Goal: Task Accomplishment & Management: Manage account settings

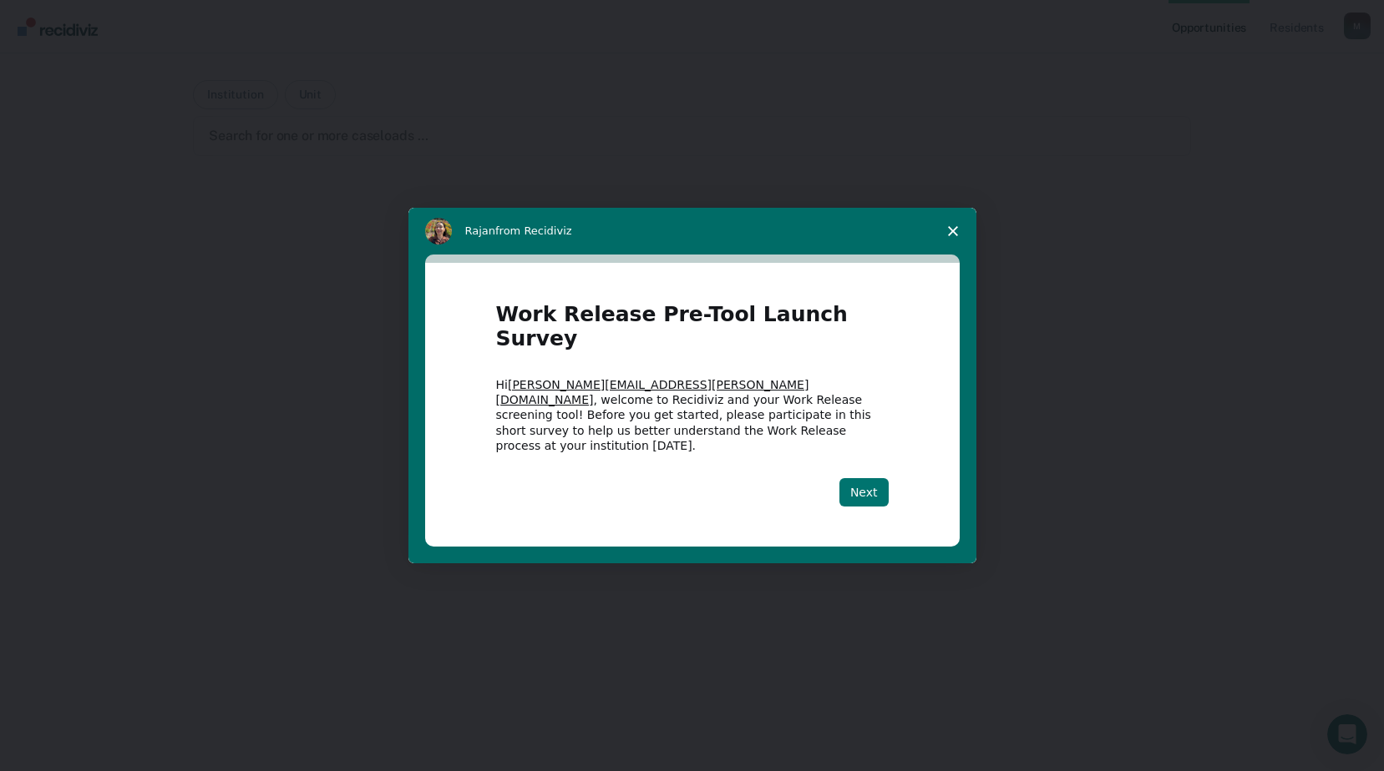
click at [864, 478] on button "Next" at bounding box center [863, 492] width 49 height 28
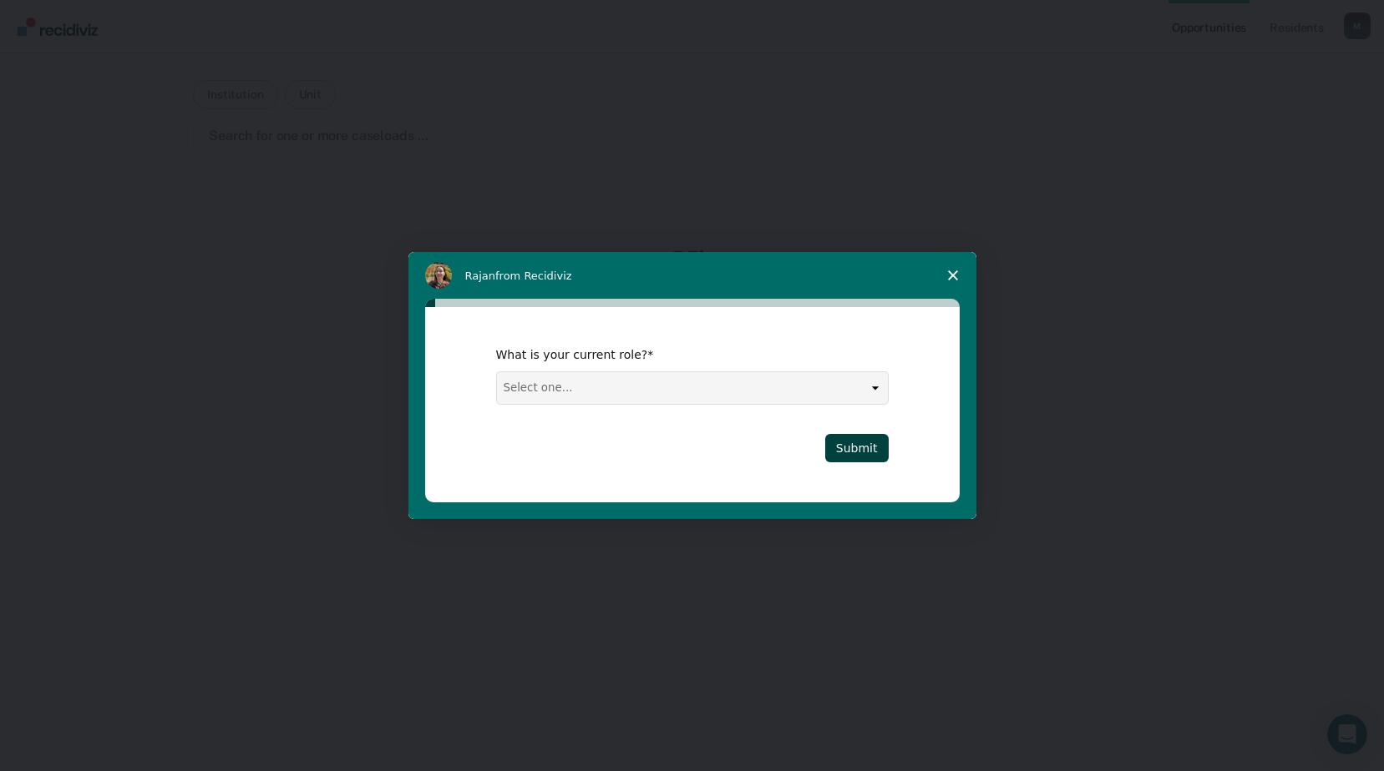
click at [839, 357] on div "What is your current role?" at bounding box center [679, 354] width 367 height 15
click at [845, 382] on select "Select one... Case Manager FUM Assistant [PERSON_NAME] [PERSON_NAME]" at bounding box center [692, 388] width 391 height 32
select select "FUM"
click at [497, 372] on select "Select one... Case Manager FUM Assistant [PERSON_NAME] [PERSON_NAME]" at bounding box center [692, 388] width 391 height 32
click at [884, 439] on button "Submit" at bounding box center [856, 448] width 63 height 28
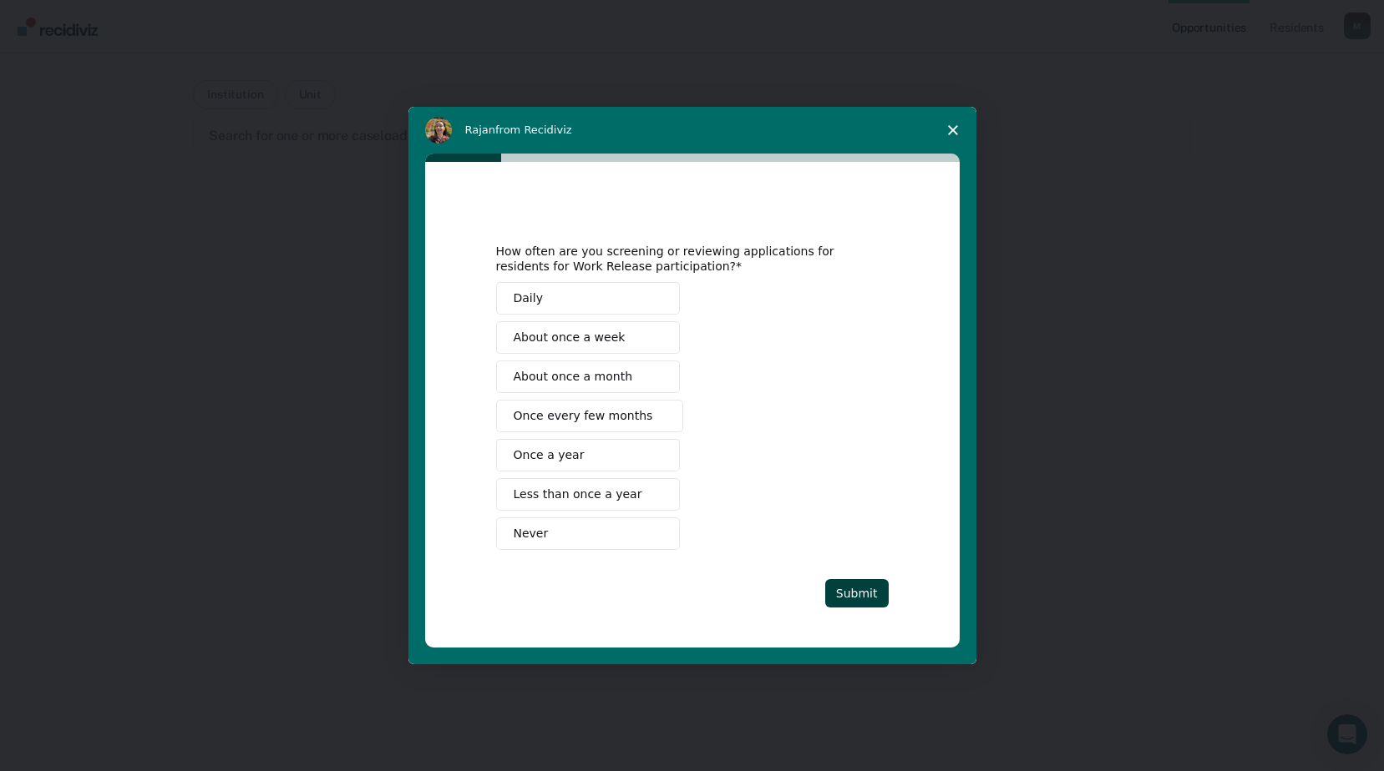
click at [562, 539] on button "Never" at bounding box center [588, 534] width 184 height 33
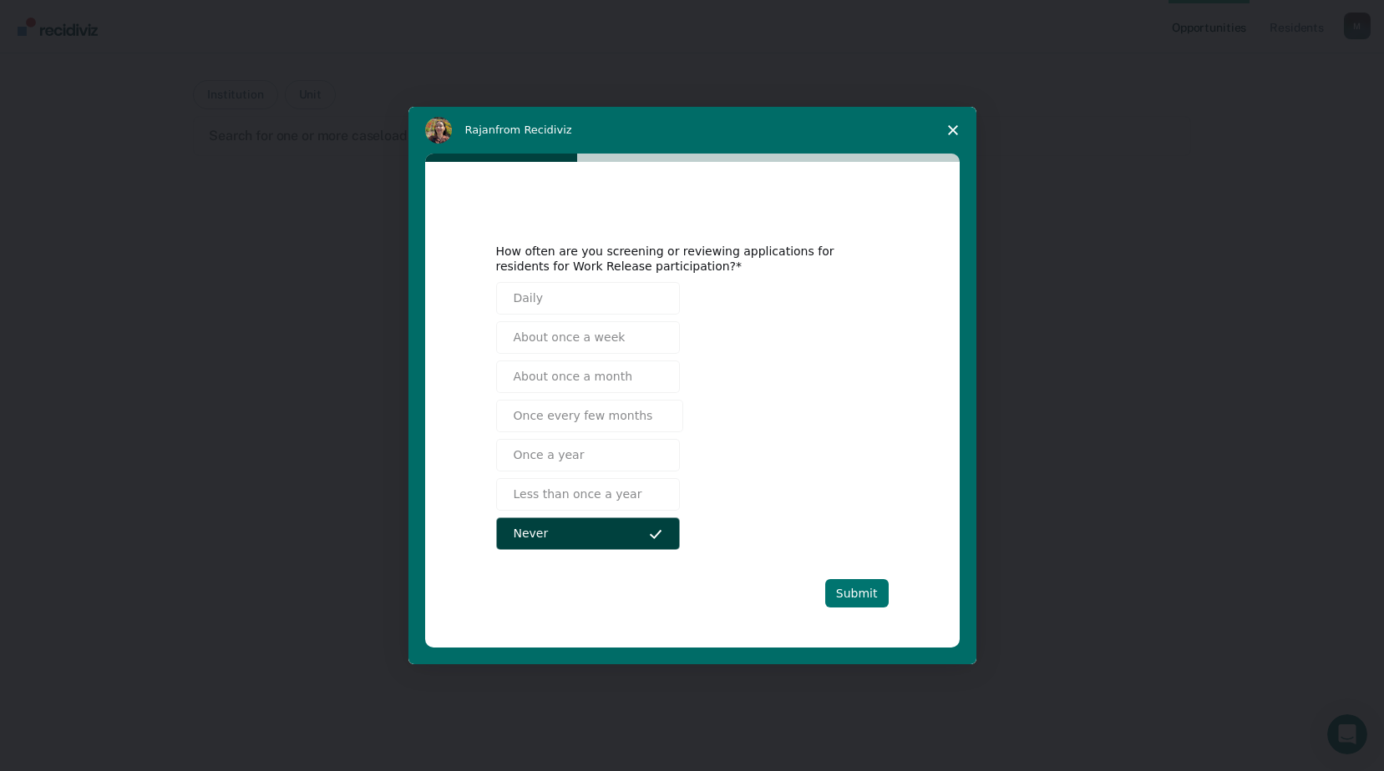
click at [861, 584] on button "Submit" at bounding box center [856, 593] width 63 height 28
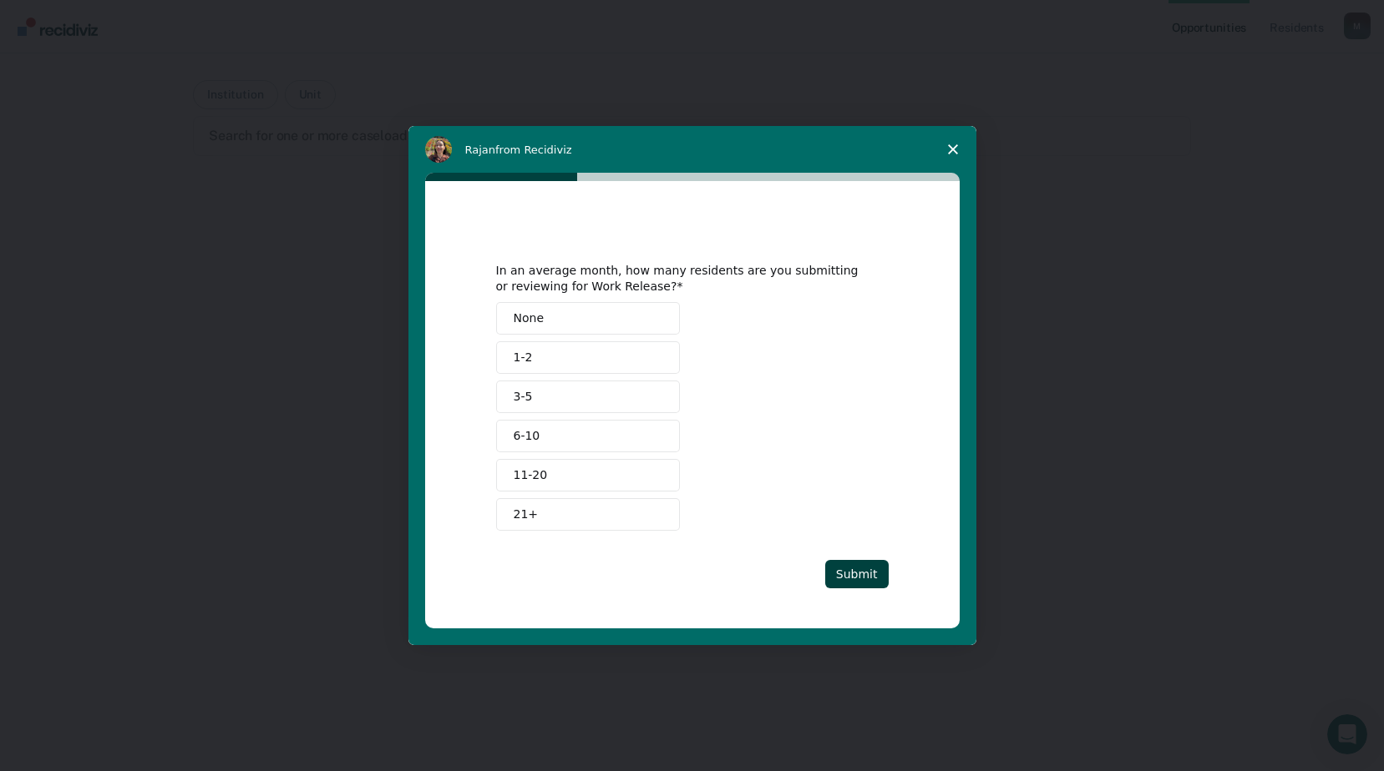
click at [622, 320] on button "None" at bounding box center [588, 318] width 184 height 33
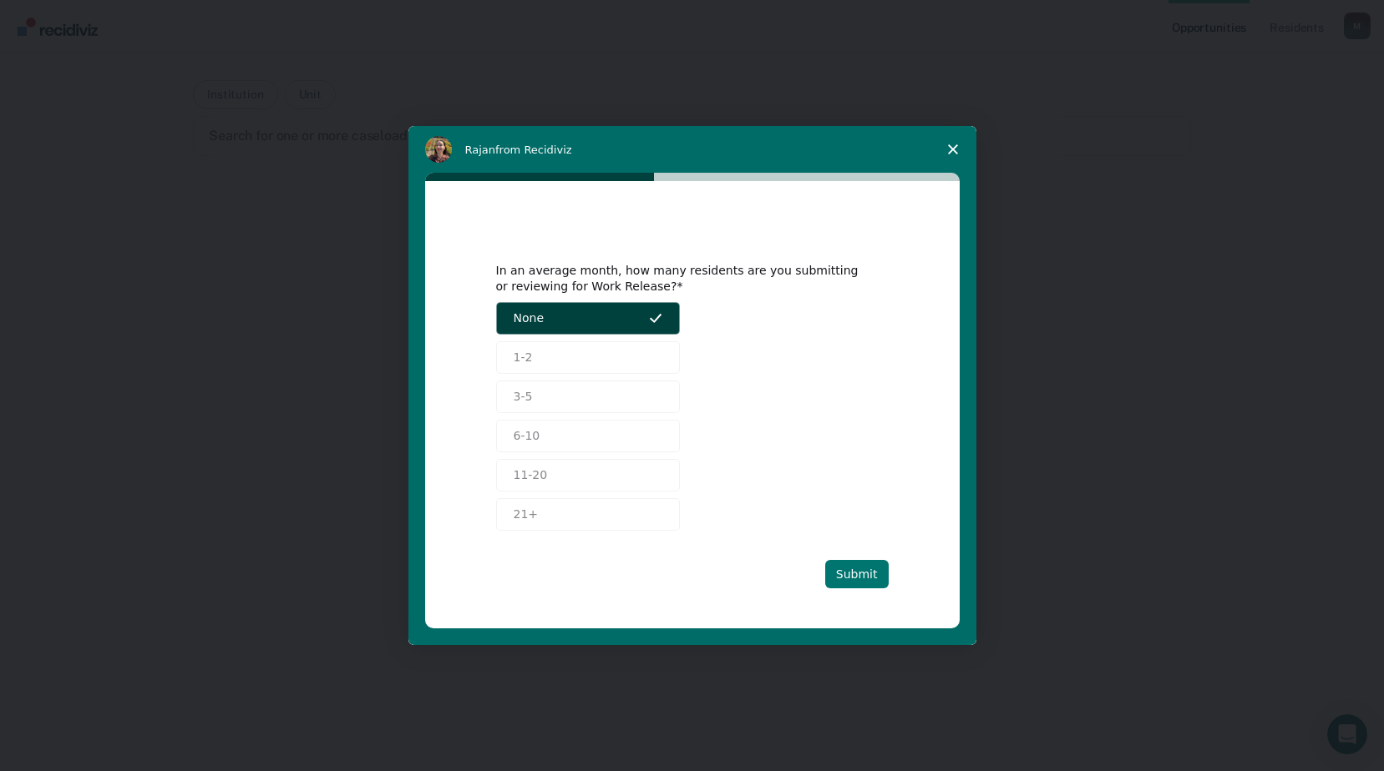
click at [874, 567] on button "Submit" at bounding box center [856, 574] width 63 height 28
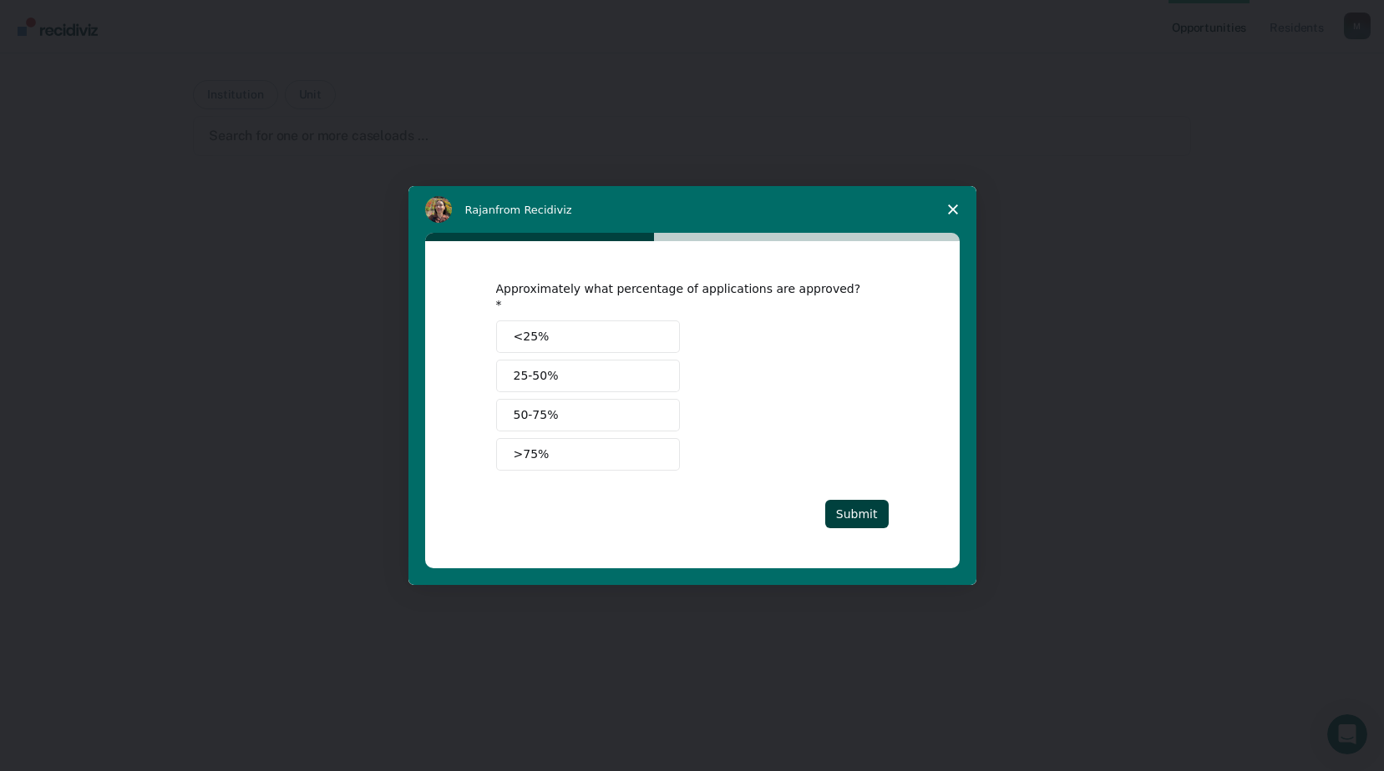
click at [626, 332] on button "<25%" at bounding box center [588, 337] width 184 height 33
click at [871, 502] on button "Submit" at bounding box center [856, 514] width 63 height 28
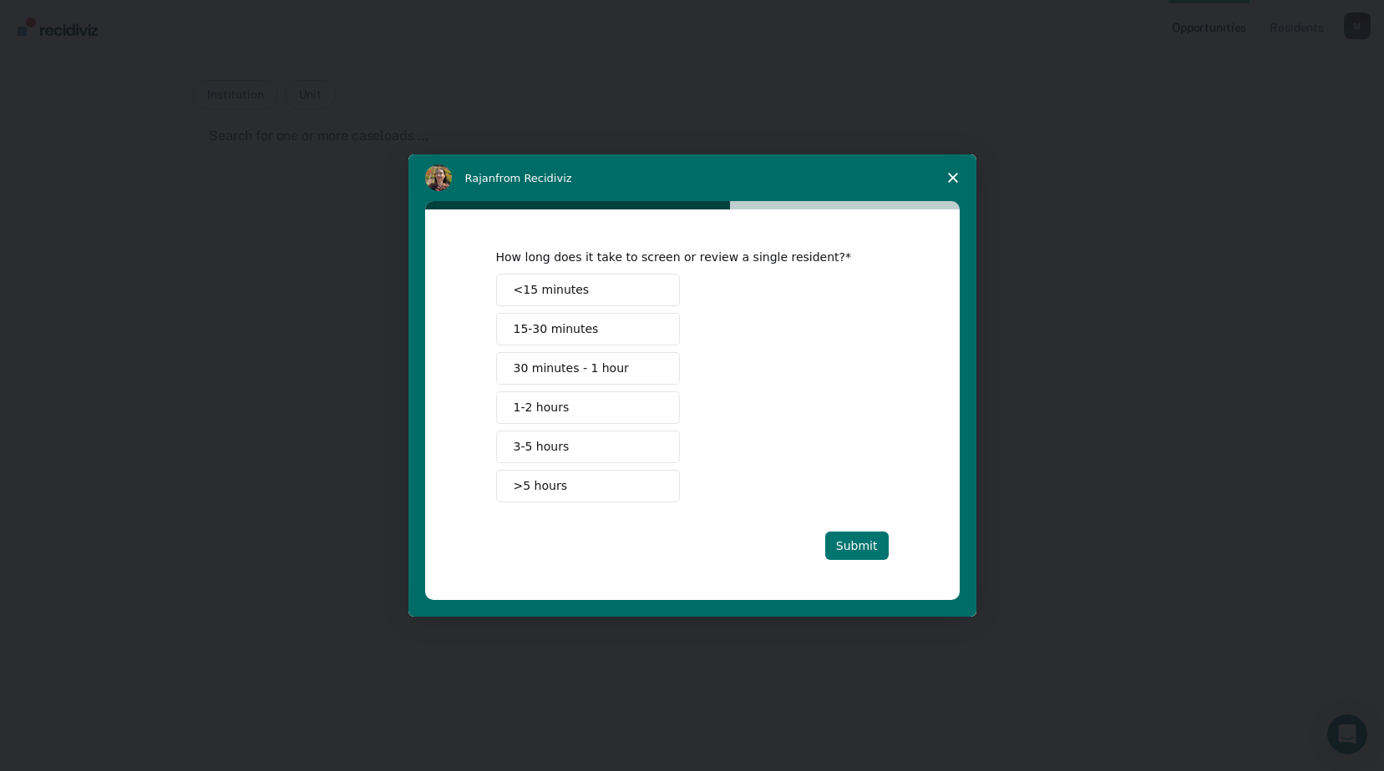
click at [849, 554] on button "Submit" at bounding box center [856, 546] width 63 height 28
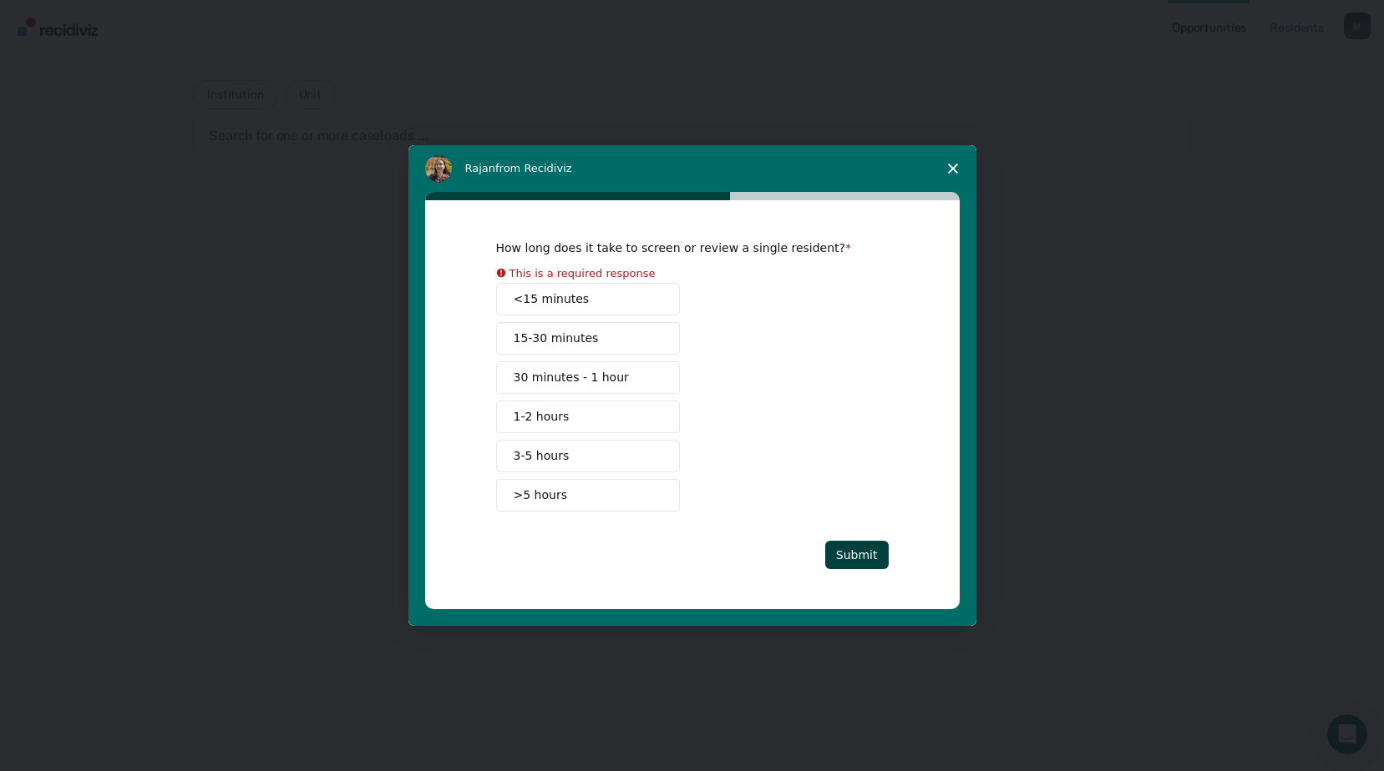
click at [620, 315] on div "<15 minutes 15-30 minutes 30 minutes - 1 hour 1-2 hours 3-5 hours >5 hours" at bounding box center [692, 397] width 392 height 229
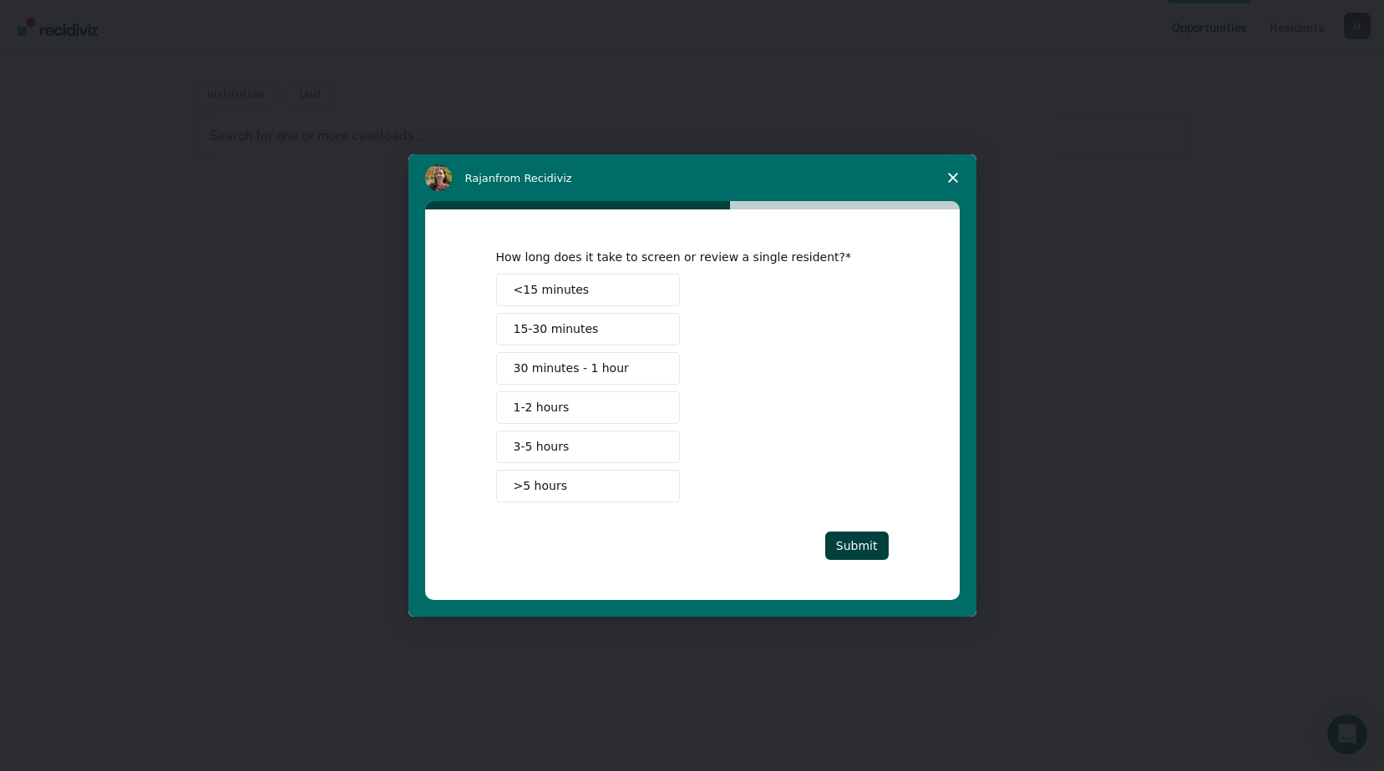
click at [575, 298] on span "<15 minutes" at bounding box center [551, 290] width 76 height 18
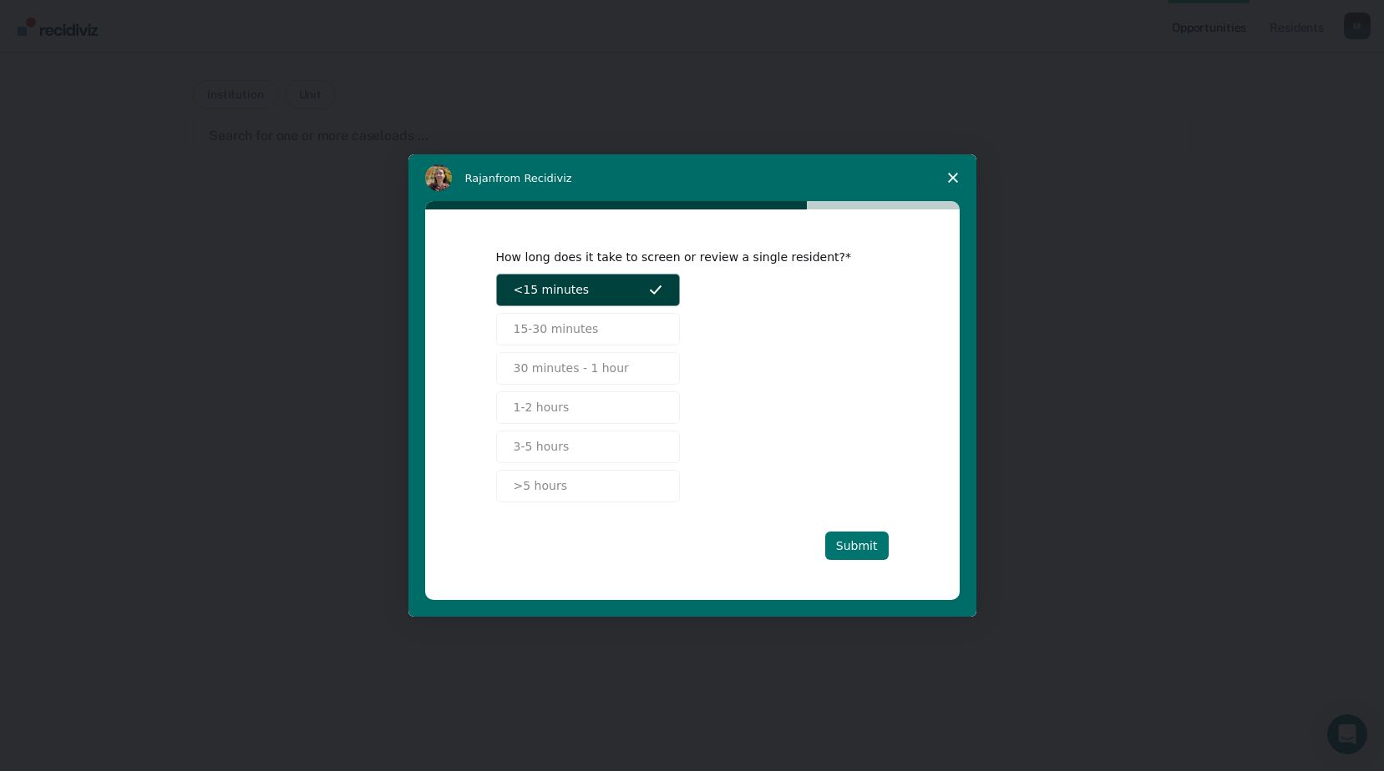
click at [851, 551] on button "Submit" at bounding box center [856, 546] width 63 height 28
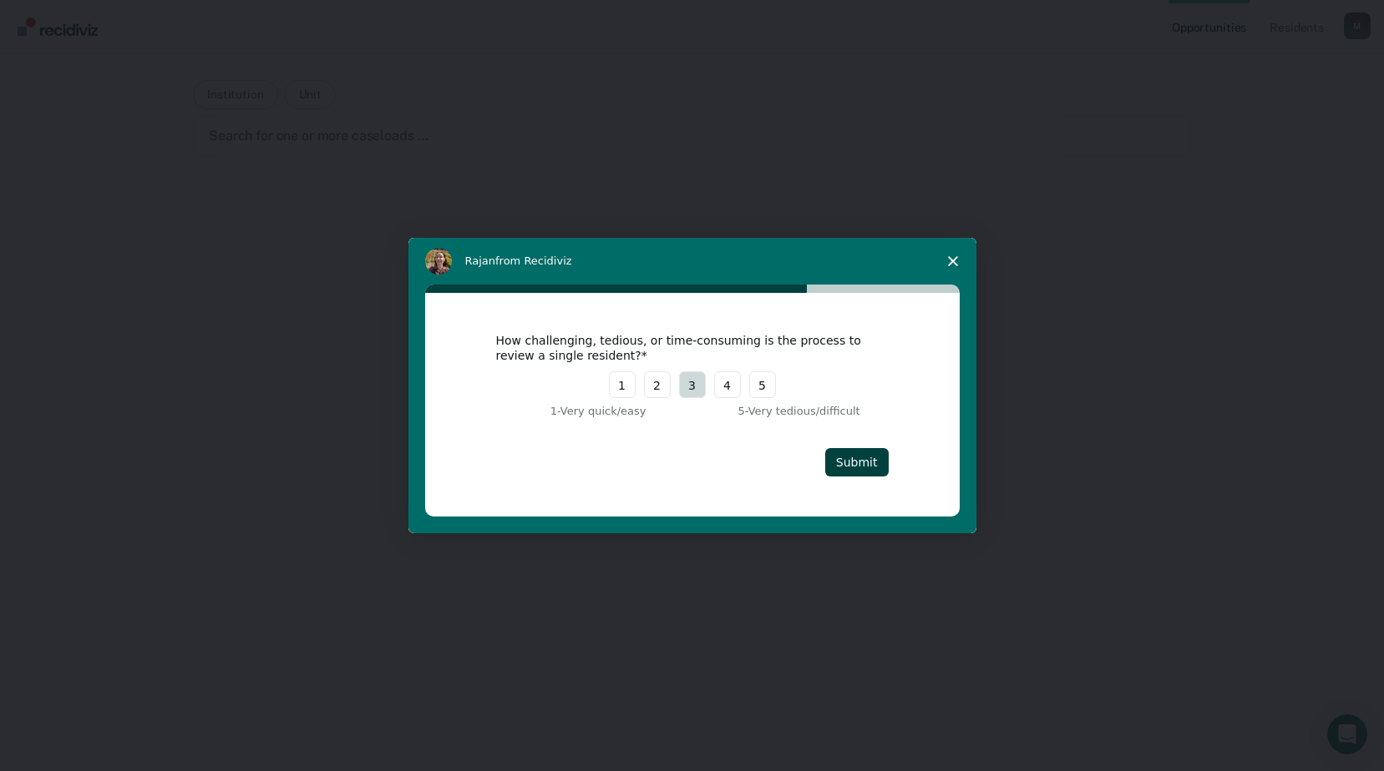
click at [689, 385] on button "3" at bounding box center [692, 385] width 27 height 27
click at [851, 458] on button "Submit" at bounding box center [856, 462] width 63 height 28
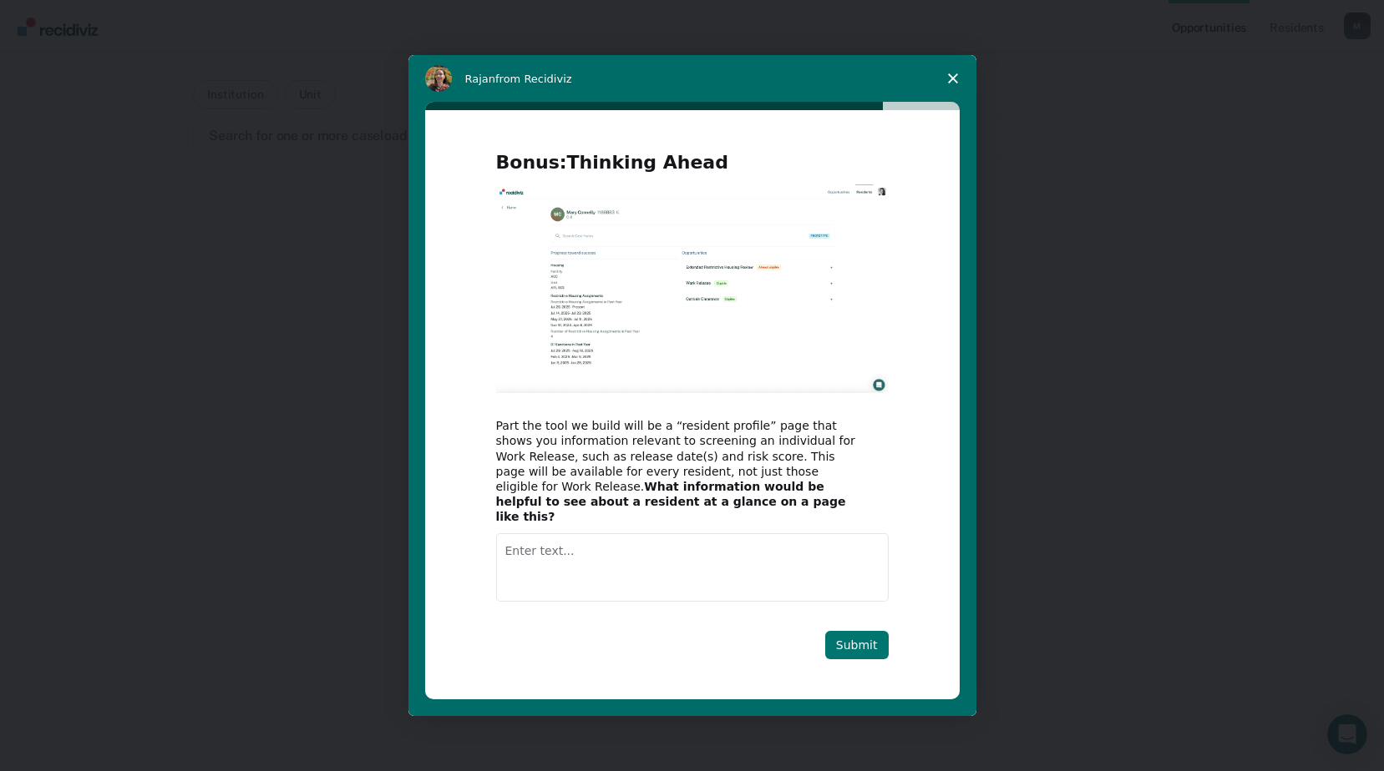
click at [845, 637] on button "Submit" at bounding box center [856, 645] width 63 height 28
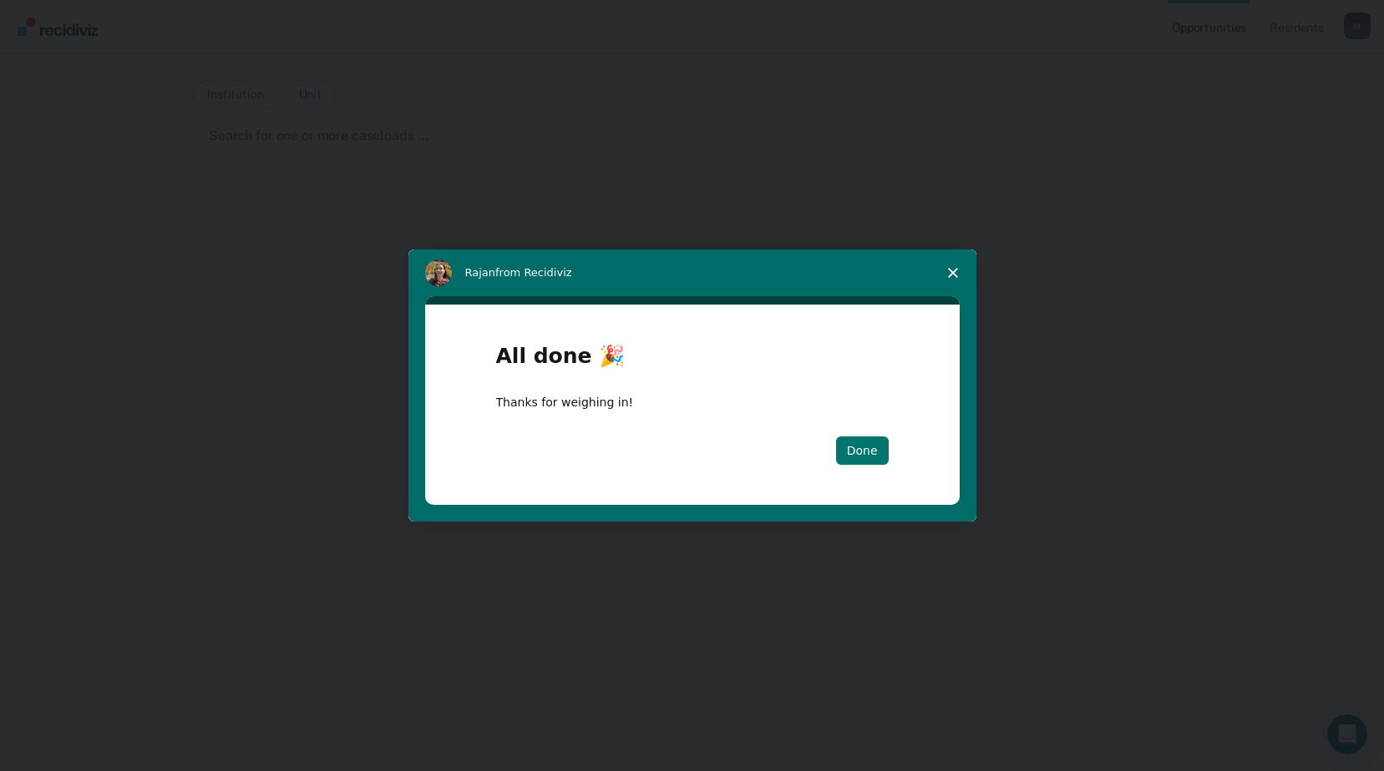
click at [868, 463] on button "Done" at bounding box center [862, 451] width 53 height 28
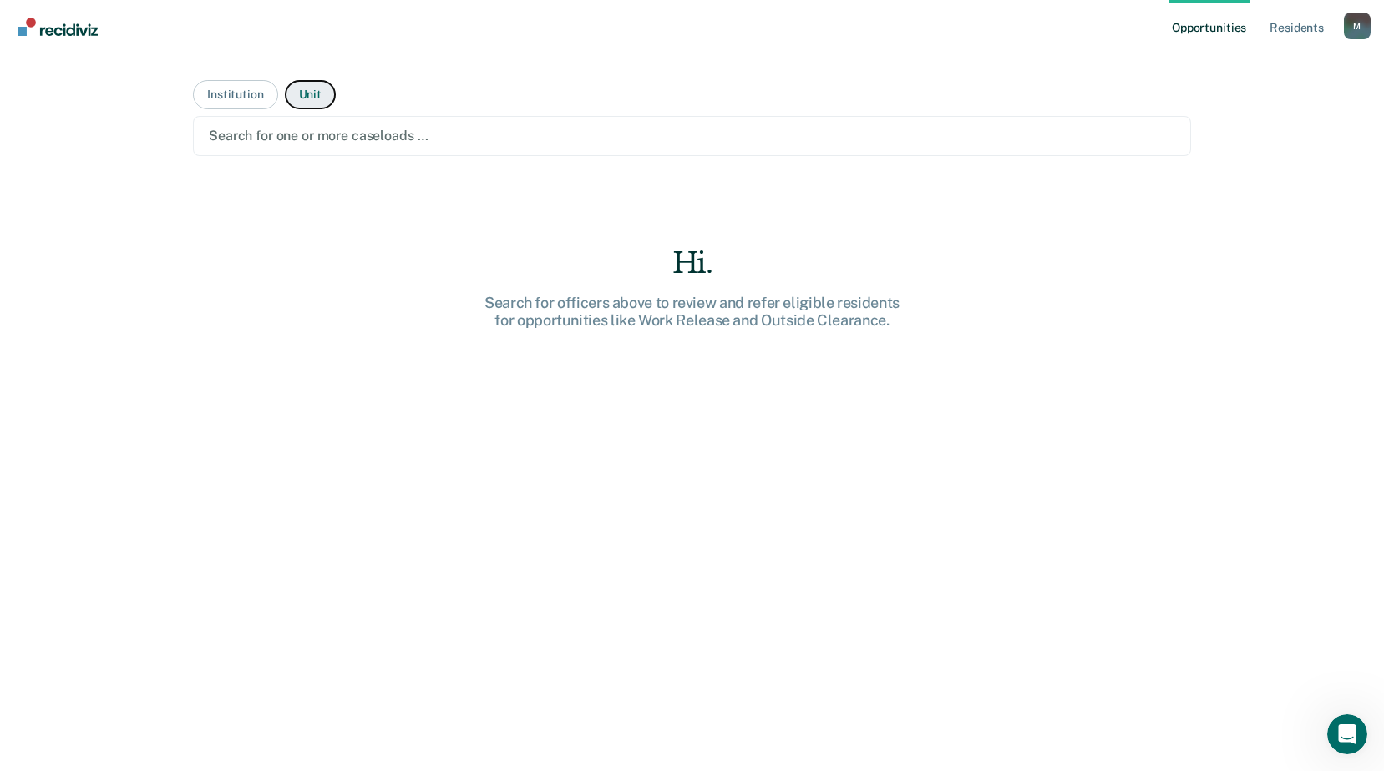
click at [296, 99] on button "Unit" at bounding box center [310, 94] width 51 height 29
click at [227, 106] on button "Institution" at bounding box center [235, 94] width 84 height 29
click at [296, 93] on button "Unit" at bounding box center [310, 94] width 51 height 29
click at [298, 127] on div at bounding box center [692, 135] width 966 height 19
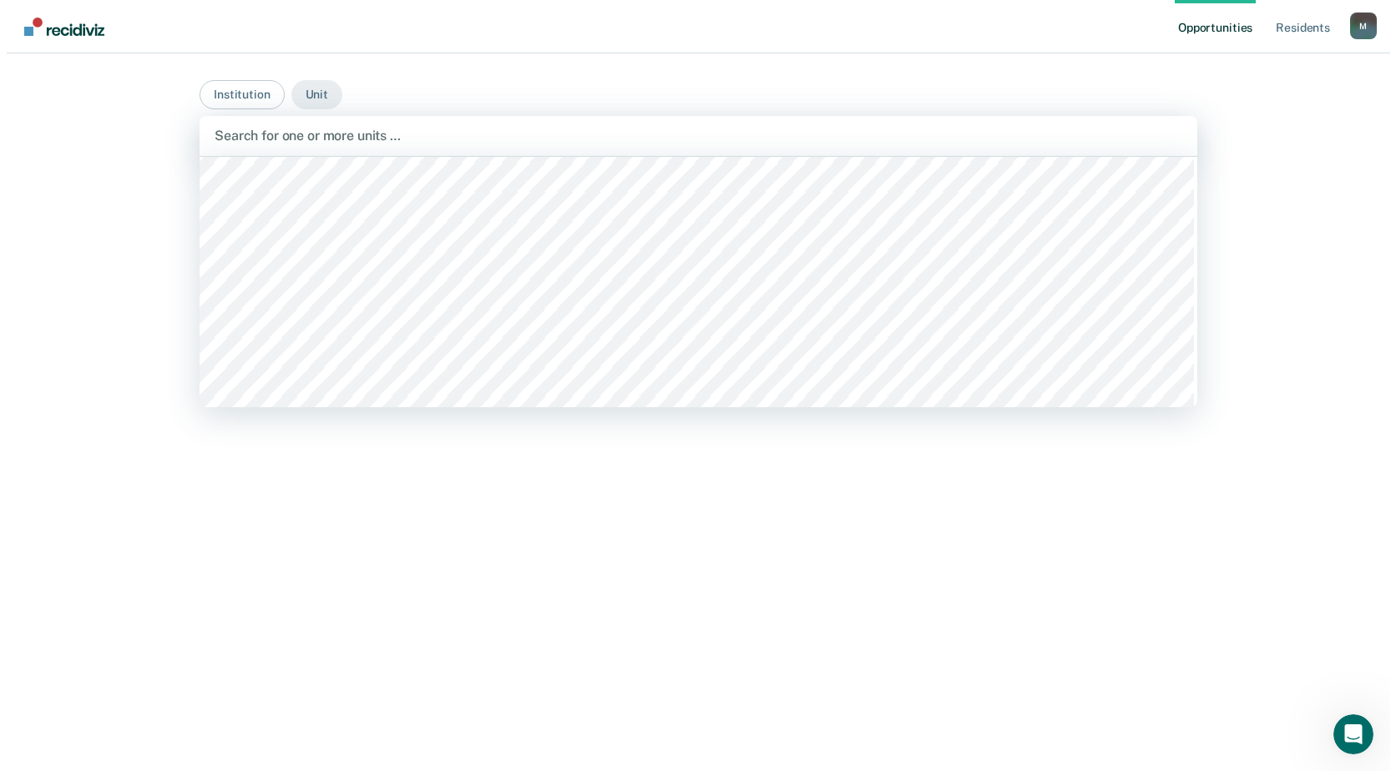
scroll to position [14120, 0]
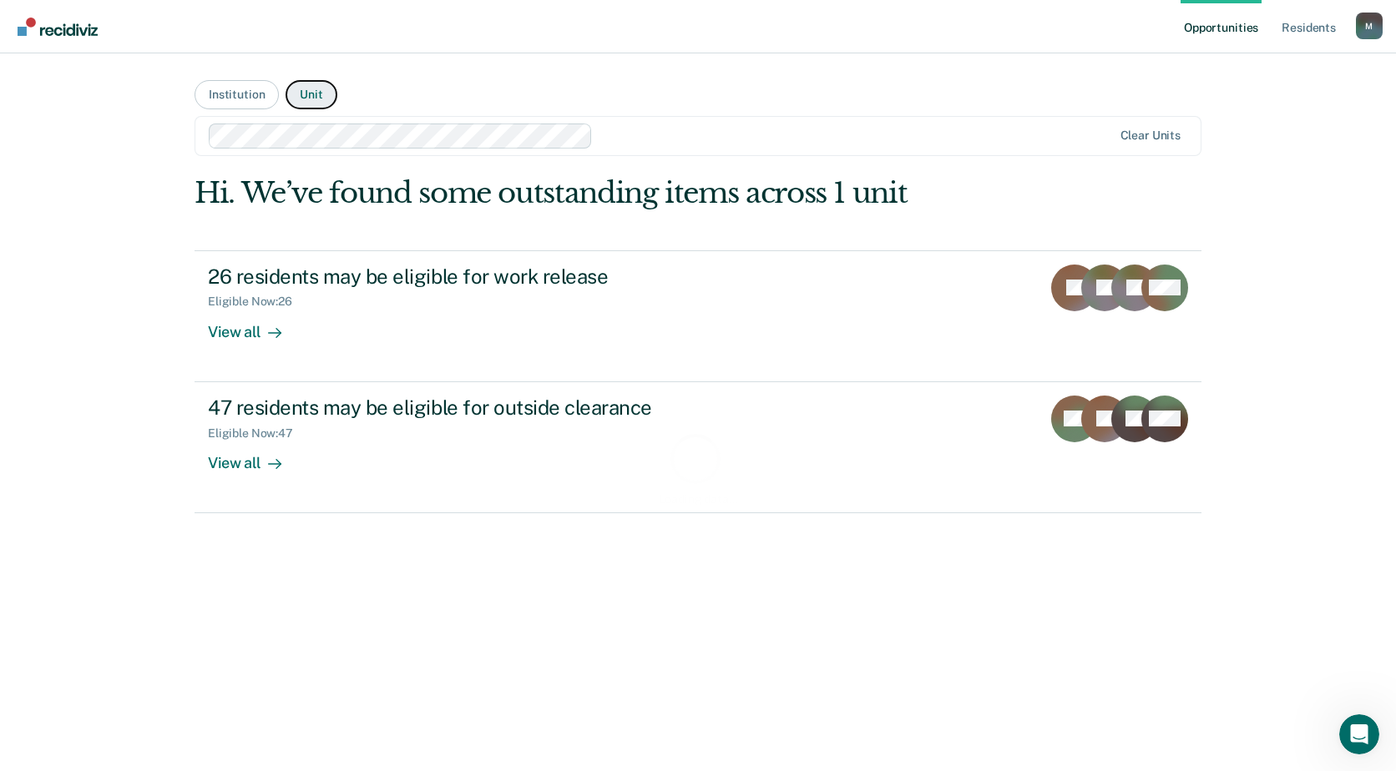
click at [301, 93] on button "Unit" at bounding box center [311, 94] width 51 height 29
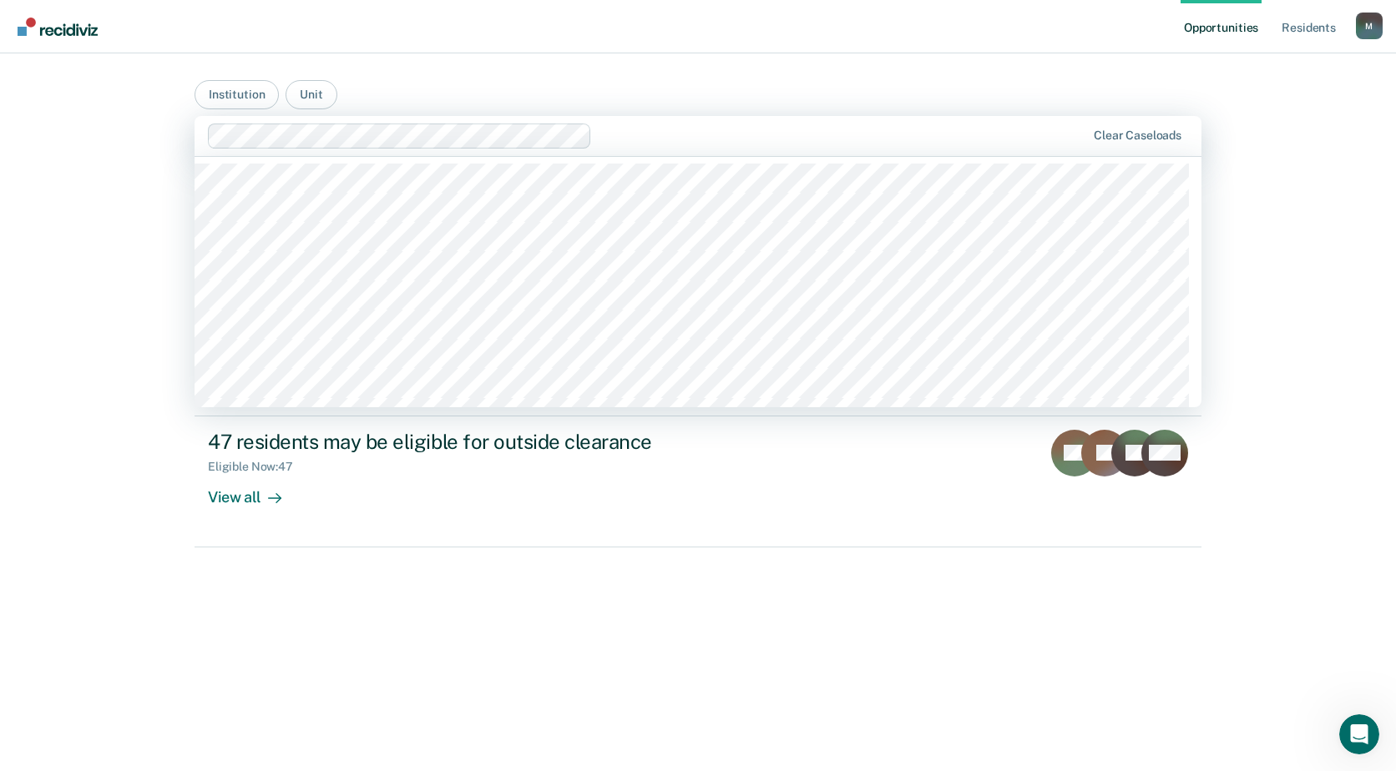
click at [624, 134] on div at bounding box center [842, 135] width 487 height 19
type input "[PERSON_NAME]"
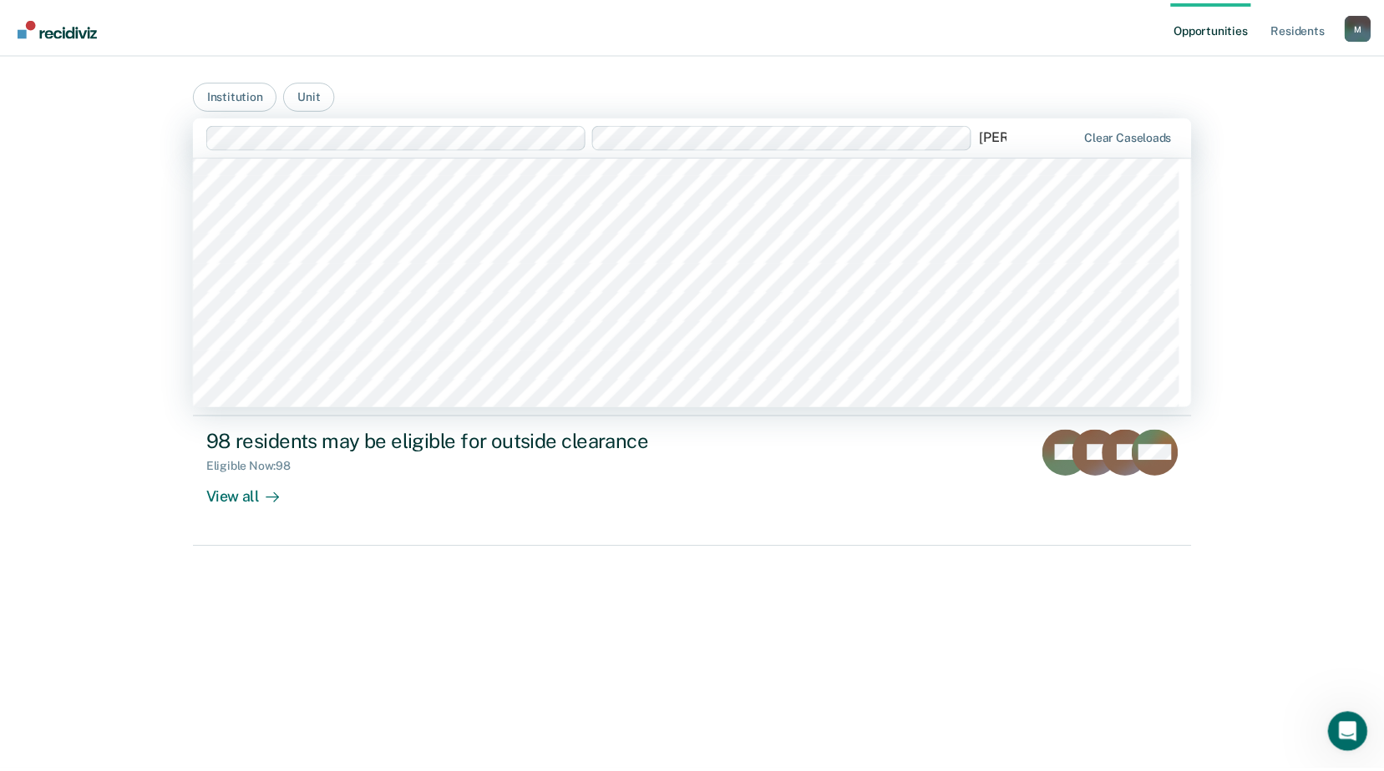
scroll to position [668, 0]
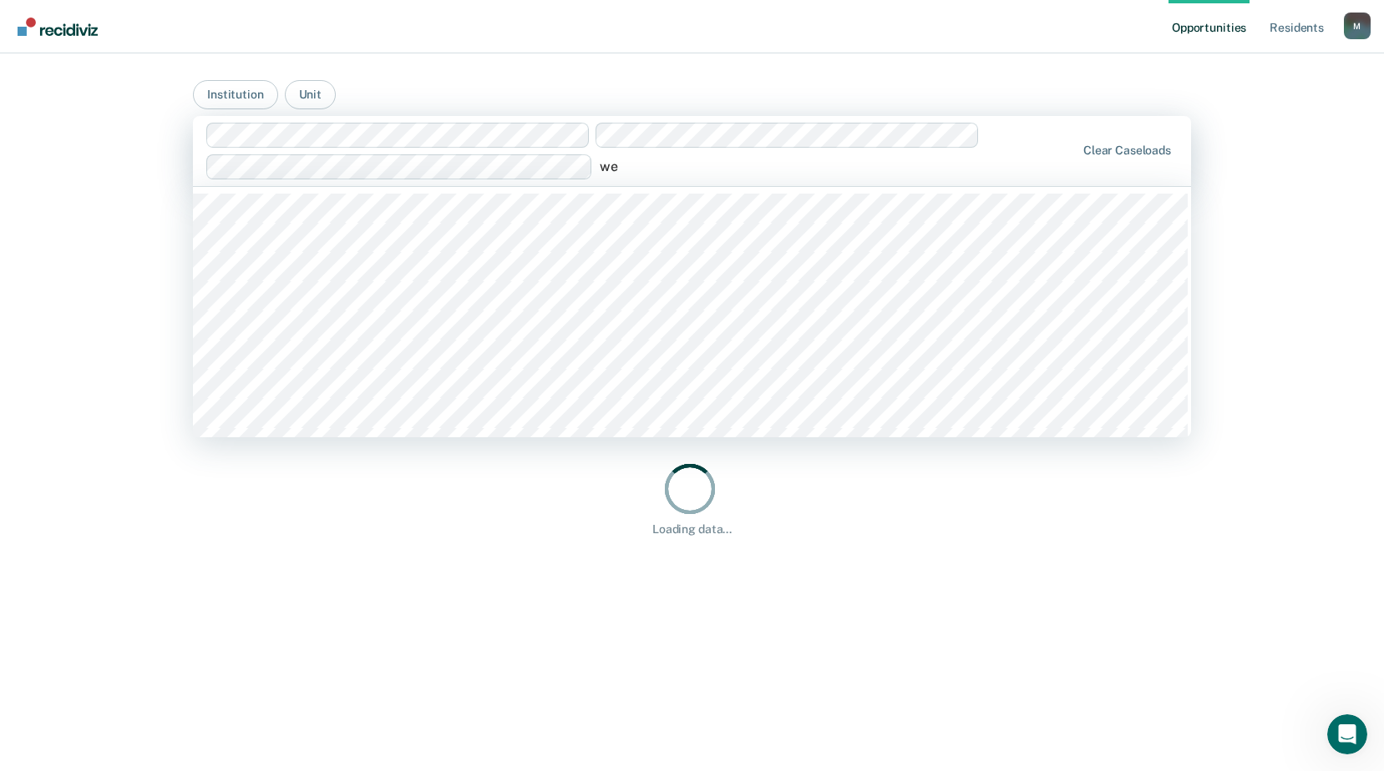
type input "[PERSON_NAME]"
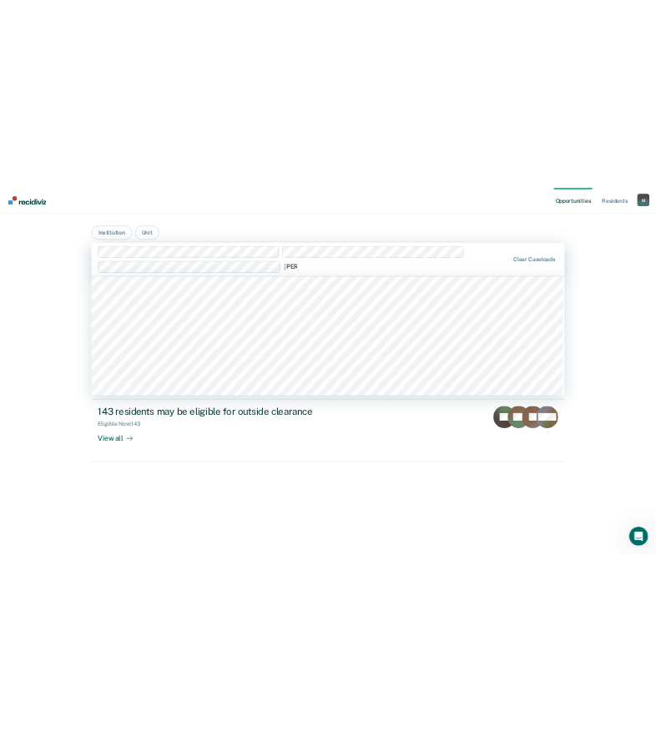
scroll to position [501, 0]
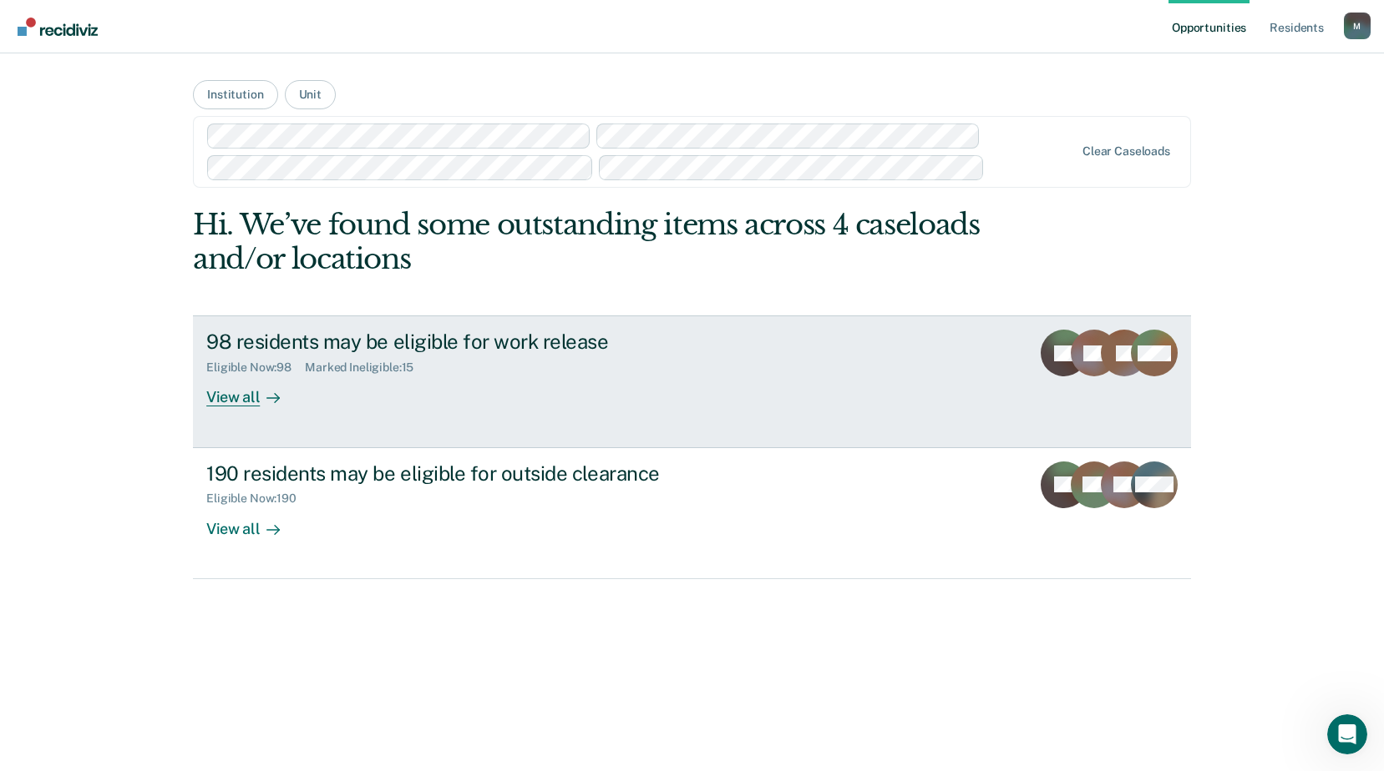
click at [253, 395] on div "View all" at bounding box center [253, 391] width 94 height 33
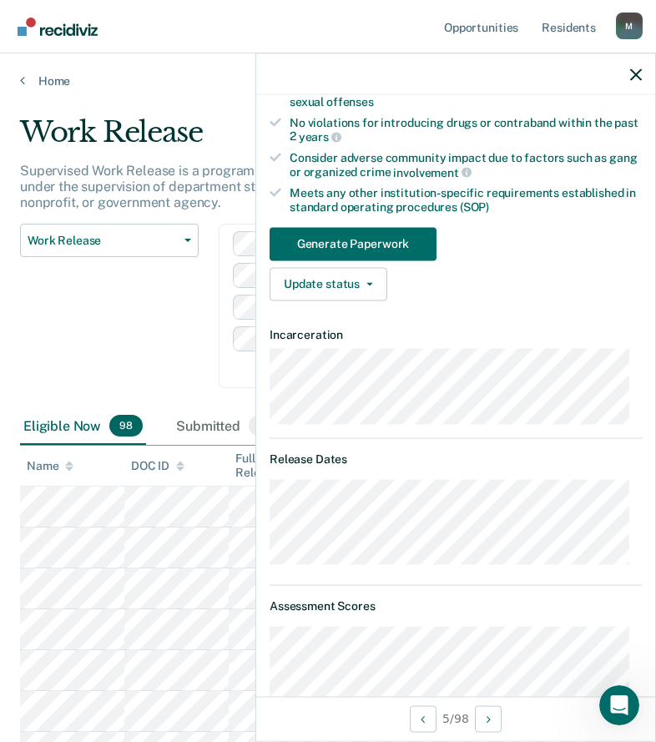
scroll to position [83, 0]
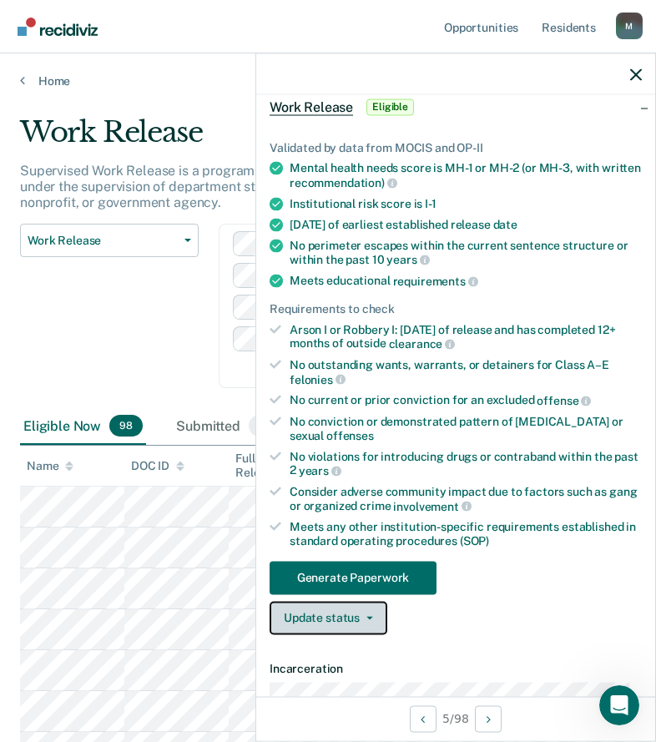
click at [327, 621] on button "Update status" at bounding box center [329, 617] width 118 height 33
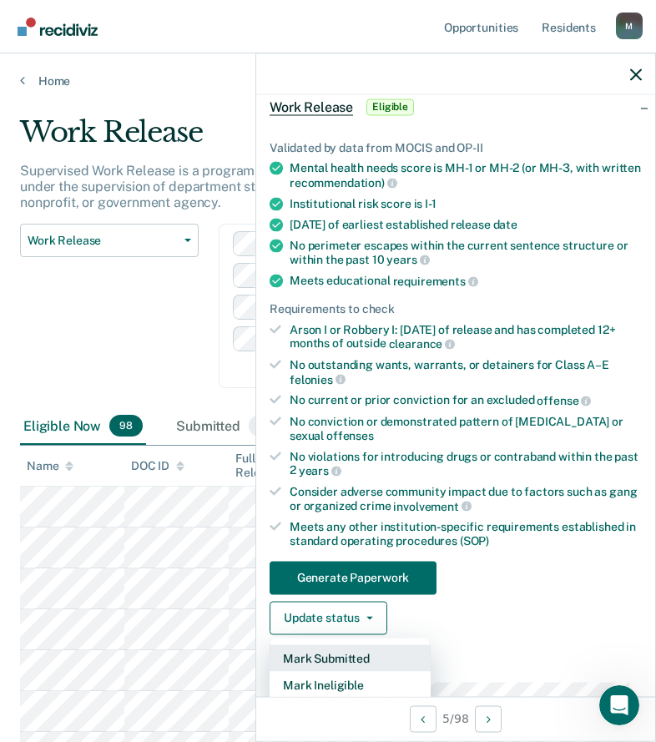
scroll to position [167, 0]
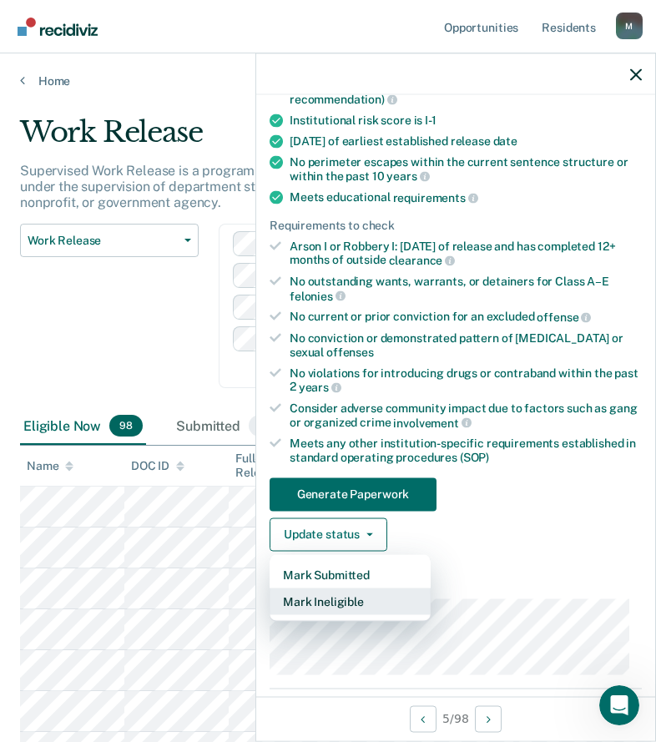
click at [330, 604] on button "Mark Ineligible" at bounding box center [350, 601] width 161 height 27
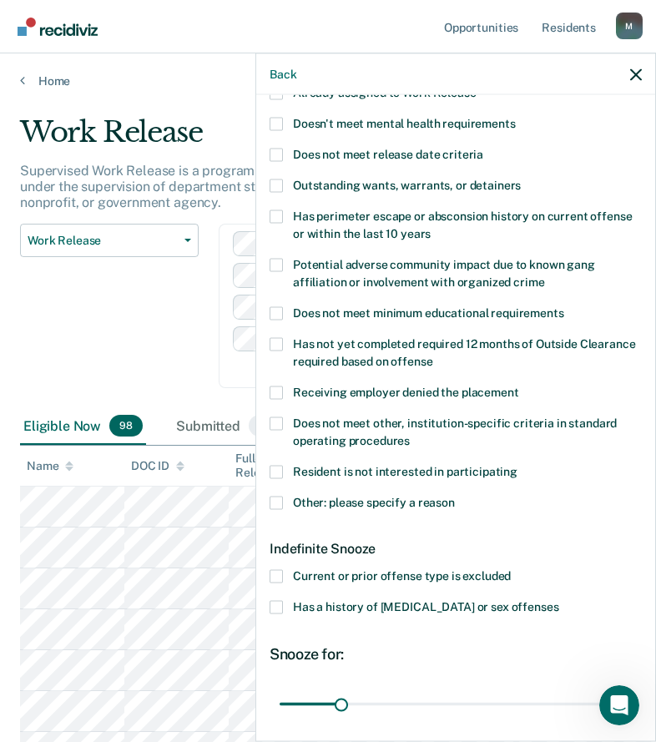
click at [357, 495] on span "Other: please specify a reason" at bounding box center [374, 501] width 162 height 13
click at [455, 496] on input "Other: please specify a reason" at bounding box center [455, 496] width 0 height 0
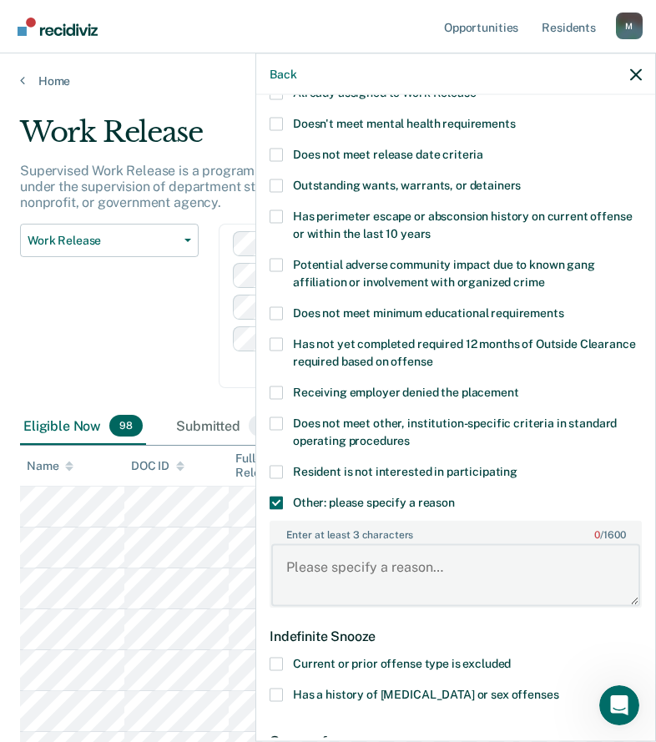
click at [395, 562] on textarea "Enter at least 3 characters 0 / 1600" at bounding box center [455, 575] width 369 height 62
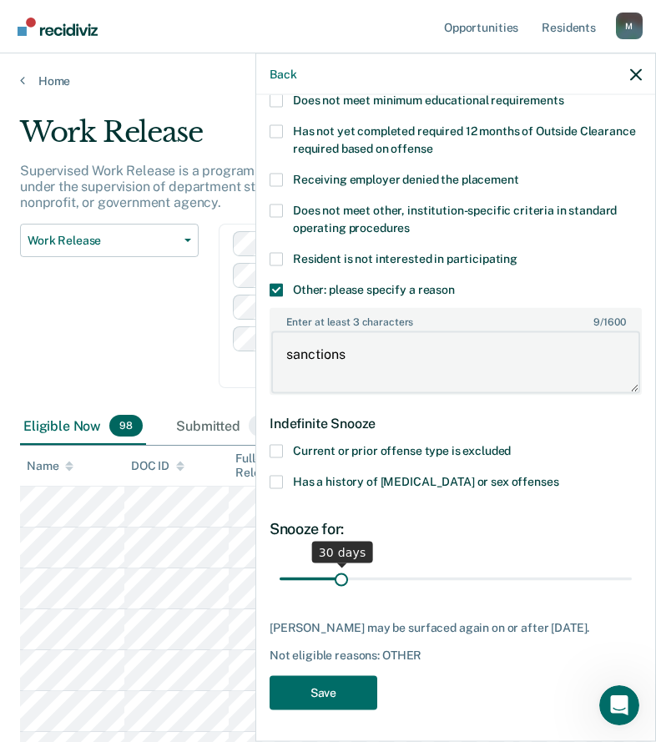
type textarea "sanctions"
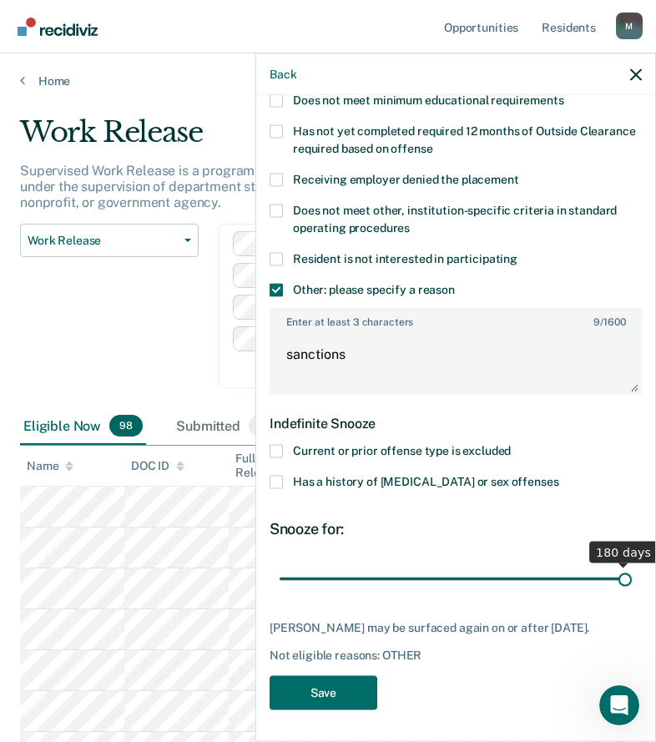
drag, startPoint x: 335, startPoint y: 580, endPoint x: 776, endPoint y: 580, distance: 440.9
type input "180"
click at [632, 580] on input "range" at bounding box center [456, 578] width 352 height 29
click at [311, 699] on button "Save" at bounding box center [324, 692] width 108 height 34
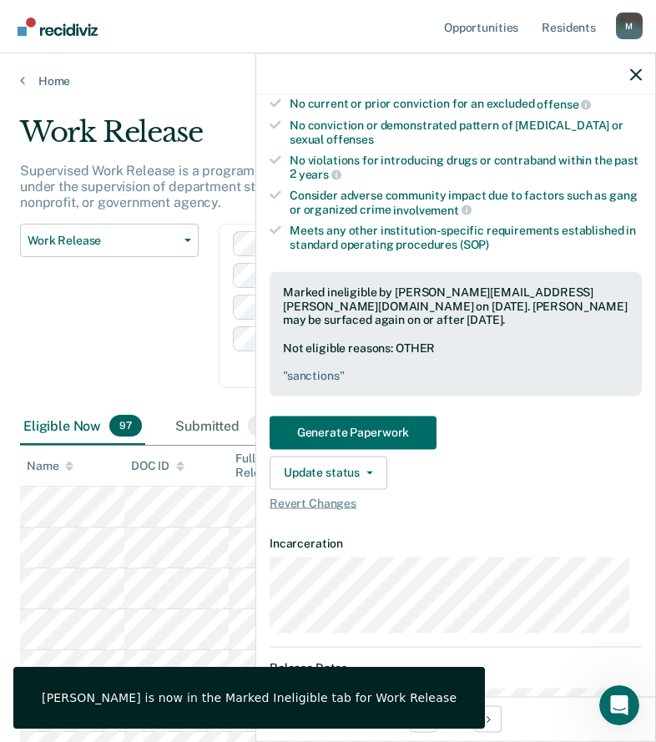
click at [150, 364] on div "Work Release Work Release Outside Clearance" at bounding box center [109, 316] width 179 height 185
click at [636, 72] on icon "button" at bounding box center [636, 74] width 12 height 12
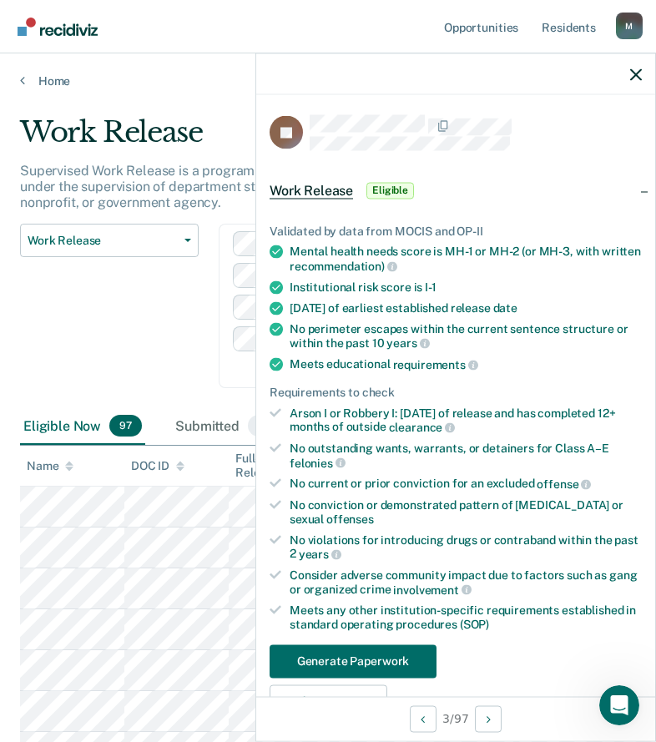
scroll to position [83, 0]
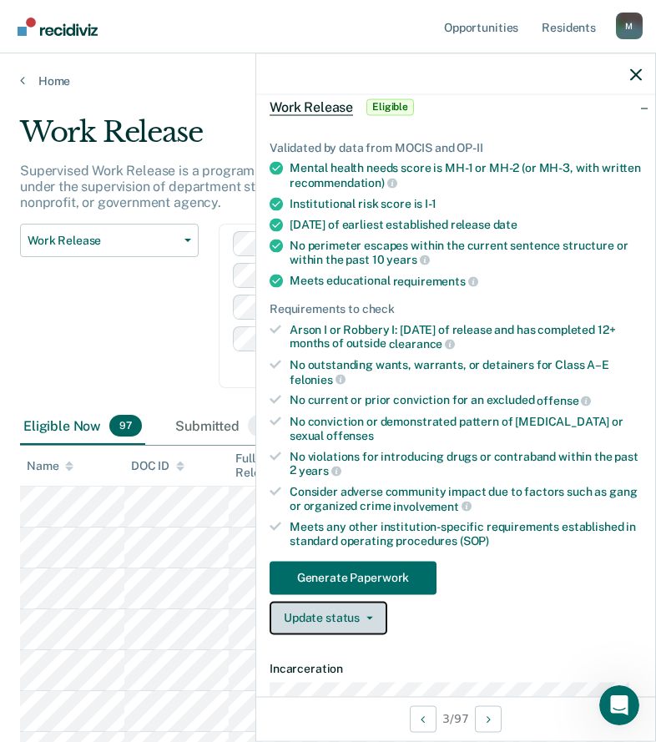
click at [341, 620] on button "Update status" at bounding box center [329, 617] width 118 height 33
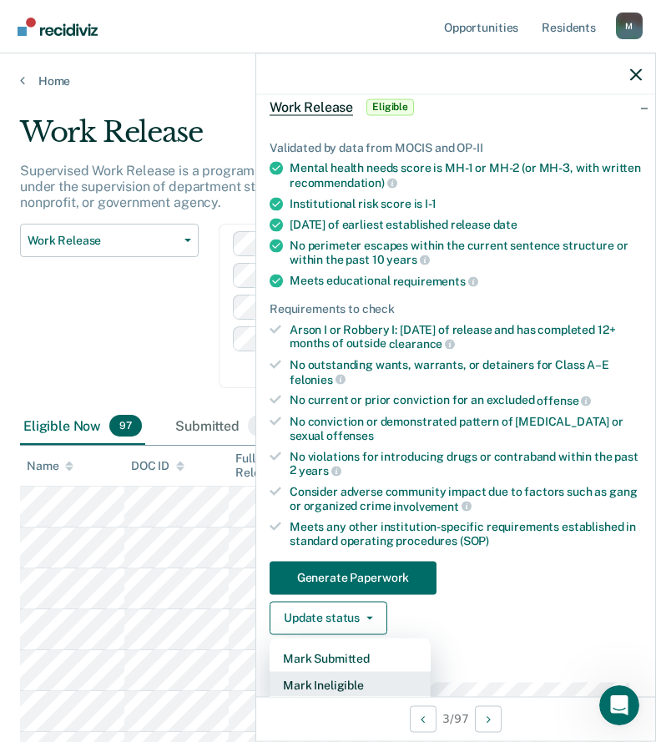
click at [342, 681] on button "Mark Ineligible" at bounding box center [350, 684] width 161 height 27
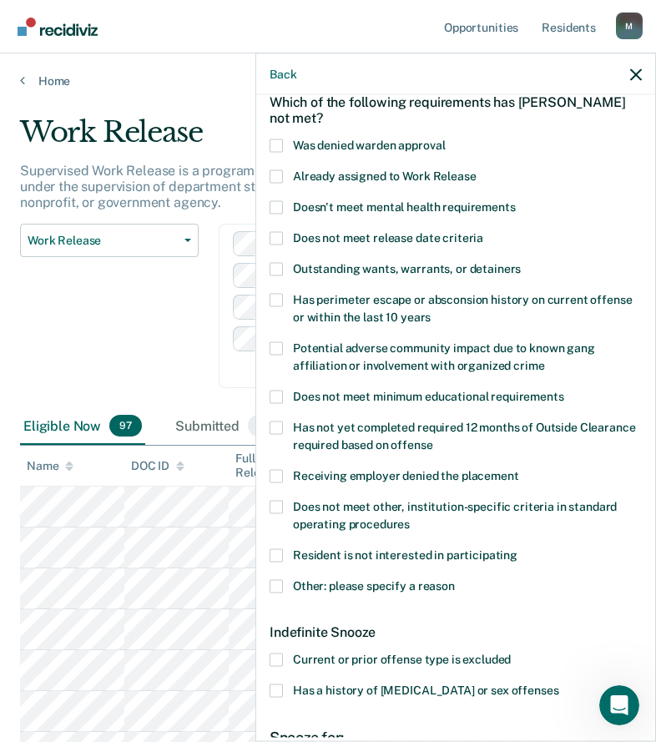
click at [370, 589] on span "Other: please specify a reason" at bounding box center [374, 585] width 162 height 13
click at [455, 579] on input "Other: please specify a reason" at bounding box center [455, 579] width 0 height 0
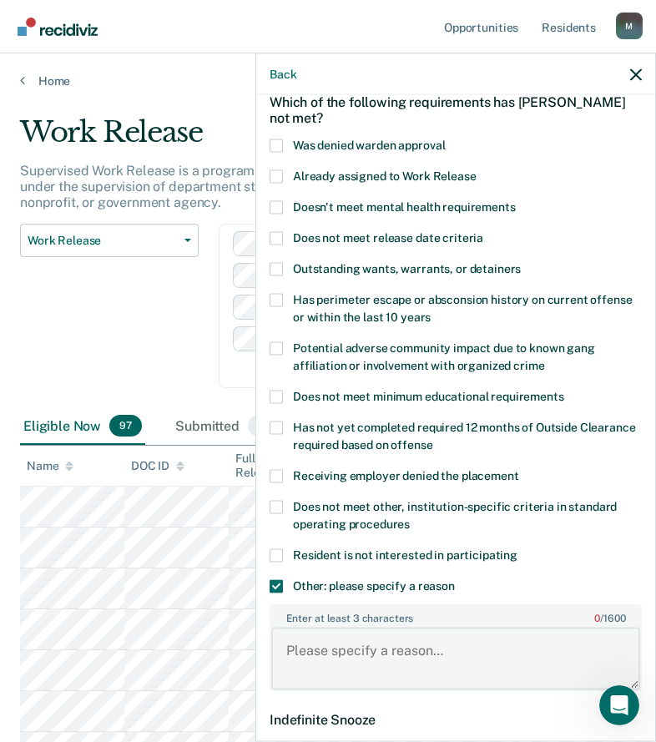
click at [373, 654] on textarea "Enter at least 3 characters 0 / 1600" at bounding box center [455, 659] width 369 height 62
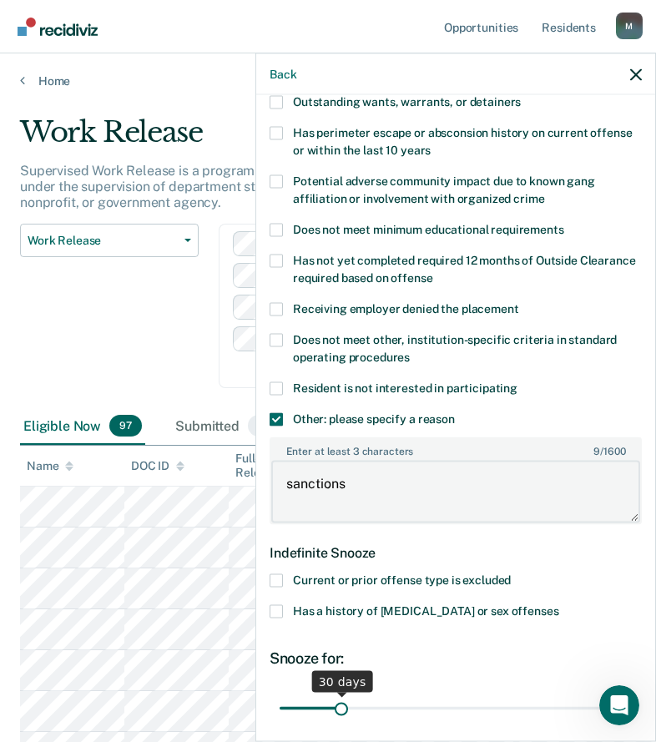
type textarea "sanctions"
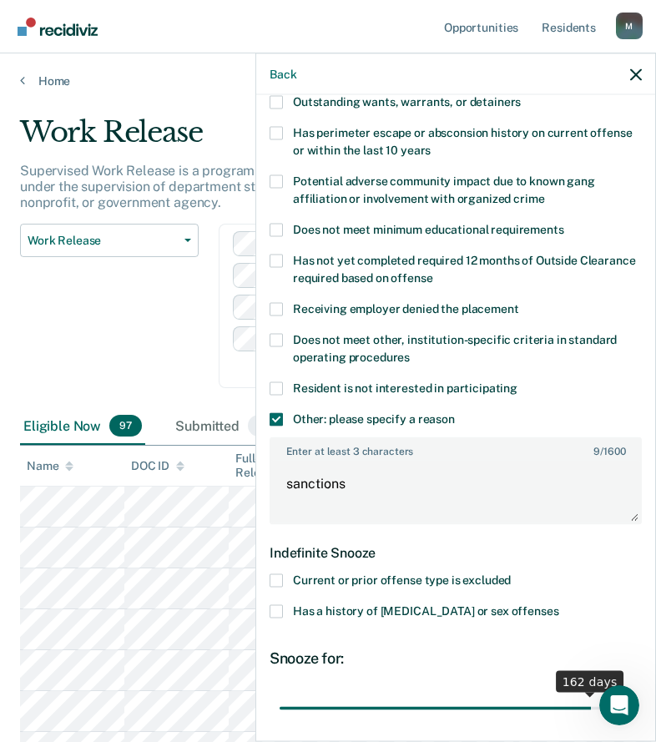
drag, startPoint x: 392, startPoint y: 702, endPoint x: 627, endPoint y: 716, distance: 235.8
type input "180"
click at [627, 716] on input "range" at bounding box center [456, 708] width 352 height 29
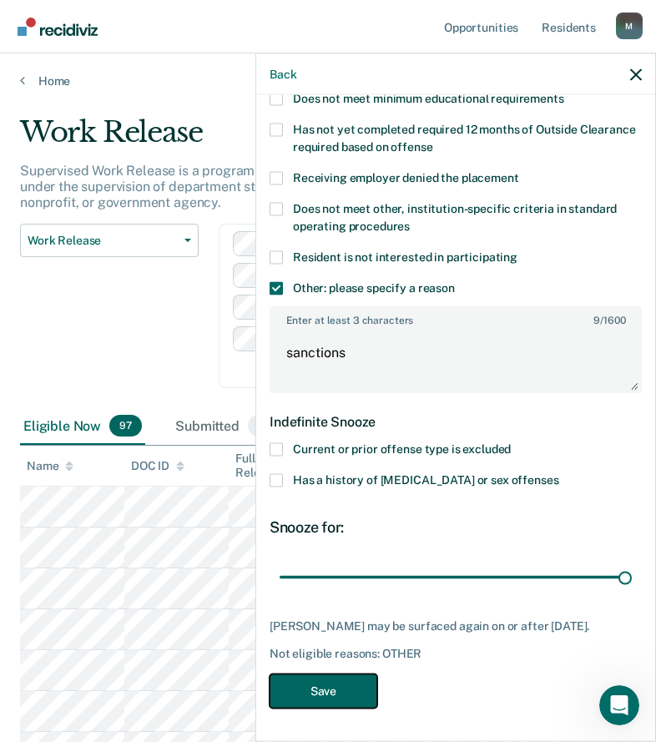
click at [356, 686] on button "Save" at bounding box center [324, 691] width 108 height 34
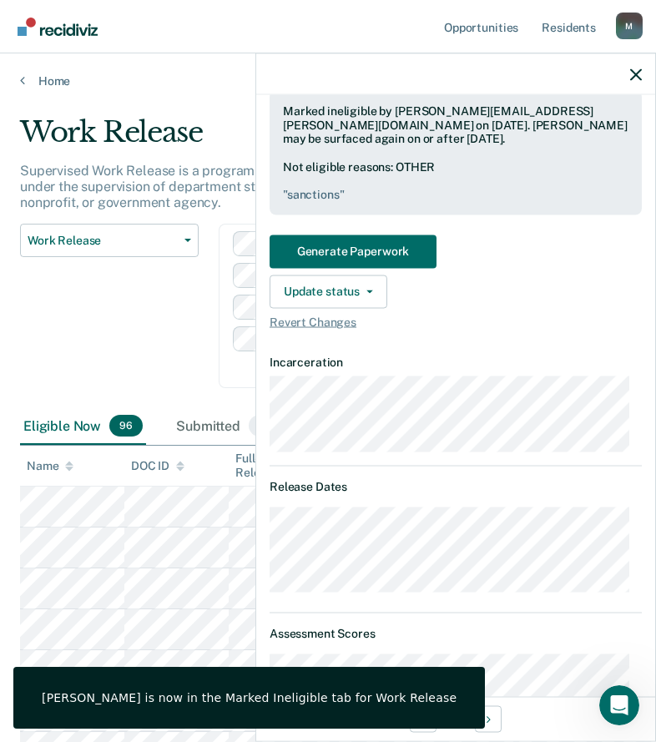
scroll to position [478, 0]
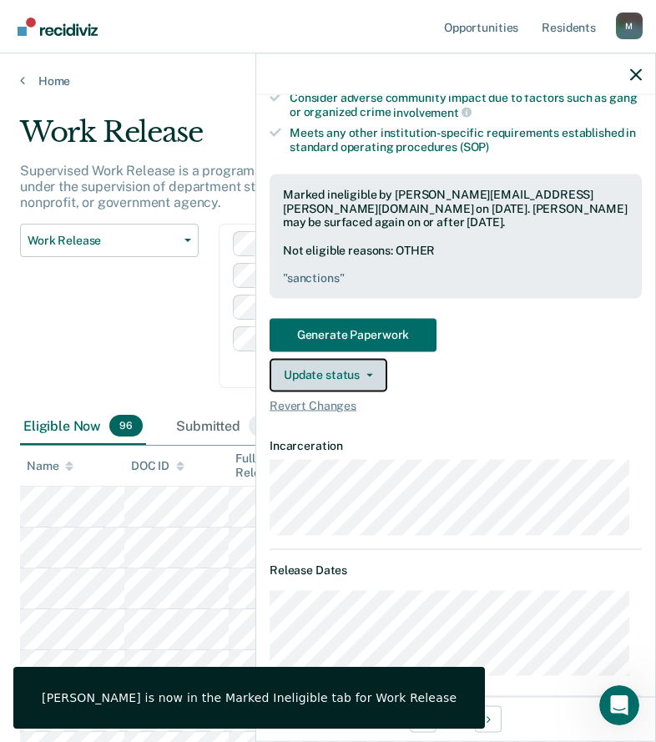
click at [336, 373] on button "Update status" at bounding box center [329, 374] width 118 height 33
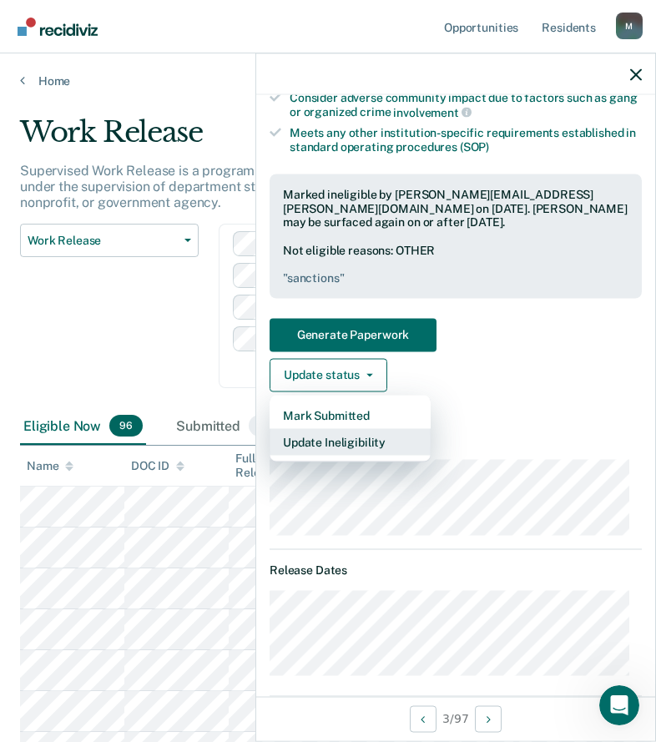
click at [332, 438] on button "Update Ineligibility" at bounding box center [350, 441] width 161 height 27
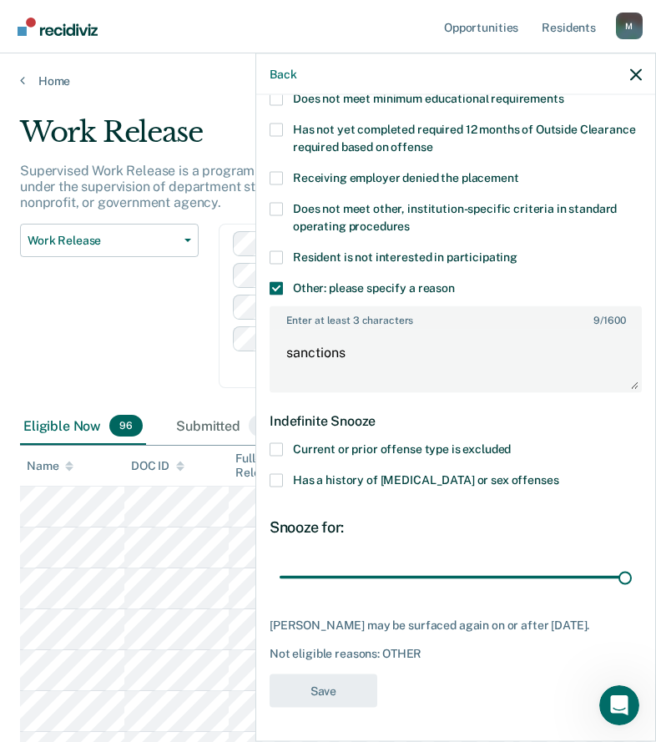
scroll to position [394, 0]
drag, startPoint x: 617, startPoint y: 563, endPoint x: 630, endPoint y: 563, distance: 13.4
click at [630, 563] on input "range" at bounding box center [456, 577] width 352 height 29
click at [632, 71] on icon "button" at bounding box center [636, 74] width 12 height 12
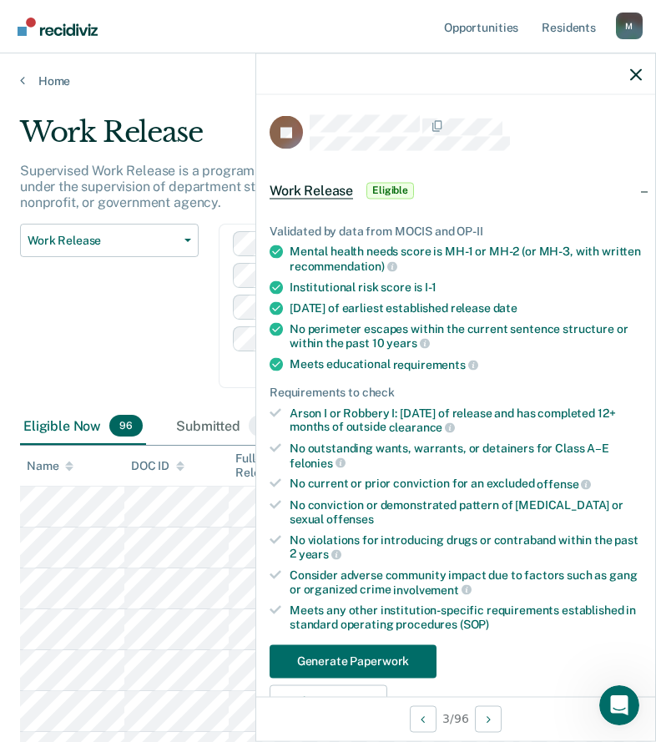
scroll to position [250, 0]
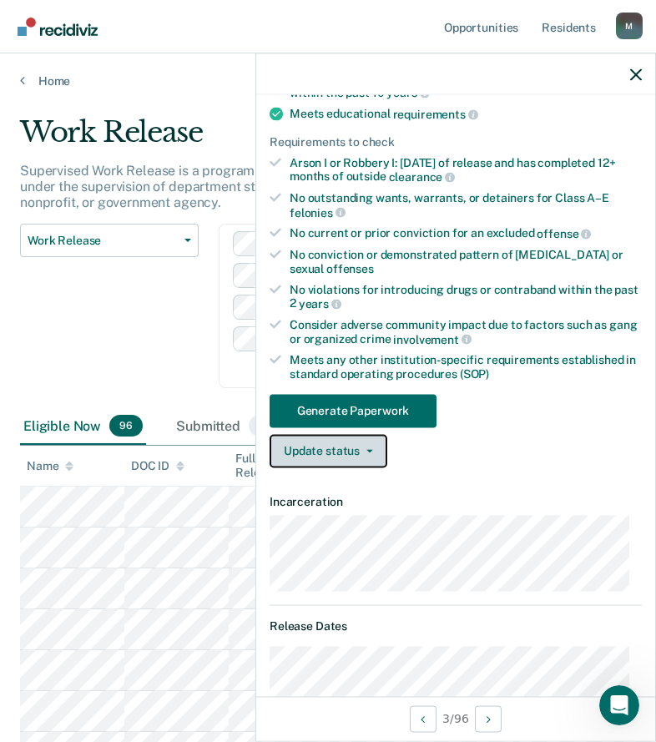
click at [316, 451] on button "Update status" at bounding box center [329, 450] width 118 height 33
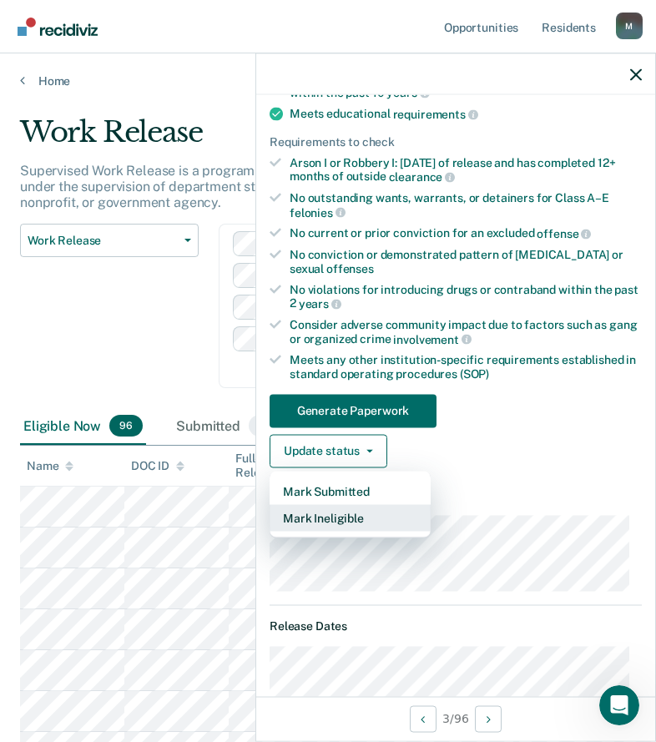
click at [319, 523] on button "Mark Ineligible" at bounding box center [350, 517] width 161 height 27
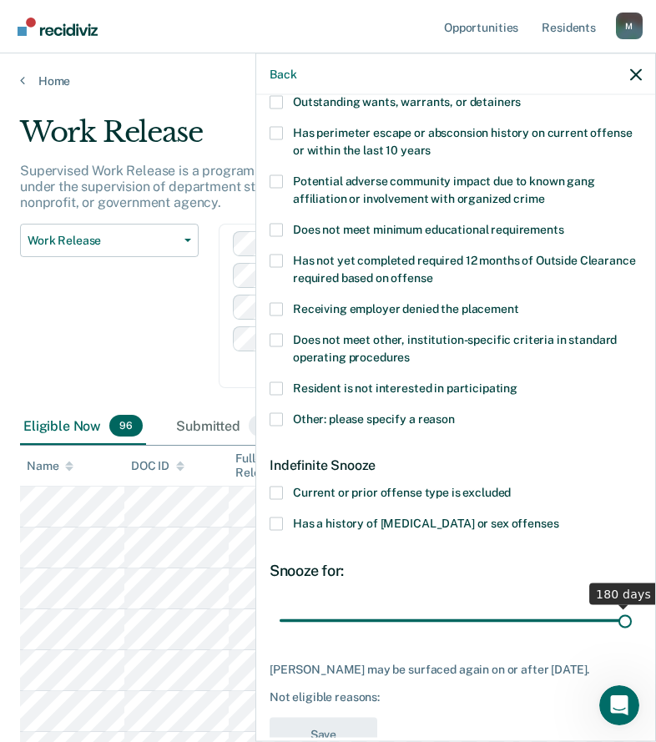
drag, startPoint x: 583, startPoint y: 622, endPoint x: 759, endPoint y: 622, distance: 176.2
type input "180"
click at [632, 622] on input "range" at bounding box center [456, 620] width 352 height 29
click at [346, 419] on span "Other: please specify a reason" at bounding box center [374, 418] width 162 height 13
click at [455, 412] on input "Other: please specify a reason" at bounding box center [455, 412] width 0 height 0
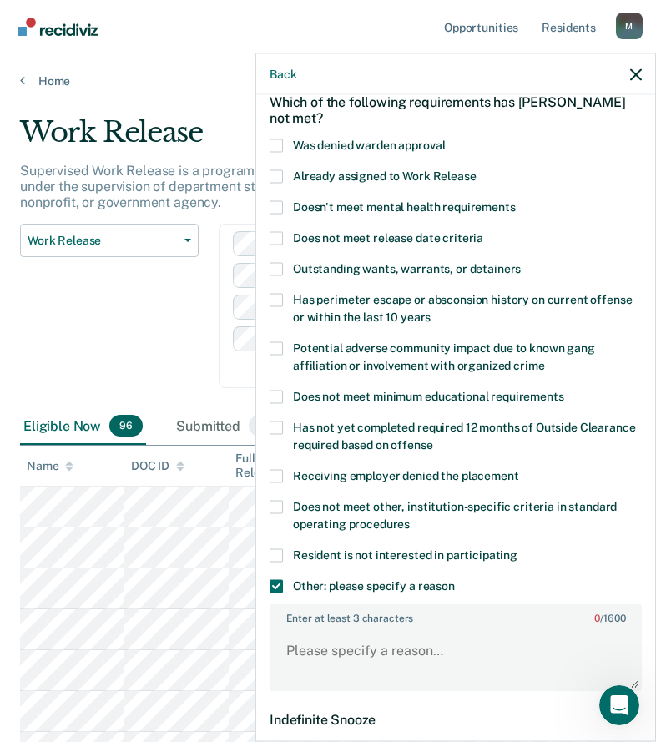
scroll to position [167, 0]
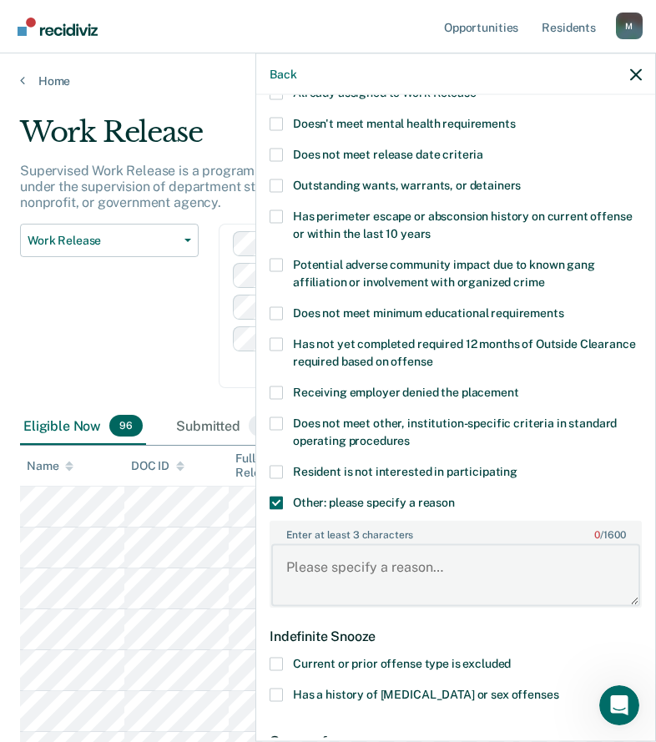
click at [487, 553] on textarea "Enter at least 3 characters 0 / 1600" at bounding box center [455, 575] width 369 height 62
click at [487, 553] on textarea "C3 SANCTION" at bounding box center [455, 575] width 369 height 62
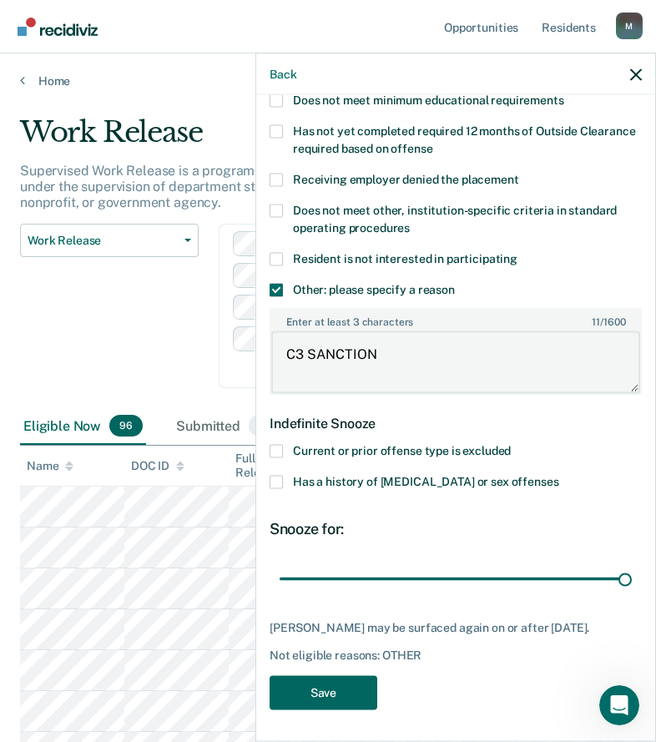
type textarea "C3 SANCTION"
click at [365, 692] on button "Save" at bounding box center [324, 692] width 108 height 34
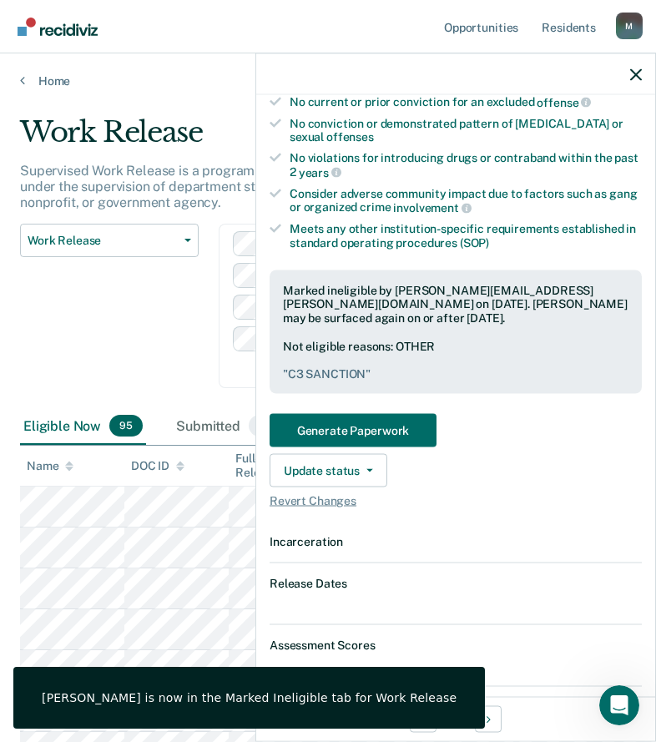
click at [139, 324] on div "Work Release Work Release Outside Clearance" at bounding box center [109, 316] width 179 height 185
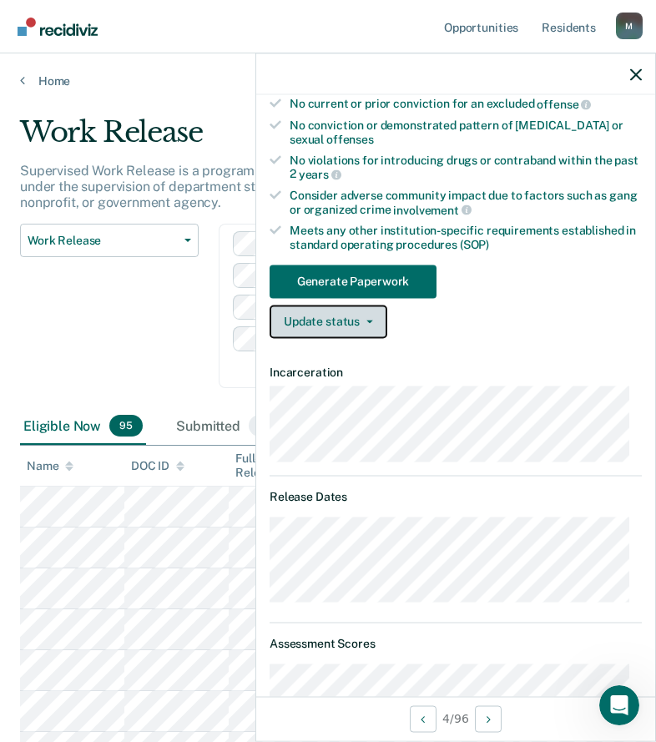
click at [355, 333] on button "Update status" at bounding box center [329, 321] width 118 height 33
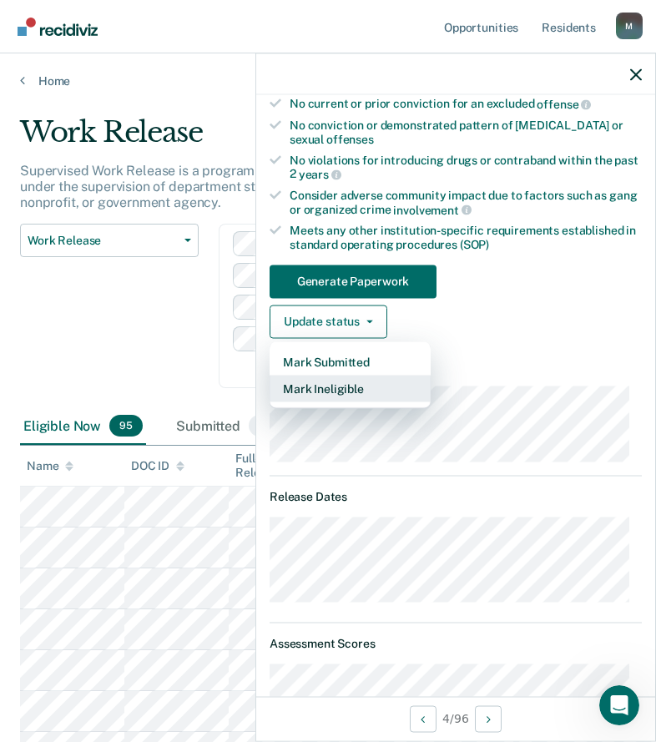
click at [320, 387] on button "Mark Ineligible" at bounding box center [350, 388] width 161 height 27
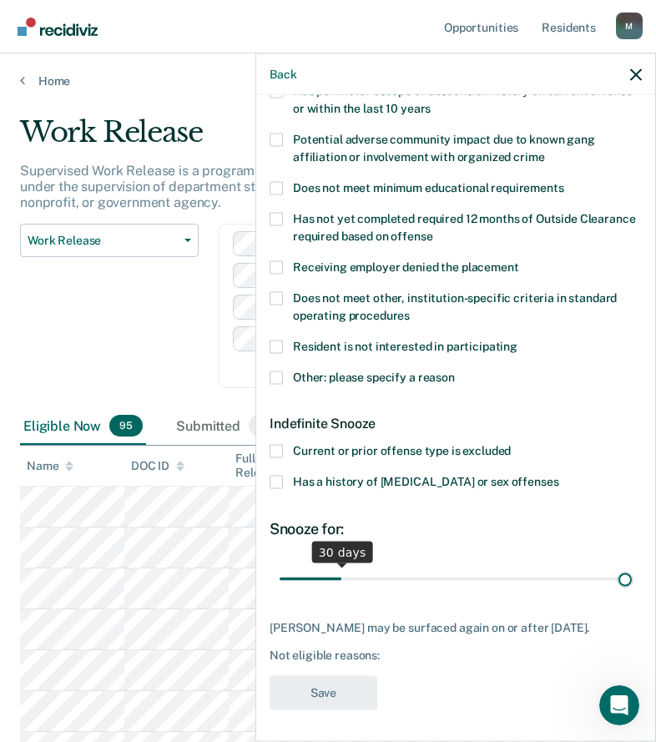
drag, startPoint x: 339, startPoint y: 580, endPoint x: 706, endPoint y: 572, distance: 366.6
type input "180"
click at [632, 572] on input "range" at bounding box center [456, 578] width 352 height 29
click at [338, 376] on span "Other: please specify a reason" at bounding box center [374, 376] width 162 height 13
click at [455, 371] on input "Other: please specify a reason" at bounding box center [455, 371] width 0 height 0
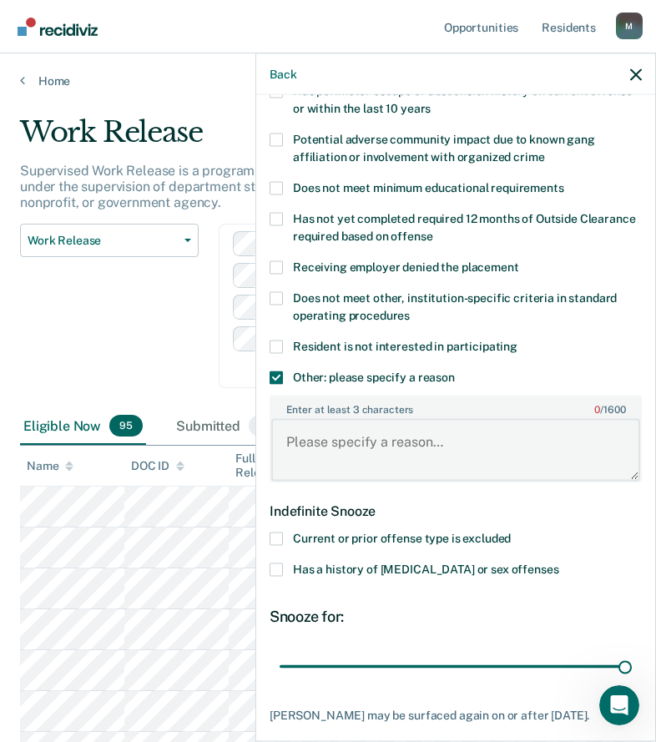
click at [416, 426] on textarea "Enter at least 3 characters 0 / 1600" at bounding box center [455, 450] width 369 height 62
paste textarea "C3 SANCTION"
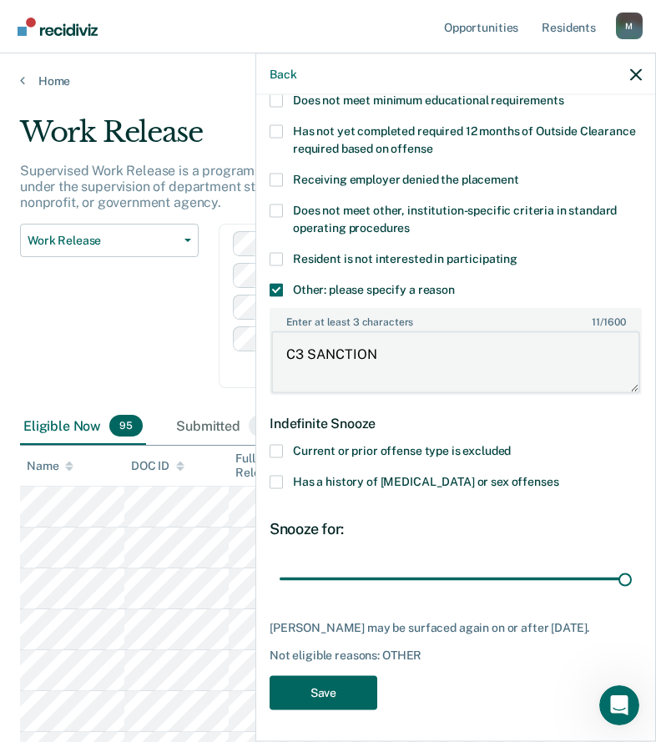
type textarea "C3 SANCTION"
click at [339, 684] on button "Save" at bounding box center [324, 692] width 108 height 34
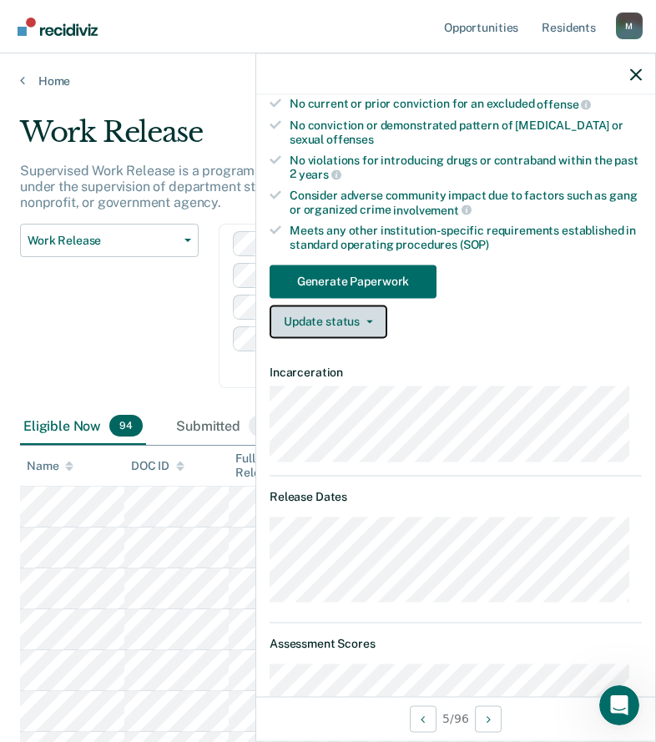
click at [334, 323] on button "Update status" at bounding box center [329, 321] width 118 height 33
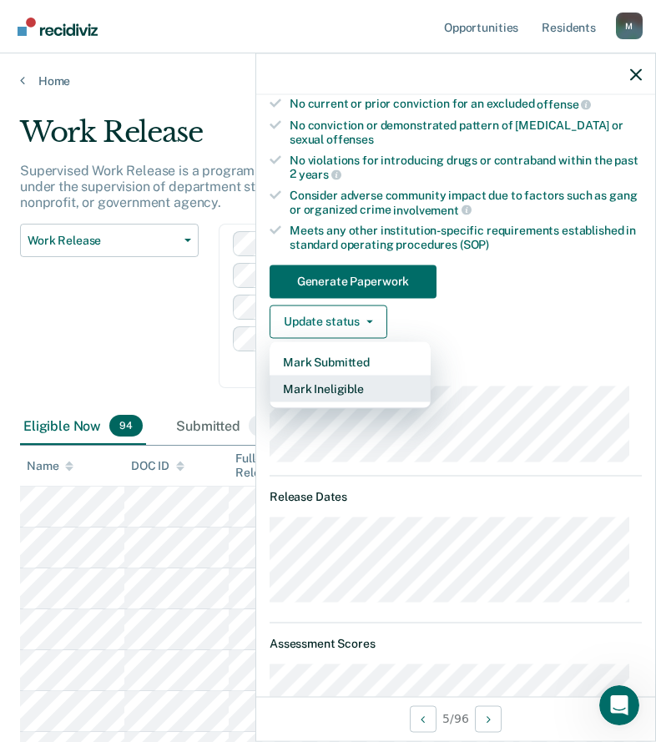
click at [338, 392] on button "Mark Ineligible" at bounding box center [350, 388] width 161 height 27
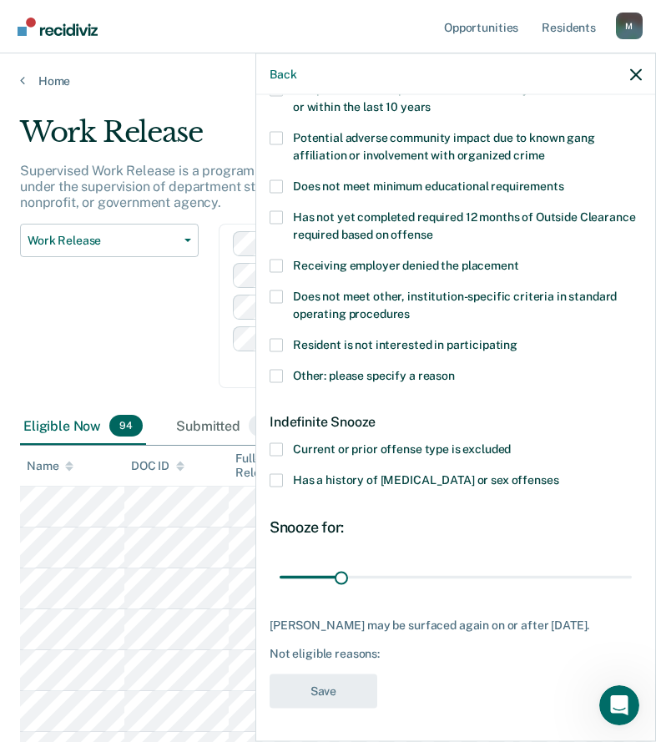
scroll to position [292, 0]
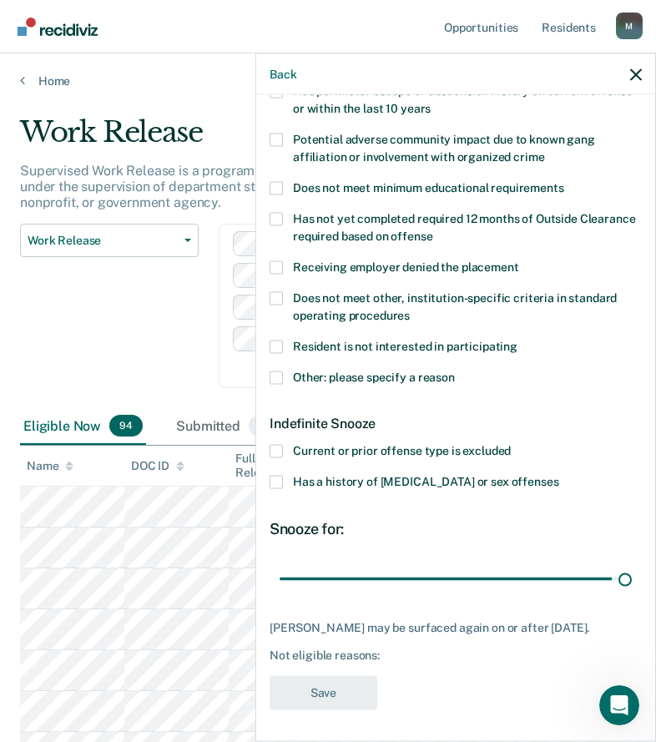
drag, startPoint x: 411, startPoint y: 574, endPoint x: 626, endPoint y: 564, distance: 215.7
type input "180"
click at [625, 567] on input "range" at bounding box center [456, 578] width 352 height 29
click at [331, 373] on span "Other: please specify a reason" at bounding box center [374, 376] width 162 height 13
click at [455, 371] on input "Other: please specify a reason" at bounding box center [455, 371] width 0 height 0
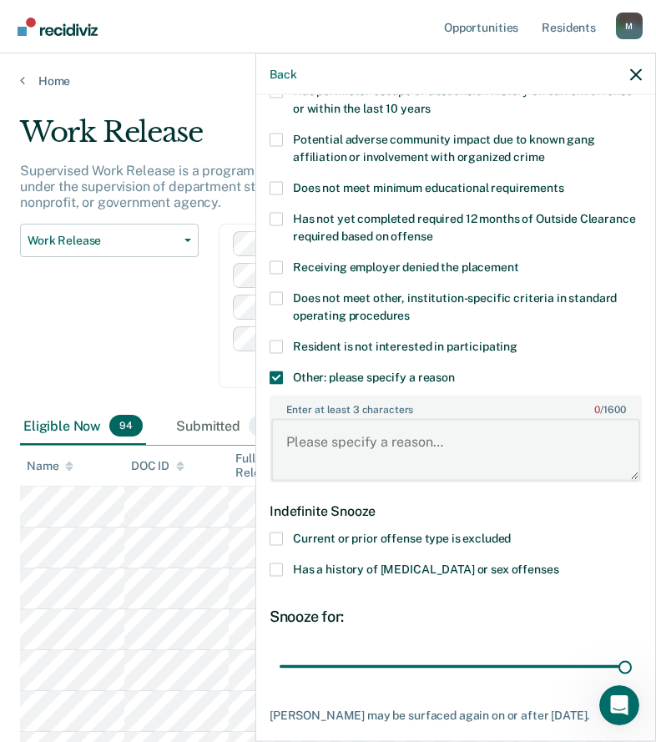
click at [347, 423] on textarea "Enter at least 3 characters 0 / 1600" at bounding box center [455, 450] width 369 height 62
paste textarea "C3 SANCTION"
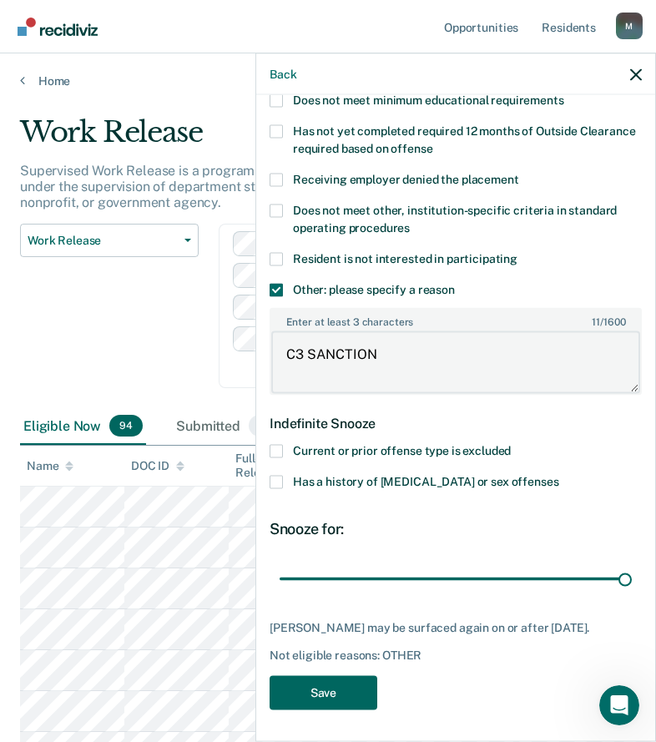
type textarea "C3 SANCTION"
click at [338, 675] on button "Save" at bounding box center [324, 692] width 108 height 34
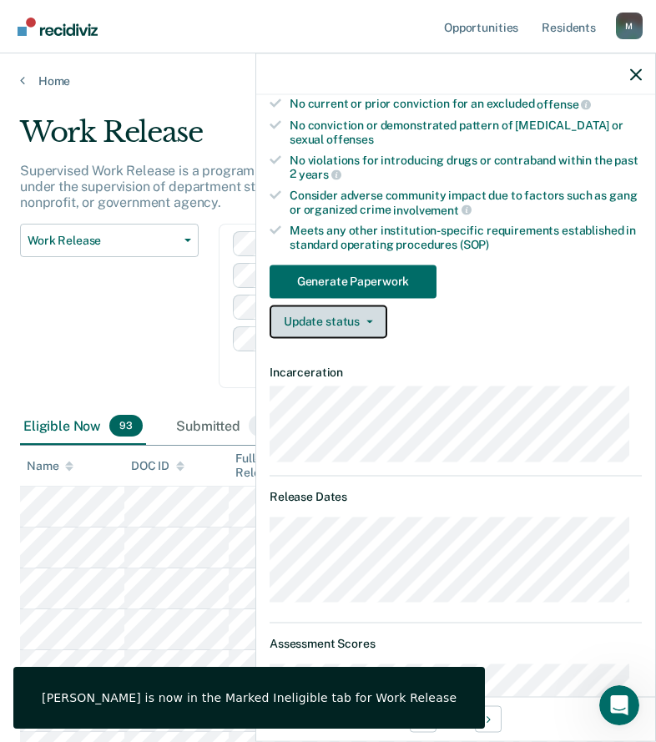
click at [347, 321] on button "Update status" at bounding box center [329, 321] width 118 height 33
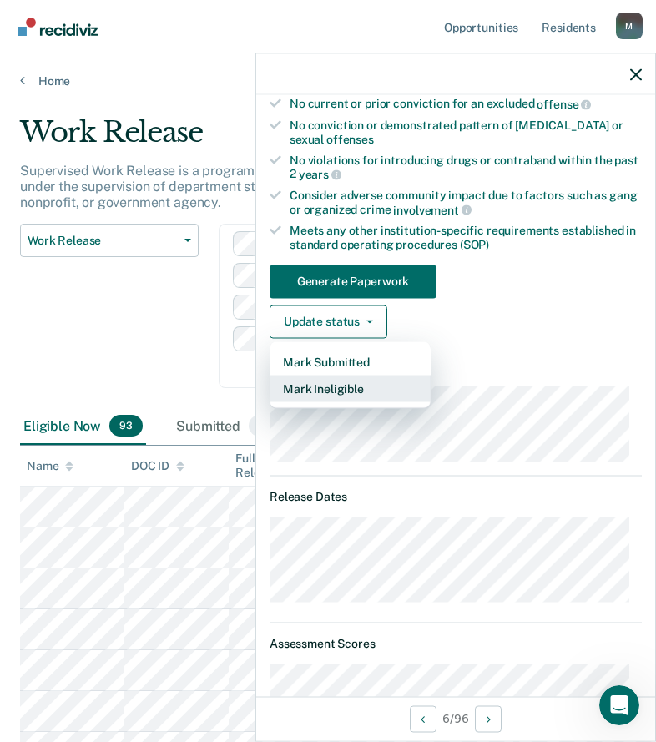
click at [336, 392] on button "Mark Ineligible" at bounding box center [350, 388] width 161 height 27
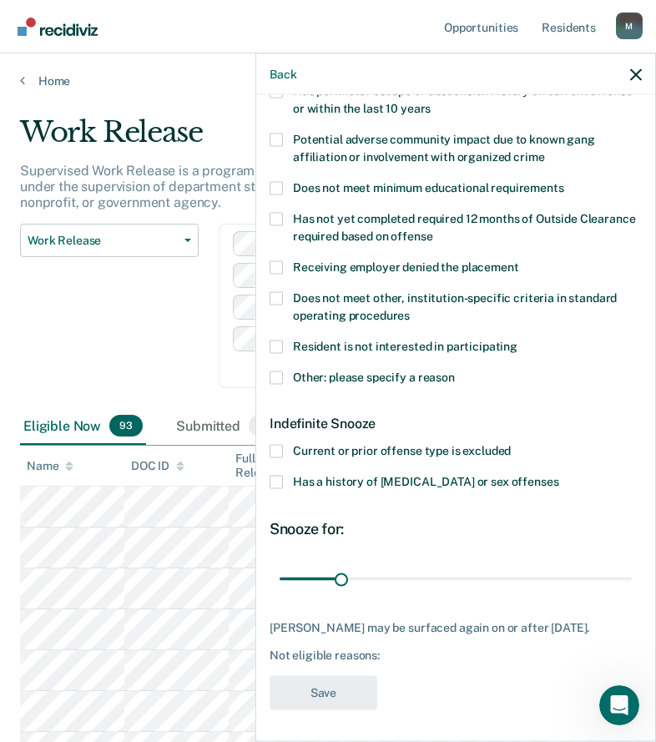
click at [339, 375] on span "Other: please specify a reason" at bounding box center [374, 376] width 162 height 13
click at [455, 371] on input "Other: please specify a reason" at bounding box center [455, 371] width 0 height 0
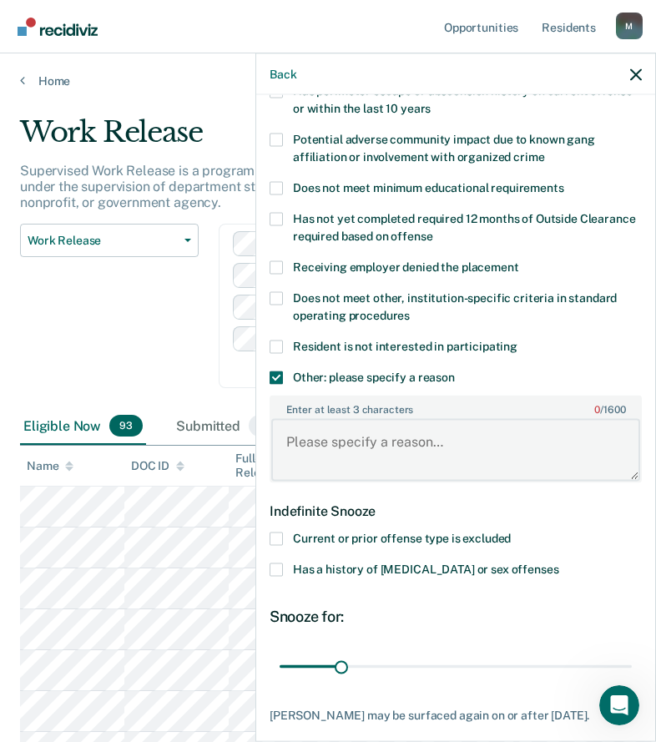
click at [360, 431] on textarea "Enter at least 3 characters 0 / 1600" at bounding box center [455, 450] width 369 height 62
paste textarea "C3 SANCTION"
type textarea "C3 SANCTION"
drag, startPoint x: 340, startPoint y: 664, endPoint x: 413, endPoint y: 660, distance: 73.6
click at [413, 660] on input "range" at bounding box center [456, 666] width 352 height 29
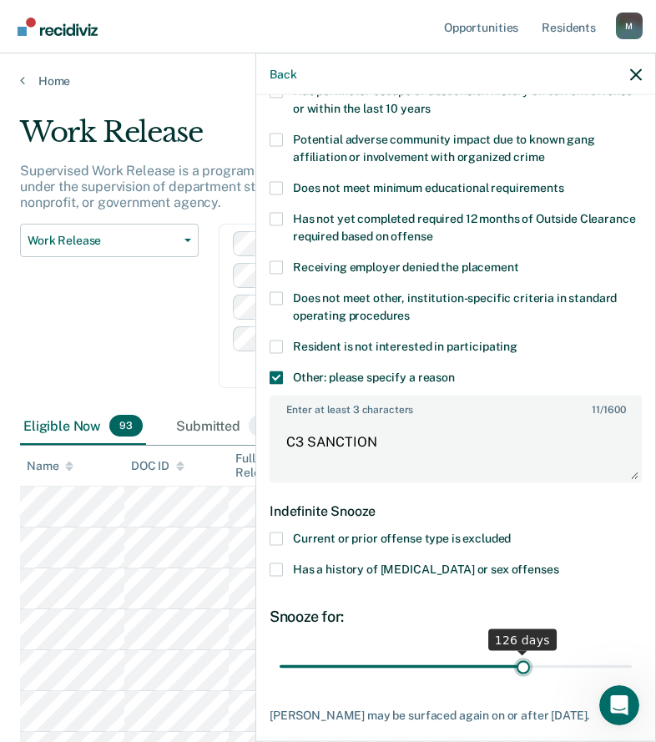
drag, startPoint x: 416, startPoint y: 658, endPoint x: 514, endPoint y: 660, distance: 98.6
type input "126"
click at [514, 660] on input "range" at bounding box center [456, 666] width 352 height 29
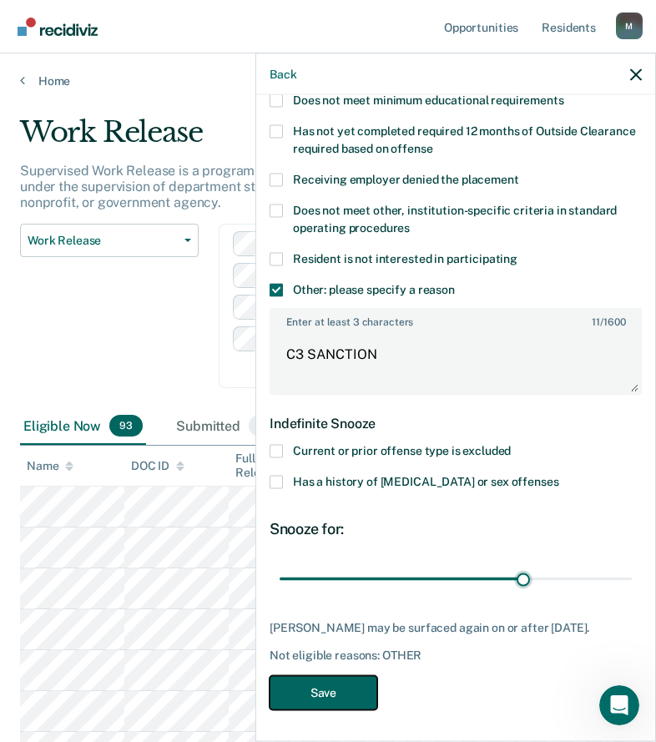
click at [331, 685] on button "Save" at bounding box center [324, 692] width 108 height 34
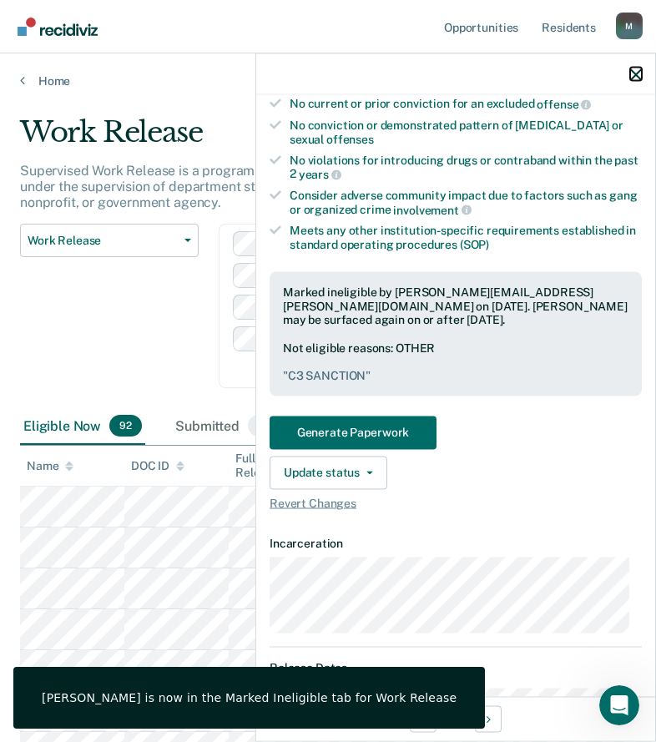
click at [635, 78] on icon "button" at bounding box center [636, 74] width 12 height 12
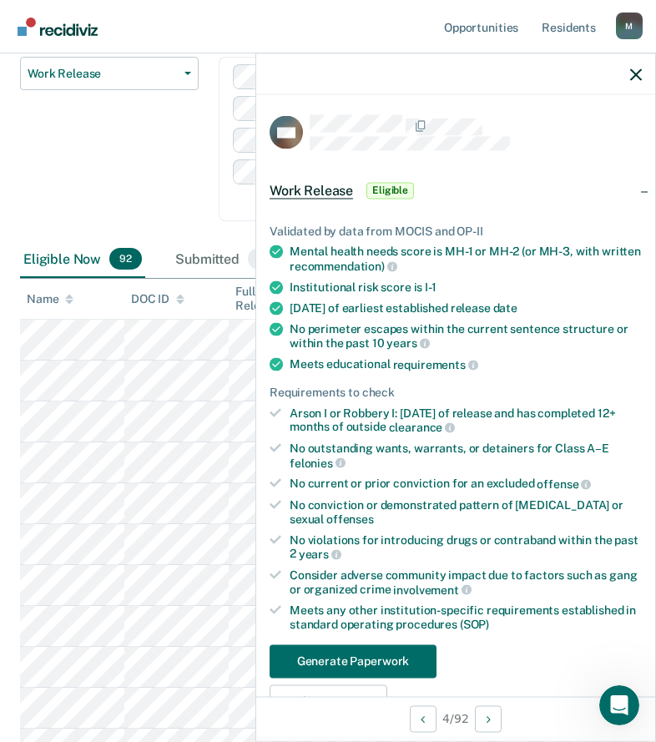
scroll to position [83, 0]
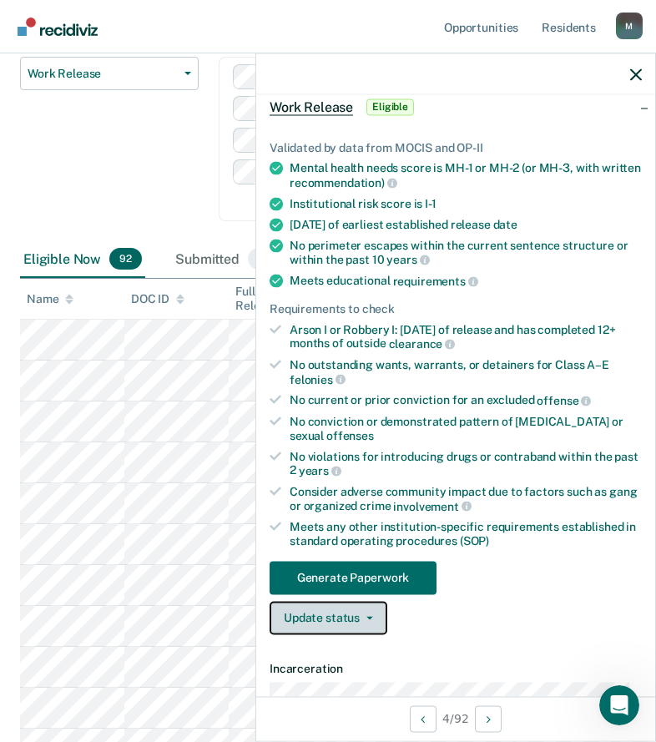
click at [359, 620] on button "Update status" at bounding box center [329, 617] width 118 height 33
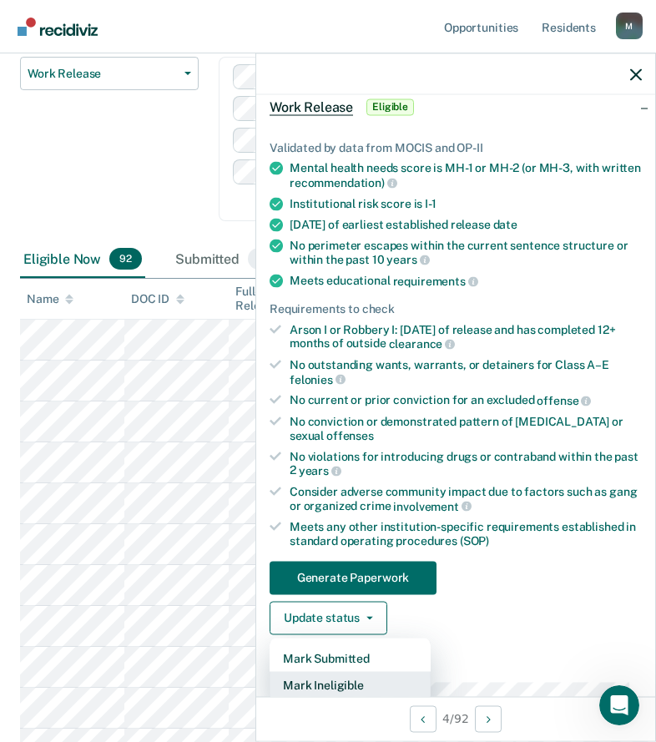
click at [352, 691] on button "Mark Ineligible" at bounding box center [350, 684] width 161 height 27
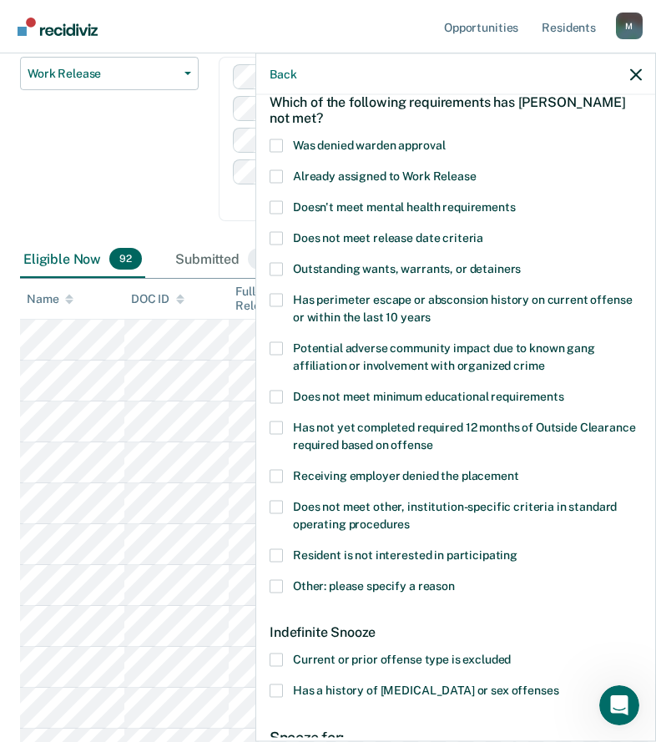
click at [356, 589] on span "Other: please specify a reason" at bounding box center [374, 585] width 162 height 13
click at [455, 579] on input "Other: please specify a reason" at bounding box center [455, 579] width 0 height 0
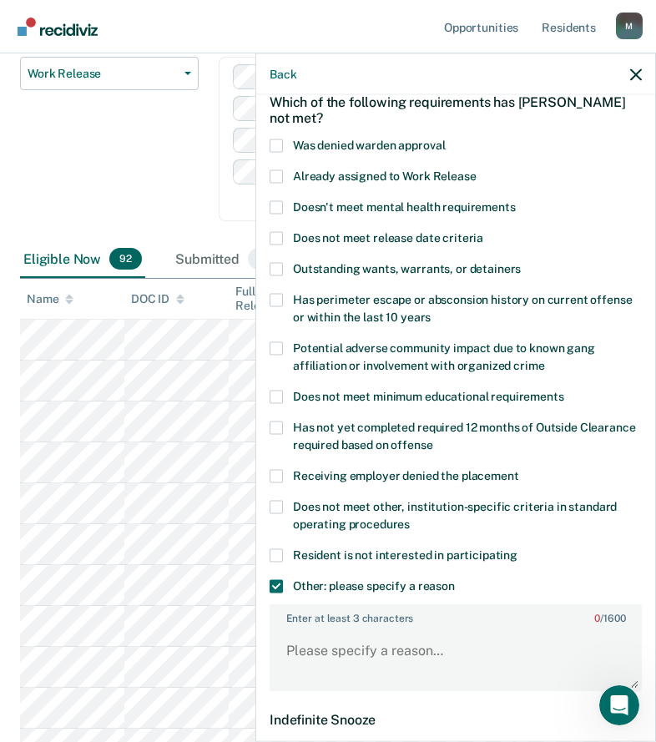
scroll to position [334, 0]
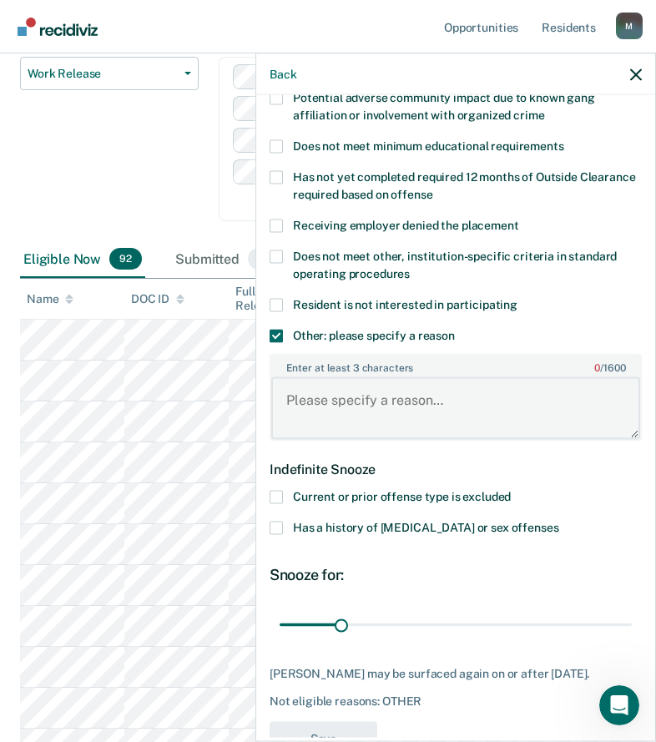
click at [413, 399] on textarea "Enter at least 3 characters 0 / 1600" at bounding box center [455, 408] width 369 height 62
paste textarea "C3 SANCTION"
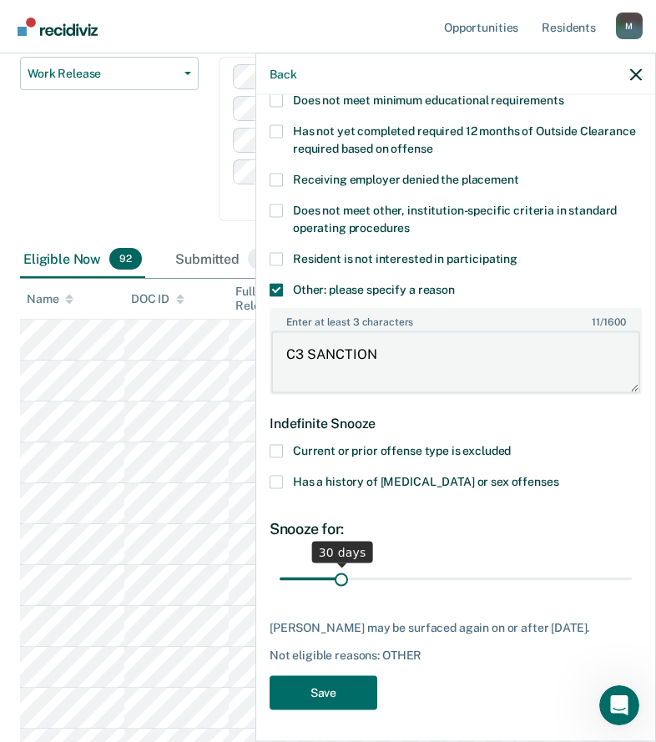
type textarea "C3 SANCTION"
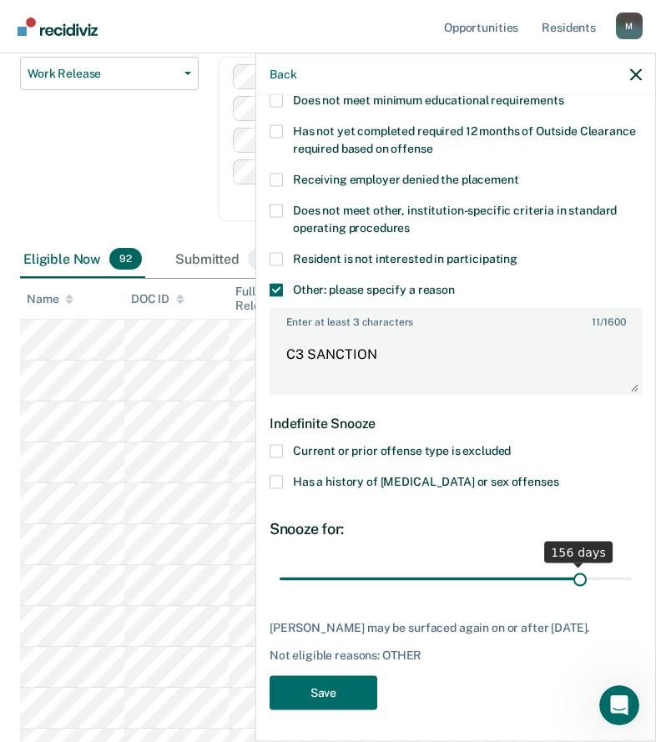
drag, startPoint x: 333, startPoint y: 578, endPoint x: 569, endPoint y: 580, distance: 235.5
type input "156"
click at [569, 580] on input "range" at bounding box center [456, 578] width 352 height 29
click at [341, 696] on button "Save" at bounding box center [324, 692] width 108 height 34
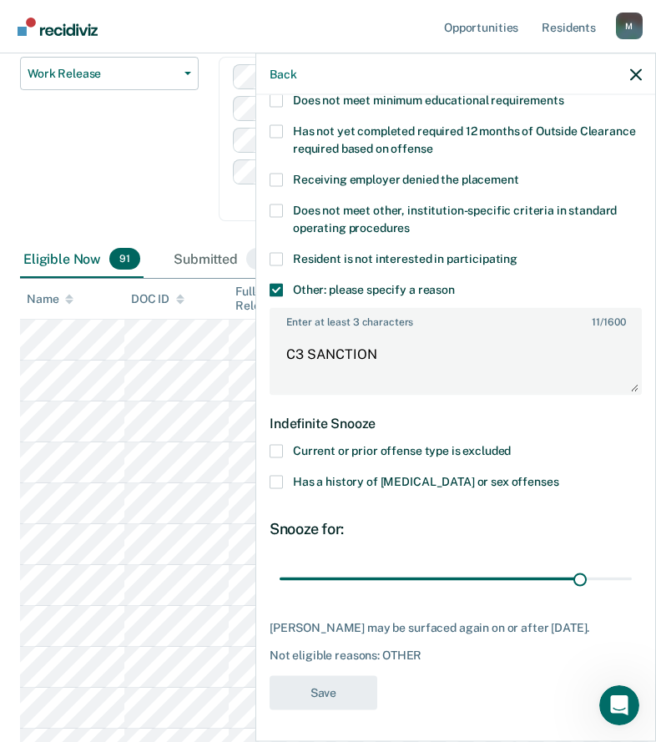
click at [638, 81] on div "Back" at bounding box center [455, 74] width 399 height 42
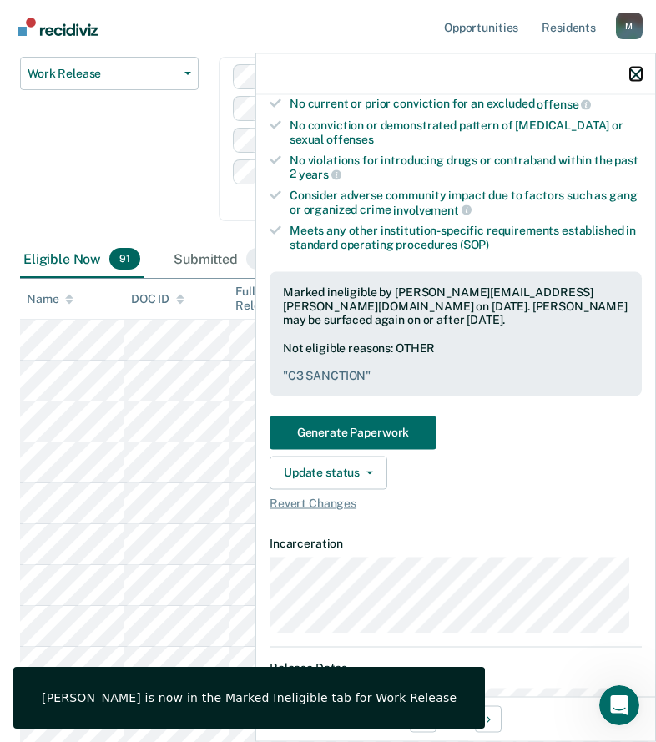
click at [636, 78] on icon "button" at bounding box center [636, 74] width 12 height 12
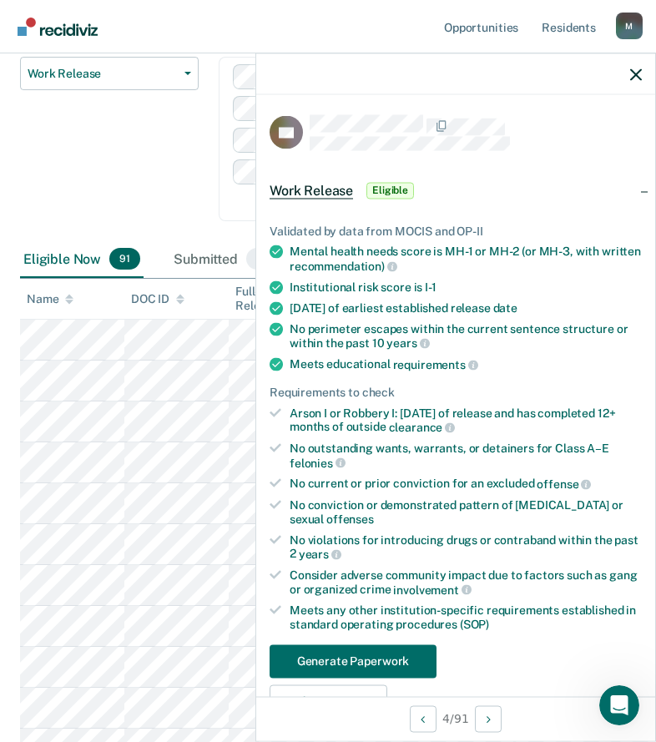
scroll to position [250, 0]
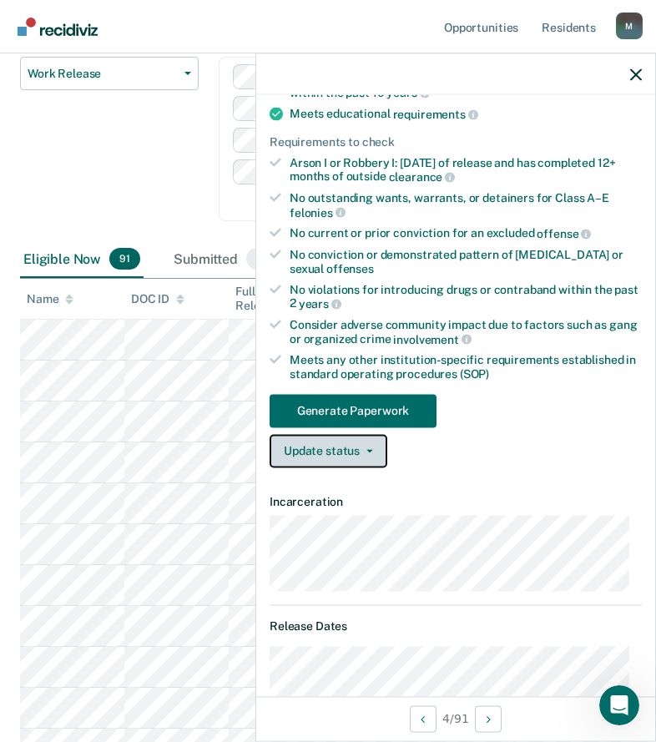
click at [317, 450] on button "Update status" at bounding box center [329, 450] width 118 height 33
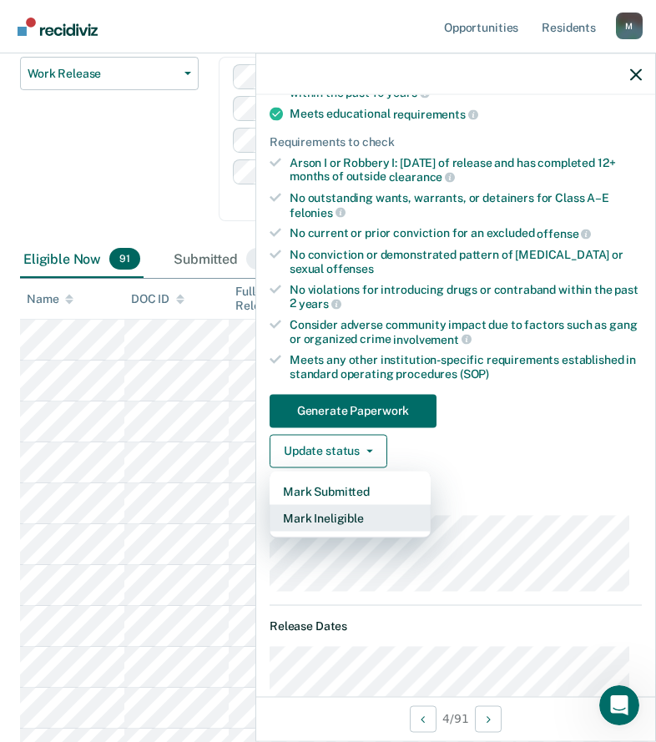
click at [322, 521] on button "Mark Ineligible" at bounding box center [350, 517] width 161 height 27
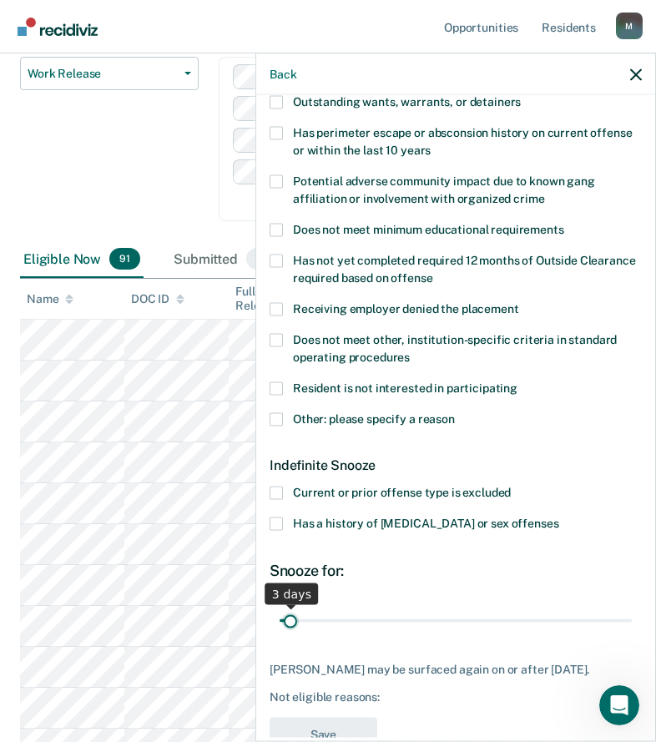
drag, startPoint x: 346, startPoint y: 618, endPoint x: 290, endPoint y: 617, distance: 55.9
type input "3"
click at [290, 617] on input "range" at bounding box center [456, 620] width 352 height 29
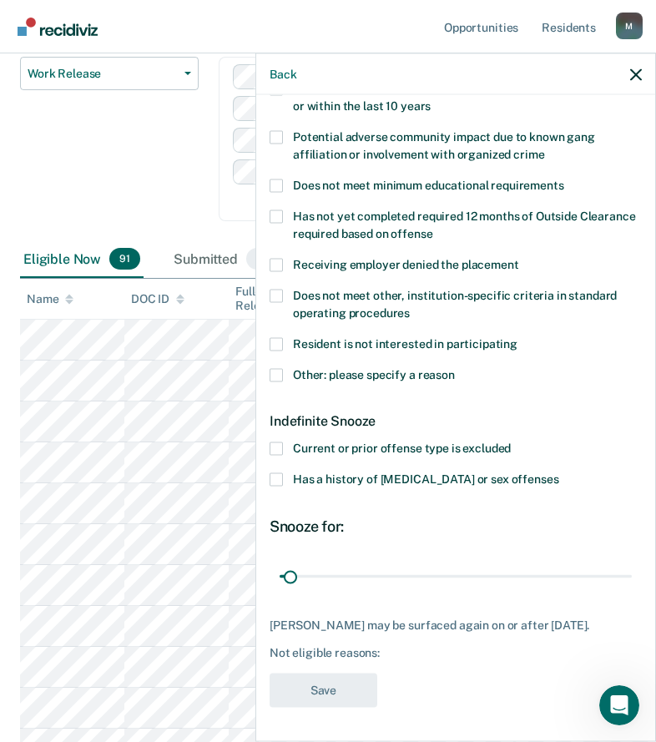
click at [306, 367] on span "Other: please specify a reason" at bounding box center [374, 373] width 162 height 13
click at [455, 368] on input "Other: please specify a reason" at bounding box center [455, 368] width 0 height 0
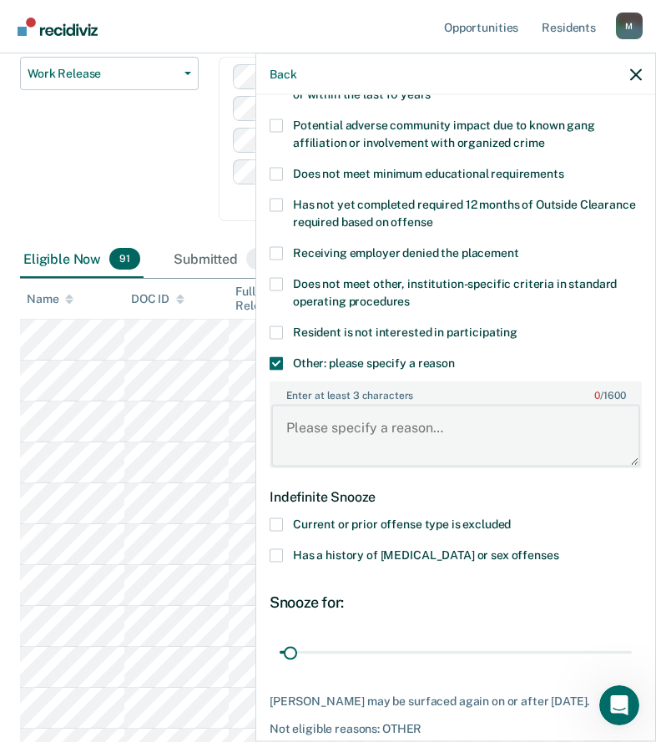
click at [334, 433] on textarea "Enter at least 3 characters 0 / 1600" at bounding box center [455, 436] width 369 height 62
paste textarea "C3 SANCTION"
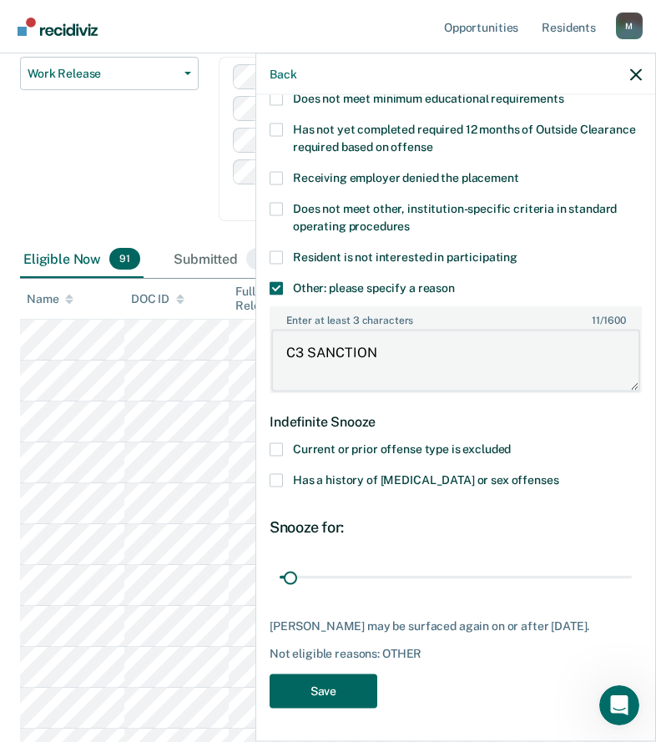
type textarea "C3 SANCTION"
click at [356, 696] on button "Save" at bounding box center [324, 691] width 108 height 34
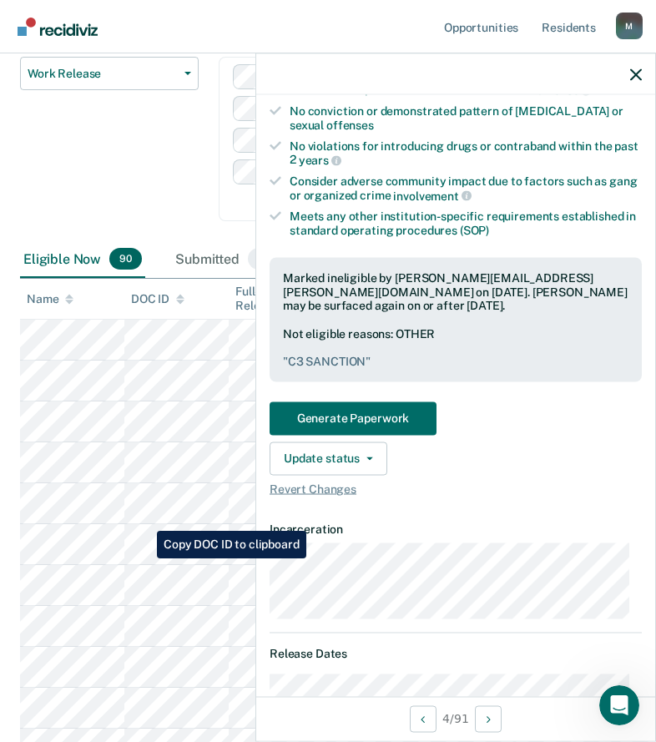
scroll to position [250, 0]
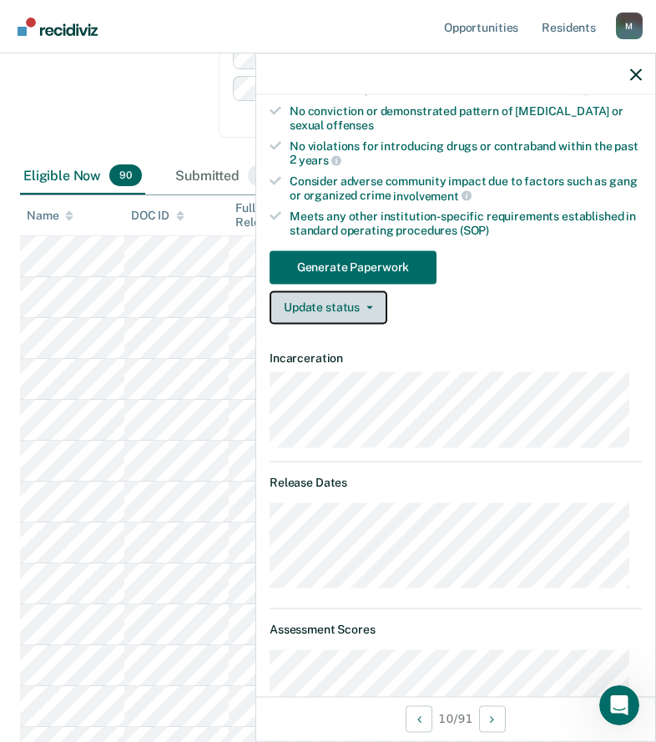
click at [349, 301] on button "Update status" at bounding box center [329, 307] width 118 height 33
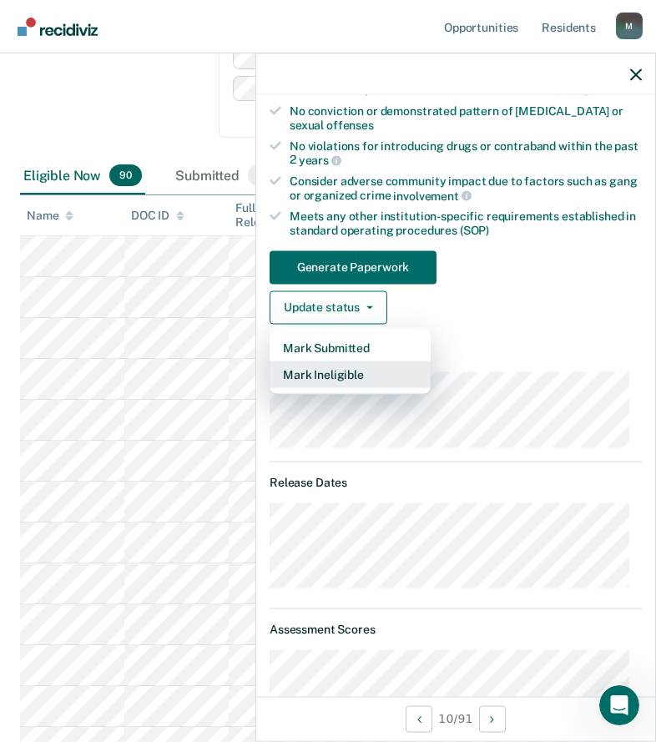
click at [351, 378] on button "Mark Ineligible" at bounding box center [350, 374] width 161 height 27
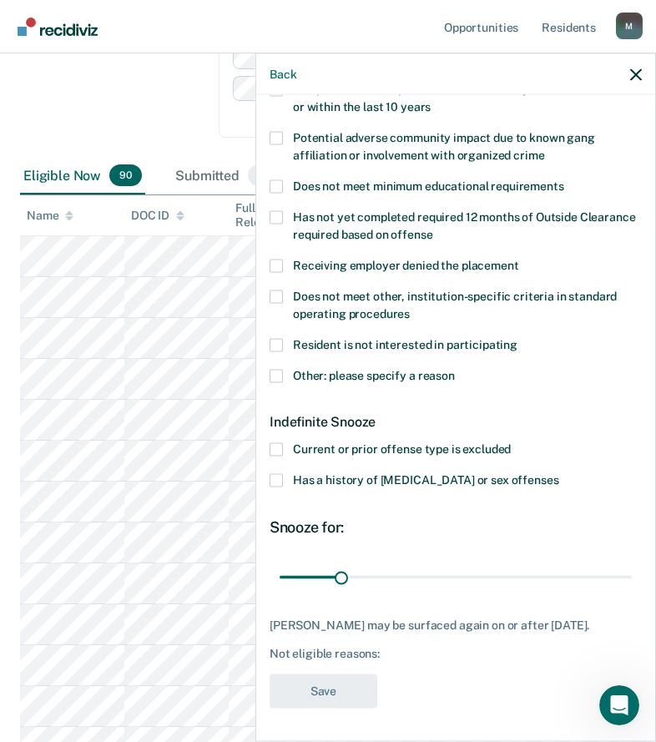
scroll to position [306, 0]
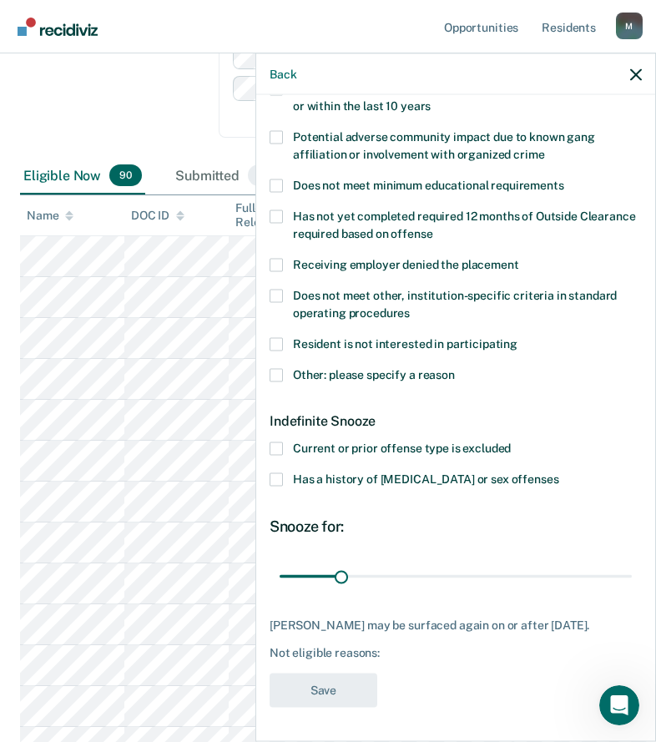
click at [296, 368] on label "Other: please specify a reason" at bounding box center [456, 377] width 372 height 18
click at [455, 368] on input "Other: please specify a reason" at bounding box center [455, 368] width 0 height 0
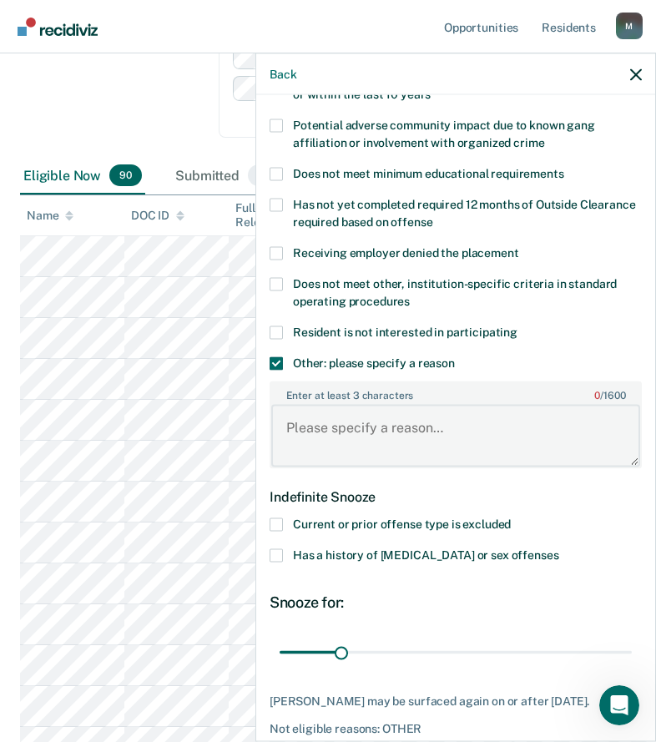
click at [322, 445] on textarea "Enter at least 3 characters 0 / 1600" at bounding box center [455, 436] width 369 height 62
paste textarea "C3 SANCTION"
type textarea "C3 SANCTION"
drag, startPoint x: 363, startPoint y: 648, endPoint x: 744, endPoint y: 647, distance: 380.7
type input "180"
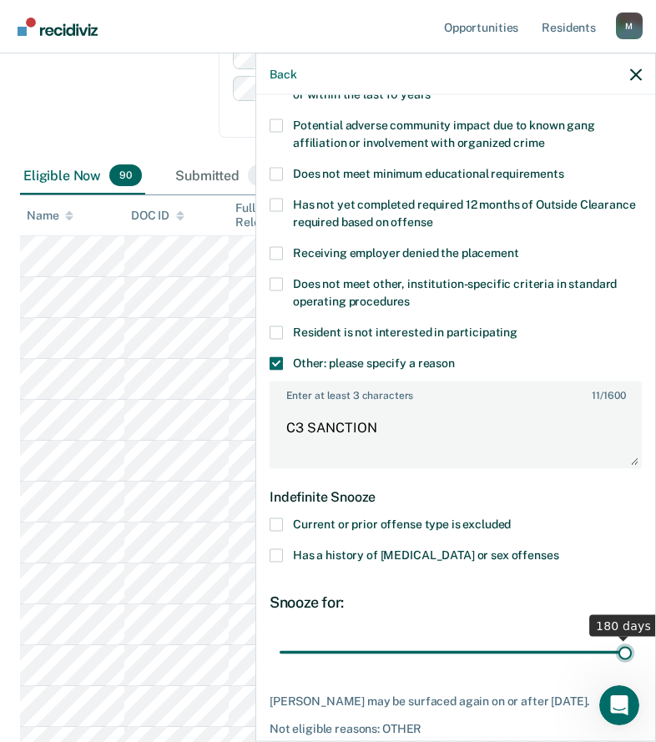
click at [632, 647] on input "range" at bounding box center [456, 652] width 352 height 29
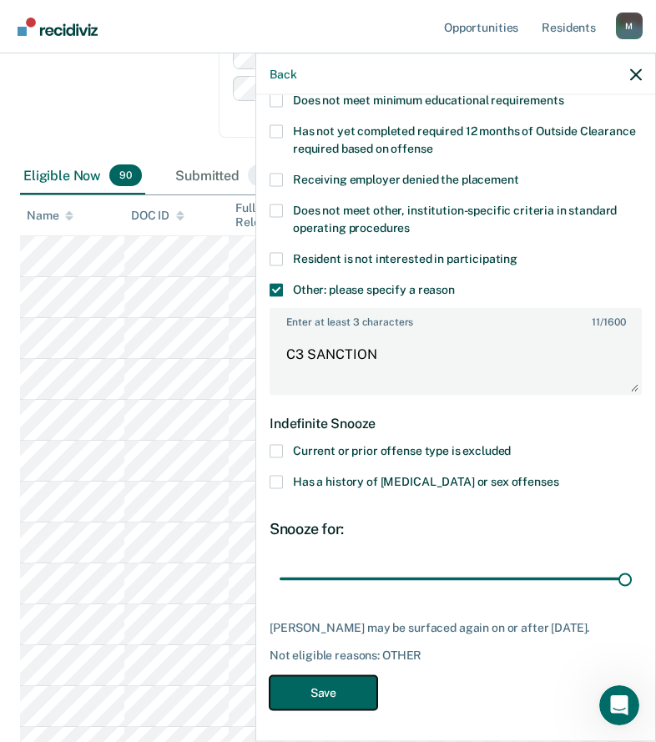
click at [357, 688] on button "Save" at bounding box center [324, 692] width 108 height 34
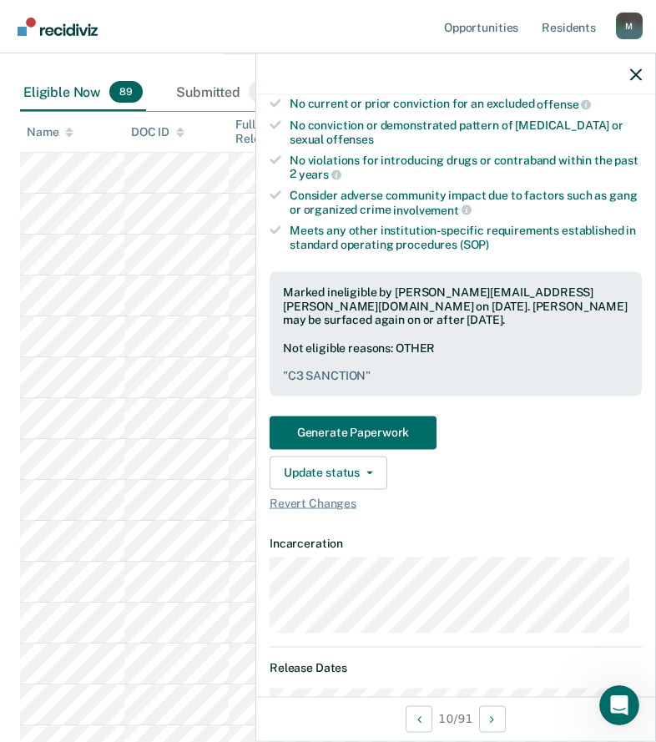
scroll to position [417, 0]
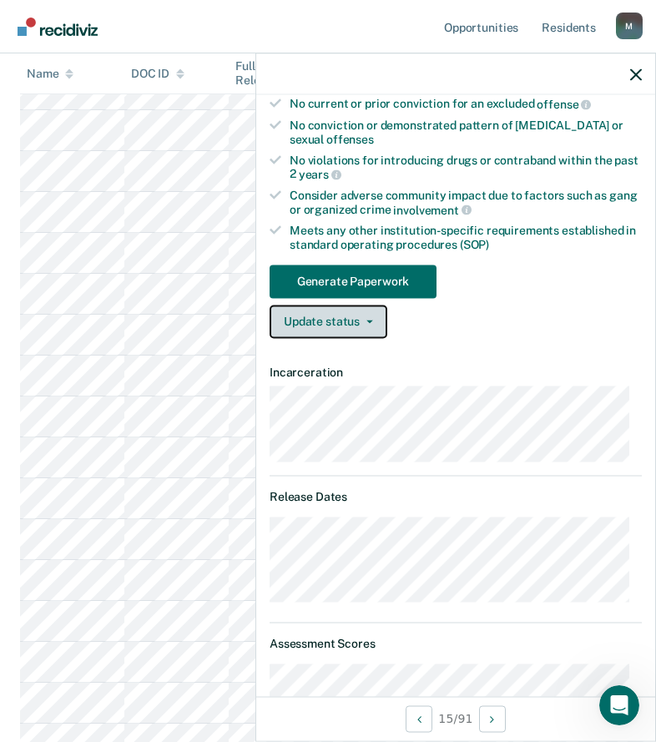
click at [362, 329] on button "Update status" at bounding box center [329, 321] width 118 height 33
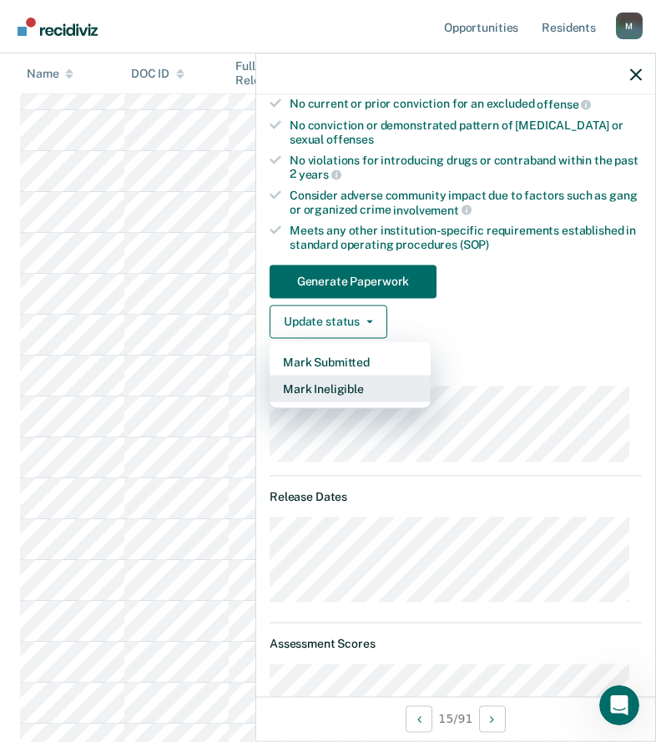
click at [375, 396] on button "Mark Ineligible" at bounding box center [350, 388] width 161 height 27
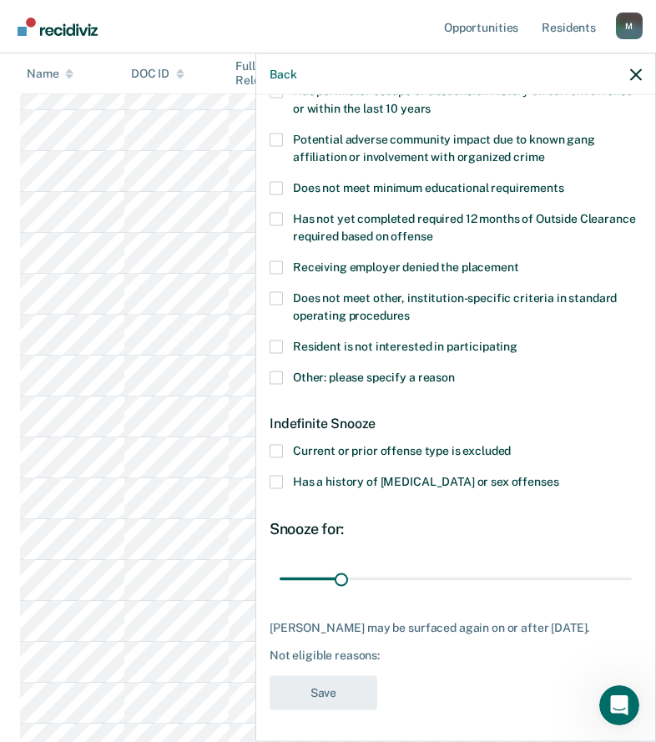
click at [285, 372] on label "Other: please specify a reason" at bounding box center [456, 380] width 372 height 18
click at [455, 371] on input "Other: please specify a reason" at bounding box center [455, 371] width 0 height 0
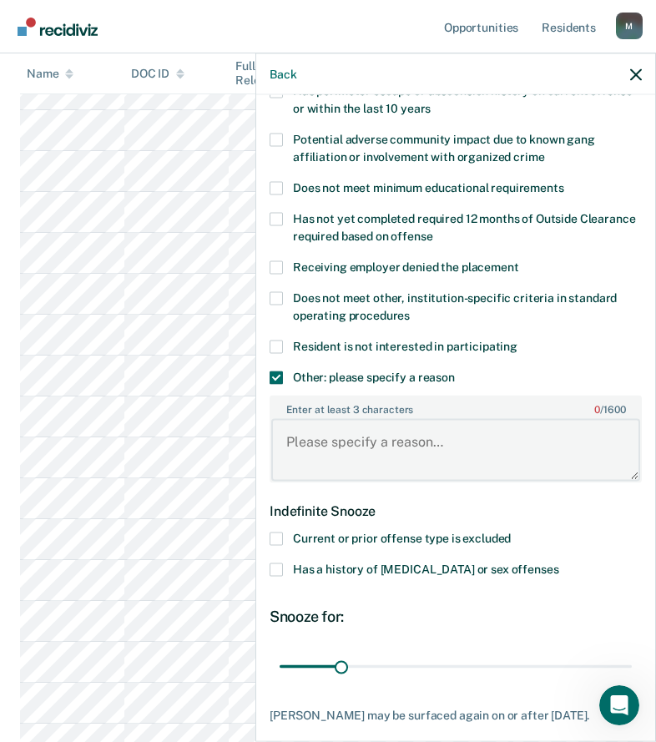
click at [311, 431] on textarea "Enter at least 3 characters 0 / 1600" at bounding box center [455, 450] width 369 height 62
paste textarea "C3 SANCTION"
type textarea "C3 SANCTION"
drag, startPoint x: 347, startPoint y: 665, endPoint x: 738, endPoint y: 667, distance: 390.8
type input "180"
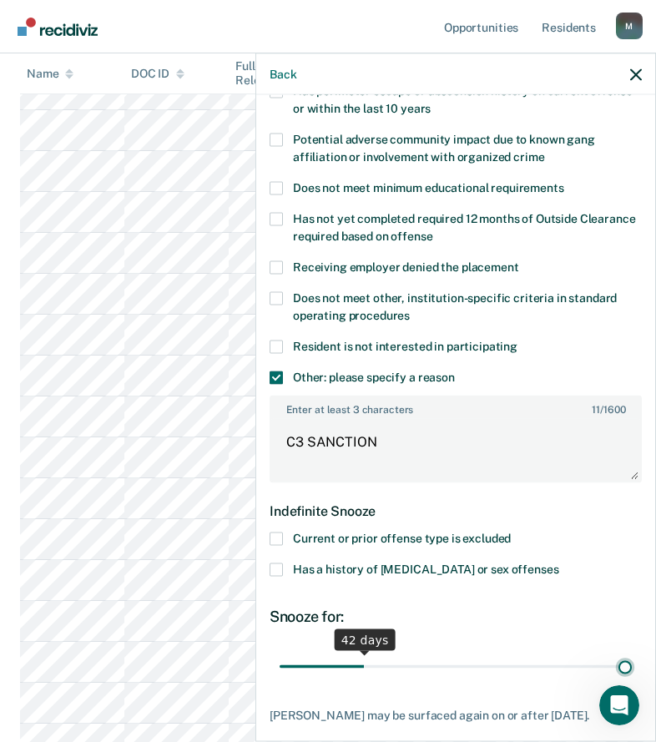
click at [632, 667] on input "range" at bounding box center [456, 666] width 352 height 29
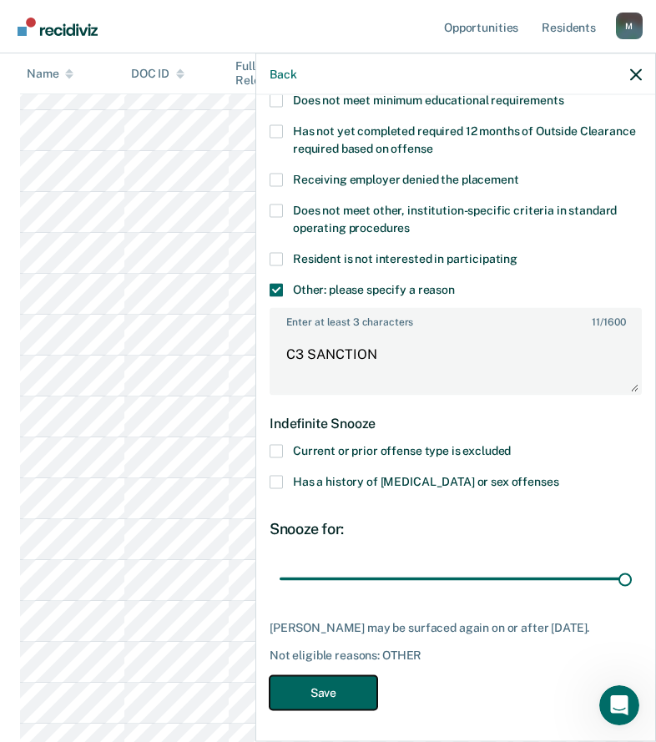
click at [338, 696] on button "Save" at bounding box center [324, 692] width 108 height 34
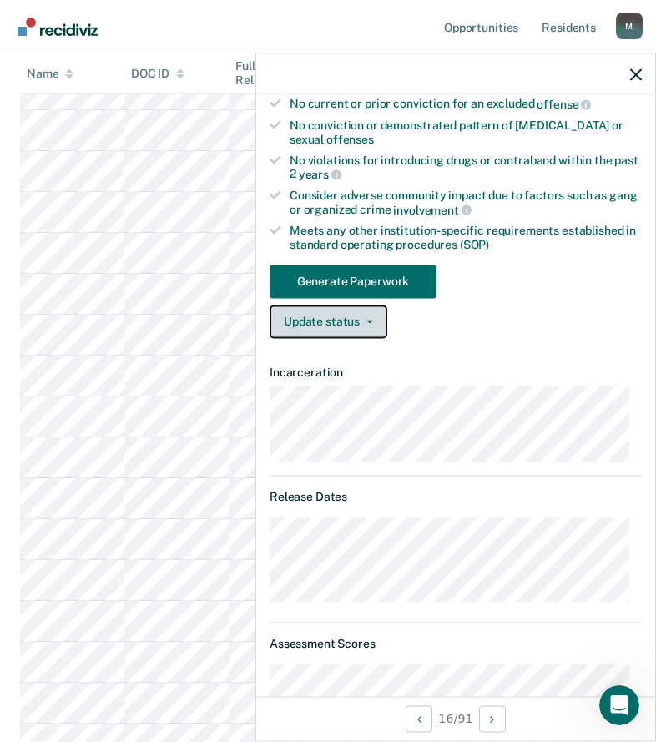
click at [341, 328] on button "Update status" at bounding box center [329, 321] width 118 height 33
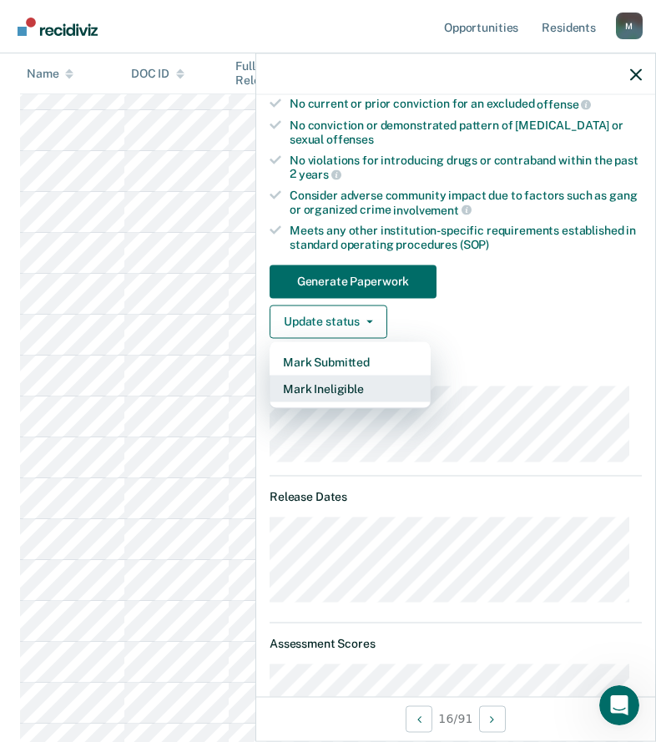
click at [337, 388] on button "Mark Ineligible" at bounding box center [350, 388] width 161 height 27
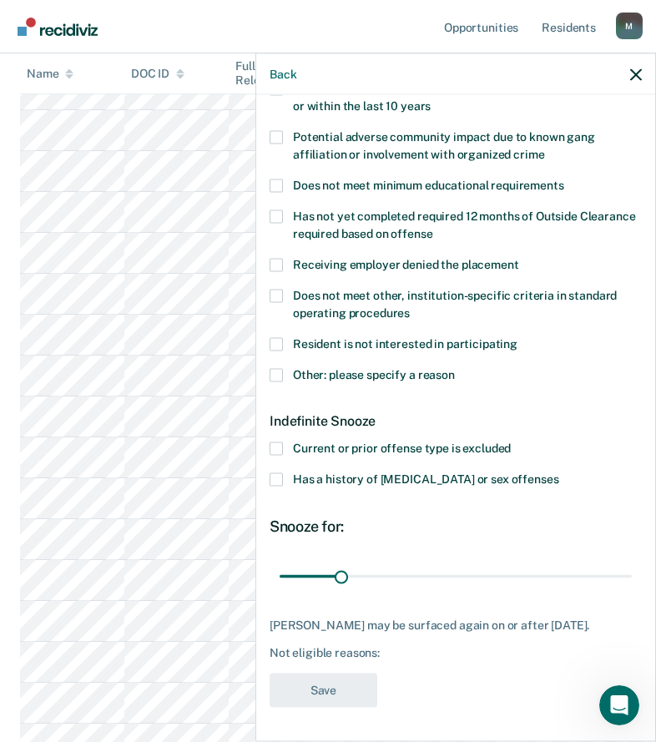
click at [284, 368] on label "Other: please specify a reason" at bounding box center [456, 377] width 372 height 18
click at [455, 368] on input "Other: please specify a reason" at bounding box center [455, 368] width 0 height 0
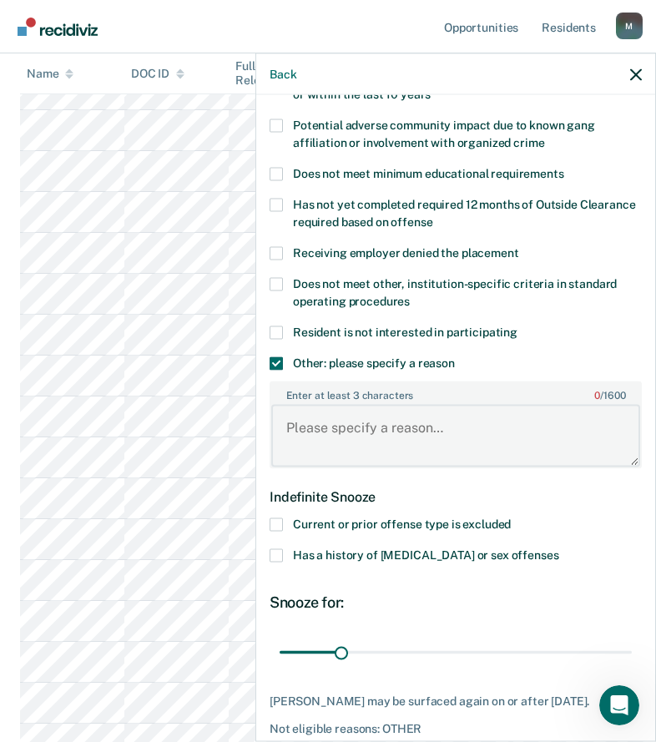
click at [321, 435] on textarea "Enter at least 3 characters 0 / 1600" at bounding box center [455, 436] width 369 height 62
paste textarea "C3 SANCTION"
type textarea "C3 SANCTION"
drag, startPoint x: 347, startPoint y: 655, endPoint x: 635, endPoint y: 649, distance: 288.1
type input "180"
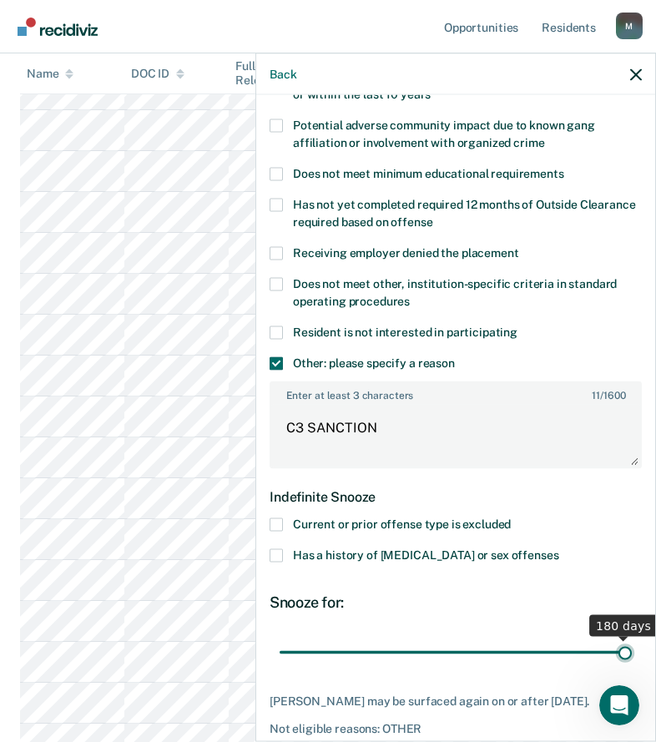
click at [632, 649] on input "range" at bounding box center [456, 652] width 352 height 29
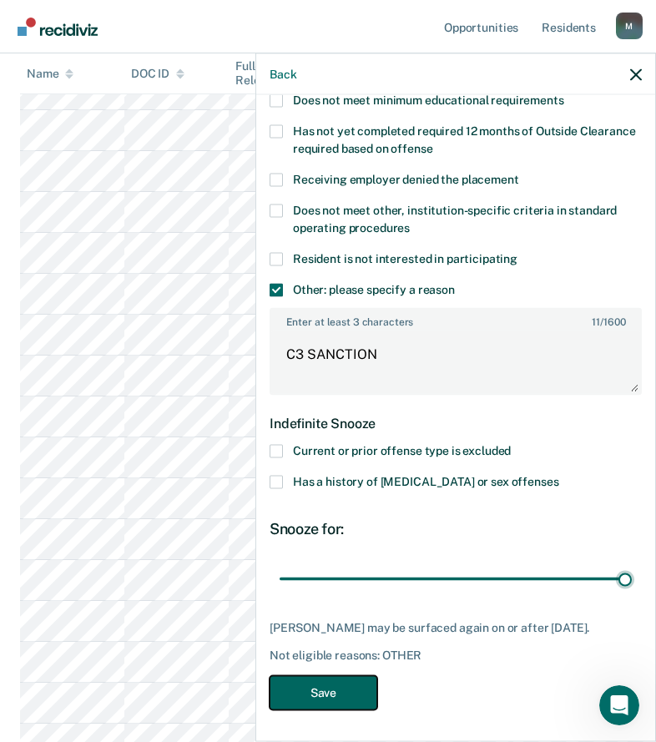
click at [321, 695] on button "Save" at bounding box center [324, 692] width 108 height 34
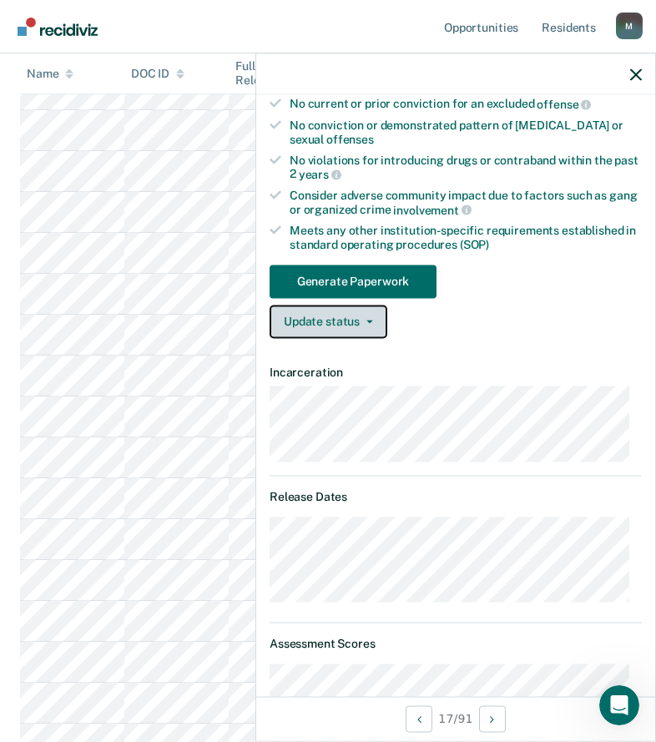
click at [372, 335] on button "Update status" at bounding box center [329, 321] width 118 height 33
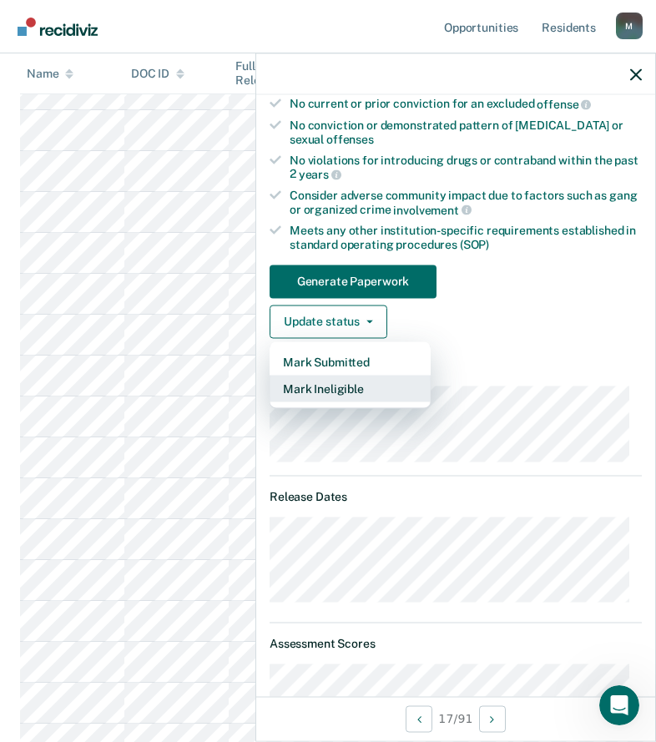
click at [355, 386] on button "Mark Ineligible" at bounding box center [350, 388] width 161 height 27
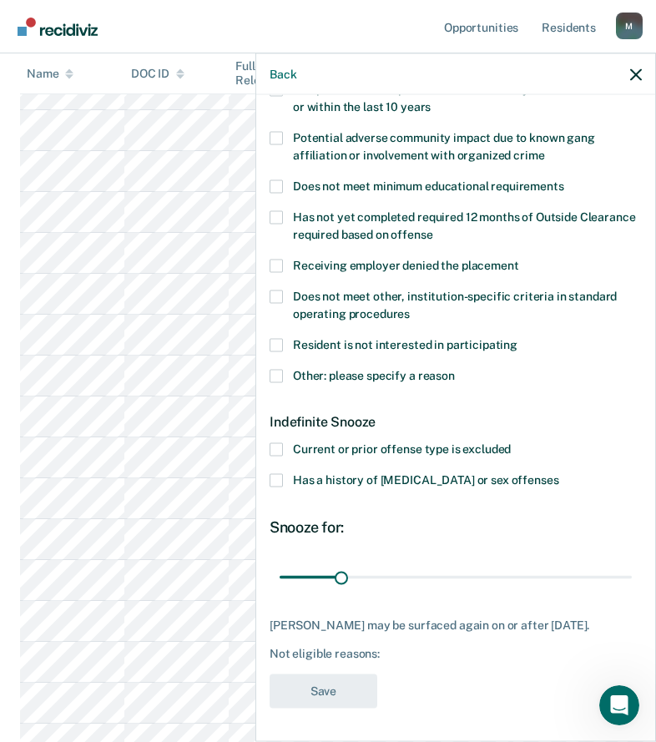
scroll to position [292, 0]
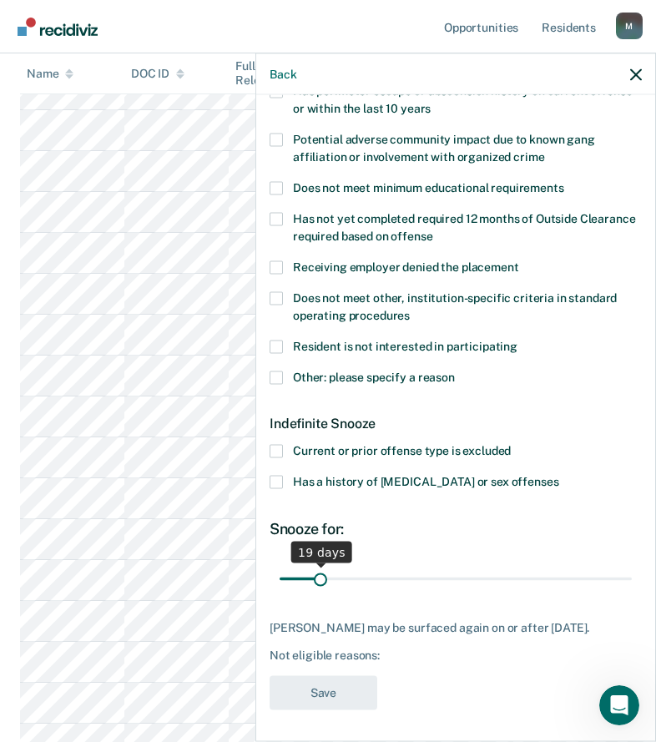
drag, startPoint x: 340, startPoint y: 584, endPoint x: 319, endPoint y: 589, distance: 21.5
click at [319, 589] on input "range" at bounding box center [456, 578] width 352 height 29
type input "18"
click at [317, 581] on input "range" at bounding box center [456, 578] width 352 height 29
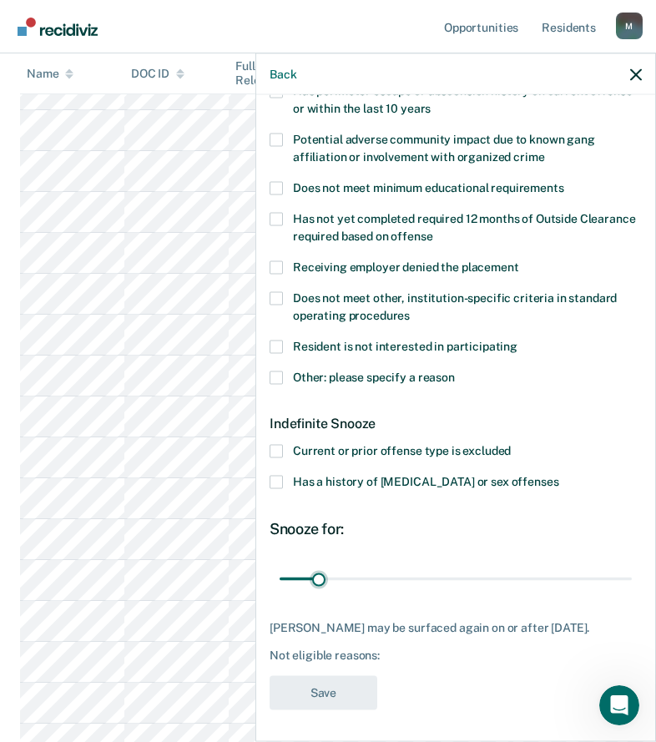
click at [317, 391] on div "Other: please specify a reason" at bounding box center [456, 386] width 372 height 31
click at [322, 382] on label "Other: please specify a reason" at bounding box center [456, 380] width 372 height 18
click at [455, 371] on input "Other: please specify a reason" at bounding box center [455, 371] width 0 height 0
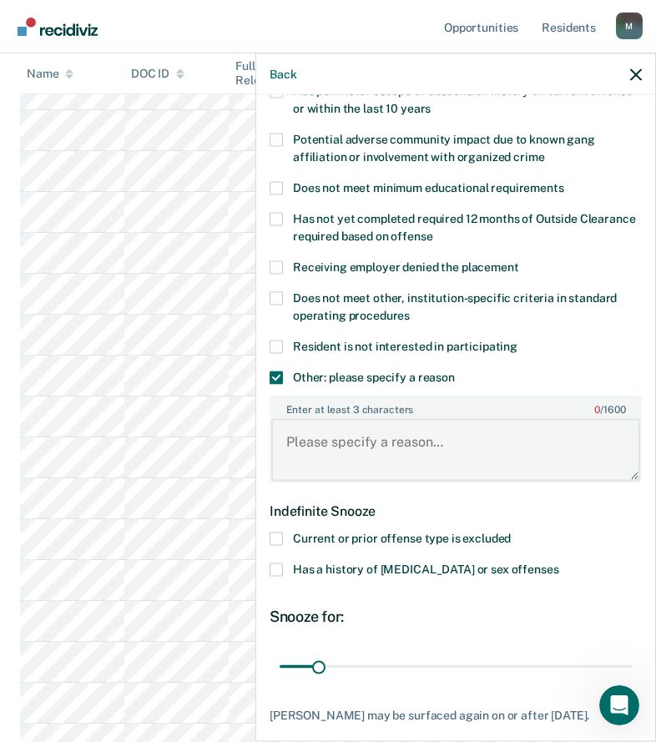
click at [347, 440] on textarea "Enter at least 3 characters 0 / 1600" at bounding box center [455, 450] width 369 height 62
paste textarea "C3 SANCTION"
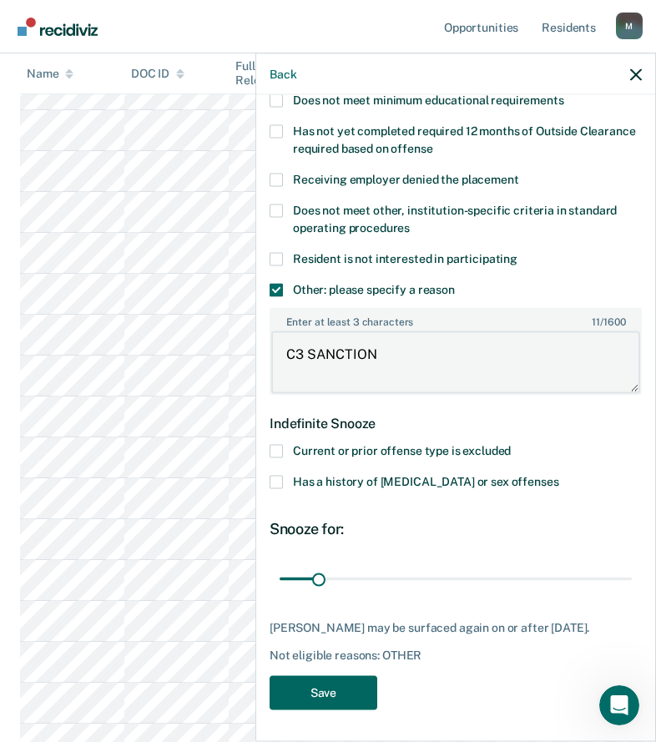
type textarea "C3 SANCTION"
click at [357, 685] on button "Save" at bounding box center [324, 692] width 108 height 34
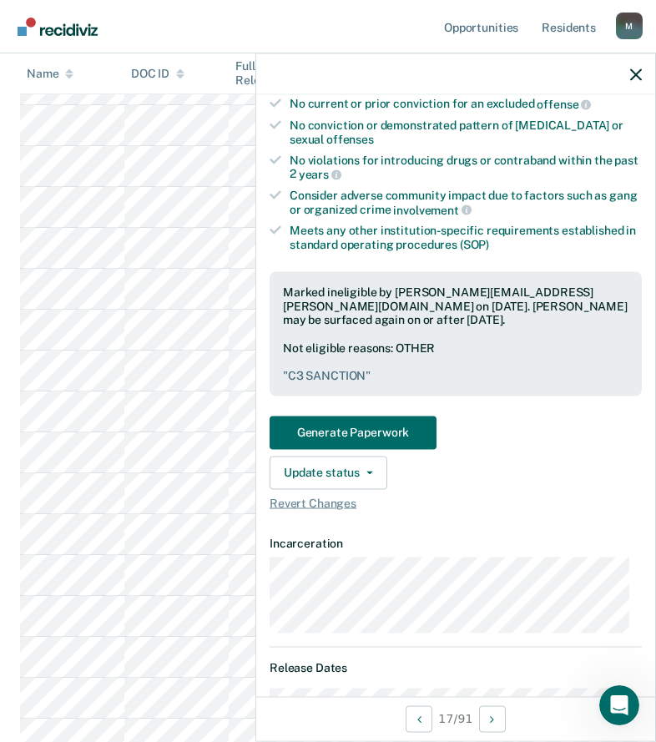
scroll to position [751, 0]
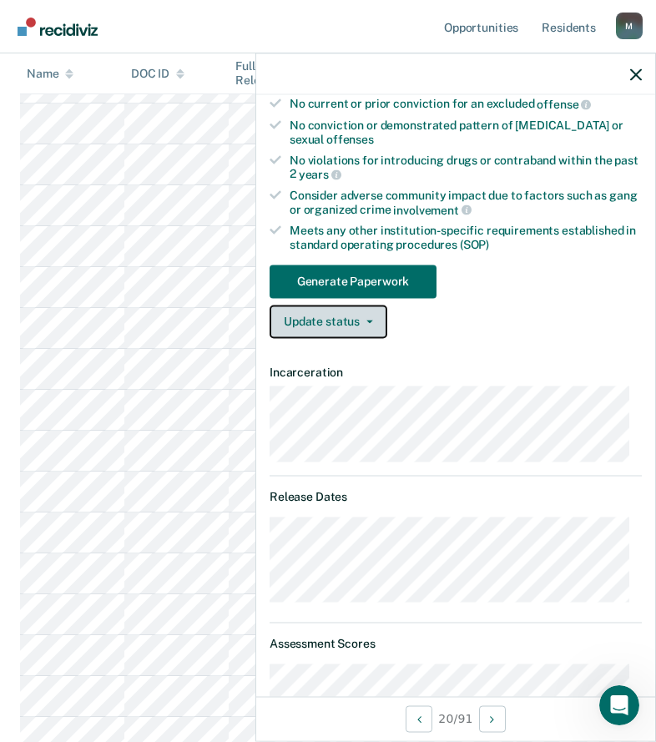
click at [348, 324] on button "Update status" at bounding box center [329, 321] width 118 height 33
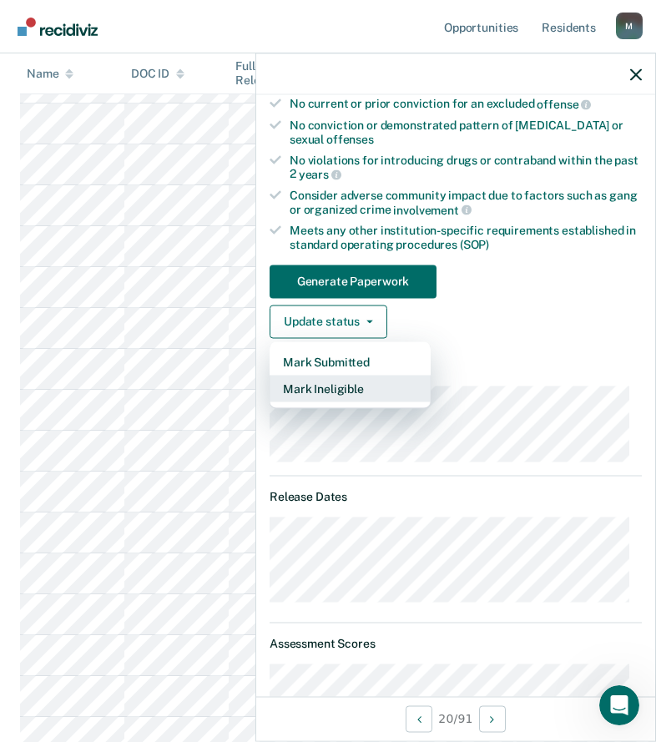
click at [333, 387] on button "Mark Ineligible" at bounding box center [350, 388] width 161 height 27
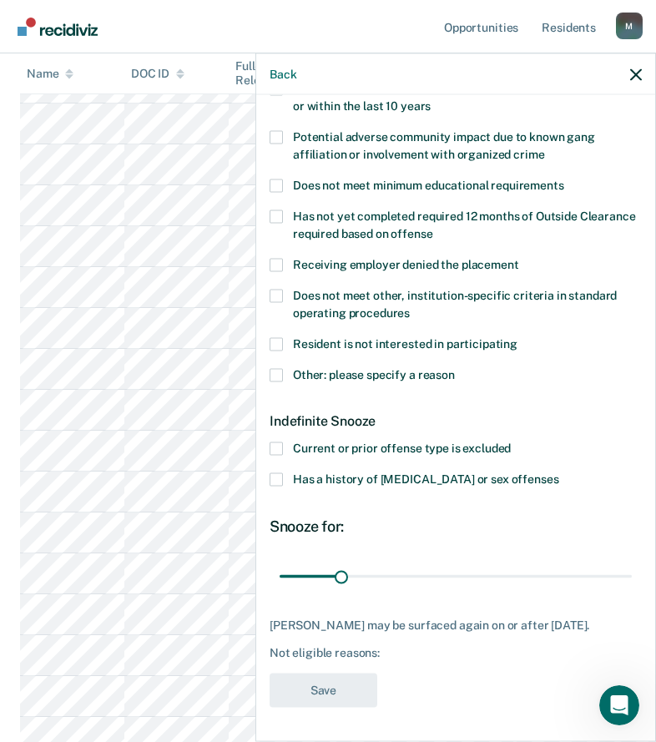
scroll to position [292, 0]
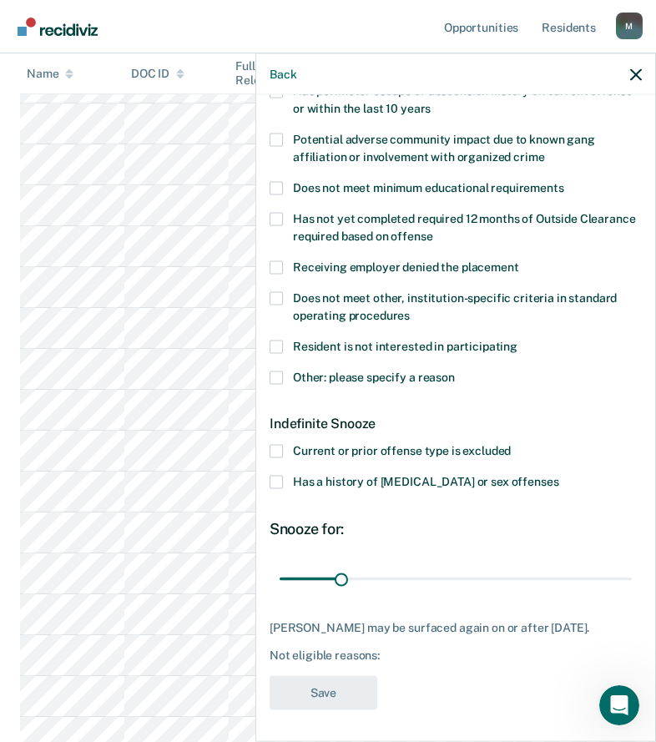
click at [360, 378] on span "Other: please specify a reason" at bounding box center [374, 376] width 162 height 13
click at [455, 371] on input "Other: please specify a reason" at bounding box center [455, 371] width 0 height 0
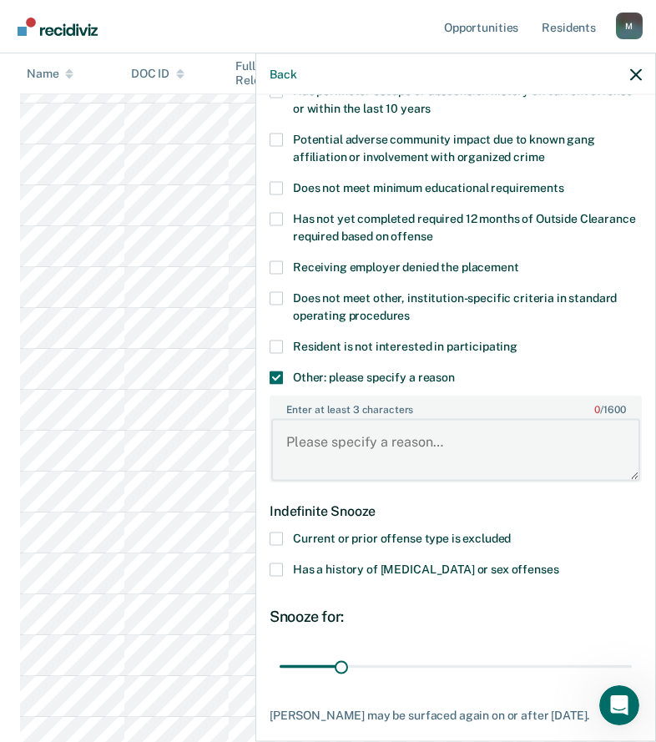
click at [357, 438] on textarea "Enter at least 3 characters 0 / 1600" at bounding box center [455, 450] width 369 height 62
paste textarea "C3 SANCTION"
type textarea "C3 SANCTION"
drag, startPoint x: 339, startPoint y: 671, endPoint x: 431, endPoint y: 675, distance: 91.9
type input "80"
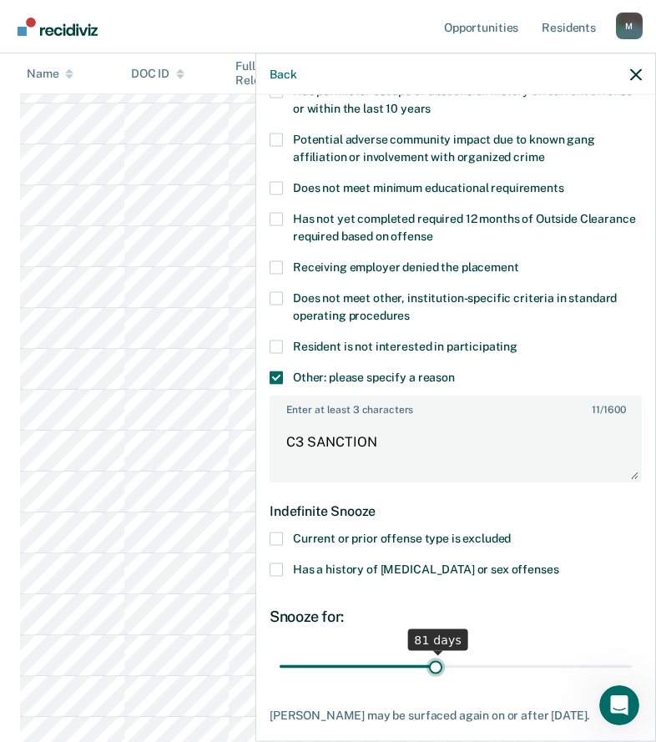
click at [431, 675] on input "range" at bounding box center [456, 666] width 352 height 29
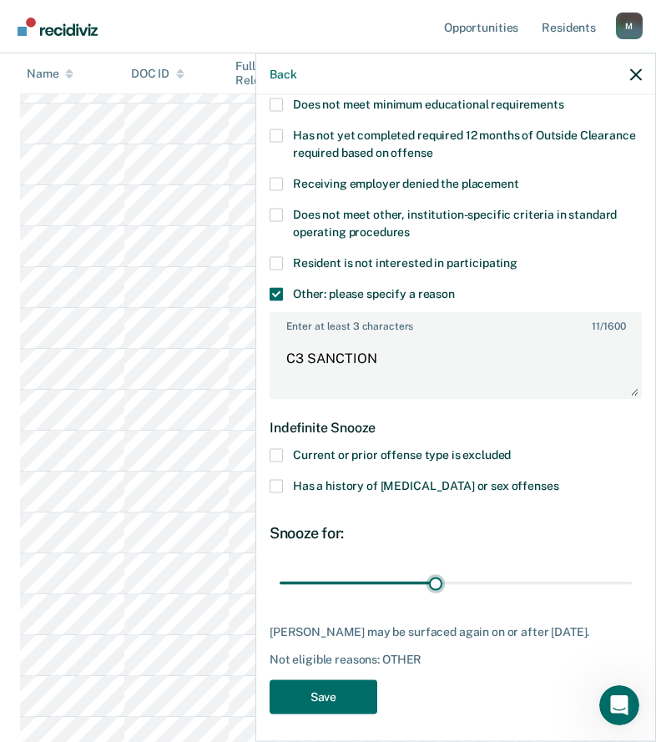
scroll to position [394, 0]
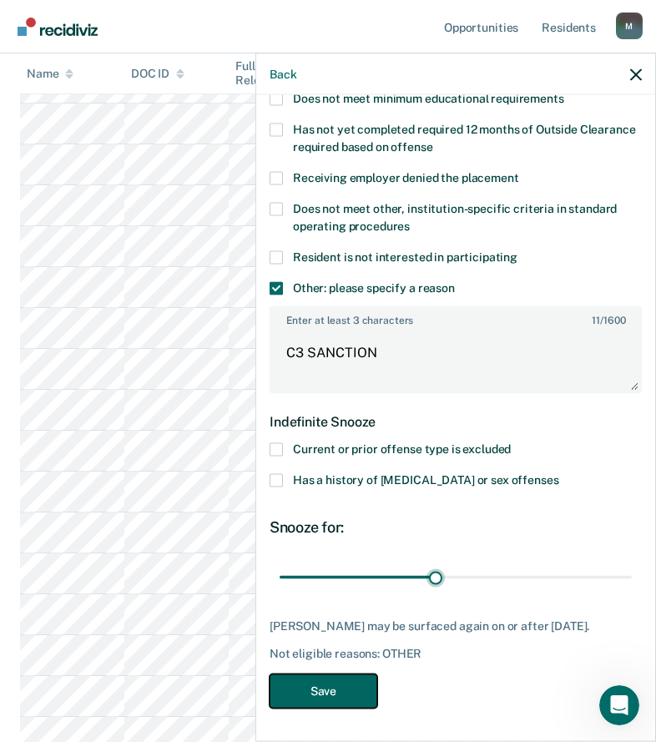
click at [330, 687] on button "Save" at bounding box center [324, 691] width 108 height 34
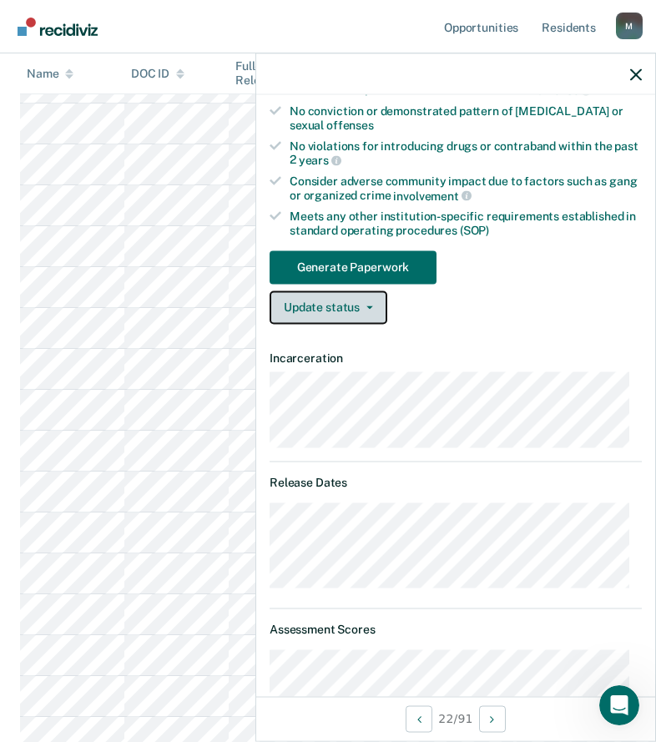
click at [341, 314] on button "Update status" at bounding box center [329, 307] width 118 height 33
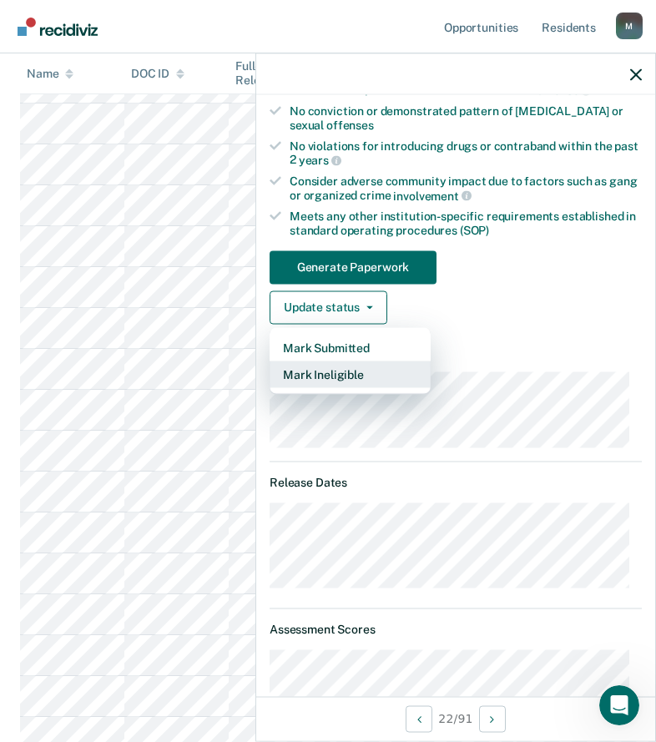
click at [336, 377] on button "Mark Ineligible" at bounding box center [350, 374] width 161 height 27
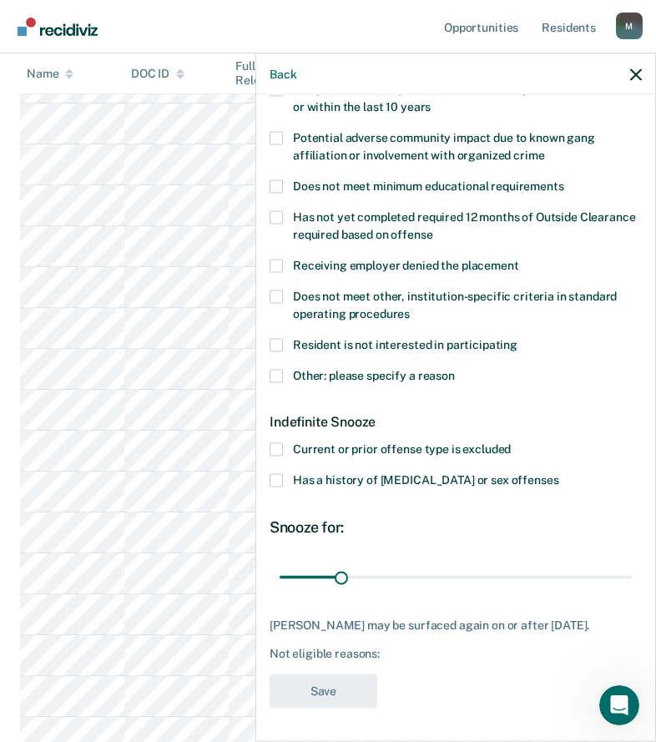
scroll to position [292, 0]
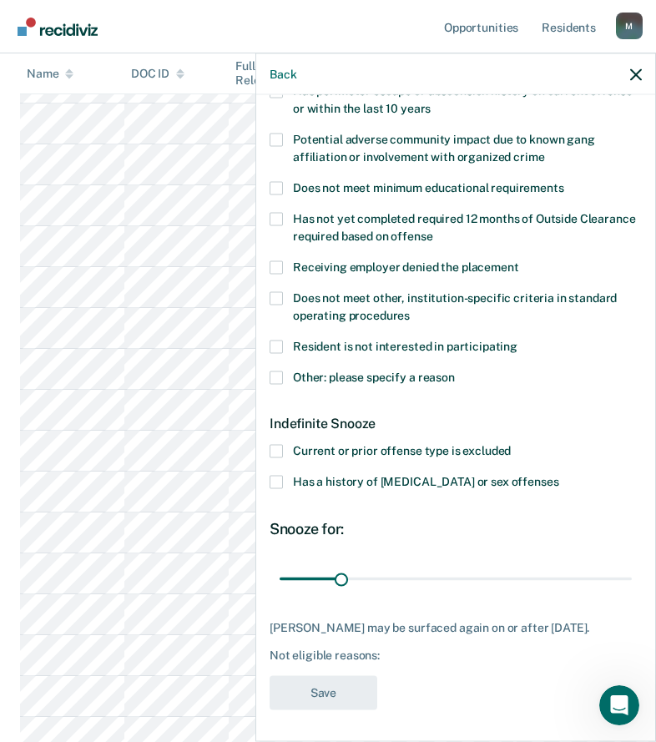
click at [291, 385] on label "Other: please specify a reason" at bounding box center [456, 380] width 372 height 18
click at [455, 371] on input "Other: please specify a reason" at bounding box center [455, 371] width 0 height 0
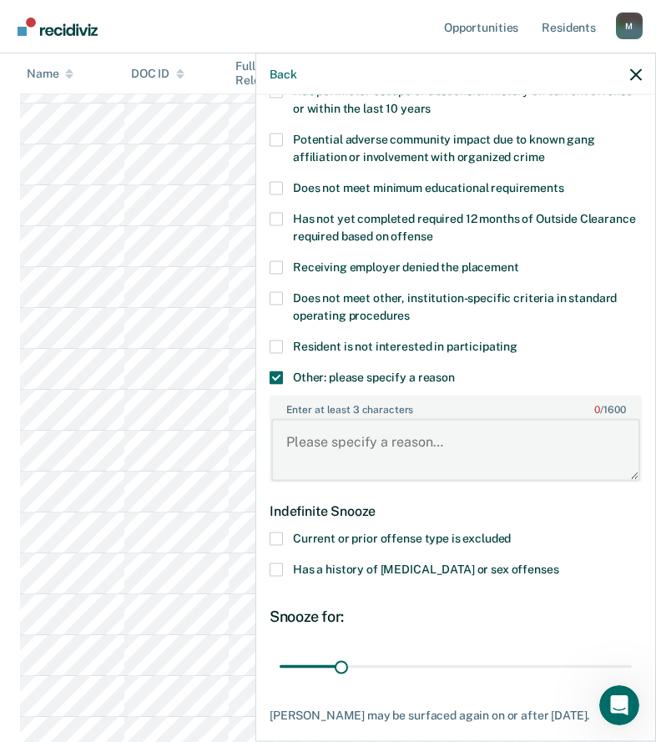
click at [336, 437] on textarea "Enter at least 3 characters 0 / 1600" at bounding box center [455, 450] width 369 height 62
paste textarea "C3 SANCTION"
type textarea "C3 SANCTION"
drag, startPoint x: 331, startPoint y: 655, endPoint x: 405, endPoint y: 666, distance: 74.4
type input "66"
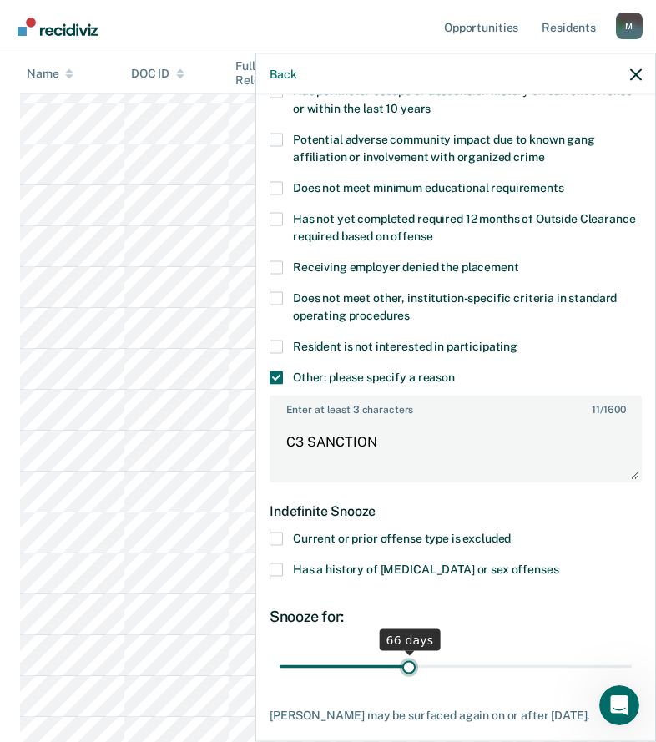
click at [405, 666] on input "range" at bounding box center [456, 666] width 352 height 29
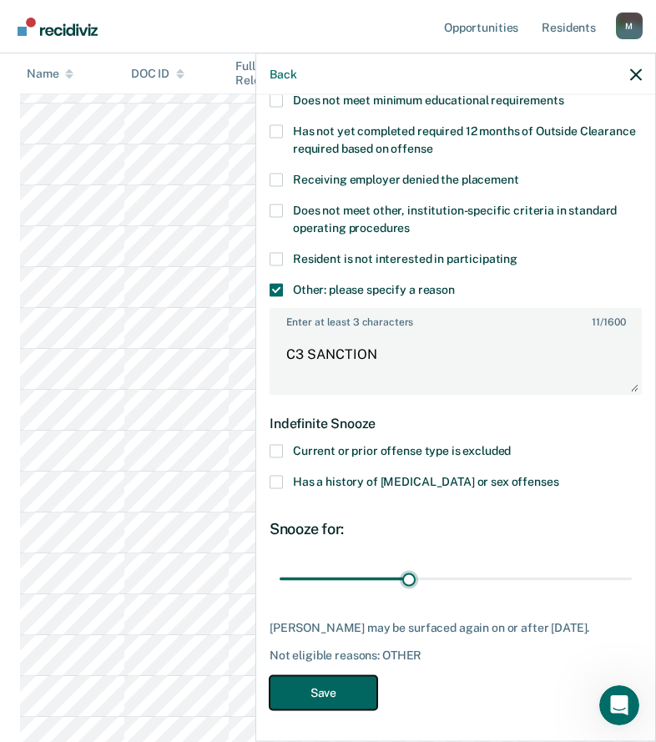
click at [356, 685] on button "Save" at bounding box center [324, 692] width 108 height 34
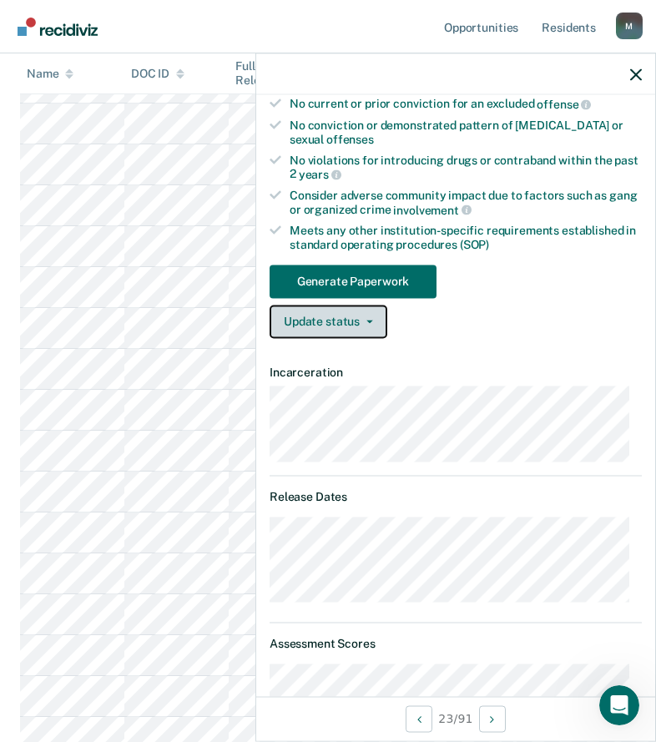
click at [321, 324] on button "Update status" at bounding box center [329, 321] width 118 height 33
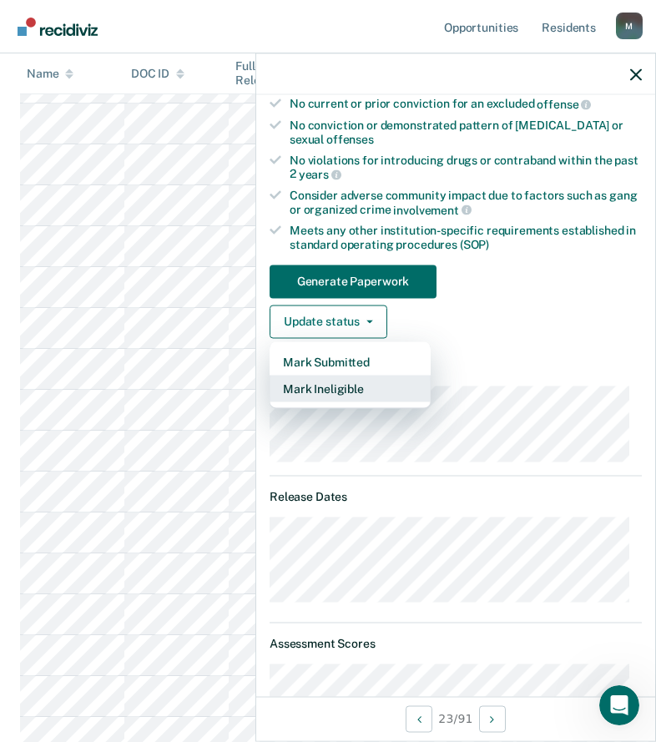
click at [316, 387] on button "Mark Ineligible" at bounding box center [350, 388] width 161 height 27
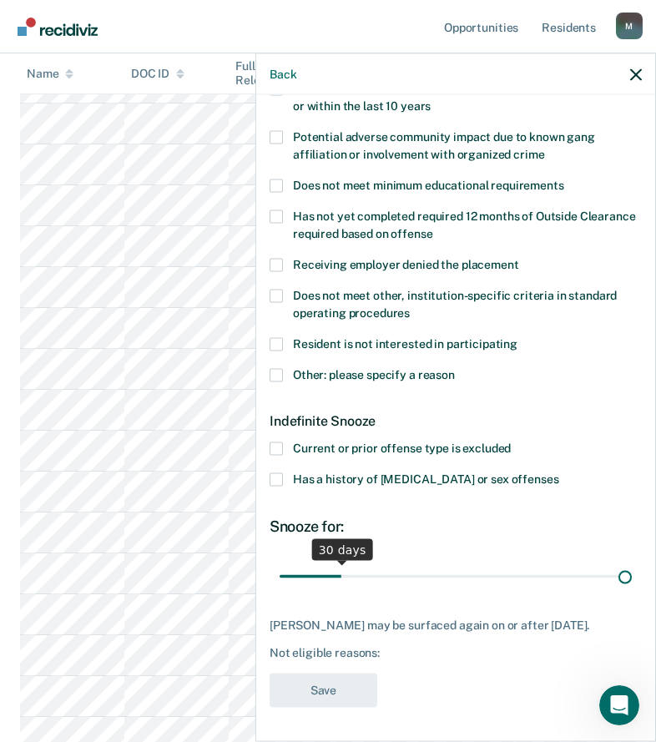
scroll to position [292, 0]
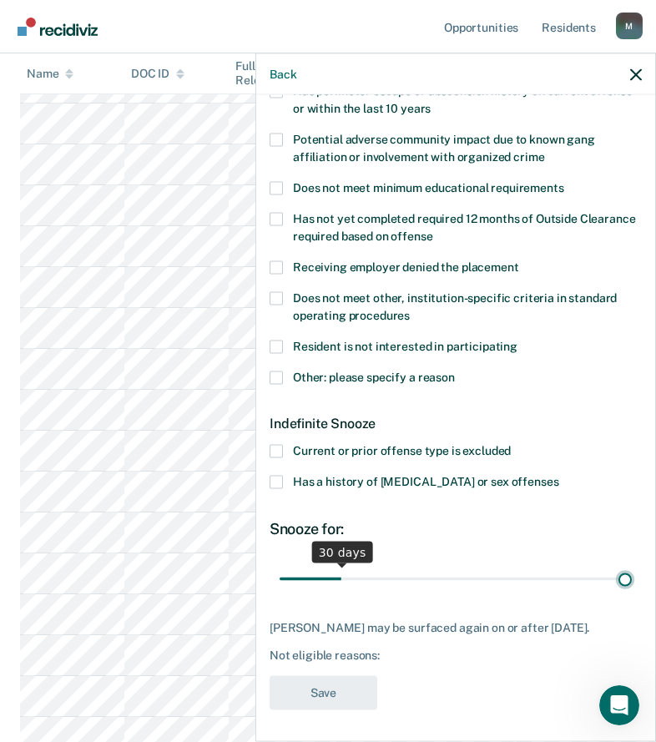
drag, startPoint x: 383, startPoint y: 554, endPoint x: 898, endPoint y: 589, distance: 515.5
type input "180"
click at [632, 589] on input "range" at bounding box center [456, 578] width 352 height 29
click at [297, 366] on div "Resident is not interested in participating" at bounding box center [456, 355] width 372 height 31
click at [301, 370] on span "Other: please specify a reason" at bounding box center [374, 376] width 162 height 13
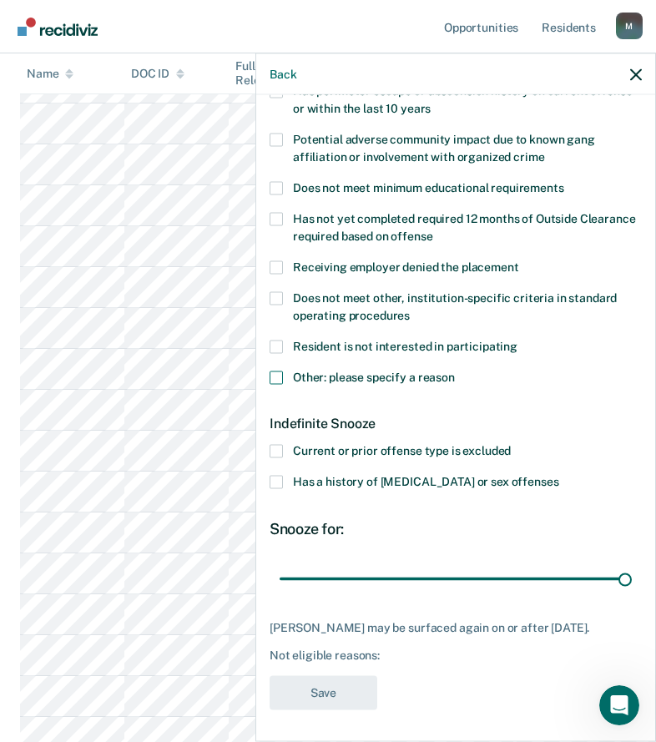
click at [455, 371] on input "Other: please specify a reason" at bounding box center [455, 371] width 0 height 0
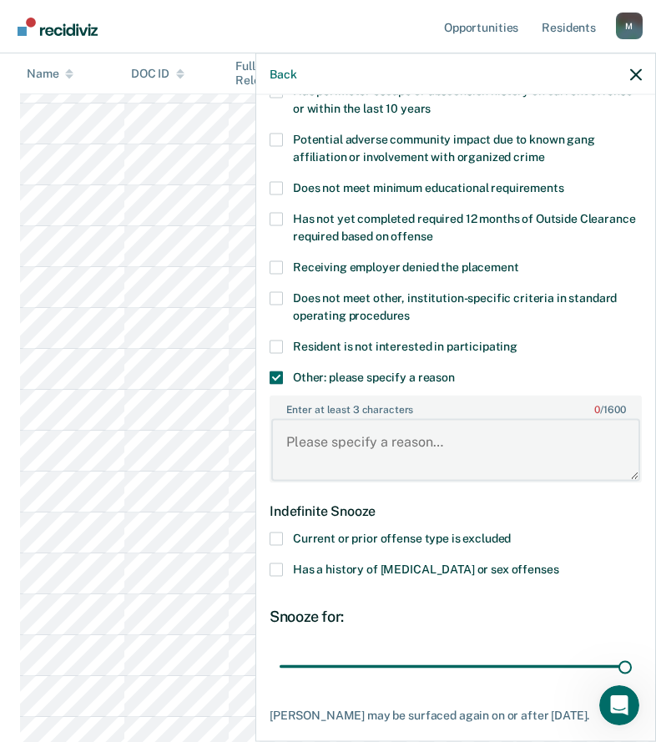
click at [321, 435] on textarea "Enter at least 3 characters 0 / 1600" at bounding box center [455, 450] width 369 height 62
paste textarea "C3 SANCTION"
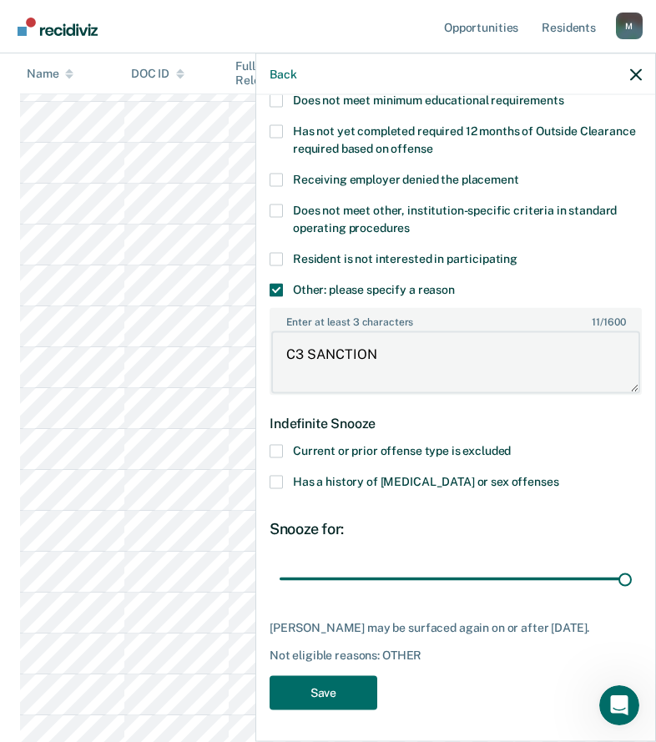
scroll to position [918, 0]
type textarea "C3 SANCTION"
click at [341, 679] on button "Save" at bounding box center [324, 692] width 108 height 34
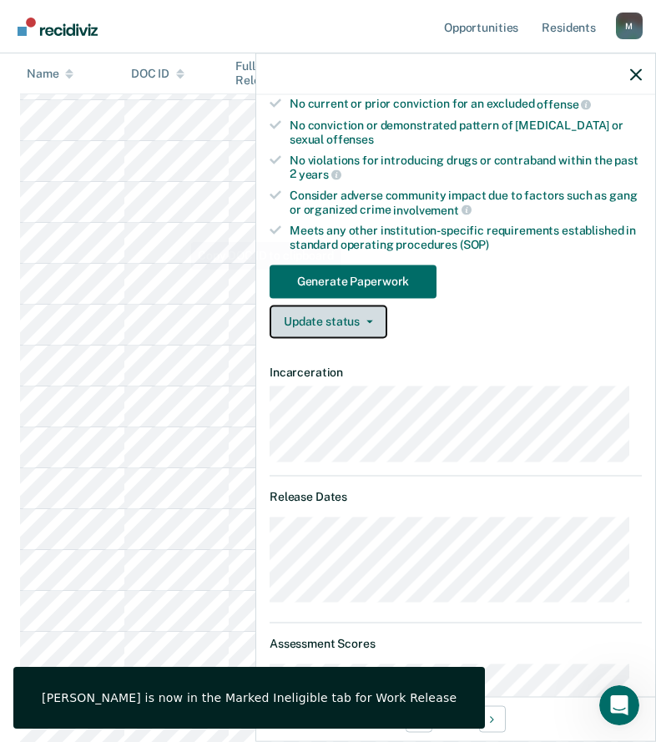
drag, startPoint x: 321, startPoint y: 317, endPoint x: 329, endPoint y: 343, distance: 27.2
click at [321, 318] on button "Update status" at bounding box center [329, 321] width 118 height 33
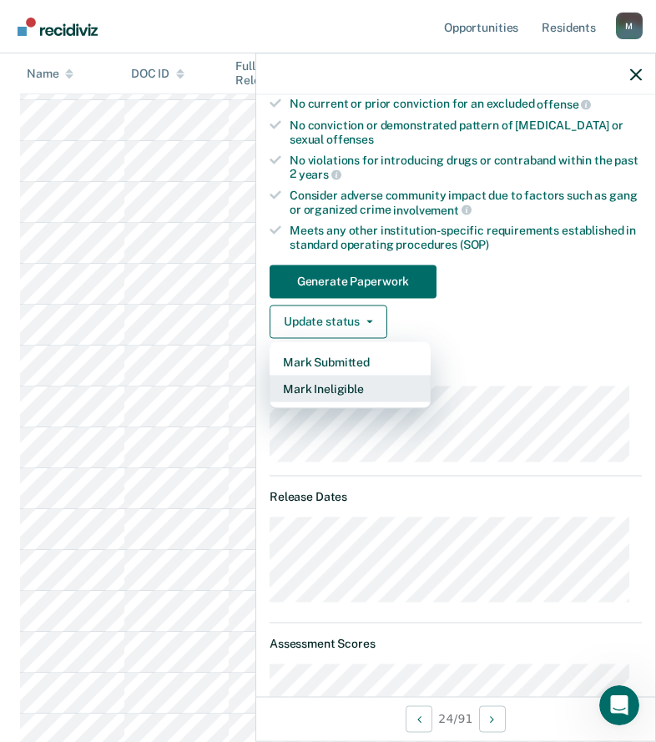
click at [354, 392] on button "Mark Ineligible" at bounding box center [350, 388] width 161 height 27
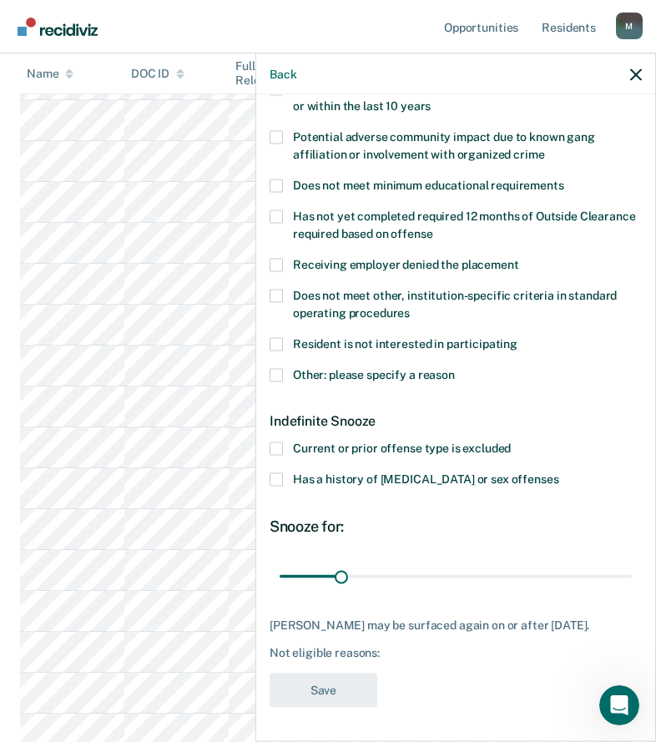
click at [298, 352] on div "Resident is not interested in participating" at bounding box center [456, 352] width 372 height 31
click at [297, 367] on span "Other: please specify a reason" at bounding box center [374, 373] width 162 height 13
click at [455, 368] on input "Other: please specify a reason" at bounding box center [455, 368] width 0 height 0
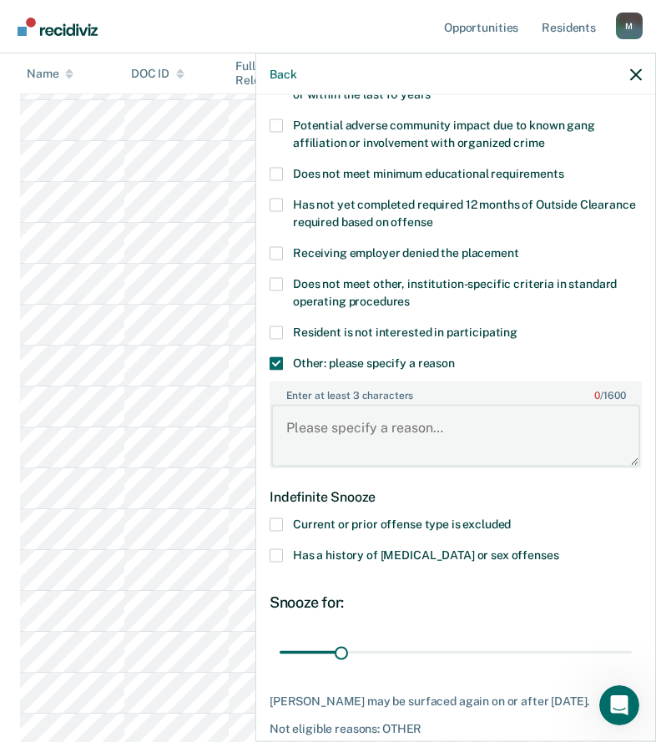
click at [335, 426] on textarea "Enter at least 3 characters 0 / 1600" at bounding box center [455, 436] width 369 height 62
paste textarea "C3 SANCTION"
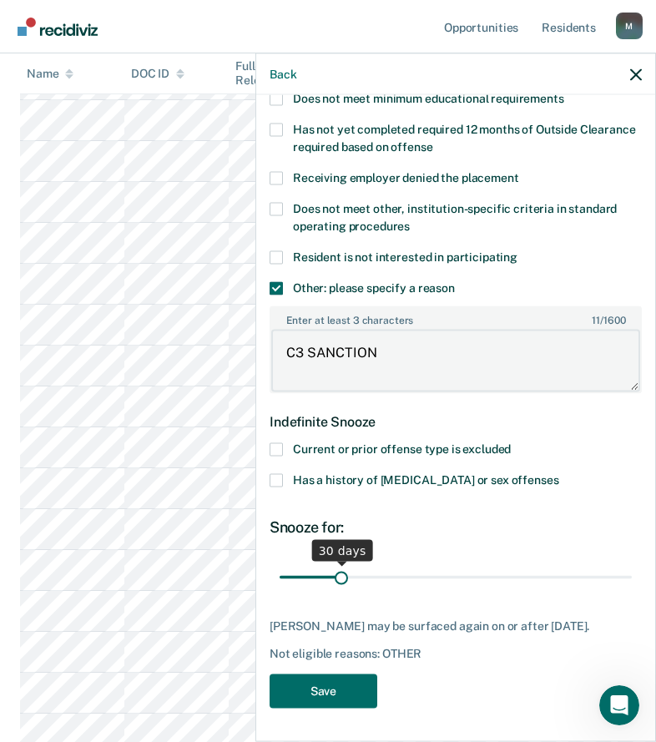
type textarea "C3 SANCTION"
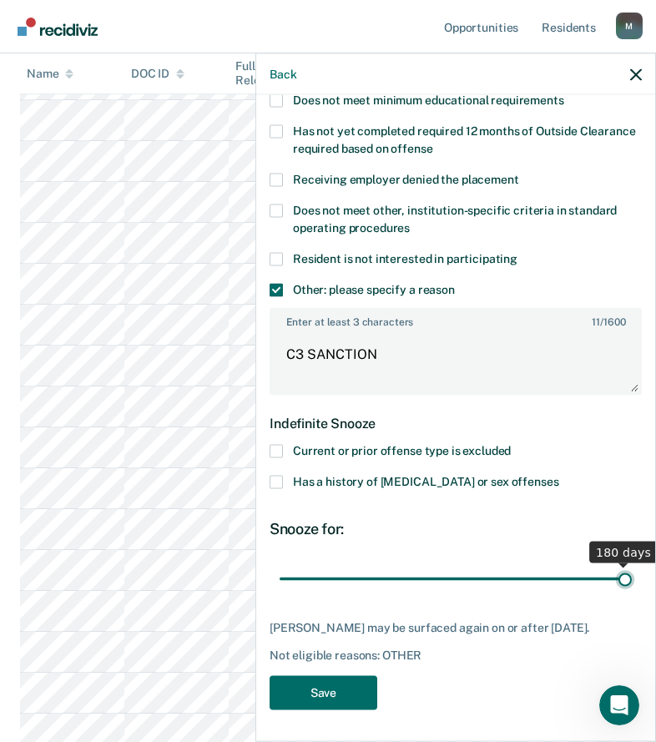
drag, startPoint x: 334, startPoint y: 557, endPoint x: 774, endPoint y: 559, distance: 440.0
type input "180"
click at [632, 564] on input "range" at bounding box center [456, 578] width 352 height 29
click at [361, 683] on button "Save" at bounding box center [324, 692] width 108 height 34
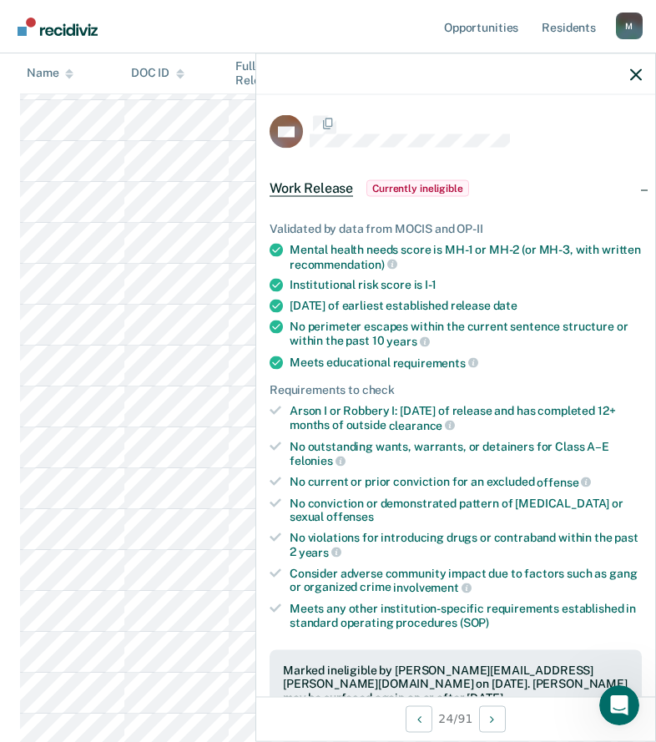
scroll to position [380, 0]
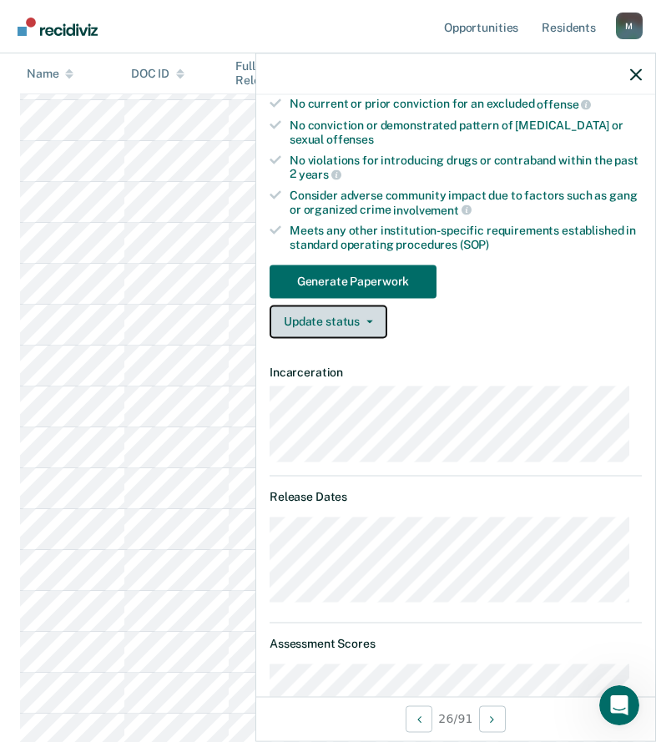
click at [357, 328] on button "Update status" at bounding box center [329, 321] width 118 height 33
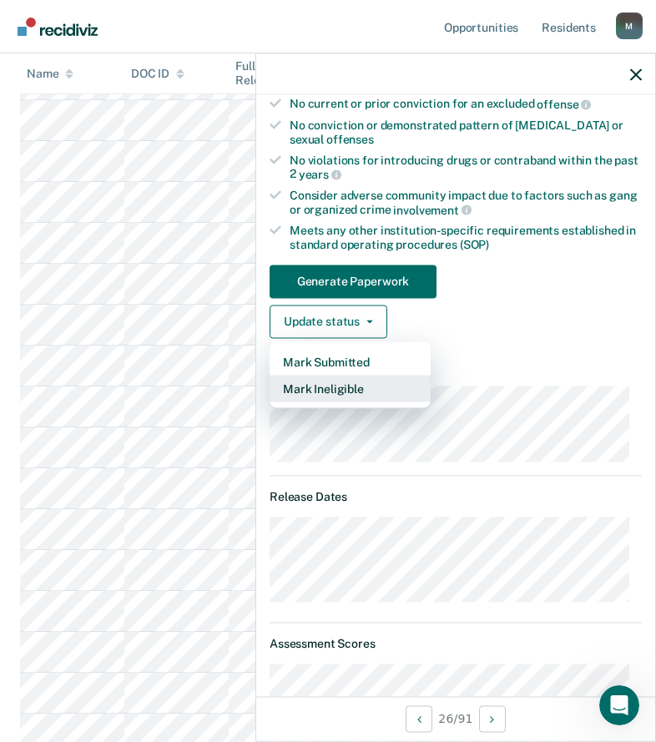
click at [353, 389] on button "Mark Ineligible" at bounding box center [350, 388] width 161 height 27
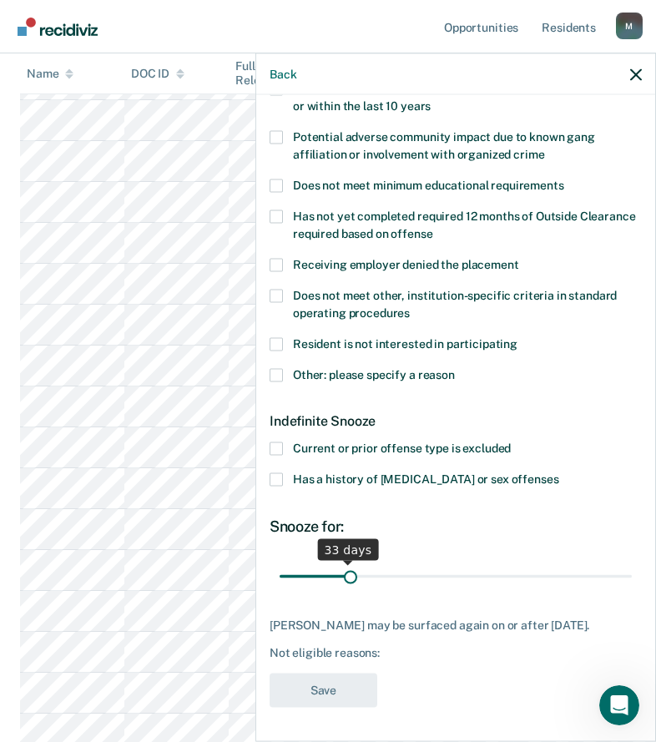
scroll to position [306, 0]
drag, startPoint x: 340, startPoint y: 565, endPoint x: 398, endPoint y: 546, distance: 61.5
type input "62"
click at [398, 562] on input "range" at bounding box center [456, 576] width 352 height 29
click at [320, 367] on span "Other: please specify a reason" at bounding box center [374, 373] width 162 height 13
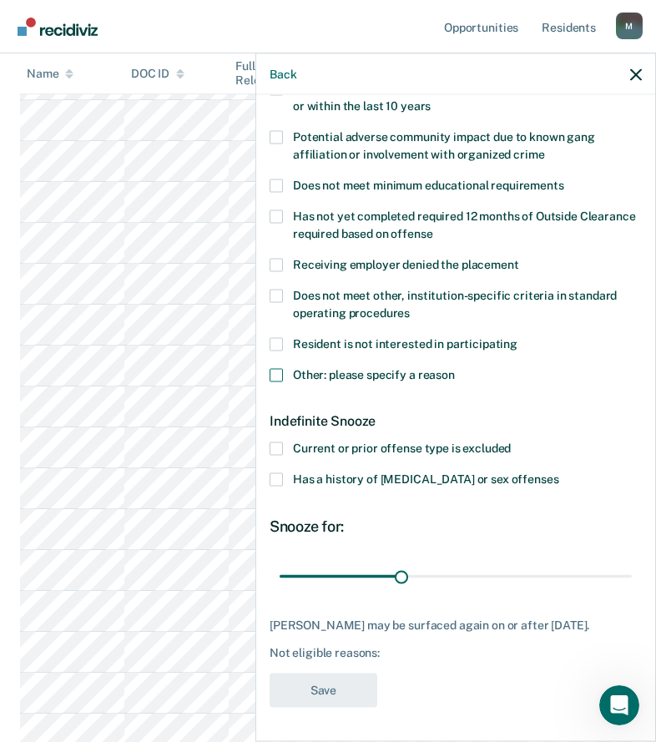
click at [455, 368] on input "Other: please specify a reason" at bounding box center [455, 368] width 0 height 0
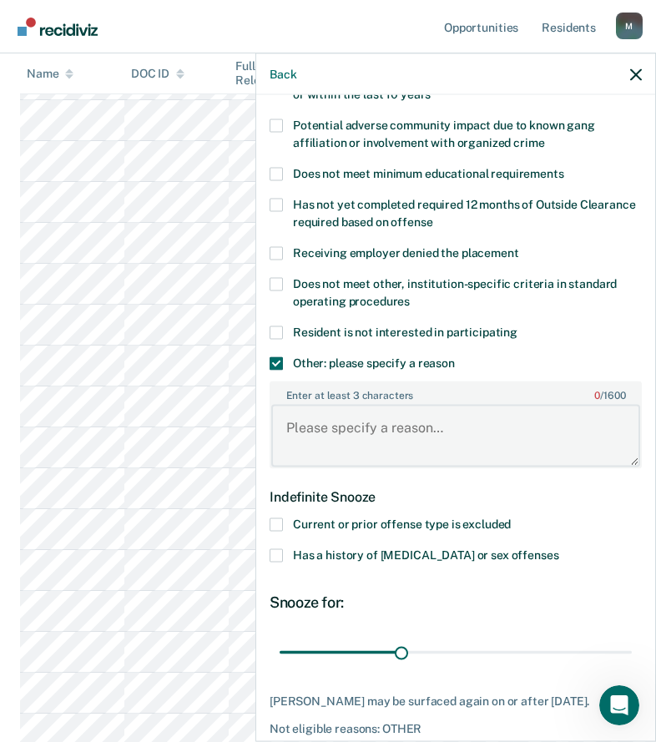
click at [321, 420] on textarea "Enter at least 3 characters 0 / 1600" at bounding box center [455, 436] width 369 height 62
paste textarea "C3 SANCTION"
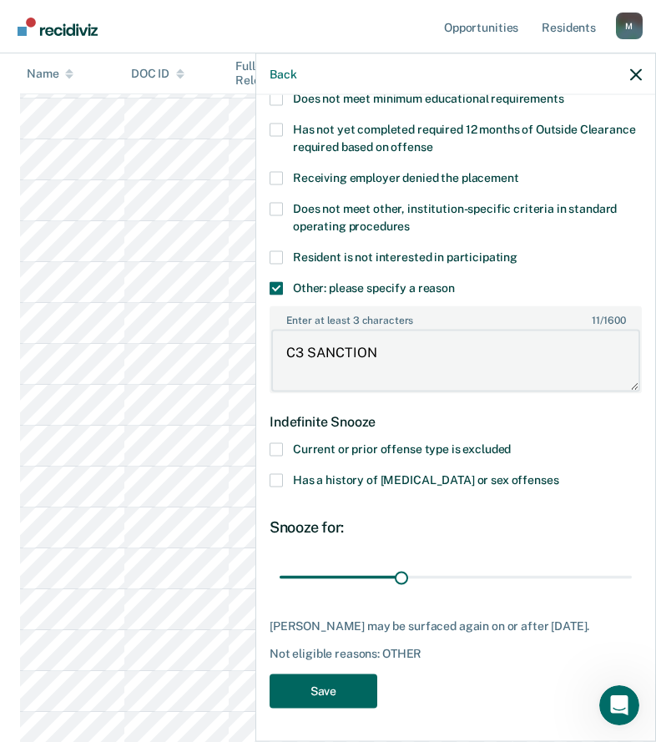
type textarea "C3 SANCTION"
click at [330, 679] on button "Save" at bounding box center [324, 691] width 108 height 34
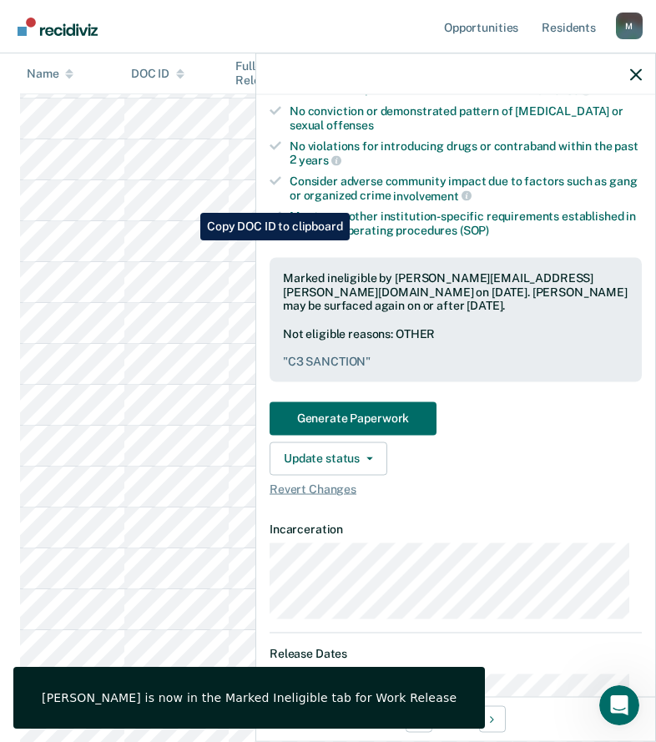
scroll to position [918, 0]
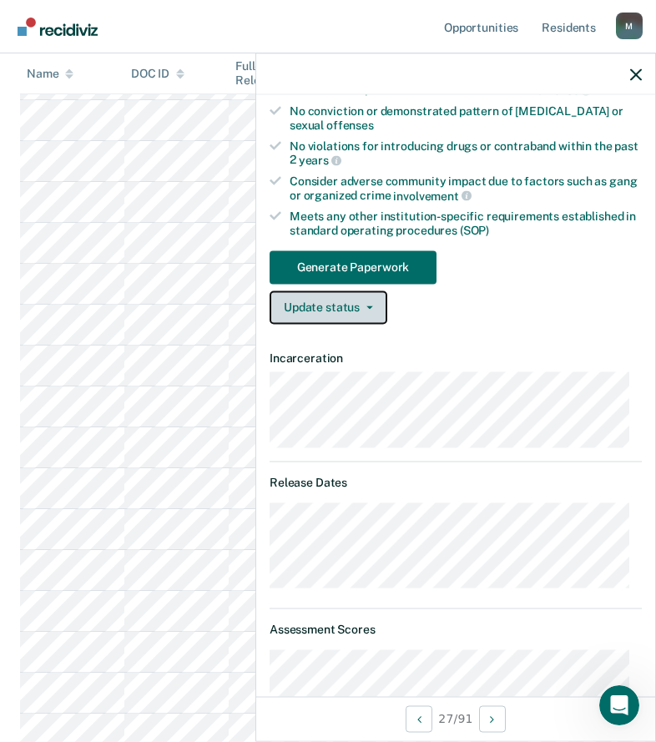
click at [320, 293] on button "Update status" at bounding box center [329, 307] width 118 height 33
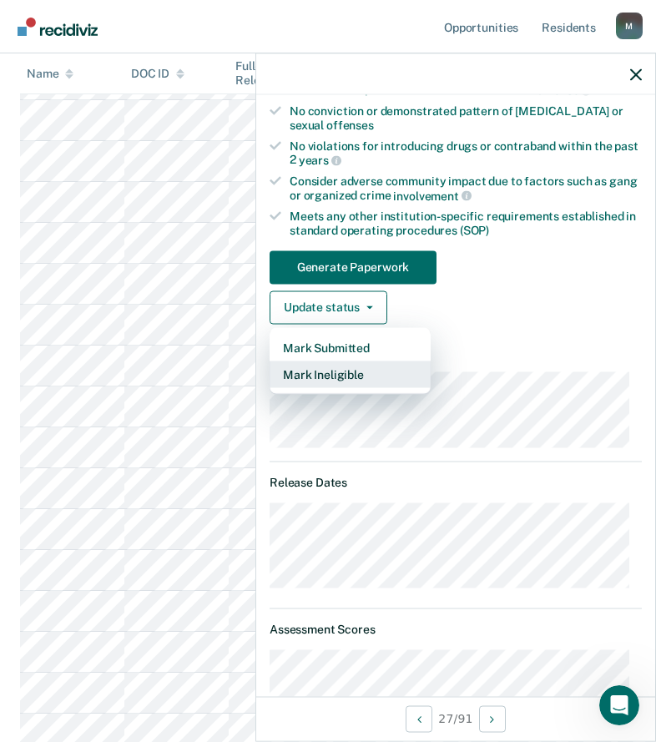
click at [363, 378] on button "Mark Ineligible" at bounding box center [350, 374] width 161 height 27
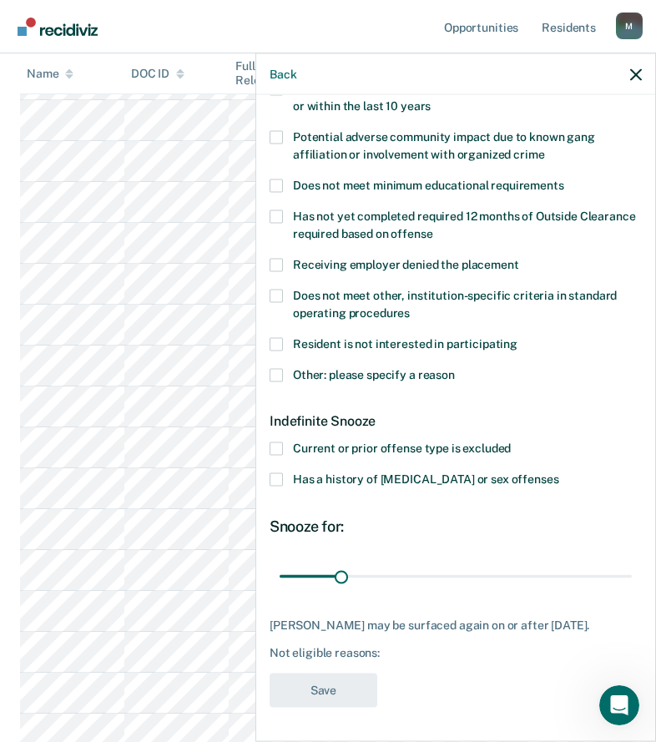
click at [312, 367] on span "Other: please specify a reason" at bounding box center [374, 373] width 162 height 13
click at [455, 368] on input "Other: please specify a reason" at bounding box center [455, 368] width 0 height 0
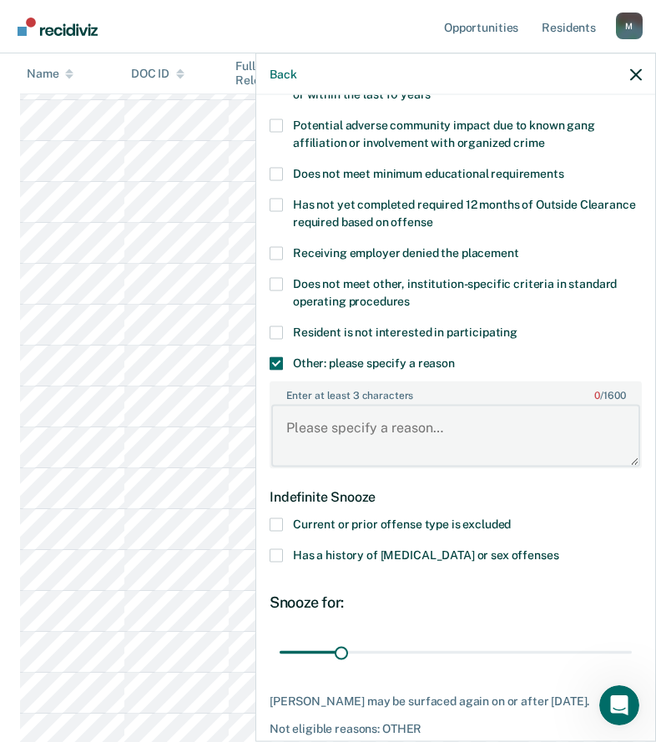
click at [321, 431] on textarea "Enter at least 3 characters 0 / 1600" at bounding box center [455, 436] width 369 height 62
paste textarea "C3 SANCTION"
type textarea "C3 SANCTION"
drag, startPoint x: 347, startPoint y: 654, endPoint x: 549, endPoint y: 655, distance: 202.1
click at [549, 655] on input "range" at bounding box center [456, 652] width 352 height 29
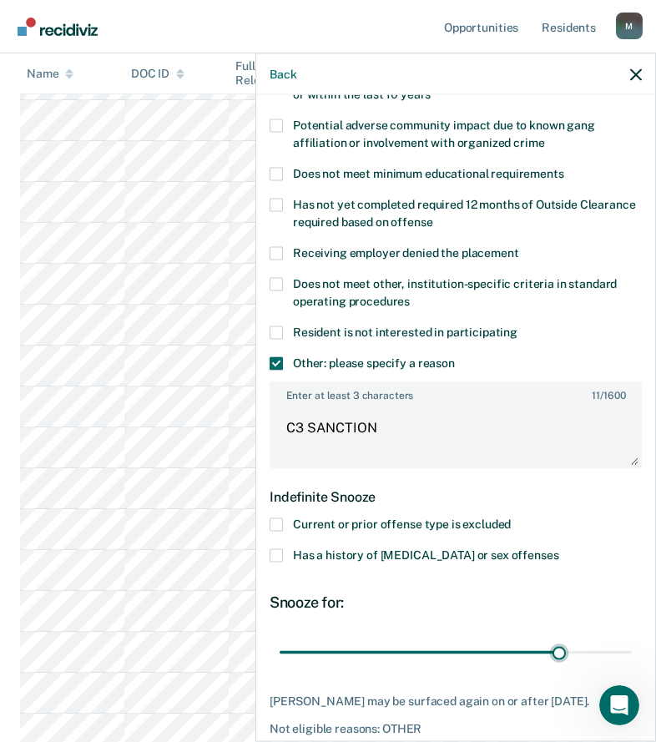
scroll to position [394, 0]
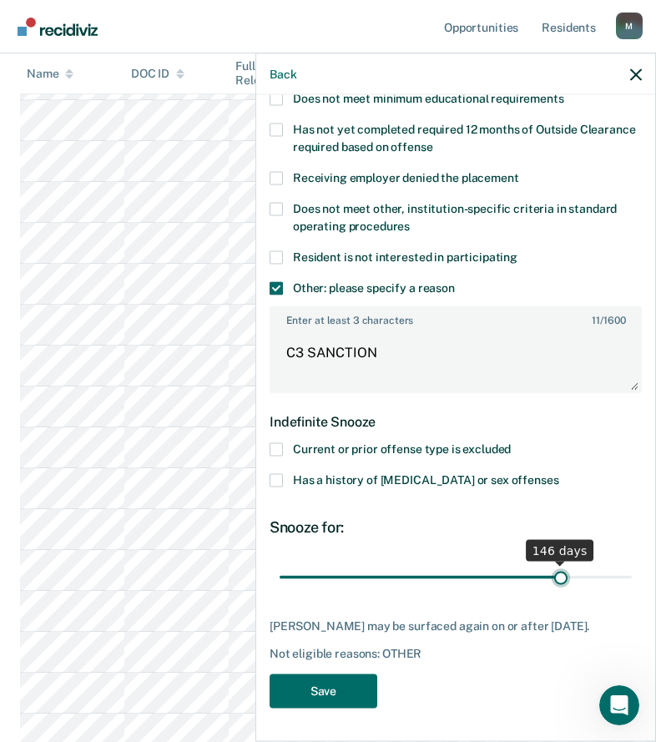
type input "146"
click at [551, 565] on input "range" at bounding box center [456, 577] width 352 height 29
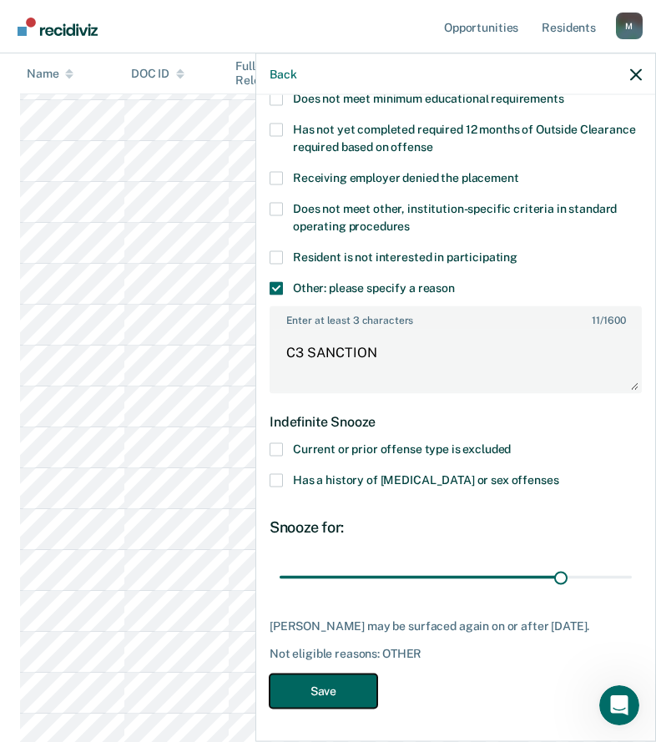
click at [319, 704] on button "Save" at bounding box center [324, 691] width 108 height 34
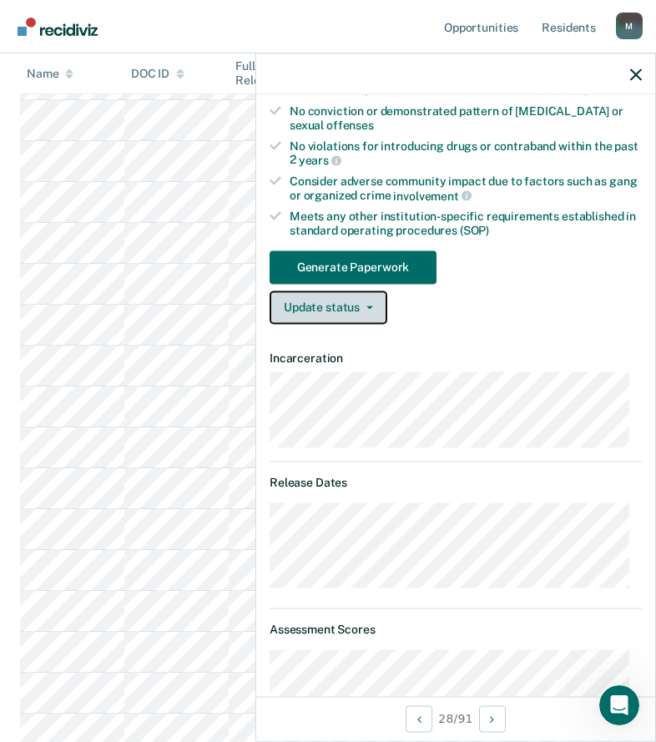
click at [307, 311] on button "Update status" at bounding box center [329, 307] width 118 height 33
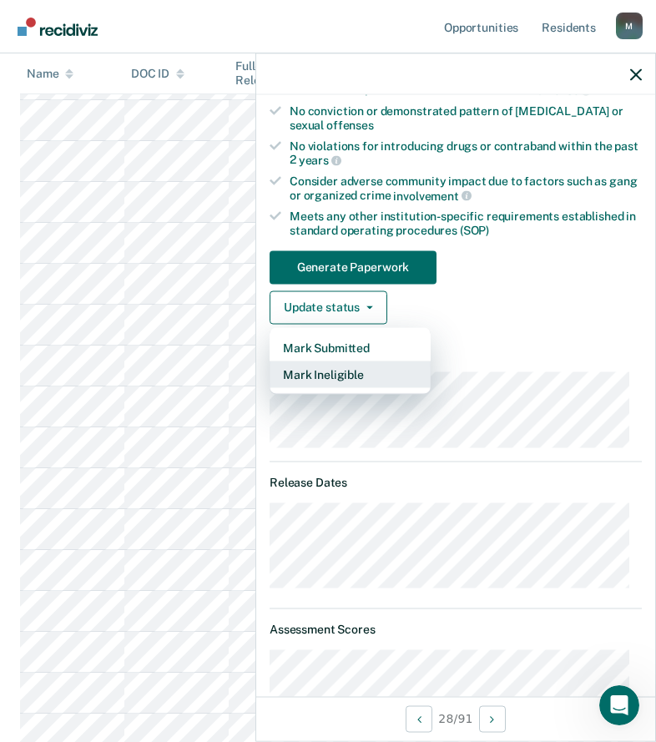
click at [321, 374] on button "Mark Ineligible" at bounding box center [350, 374] width 161 height 27
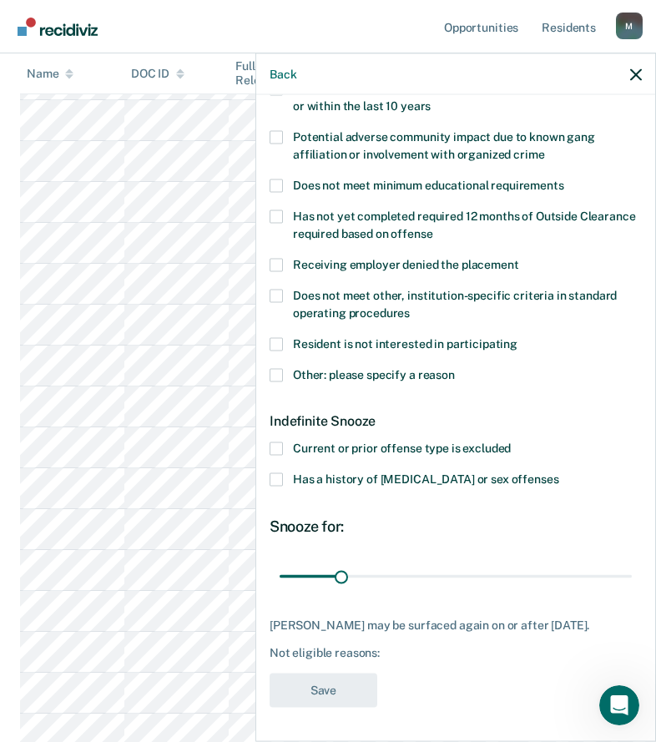
scroll to position [306, 0]
click at [310, 367] on span "Other: please specify a reason" at bounding box center [374, 373] width 162 height 13
click at [455, 368] on input "Other: please specify a reason" at bounding box center [455, 368] width 0 height 0
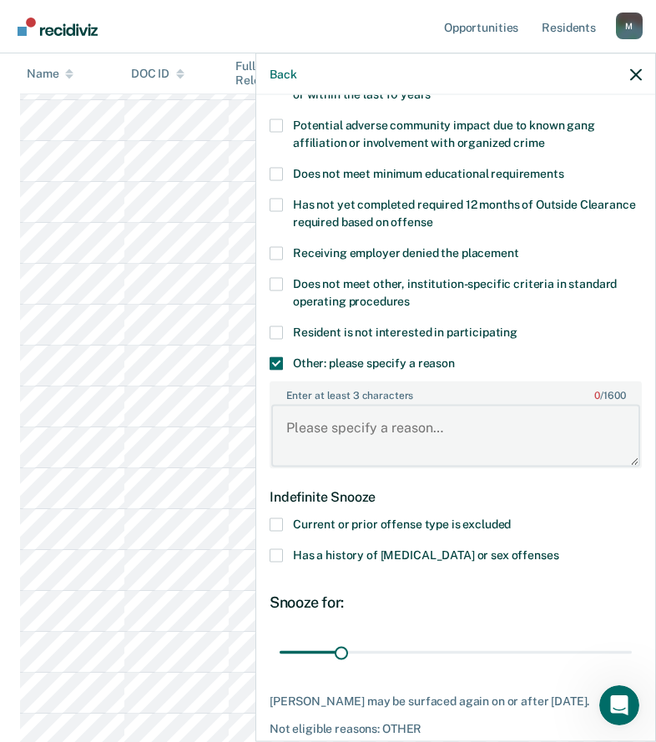
click at [325, 418] on textarea "Enter at least 3 characters 0 / 1600" at bounding box center [455, 436] width 369 height 62
paste textarea "C3 SANCTION"
type textarea "C3 SANCTION"
drag, startPoint x: 339, startPoint y: 645, endPoint x: 746, endPoint y: 649, distance: 407.5
type input "180"
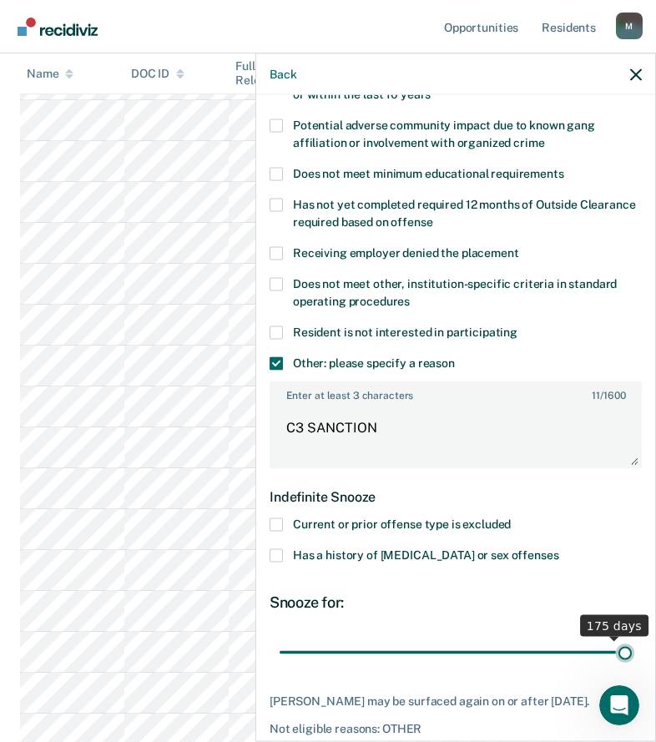
click at [632, 649] on input "range" at bounding box center [456, 652] width 352 height 29
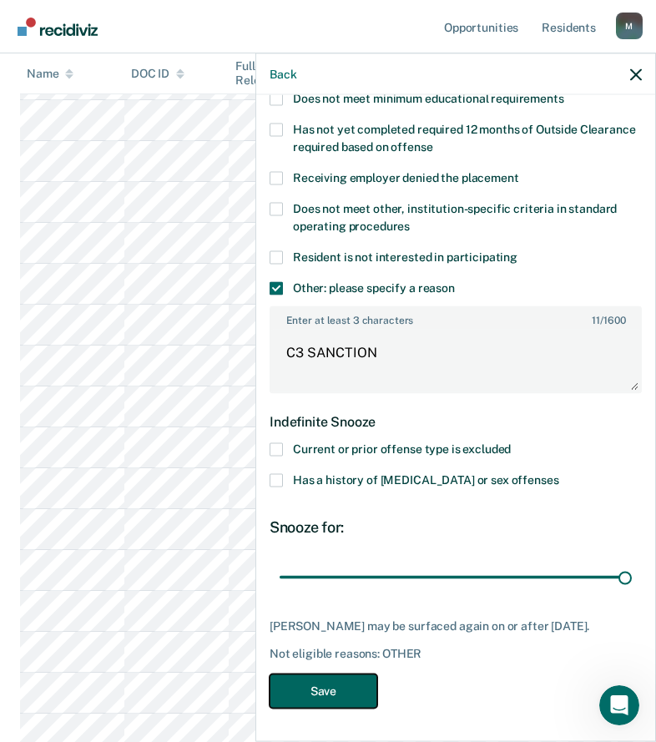
click at [363, 699] on button "Save" at bounding box center [324, 691] width 108 height 34
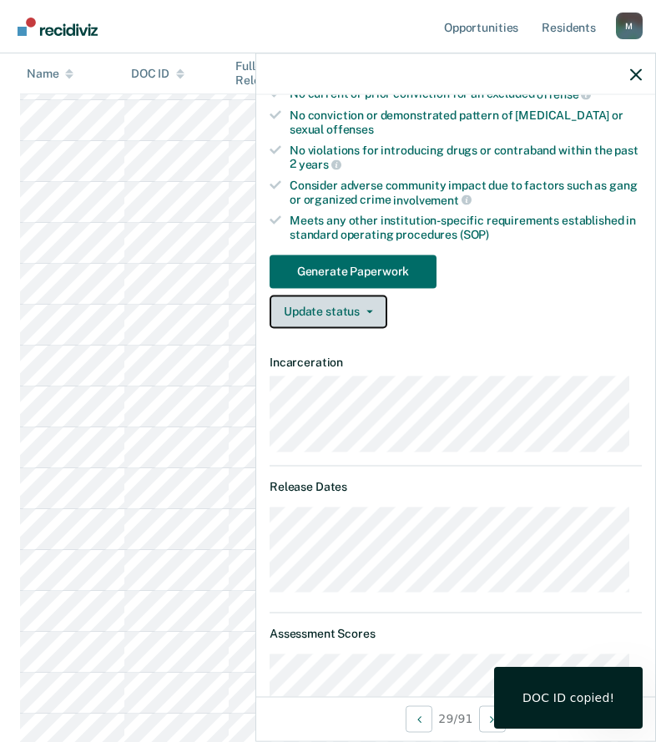
click at [290, 305] on button "Update status" at bounding box center [329, 311] width 118 height 33
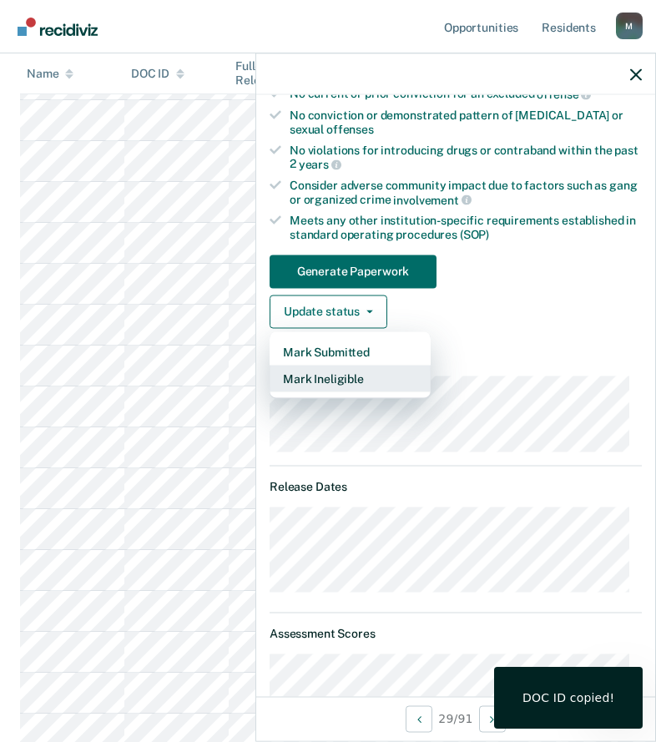
click at [347, 380] on button "Mark Ineligible" at bounding box center [350, 378] width 161 height 27
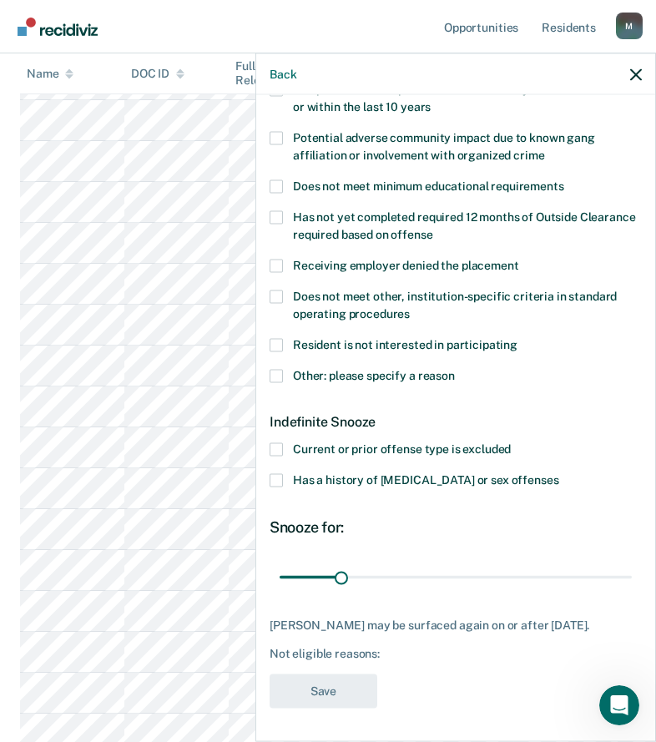
scroll to position [292, 0]
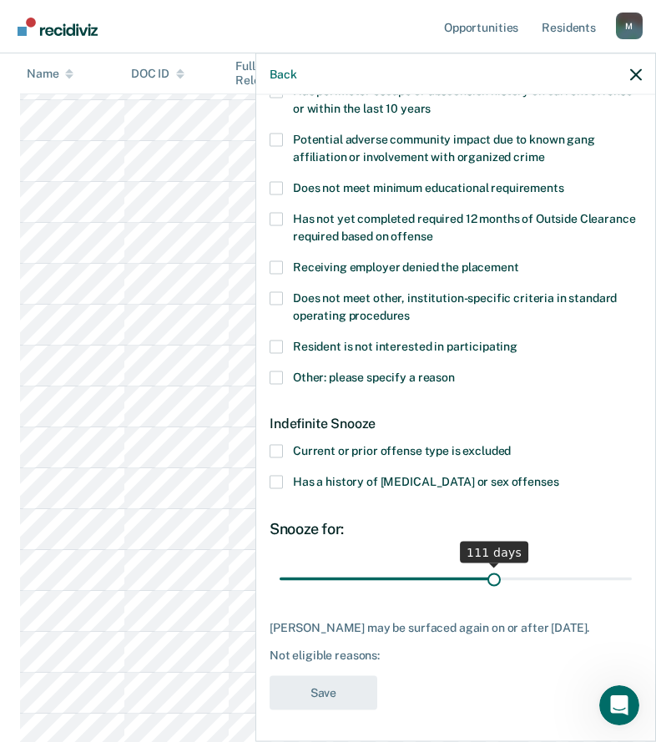
drag, startPoint x: 342, startPoint y: 580, endPoint x: 487, endPoint y: 583, distance: 144.5
type input "111"
click at [487, 583] on input "range" at bounding box center [456, 578] width 352 height 29
click at [326, 367] on div "Resident is not interested in participating" at bounding box center [456, 355] width 372 height 31
click at [329, 370] on span "Other: please specify a reason" at bounding box center [374, 376] width 162 height 13
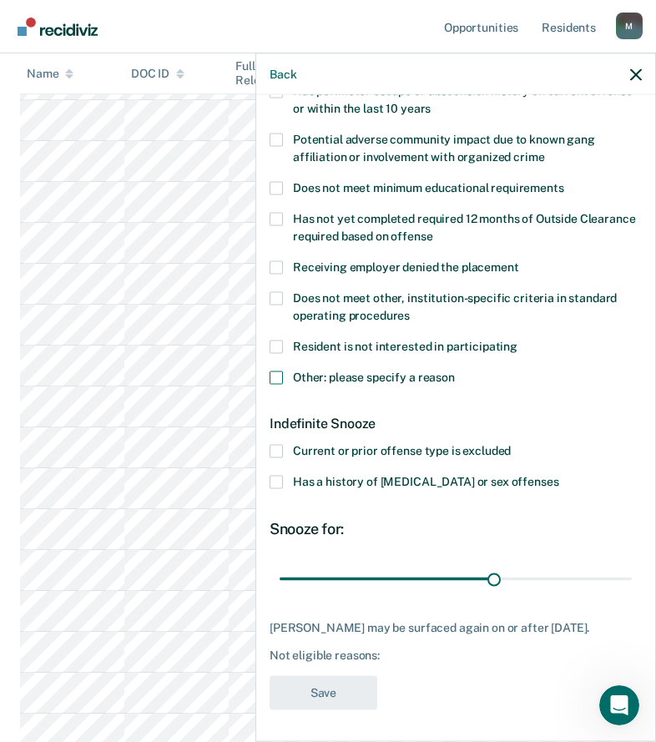
click at [455, 371] on input "Other: please specify a reason" at bounding box center [455, 371] width 0 height 0
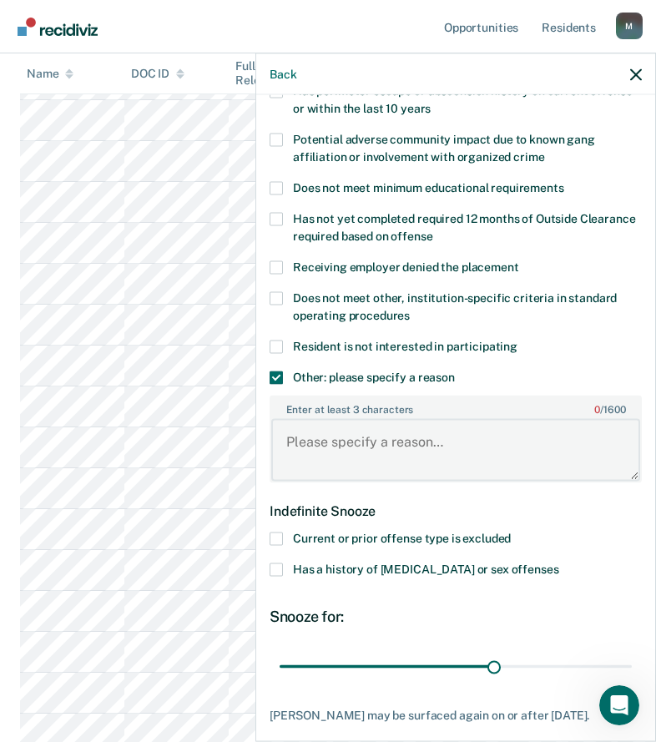
click at [338, 436] on textarea "Enter at least 3 characters 0 / 1600" at bounding box center [455, 450] width 369 height 62
paste textarea "1389549"
type textarea "1389549"
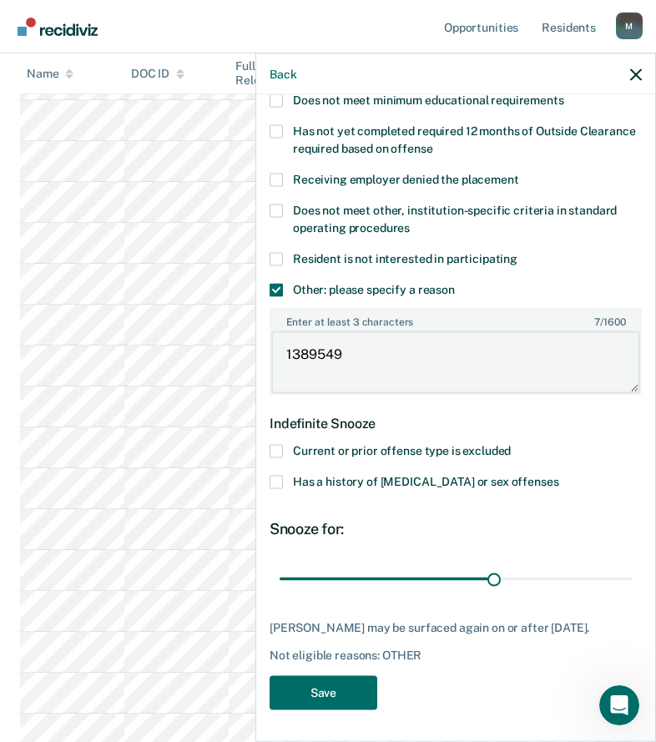
drag, startPoint x: 355, startPoint y: 342, endPoint x: 266, endPoint y: 345, distance: 89.4
click at [266, 345] on div "JH Which of the following requirements has Joshua Hall not met? Was denied ward…" at bounding box center [455, 416] width 399 height 643
click at [316, 348] on textarea "C3 SANCTION" at bounding box center [455, 362] width 369 height 62
click at [313, 349] on textarea "C3 SANCTION" at bounding box center [455, 362] width 369 height 62
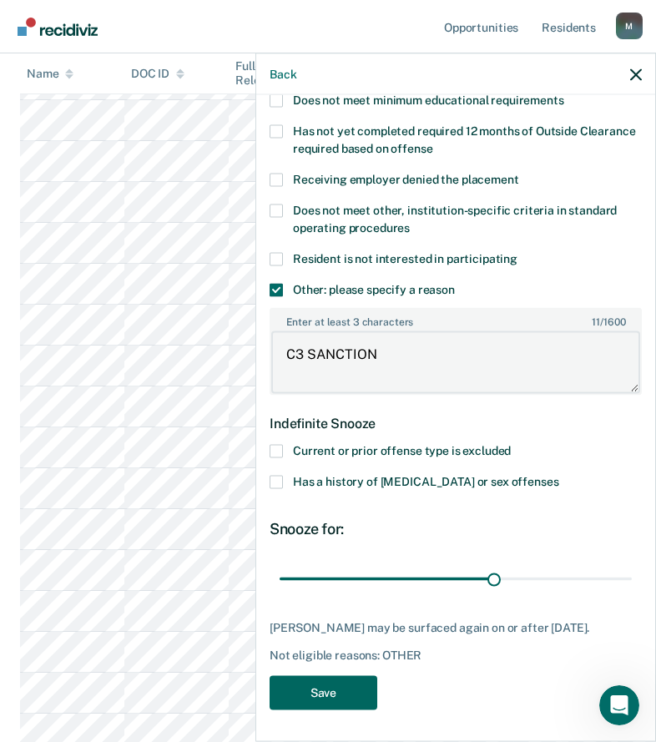
type textarea "C3 SANCTION"
click at [320, 691] on button "Save" at bounding box center [324, 692] width 108 height 34
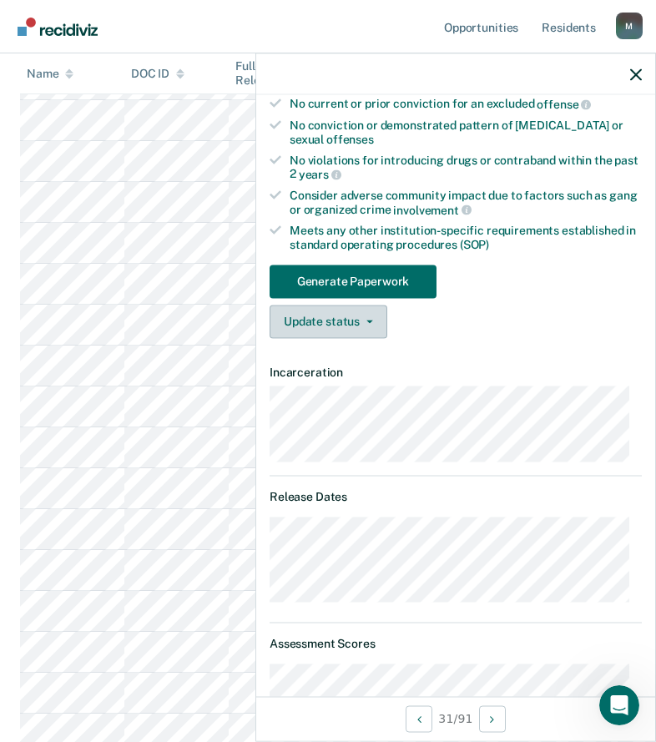
click at [364, 320] on span "button" at bounding box center [366, 321] width 13 height 3
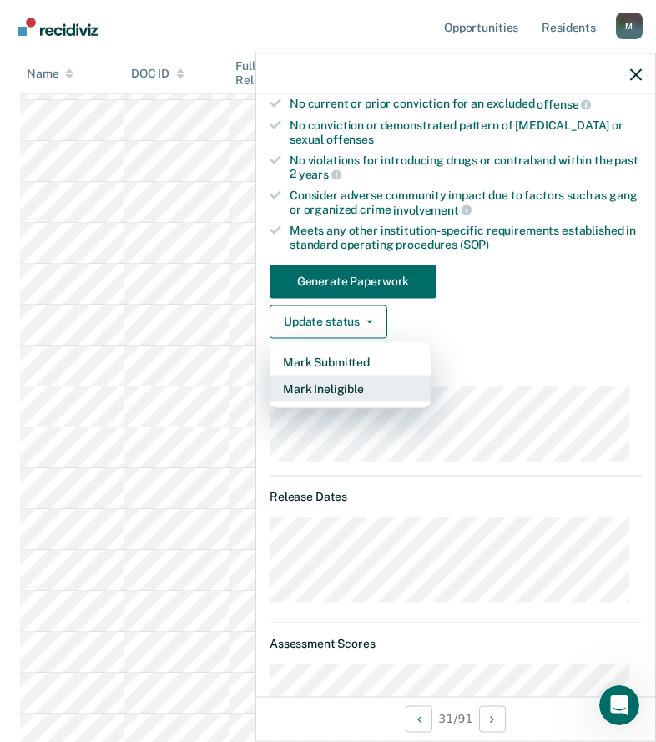
click at [352, 382] on button "Mark Ineligible" at bounding box center [350, 388] width 161 height 27
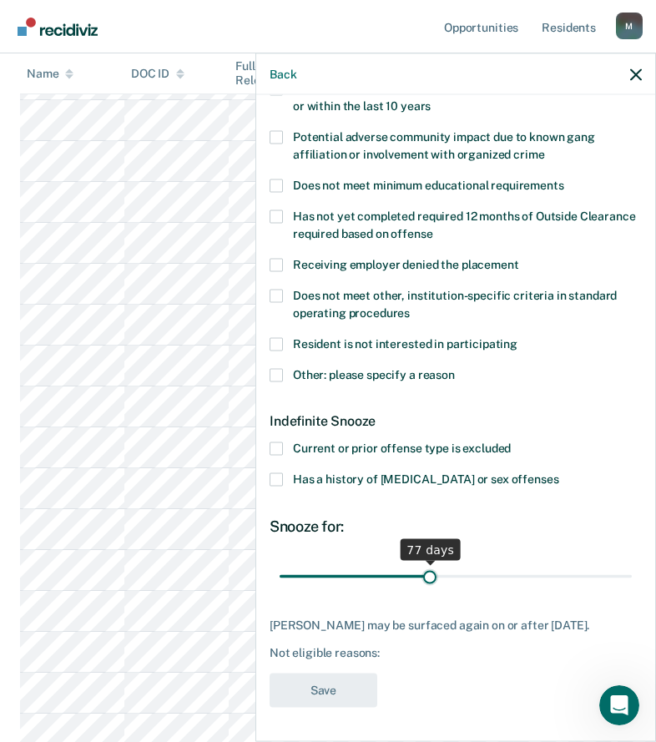
drag, startPoint x: 341, startPoint y: 559, endPoint x: 425, endPoint y: 554, distance: 84.4
type input "77"
click at [425, 562] on input "range" at bounding box center [456, 576] width 352 height 29
click at [321, 367] on span "Other: please specify a reason" at bounding box center [374, 373] width 162 height 13
click at [455, 368] on input "Other: please specify a reason" at bounding box center [455, 368] width 0 height 0
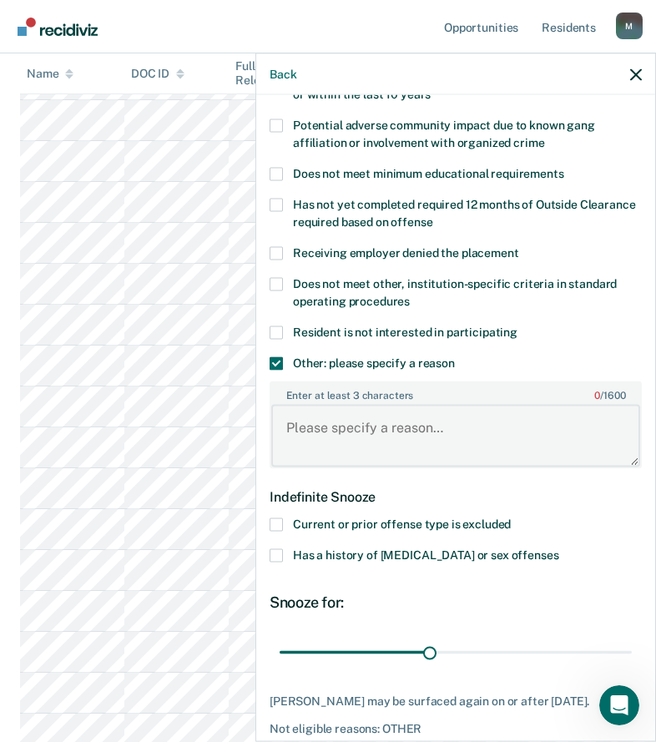
click at [341, 421] on textarea "Enter at least 3 characters 0 / 1600" at bounding box center [455, 436] width 369 height 62
paste textarea "C3 SANCTION"
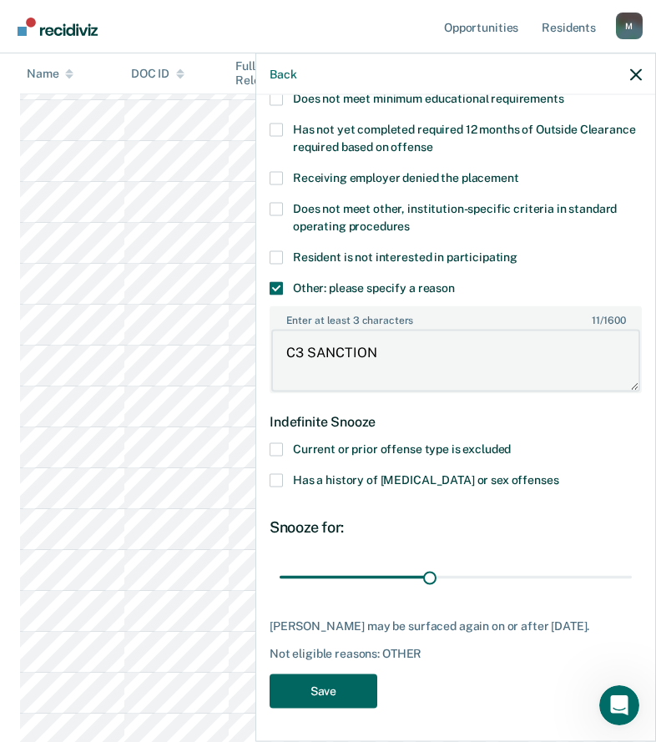
type textarea "C3 SANCTION"
click at [337, 693] on button "Save" at bounding box center [324, 691] width 108 height 34
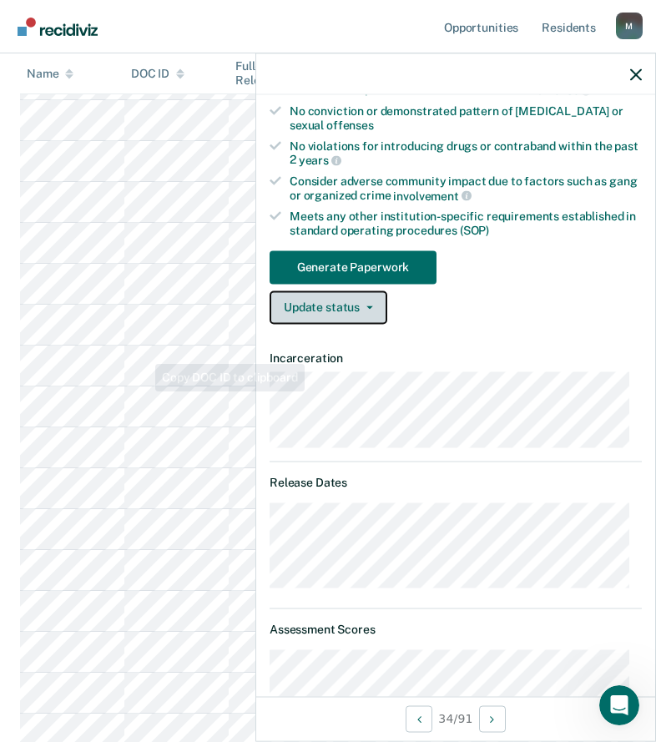
click at [336, 300] on button "Update status" at bounding box center [329, 307] width 118 height 33
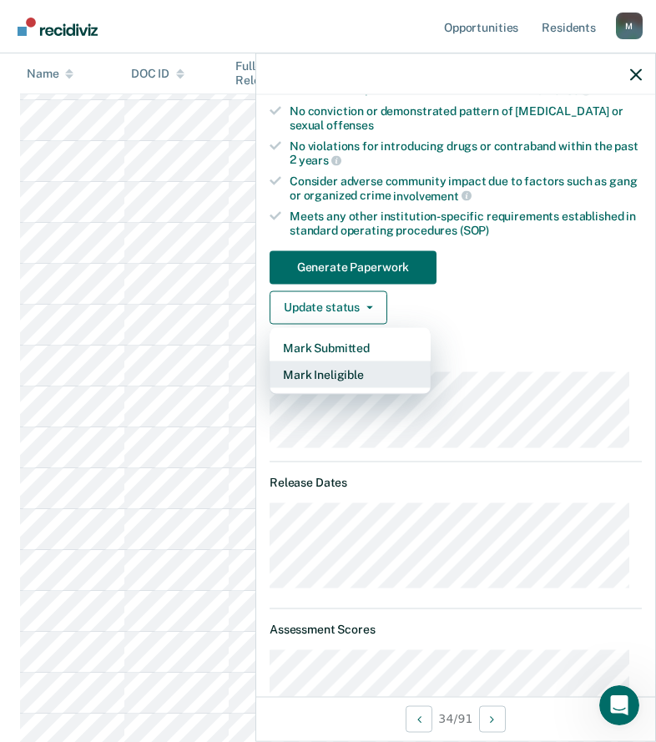
click at [332, 377] on button "Mark Ineligible" at bounding box center [350, 374] width 161 height 27
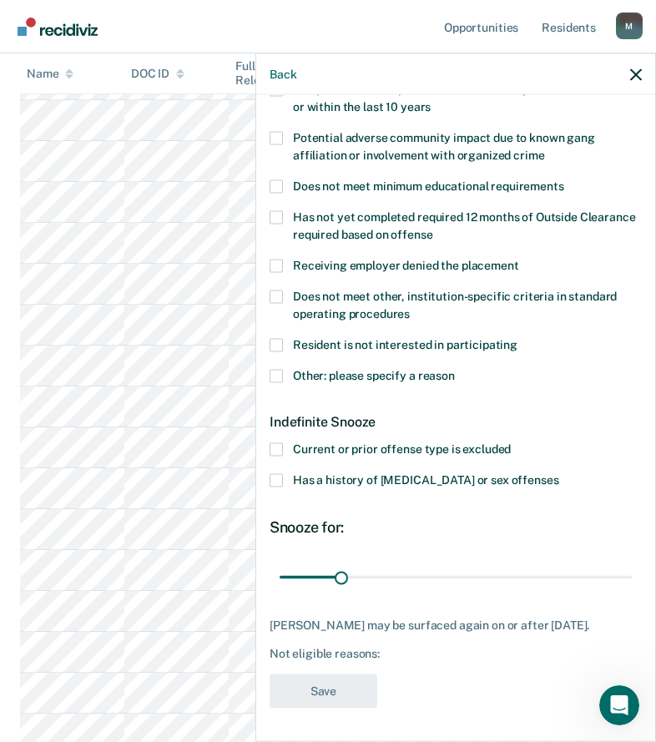
scroll to position [306, 0]
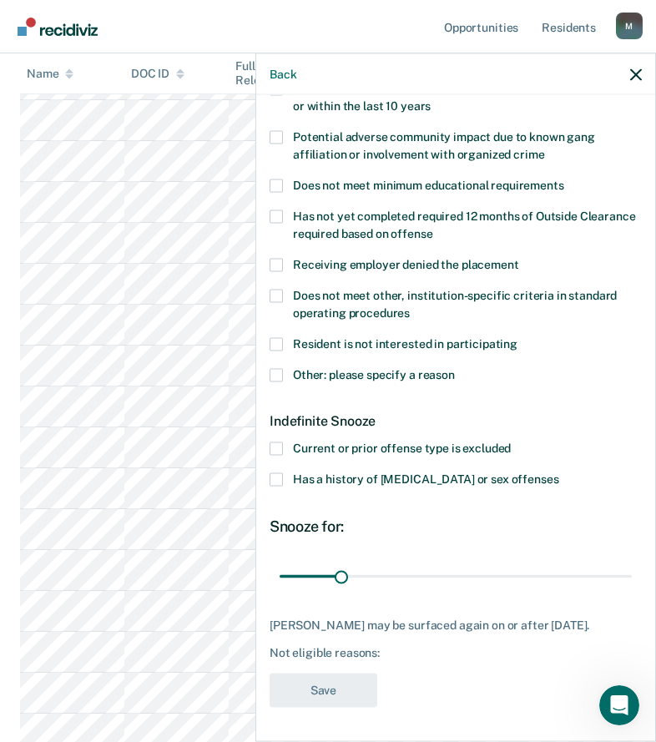
click at [301, 367] on span "Other: please specify a reason" at bounding box center [374, 373] width 162 height 13
click at [455, 368] on input "Other: please specify a reason" at bounding box center [455, 368] width 0 height 0
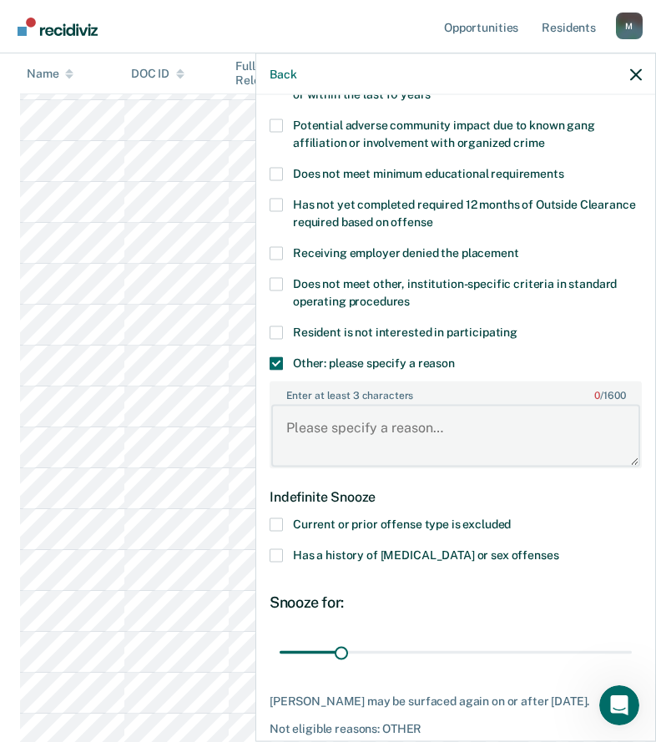
click at [294, 443] on textarea "Enter at least 3 characters 0 / 1600" at bounding box center [455, 436] width 369 height 62
paste textarea "C3 SANCTION"
type textarea "C3 SANCTION"
drag, startPoint x: 341, startPoint y: 651, endPoint x: 574, endPoint y: 658, distance: 233.0
type input "158"
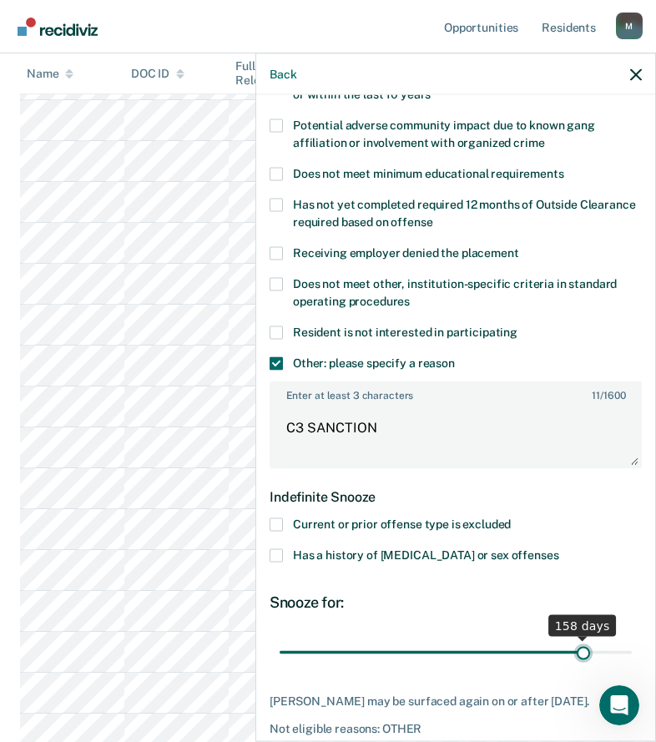
click at [574, 658] on input "range" at bounding box center [456, 652] width 352 height 29
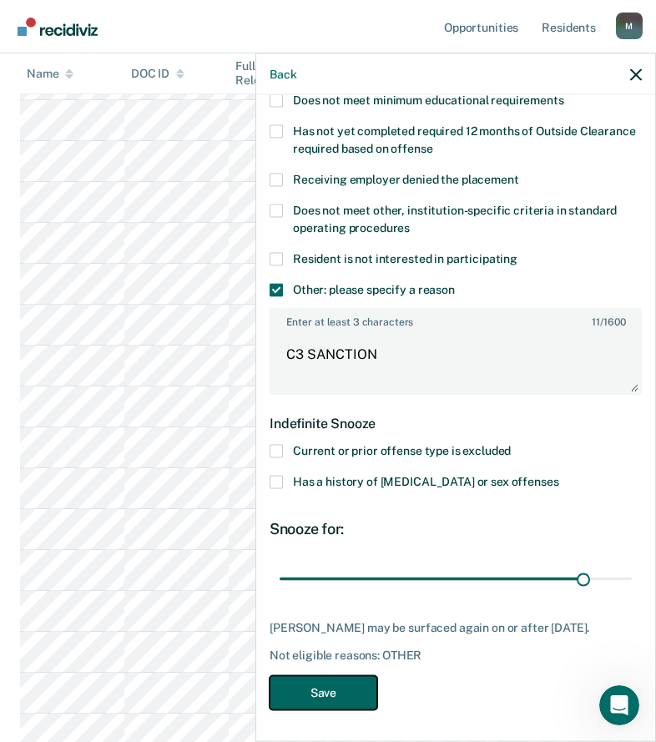
click at [348, 687] on button "Save" at bounding box center [324, 692] width 108 height 34
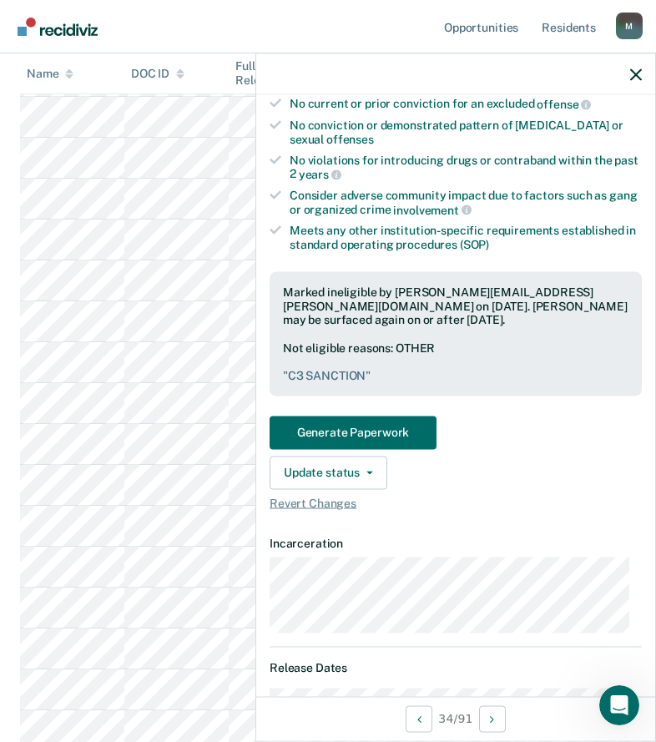
scroll to position [1169, 0]
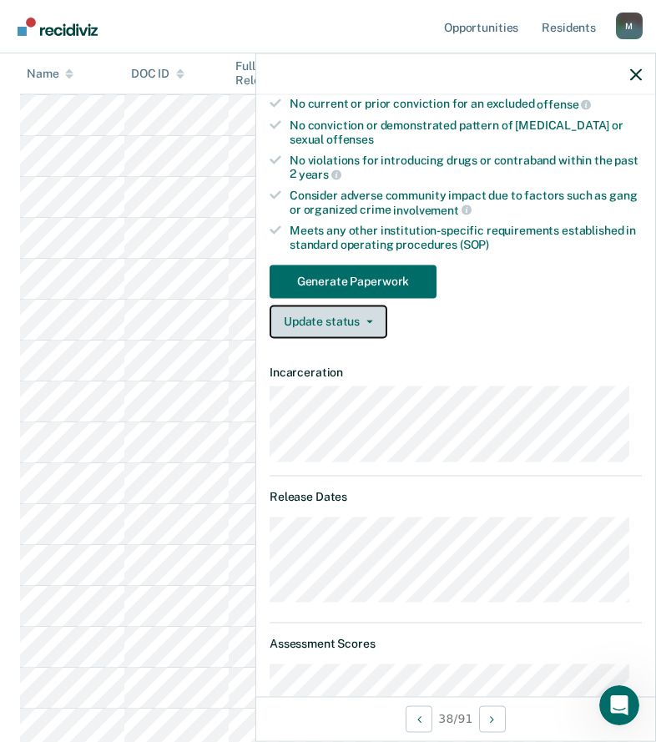
click at [383, 316] on button "Update status" at bounding box center [329, 321] width 118 height 33
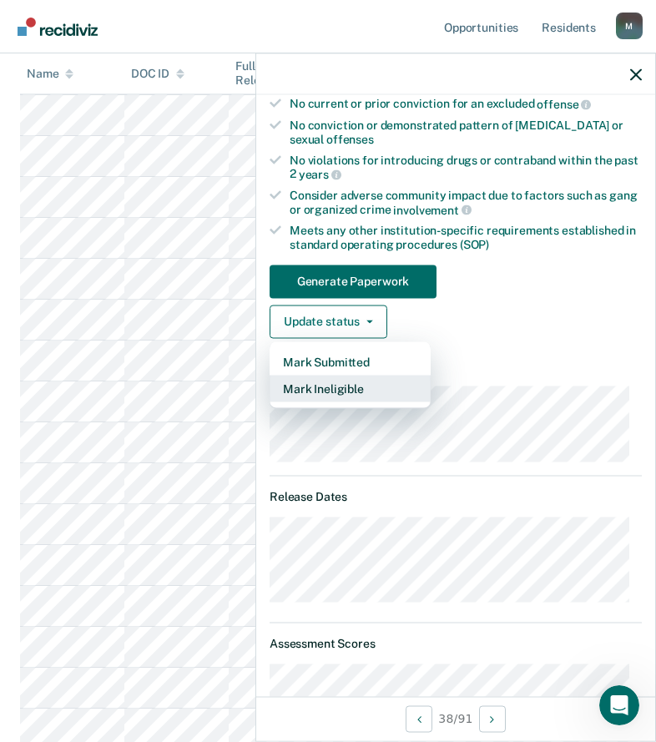
click at [359, 382] on button "Mark Ineligible" at bounding box center [350, 388] width 161 height 27
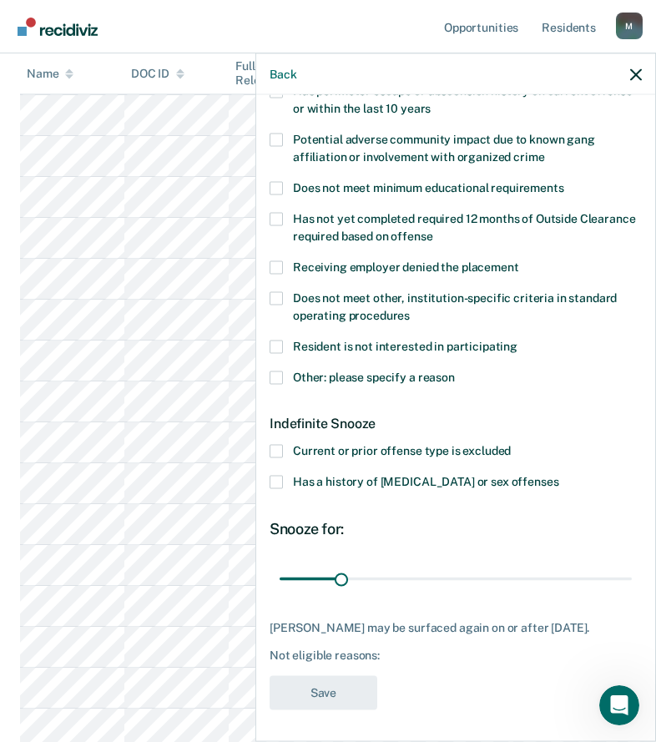
click at [337, 373] on span "Other: please specify a reason" at bounding box center [374, 376] width 162 height 13
click at [455, 371] on input "Other: please specify a reason" at bounding box center [455, 371] width 0 height 0
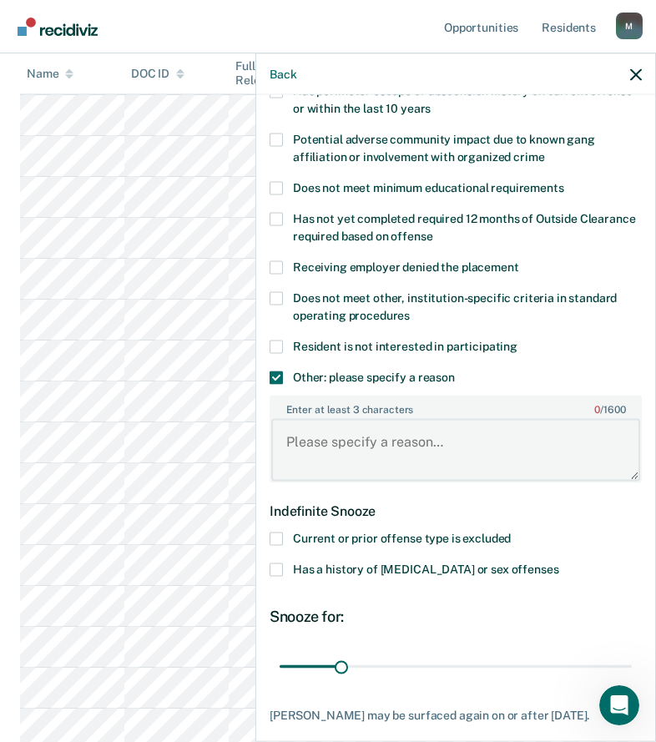
click at [349, 436] on textarea "Enter at least 3 characters 0 / 1600" at bounding box center [455, 450] width 369 height 62
paste textarea "C3 SANCTION"
type textarea "C3 SANCTION"
drag, startPoint x: 340, startPoint y: 664, endPoint x: 873, endPoint y: 686, distance: 533.2
type input "180"
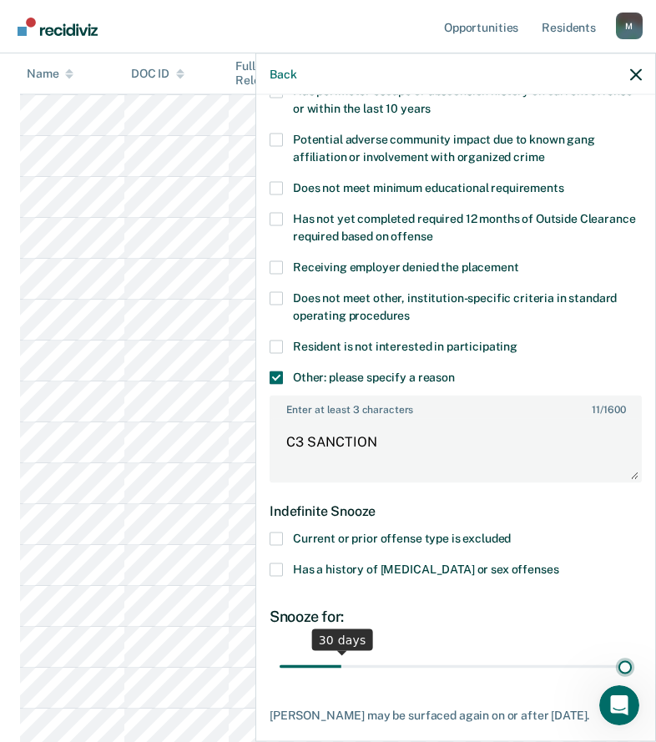
click at [632, 681] on input "range" at bounding box center [456, 666] width 352 height 29
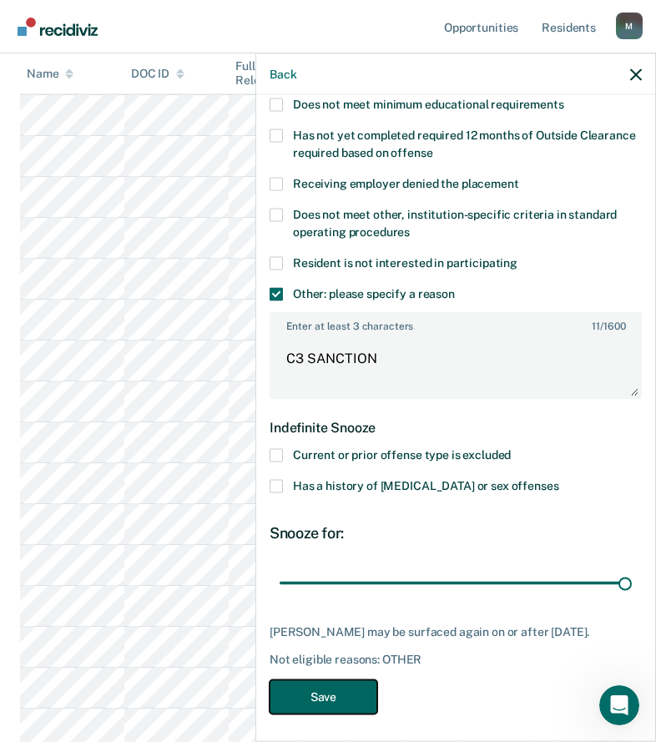
click at [327, 680] on button "Save" at bounding box center [324, 697] width 108 height 34
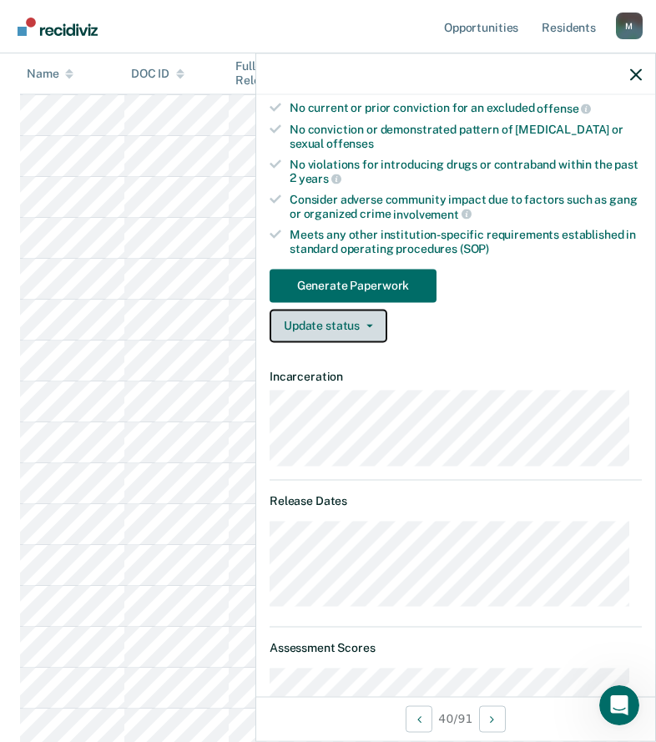
click at [371, 328] on button "Update status" at bounding box center [329, 325] width 118 height 33
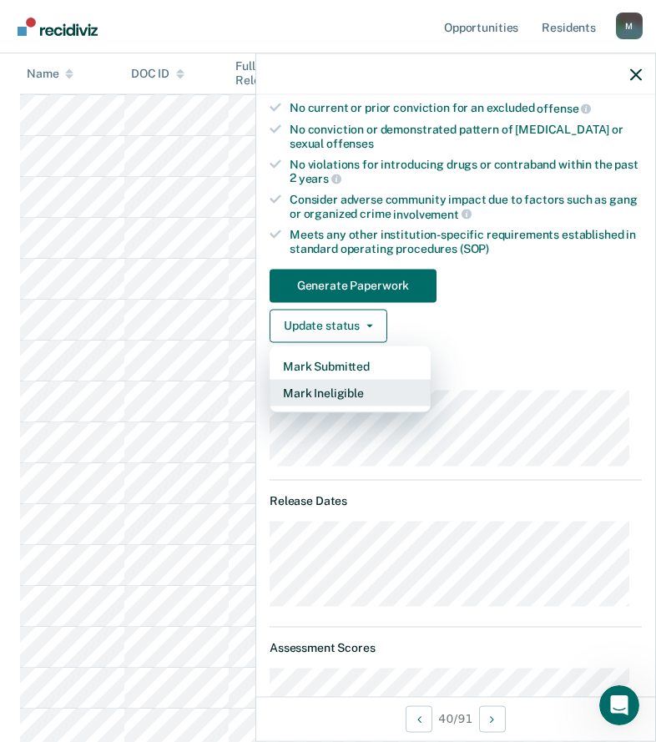
click at [365, 386] on button "Mark Ineligible" at bounding box center [350, 392] width 161 height 27
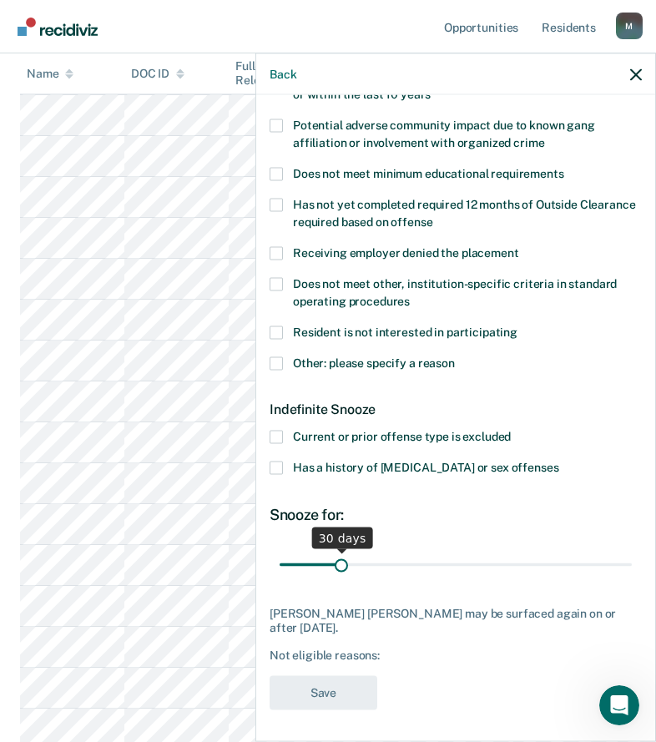
scroll to position [306, 0]
type input "29"
click at [337, 561] on input "range" at bounding box center [456, 564] width 352 height 29
click at [308, 361] on span "Other: please specify a reason" at bounding box center [374, 362] width 162 height 13
click at [455, 357] on input "Other: please specify a reason" at bounding box center [455, 357] width 0 height 0
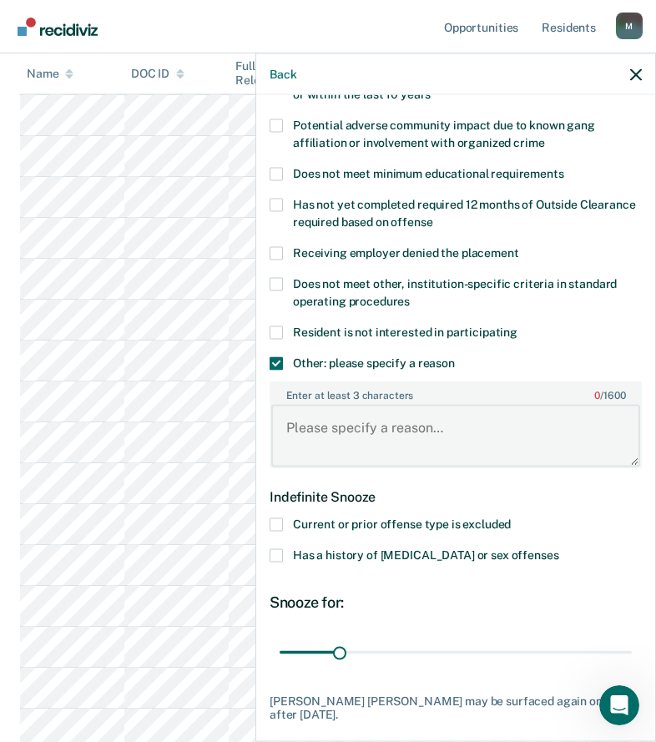
click at [341, 430] on textarea "Enter at least 3 characters 0 / 1600" at bounding box center [455, 436] width 369 height 62
paste textarea "C3 SANCTION"
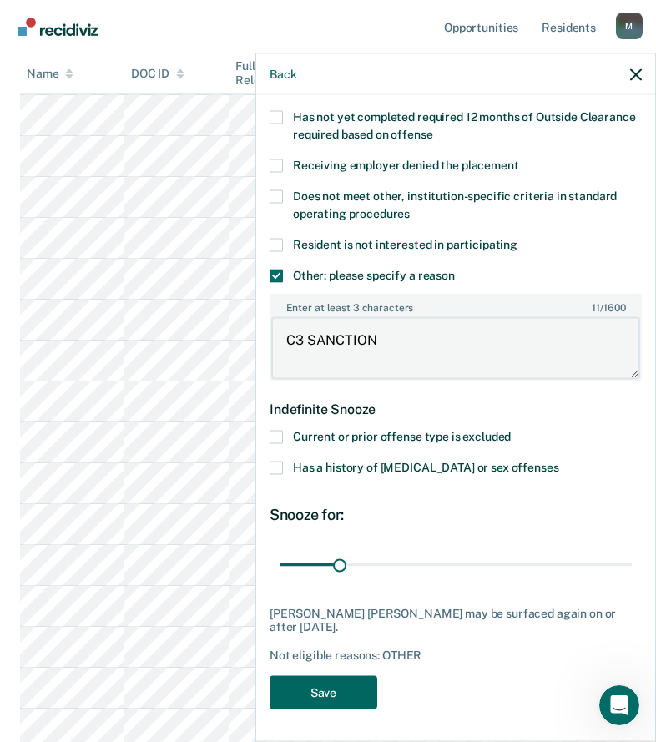
type textarea "C3 SANCTION"
click at [331, 696] on button "Save" at bounding box center [324, 692] width 108 height 34
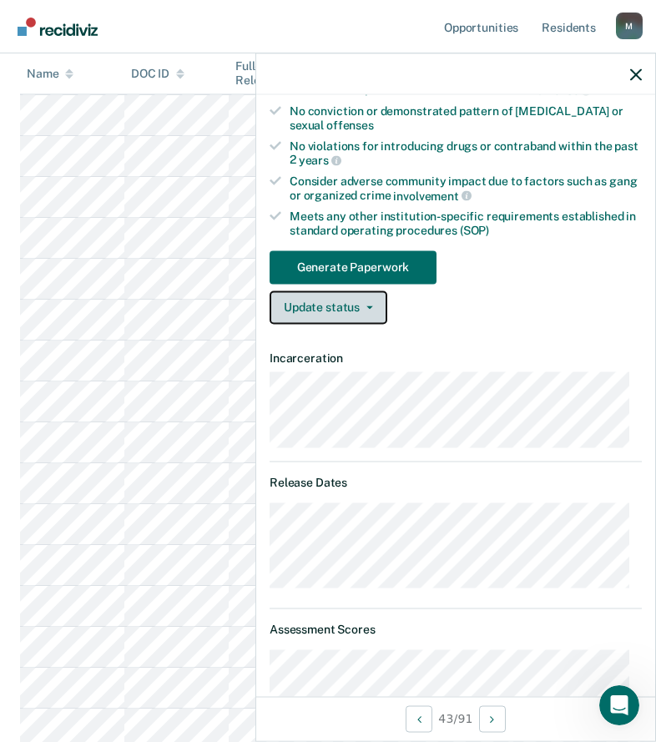
click at [330, 311] on button "Update status" at bounding box center [329, 307] width 118 height 33
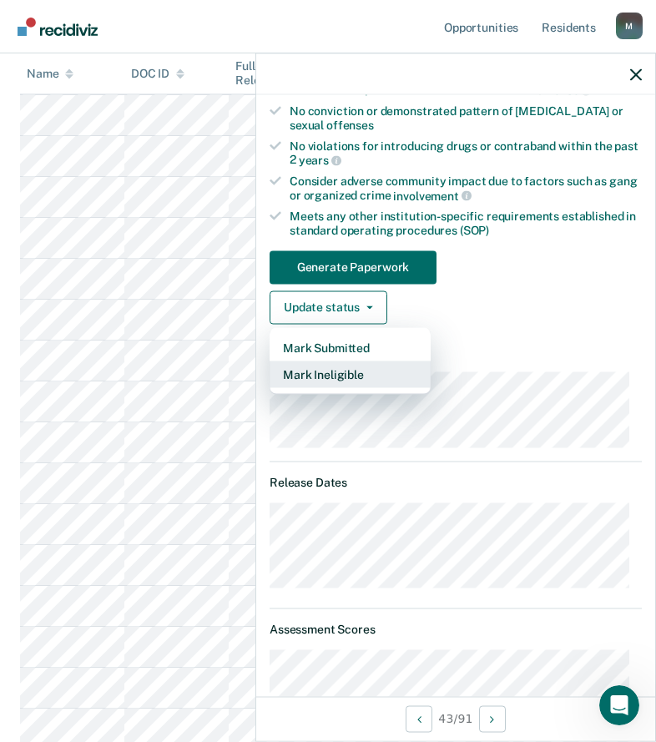
click at [338, 377] on button "Mark Ineligible" at bounding box center [350, 374] width 161 height 27
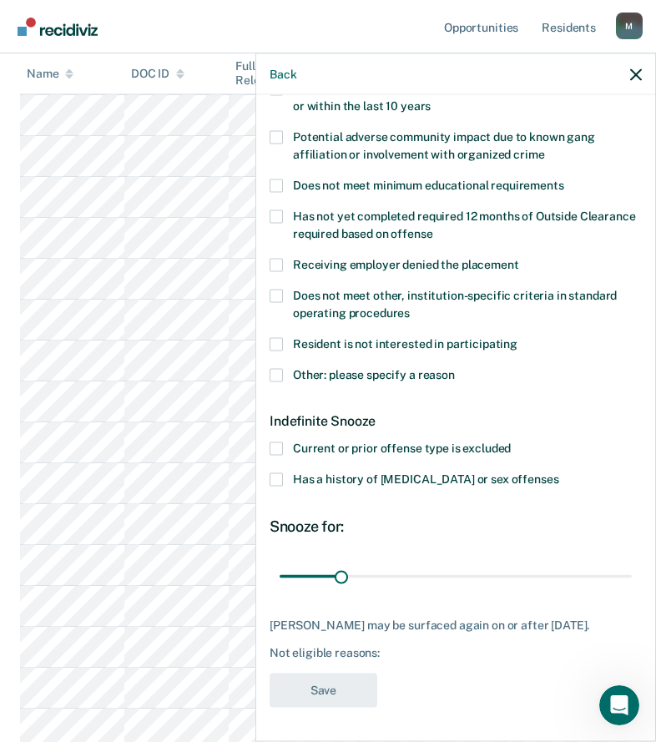
click at [330, 367] on span "Other: please specify a reason" at bounding box center [374, 373] width 162 height 13
click at [455, 368] on input "Other: please specify a reason" at bounding box center [455, 368] width 0 height 0
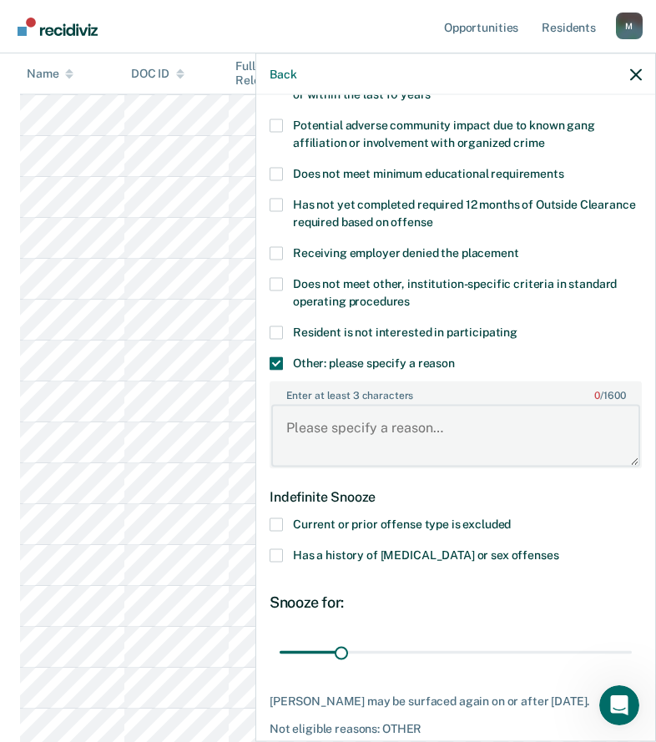
click at [332, 444] on textarea "Enter at least 3 characters 0 / 1600" at bounding box center [455, 436] width 369 height 62
paste textarea "C3 SANCTION"
type textarea "C3 SANCTION"
drag, startPoint x: 339, startPoint y: 652, endPoint x: 298, endPoint y: 655, distance: 41.0
type input "7"
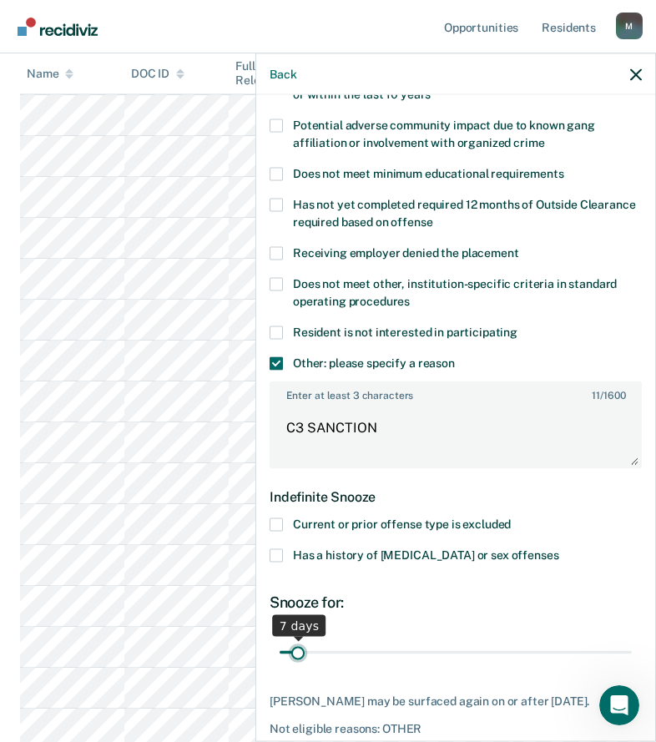
click at [298, 655] on input "range" at bounding box center [456, 652] width 352 height 29
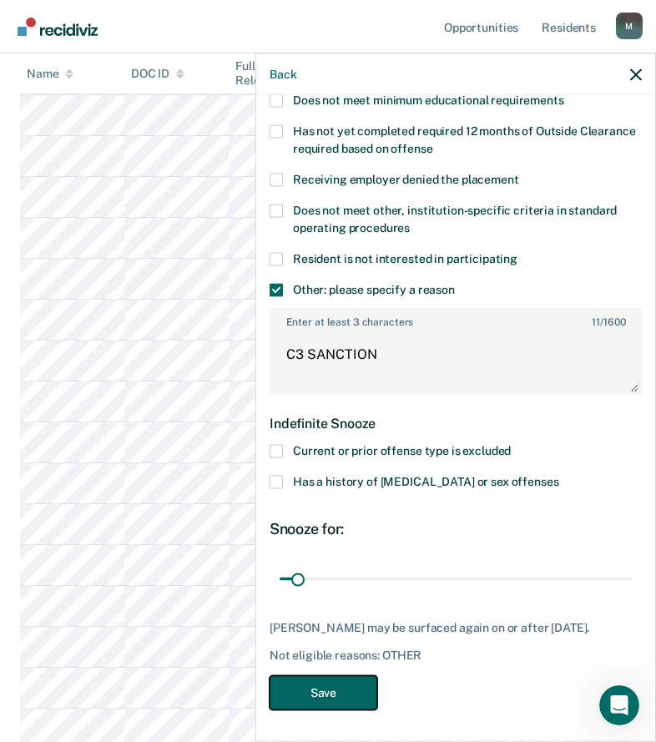
click at [360, 703] on button "Save" at bounding box center [324, 692] width 108 height 34
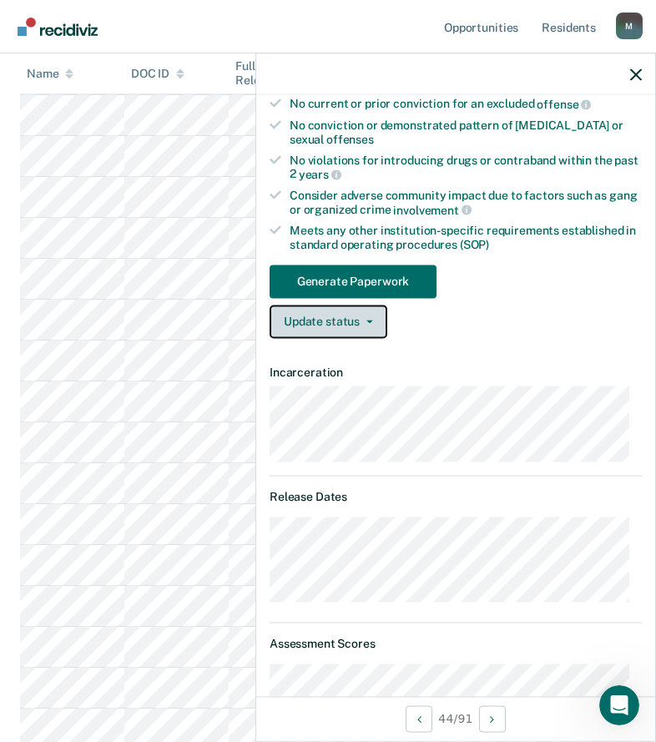
click at [296, 316] on button "Update status" at bounding box center [329, 321] width 118 height 33
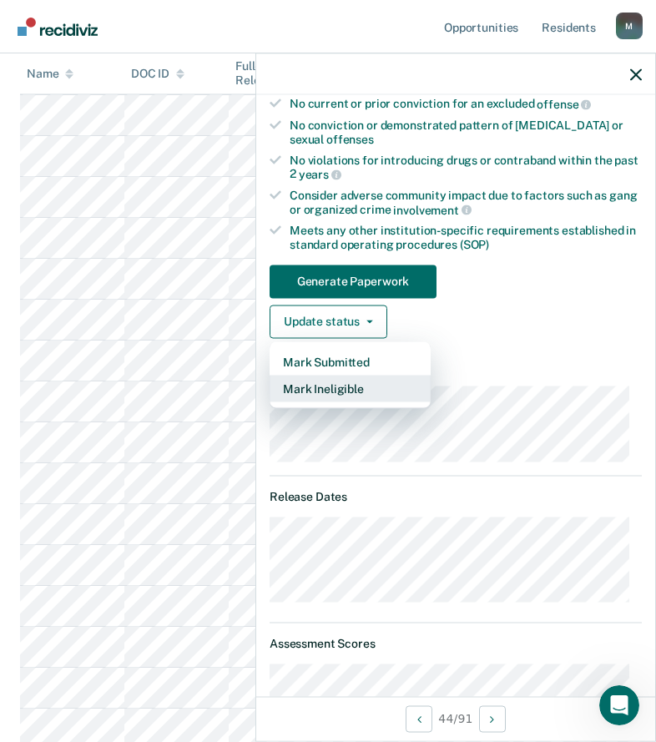
click at [328, 387] on button "Mark Ineligible" at bounding box center [350, 388] width 161 height 27
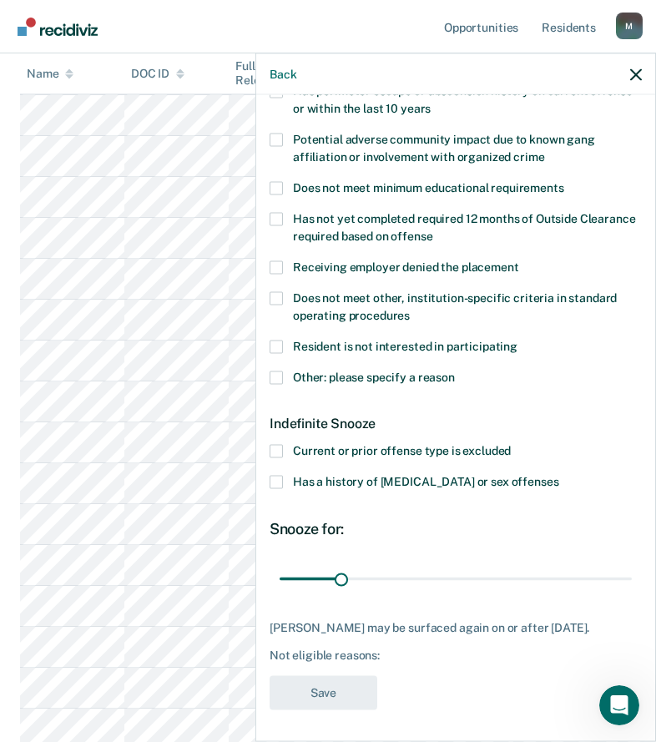
click at [322, 367] on div "Resident is not interested in participating" at bounding box center [456, 355] width 372 height 31
click at [326, 381] on span "Other: please specify a reason" at bounding box center [374, 376] width 162 height 13
click at [455, 371] on input "Other: please specify a reason" at bounding box center [455, 371] width 0 height 0
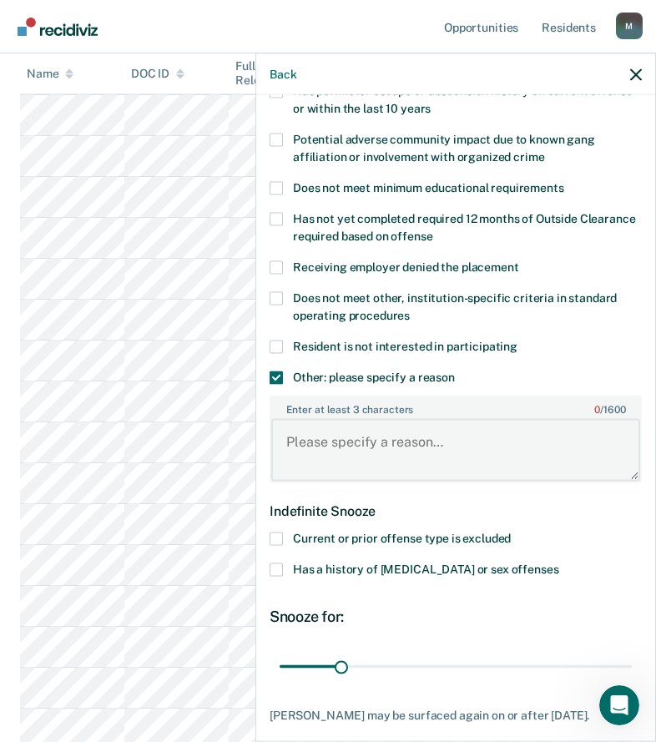
click at [335, 443] on textarea "Enter at least 3 characters 0 / 1600" at bounding box center [455, 450] width 369 height 62
paste textarea "C3 SANCTION"
type textarea "C3 SANCTION"
drag, startPoint x: 329, startPoint y: 661, endPoint x: 407, endPoint y: 656, distance: 78.6
type input "67"
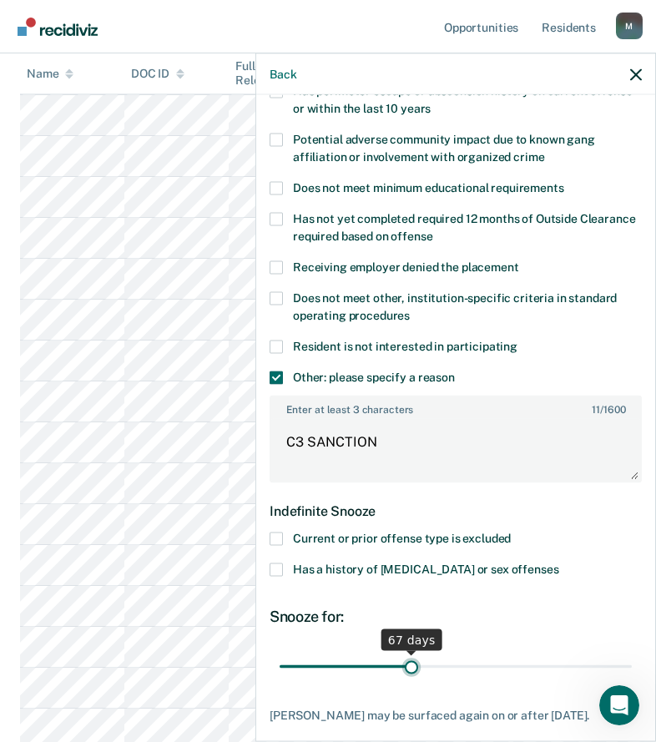
click at [407, 656] on input "range" at bounding box center [456, 666] width 352 height 29
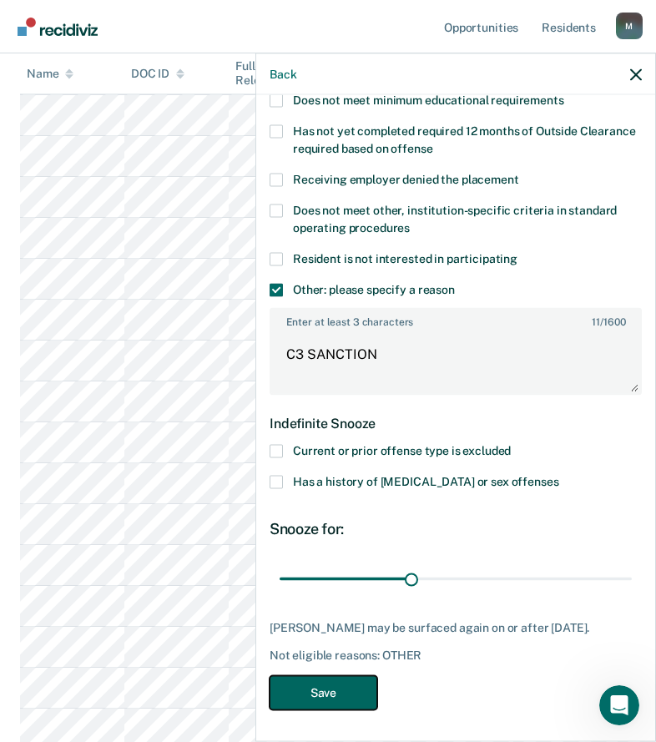
click at [374, 686] on button "Save" at bounding box center [324, 692] width 108 height 34
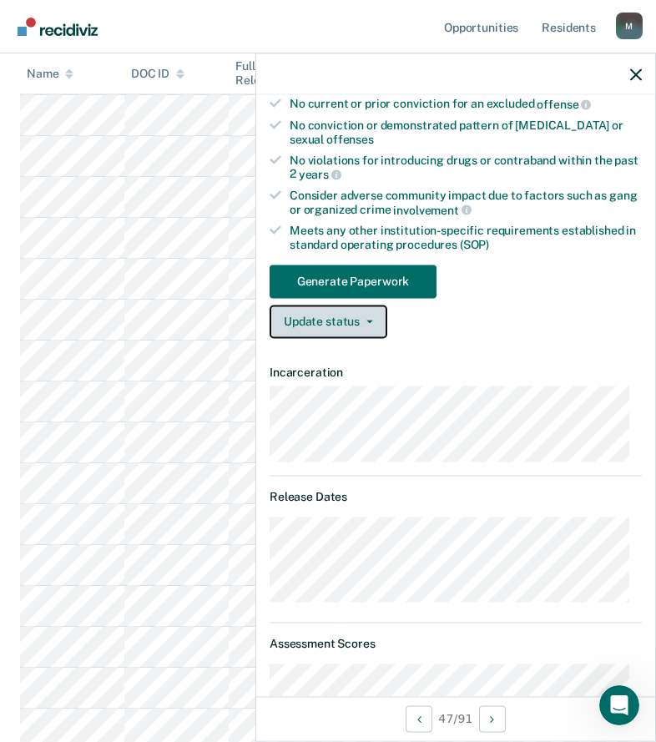
click at [318, 324] on button "Update status" at bounding box center [329, 321] width 118 height 33
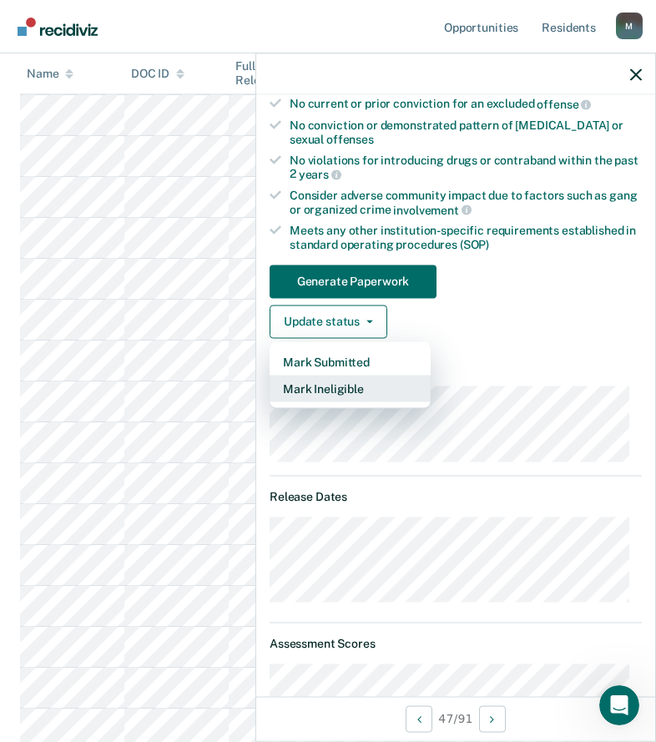
click at [321, 391] on button "Mark Ineligible" at bounding box center [350, 388] width 161 height 27
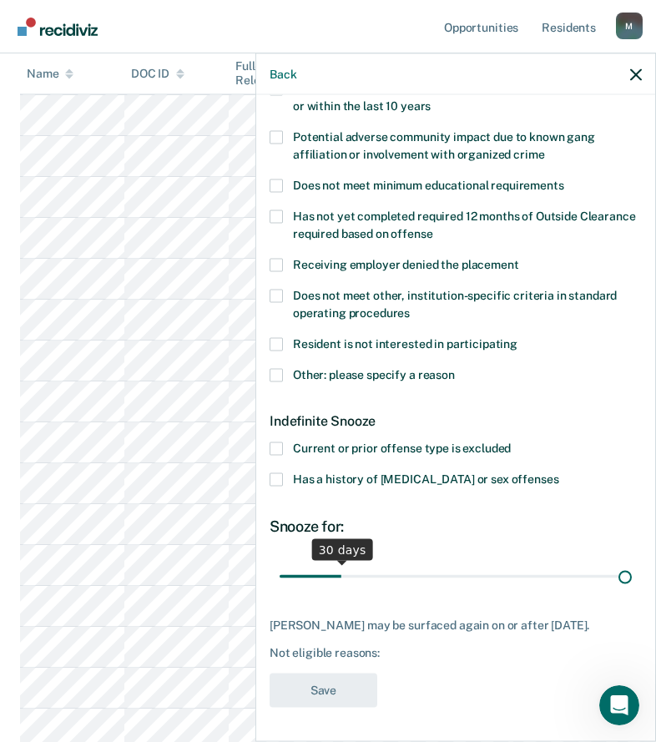
scroll to position [292, 0]
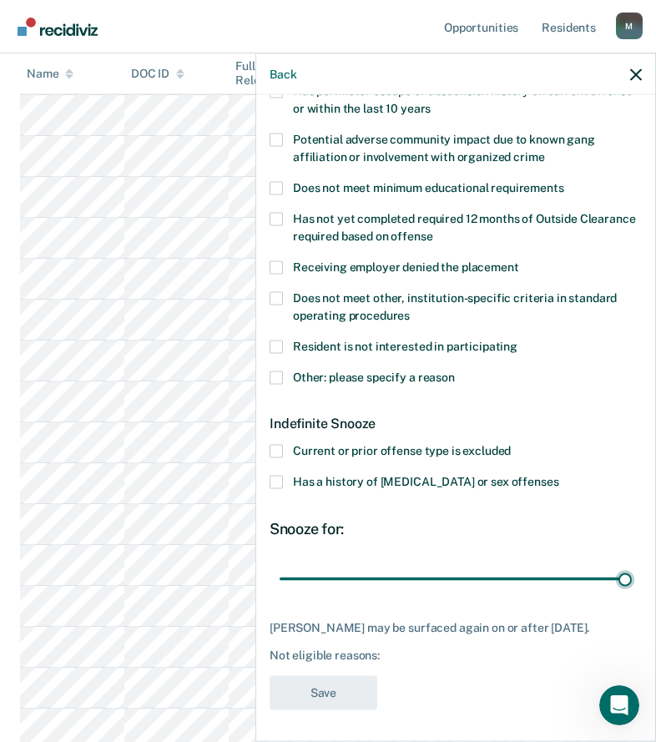
drag, startPoint x: 339, startPoint y: 559, endPoint x: 660, endPoint y: 531, distance: 321.9
type input "180"
click at [632, 564] on input "range" at bounding box center [456, 578] width 352 height 29
click at [347, 377] on span "Other: please specify a reason" at bounding box center [374, 376] width 162 height 13
click at [455, 371] on input "Other: please specify a reason" at bounding box center [455, 371] width 0 height 0
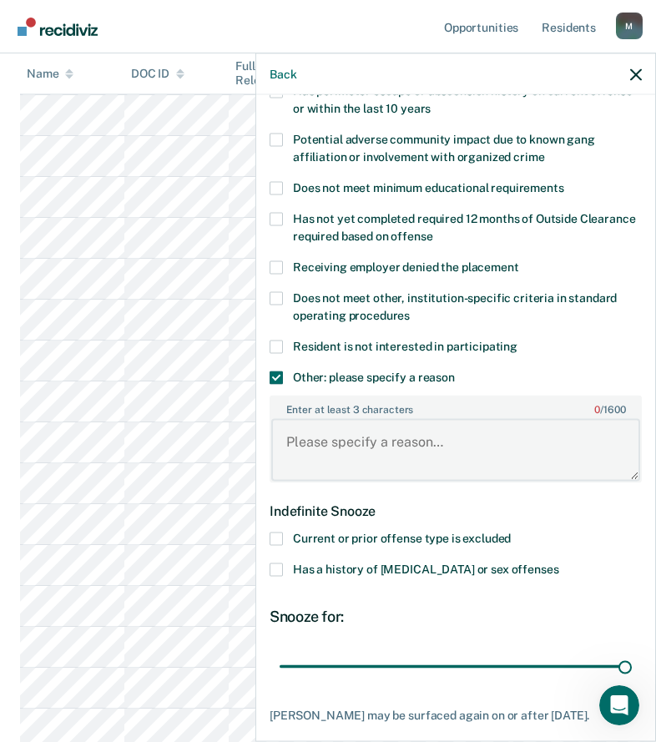
click at [352, 433] on textarea "Enter at least 3 characters 0 / 1600" at bounding box center [455, 450] width 369 height 62
paste textarea "C3 SANCTION"
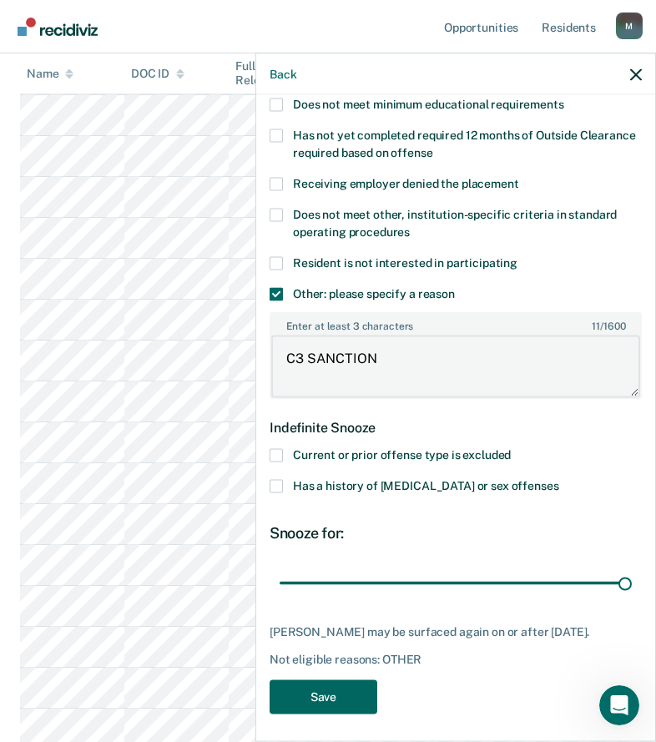
type textarea "C3 SANCTION"
click at [336, 696] on button "Save" at bounding box center [324, 697] width 108 height 34
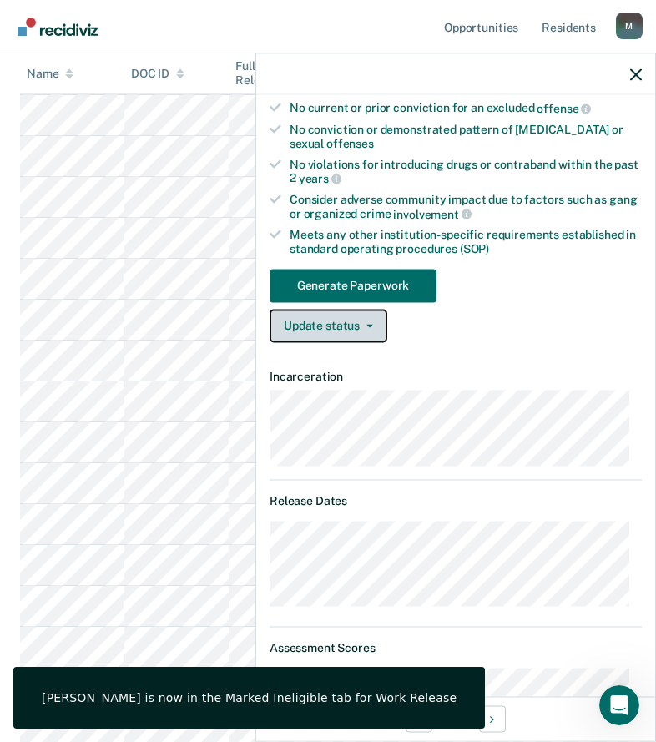
click at [323, 331] on button "Update status" at bounding box center [329, 325] width 118 height 33
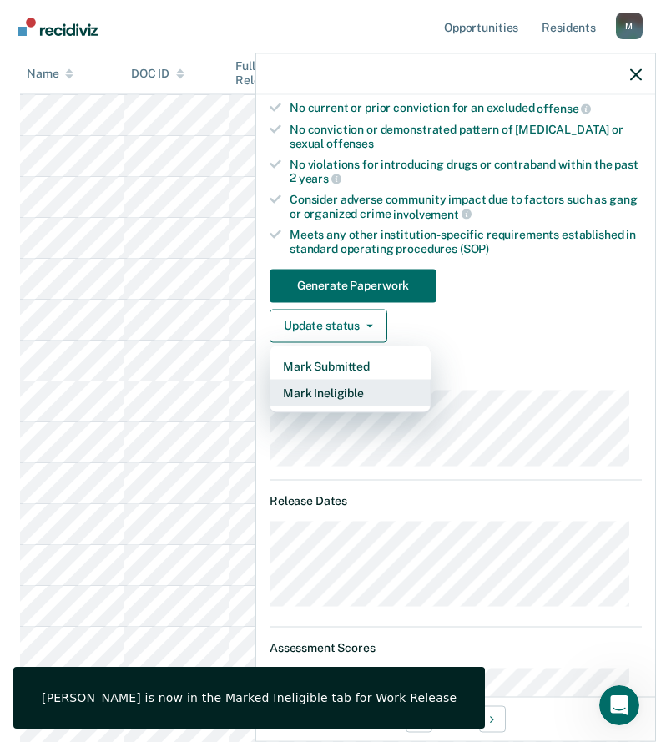
click at [347, 393] on button "Mark Ineligible" at bounding box center [350, 392] width 161 height 27
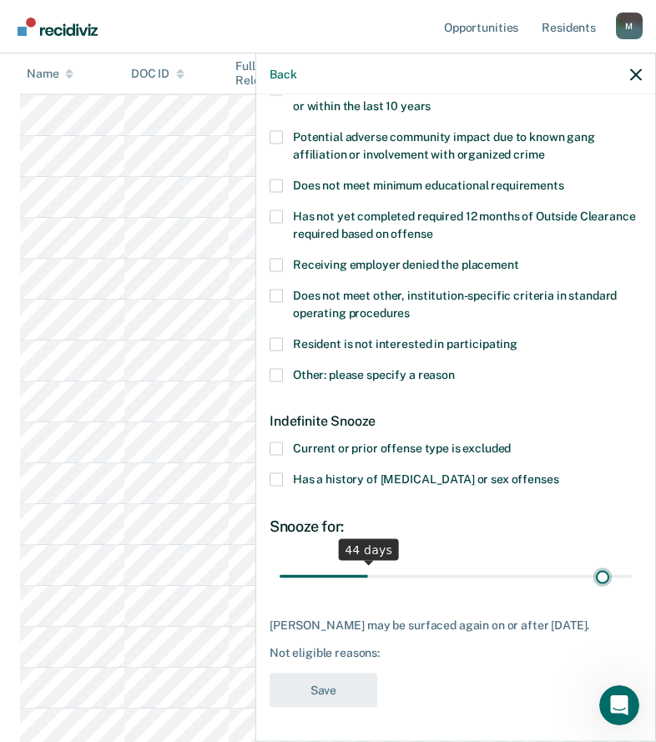
scroll to position [292, 0]
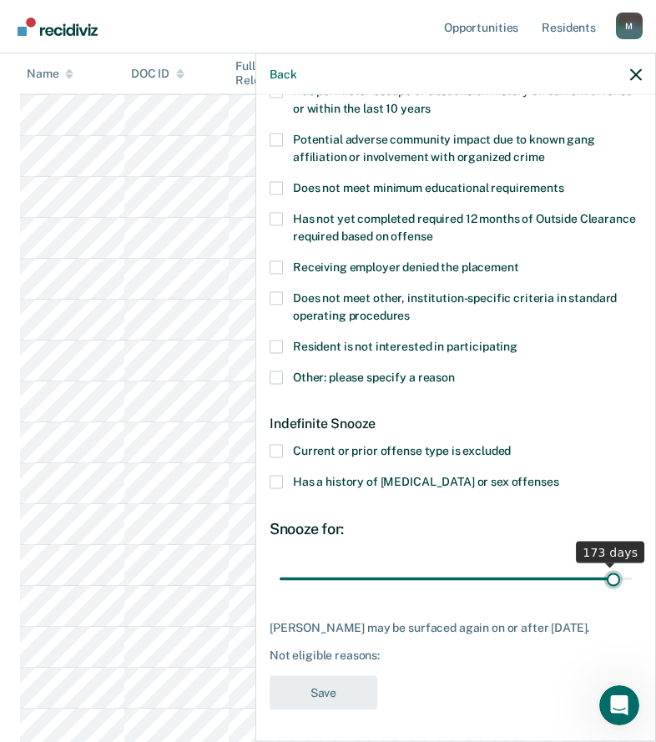
drag, startPoint x: 338, startPoint y: 563, endPoint x: 601, endPoint y: 583, distance: 263.8
type input "174"
click at [601, 583] on input "range" at bounding box center [456, 578] width 352 height 29
click at [322, 377] on span "Other: please specify a reason" at bounding box center [374, 376] width 162 height 13
click at [455, 371] on input "Other: please specify a reason" at bounding box center [455, 371] width 0 height 0
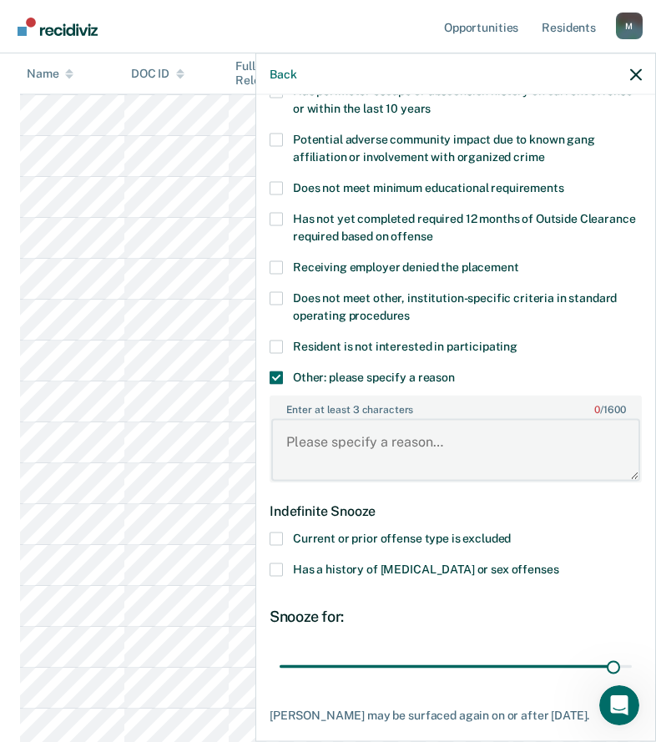
click at [332, 437] on textarea "Enter at least 3 characters 0 / 1600" at bounding box center [455, 450] width 369 height 62
paste textarea "C3 SANCTION"
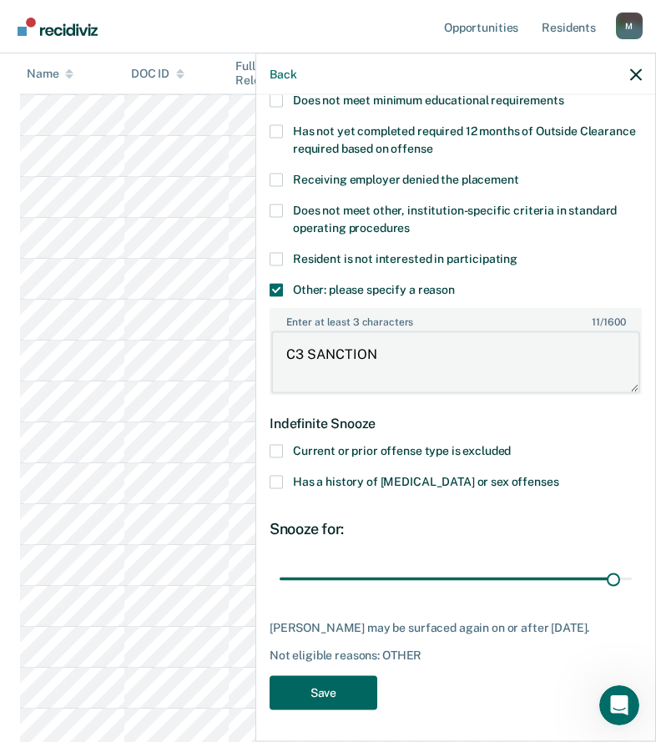
type textarea "C3 SANCTION"
click at [369, 690] on button "Save" at bounding box center [324, 692] width 108 height 34
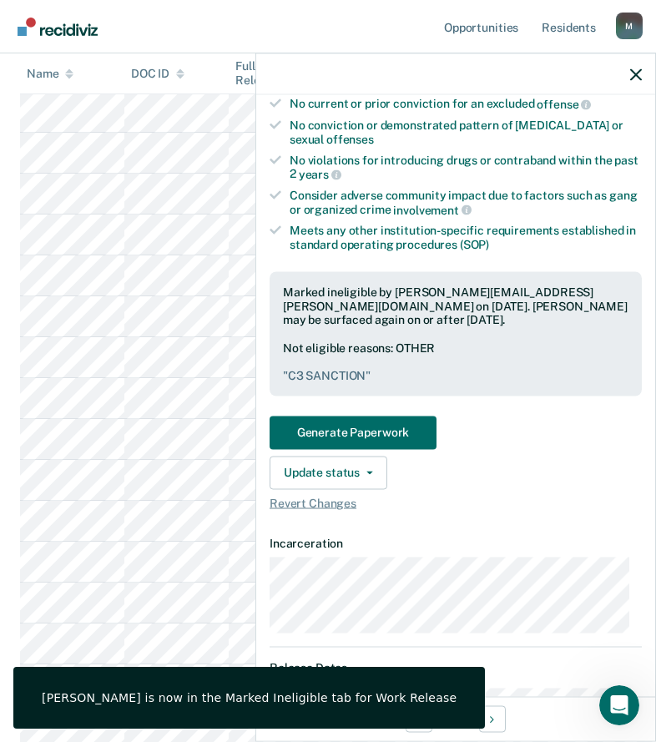
scroll to position [1419, 0]
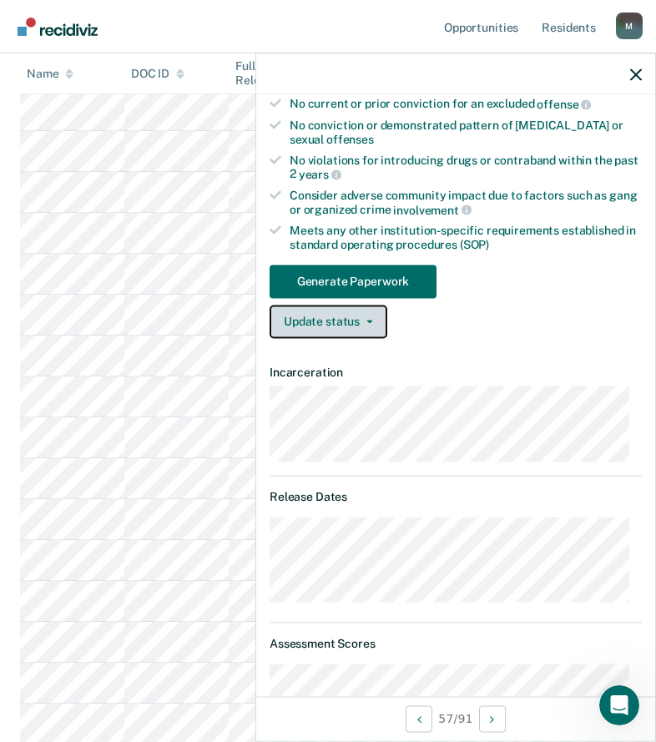
click at [311, 335] on button "Update status" at bounding box center [329, 321] width 118 height 33
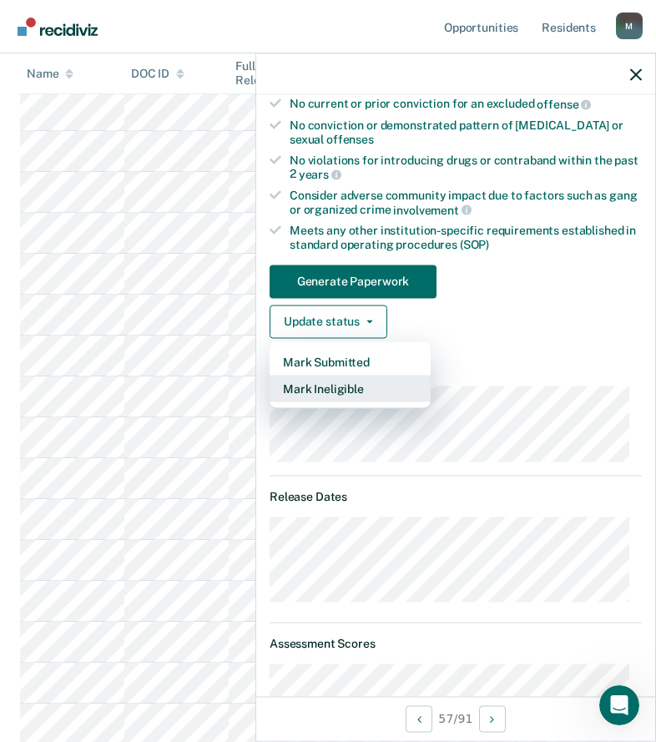
click at [306, 394] on button "Mark Ineligible" at bounding box center [350, 388] width 161 height 27
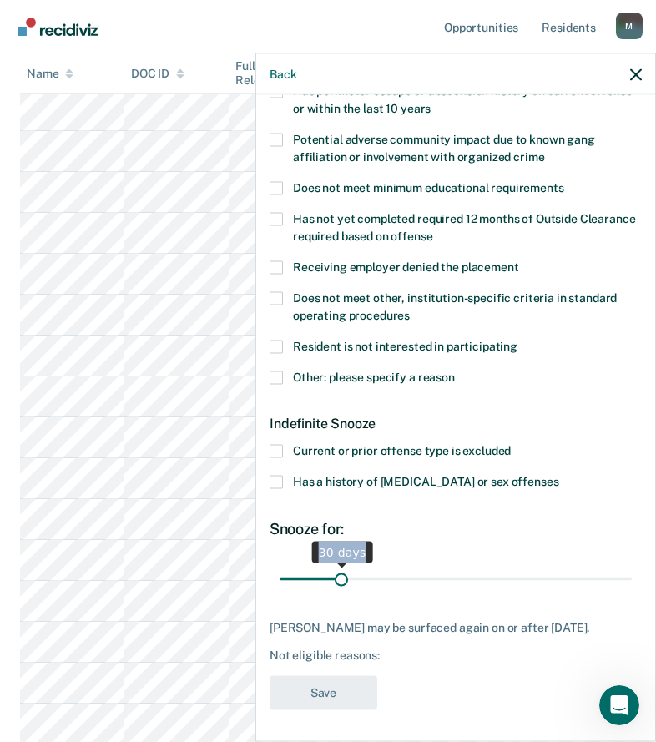
drag, startPoint x: 342, startPoint y: 565, endPoint x: 607, endPoint y: 574, distance: 264.8
click at [607, 574] on span "30 days" at bounding box center [456, 578] width 352 height 29
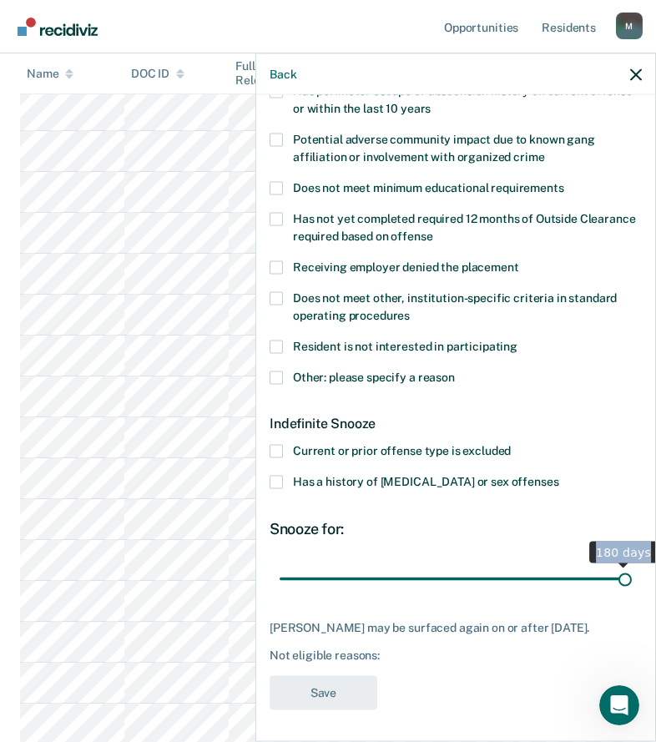
type input "180"
click at [310, 372] on span "Other: please specify a reason" at bounding box center [374, 376] width 162 height 13
click at [455, 371] on input "Other: please specify a reason" at bounding box center [455, 371] width 0 height 0
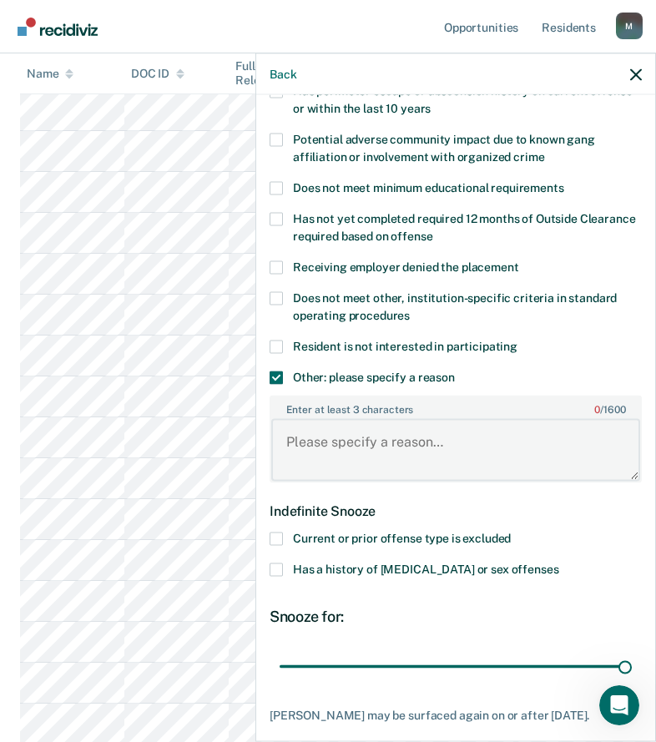
click at [326, 431] on textarea "Enter at least 3 characters 0 / 1600" at bounding box center [455, 450] width 369 height 62
paste textarea "C3 SANCTION"
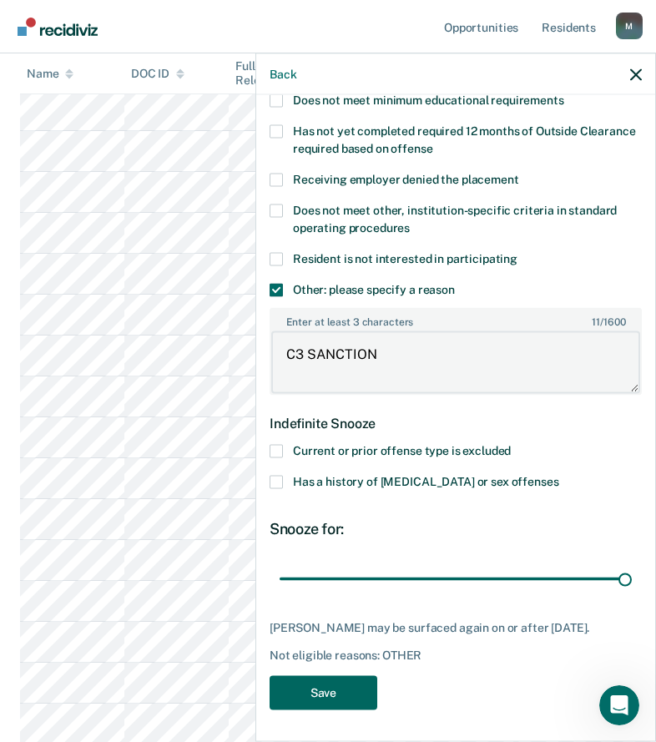
type textarea "C3 SANCTION"
click at [332, 683] on button "Save" at bounding box center [324, 692] width 108 height 34
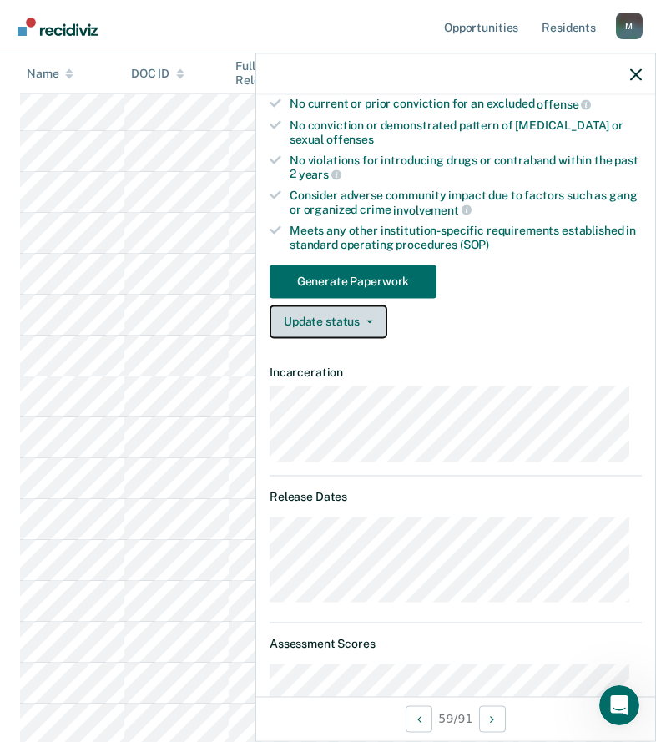
click at [357, 328] on button "Update status" at bounding box center [329, 321] width 118 height 33
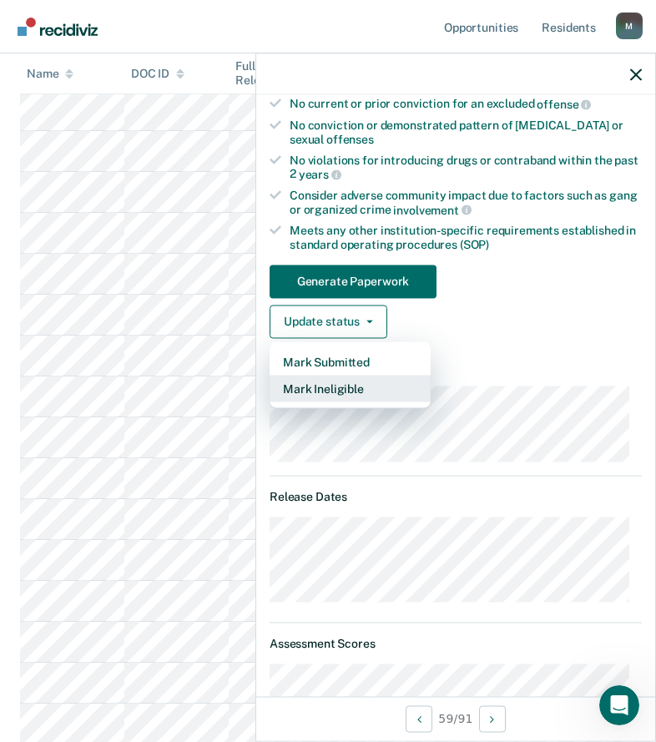
click at [350, 392] on button "Mark Ineligible" at bounding box center [350, 388] width 161 height 27
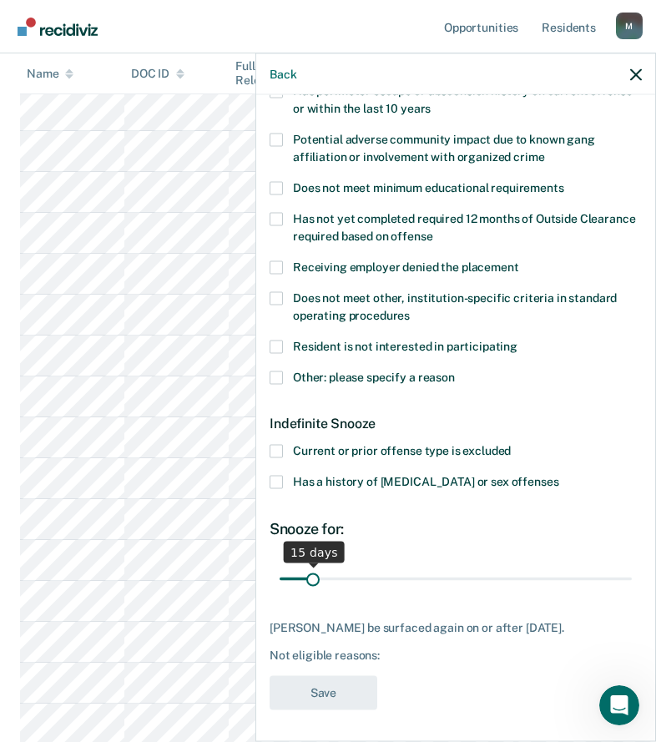
drag, startPoint x: 337, startPoint y: 583, endPoint x: 311, endPoint y: 582, distance: 25.9
type input "15"
click at [311, 582] on input "range" at bounding box center [456, 578] width 352 height 29
click at [291, 385] on label "Other: please specify a reason" at bounding box center [456, 380] width 372 height 18
click at [455, 371] on input "Other: please specify a reason" at bounding box center [455, 371] width 0 height 0
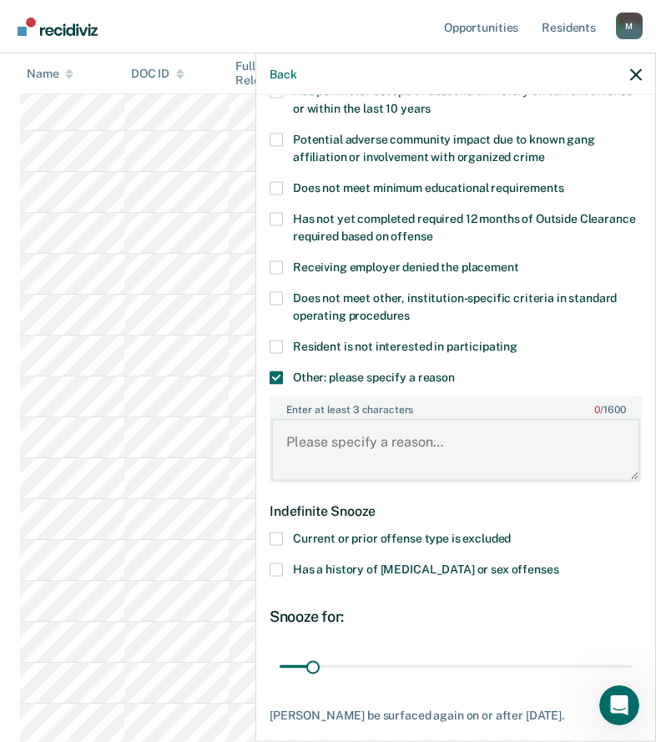
click at [336, 474] on textarea "Enter at least 3 characters 0 / 1600" at bounding box center [455, 450] width 369 height 62
paste textarea "C3 SANCTION"
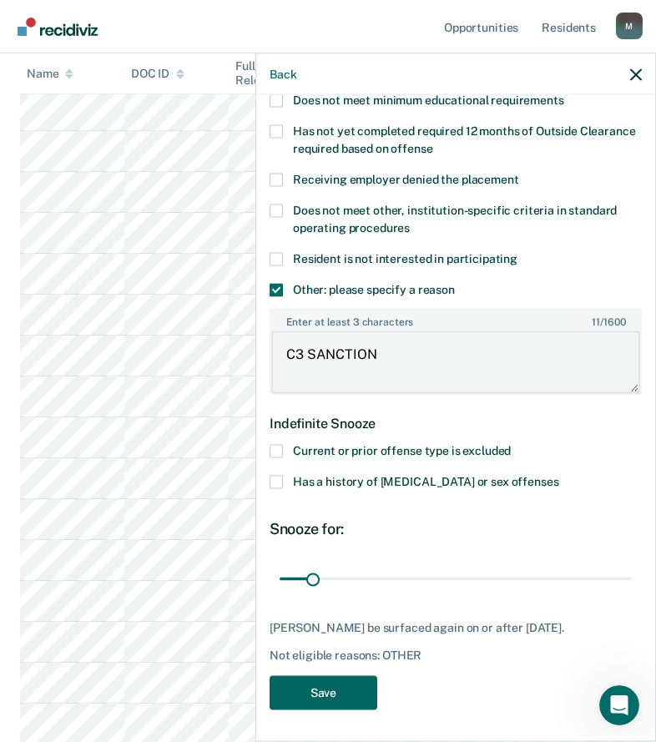
type textarea "C3 SANCTION"
click at [338, 692] on button "Save" at bounding box center [324, 692] width 108 height 34
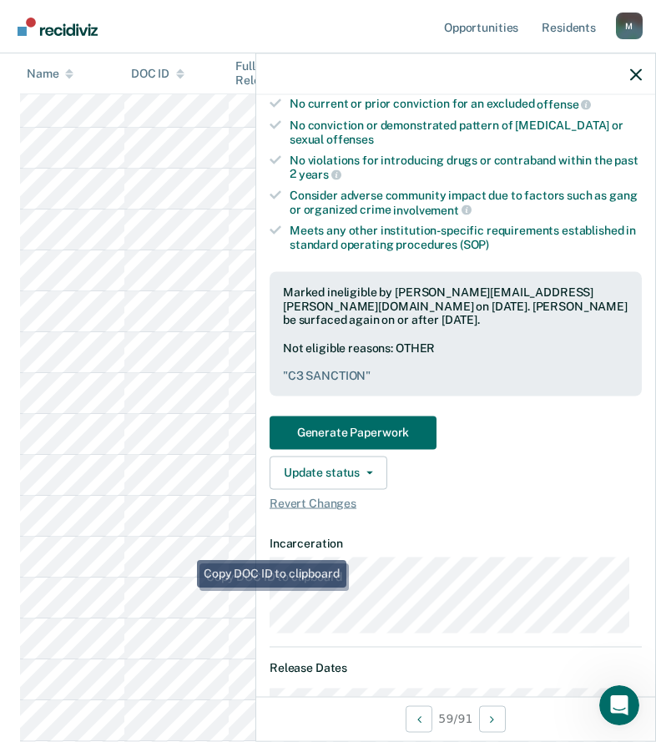
scroll to position [1670, 0]
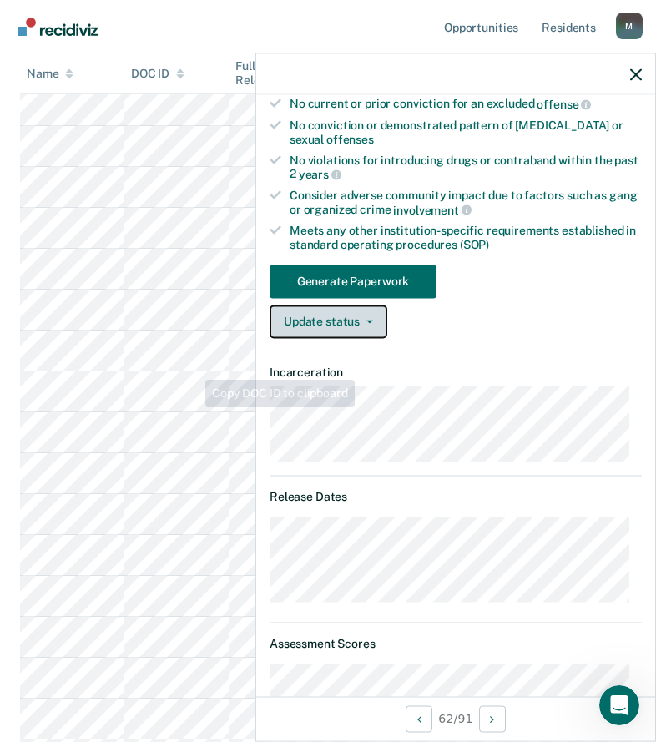
click at [303, 331] on button "Update status" at bounding box center [329, 321] width 118 height 33
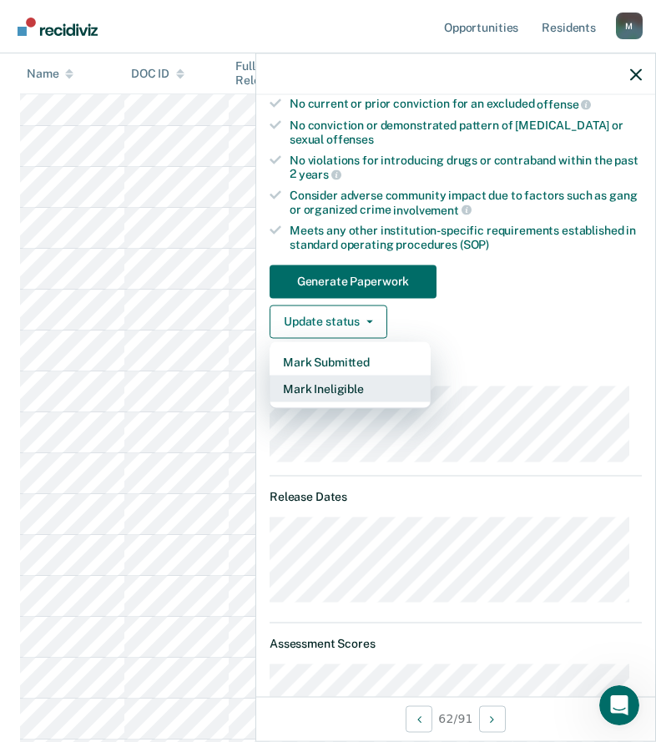
click at [315, 385] on button "Mark Ineligible" at bounding box center [350, 388] width 161 height 27
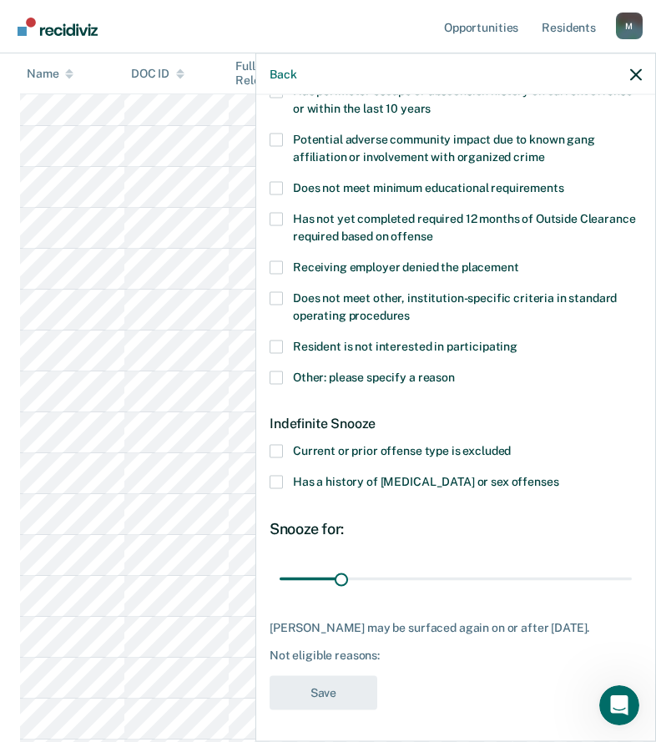
click at [315, 374] on span "Other: please specify a reason" at bounding box center [374, 376] width 162 height 13
click at [455, 371] on input "Other: please specify a reason" at bounding box center [455, 371] width 0 height 0
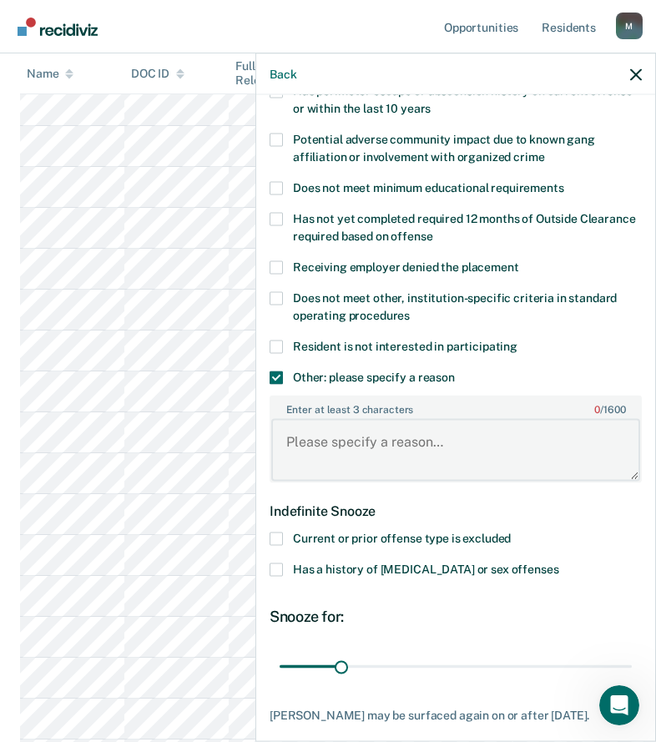
click at [322, 443] on textarea "Enter at least 3 characters 0 / 1600" at bounding box center [455, 450] width 369 height 62
paste textarea "C3 SANCTION"
type textarea "C3 SANCTION"
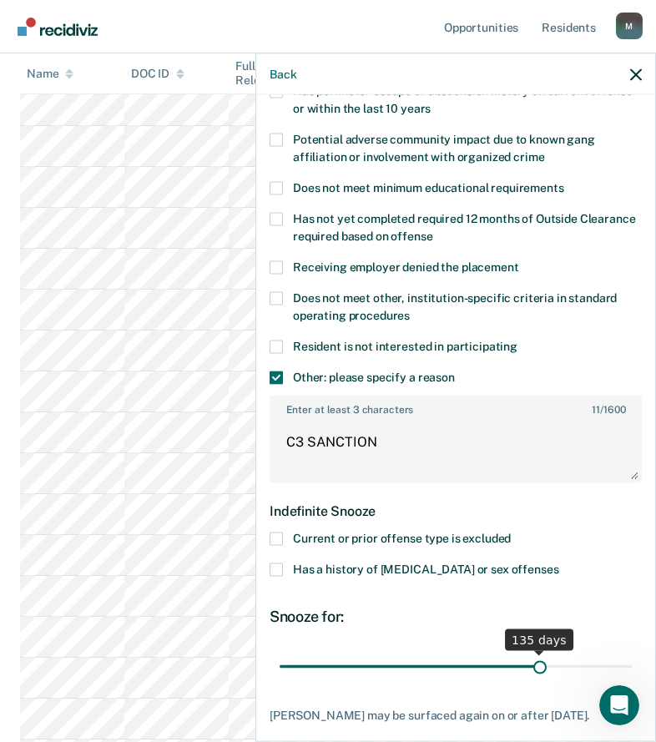
drag, startPoint x: 343, startPoint y: 664, endPoint x: 531, endPoint y: 660, distance: 187.9
type input "135"
click at [531, 660] on input "range" at bounding box center [456, 666] width 352 height 29
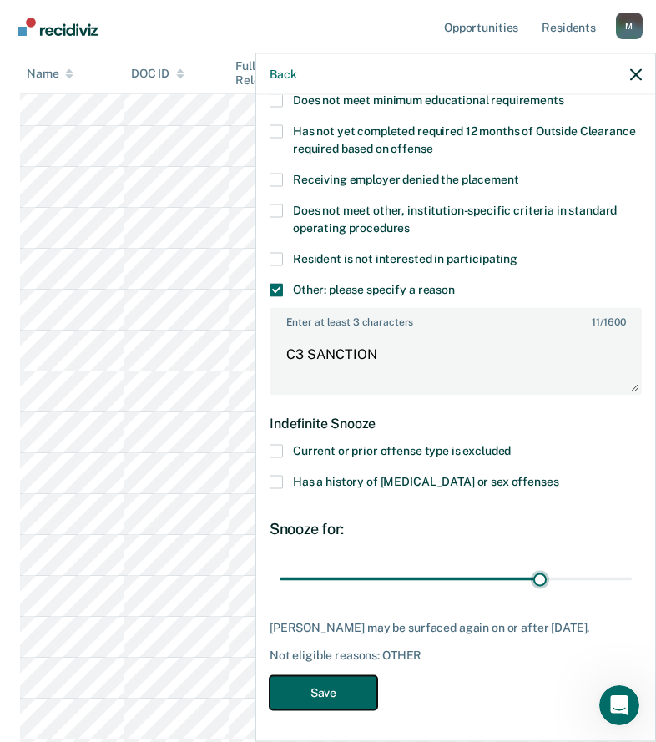
click at [316, 692] on button "Save" at bounding box center [324, 692] width 108 height 34
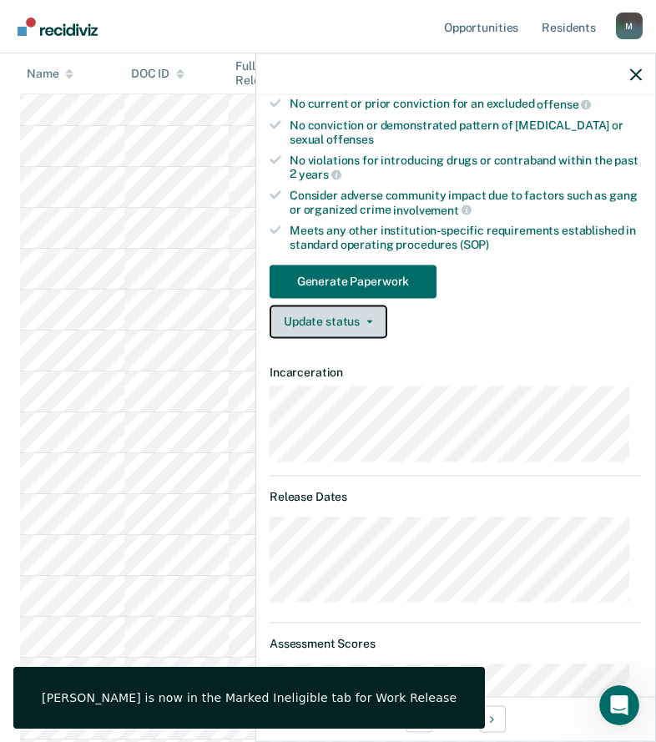
click at [336, 305] on button "Update status" at bounding box center [329, 321] width 118 height 33
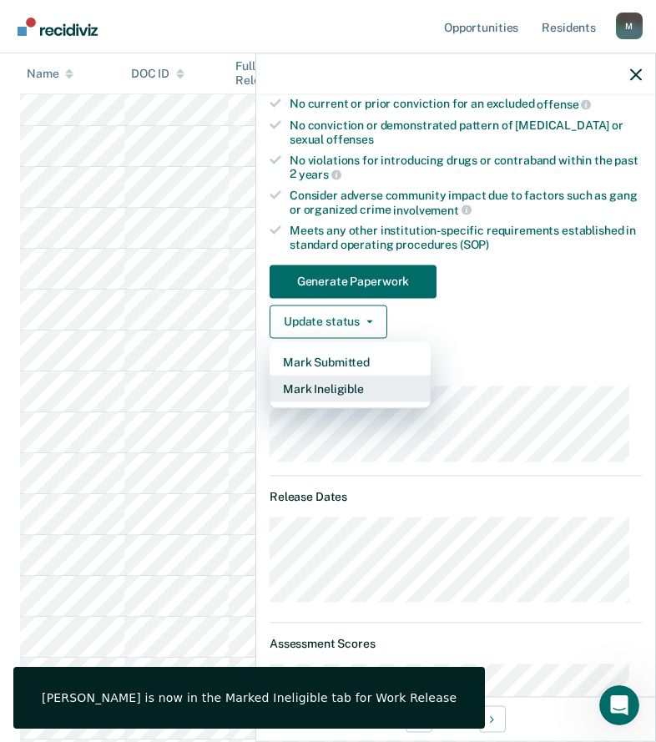
click at [341, 380] on button "Mark Ineligible" at bounding box center [350, 388] width 161 height 27
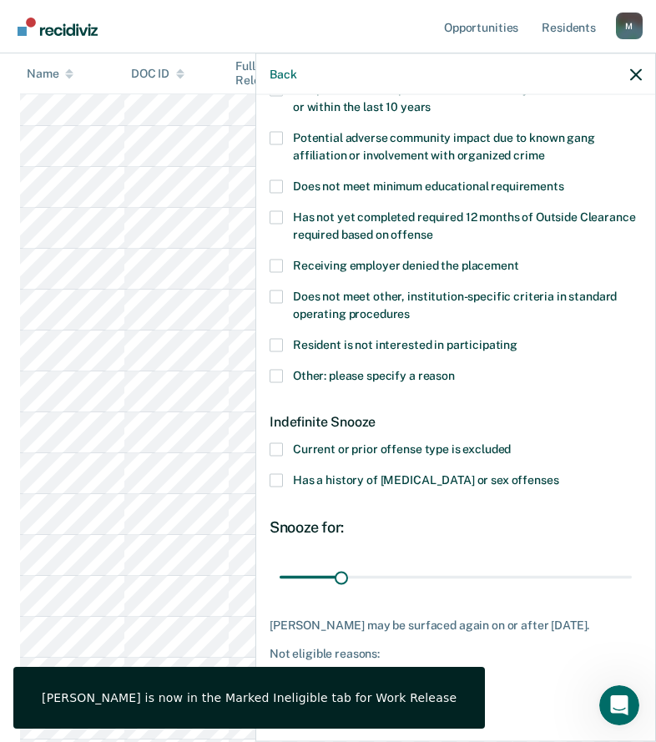
scroll to position [306, 0]
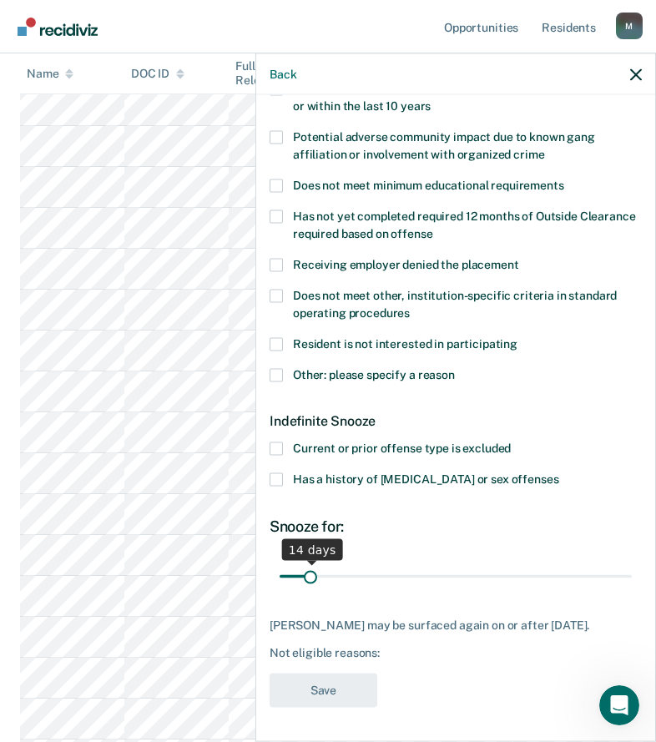
drag, startPoint x: 342, startPoint y: 567, endPoint x: 310, endPoint y: 567, distance: 32.6
type input "14"
click at [310, 567] on input "range" at bounding box center [456, 576] width 352 height 29
click at [316, 368] on label "Other: please specify a reason" at bounding box center [456, 377] width 372 height 18
click at [455, 368] on input "Other: please specify a reason" at bounding box center [455, 368] width 0 height 0
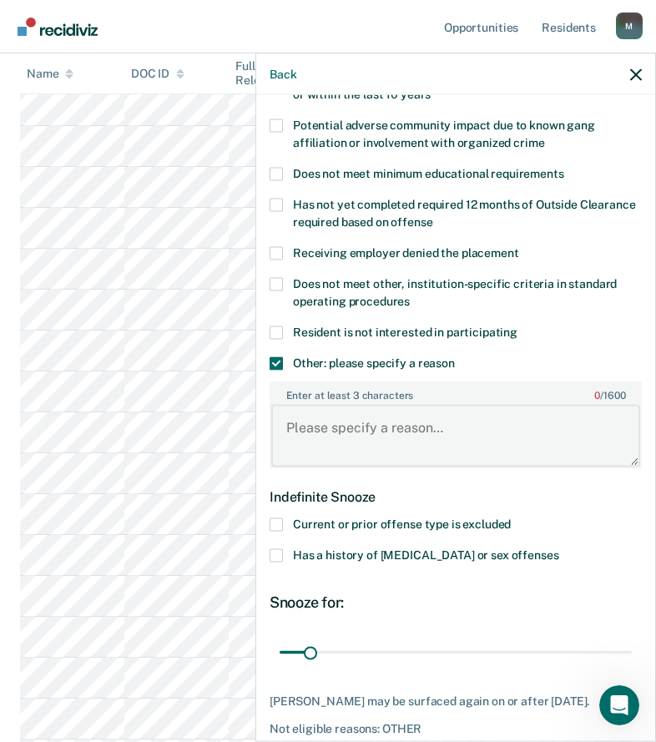
click at [320, 412] on textarea "Enter at least 3 characters 0 / 1600" at bounding box center [455, 436] width 369 height 62
paste textarea "C3 SANCTION"
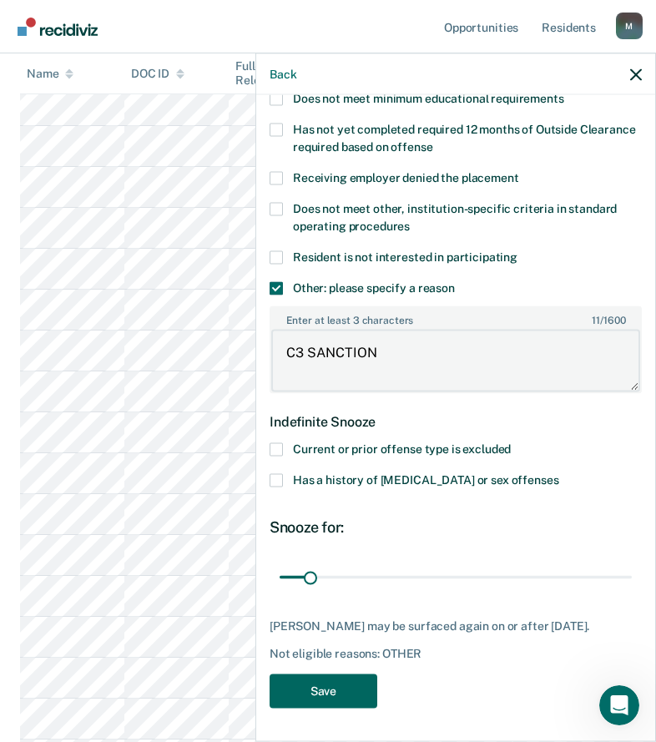
type textarea "C3 SANCTION"
click at [341, 687] on button "Save" at bounding box center [324, 691] width 108 height 34
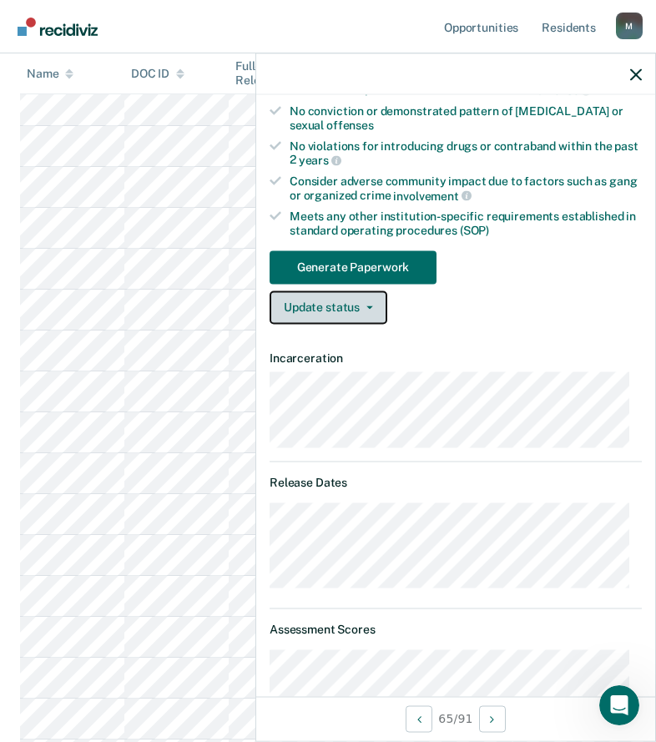
click at [333, 311] on button "Update status" at bounding box center [329, 307] width 118 height 33
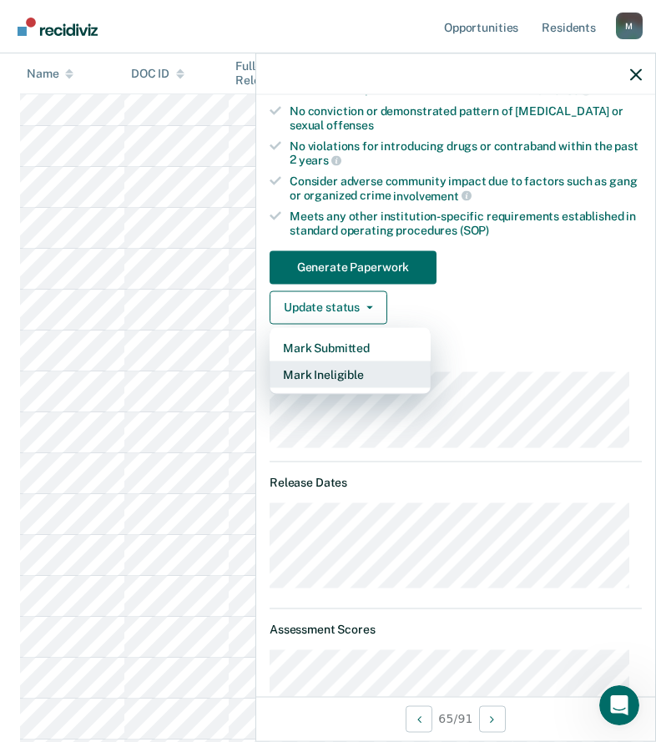
click at [344, 382] on button "Mark Ineligible" at bounding box center [350, 374] width 161 height 27
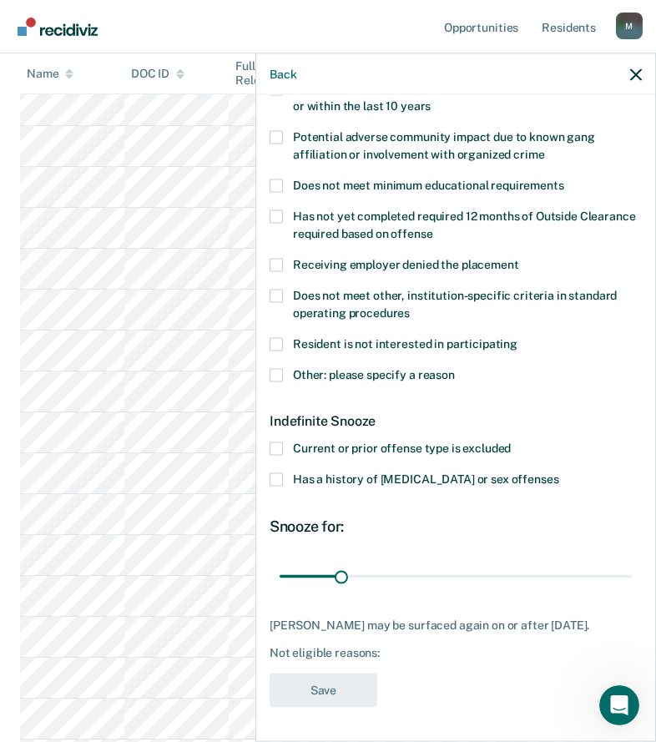
scroll to position [292, 0]
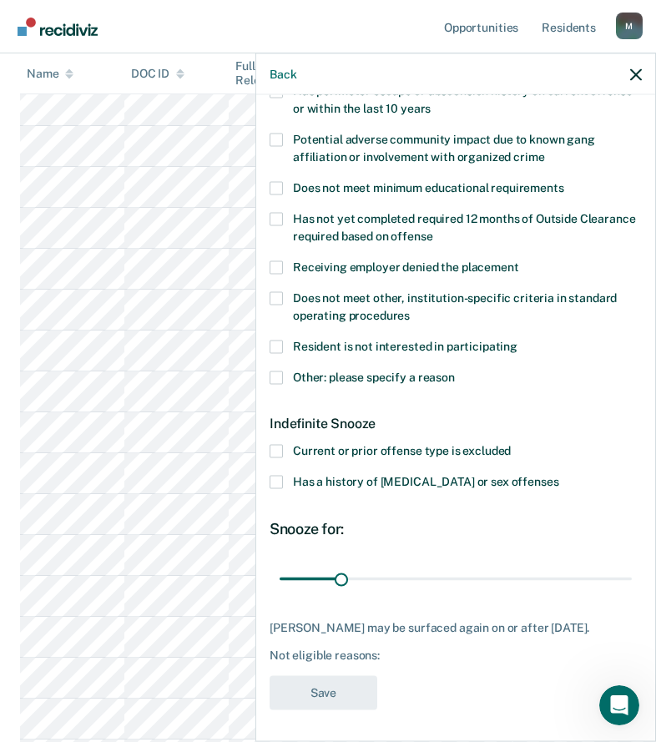
click at [369, 379] on span "Other: please specify a reason" at bounding box center [374, 376] width 162 height 13
click at [455, 371] on input "Other: please specify a reason" at bounding box center [455, 371] width 0 height 0
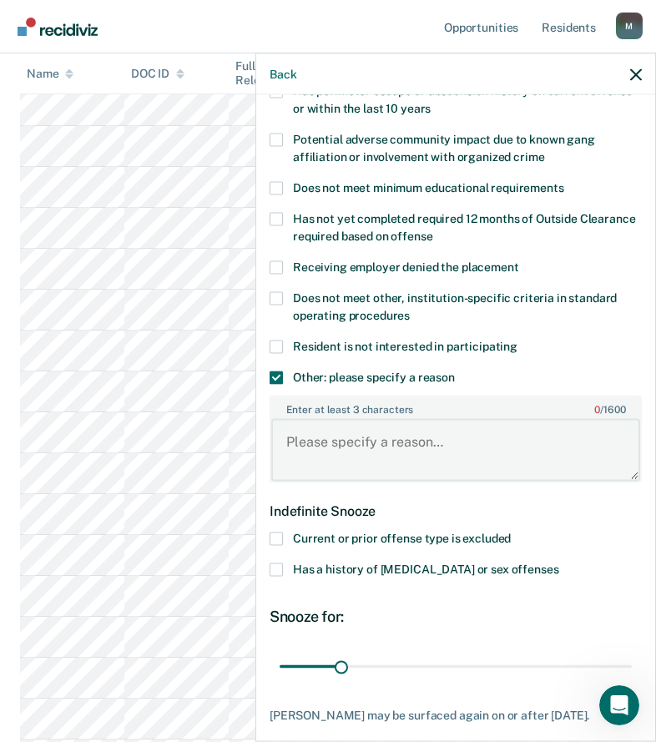
click at [362, 453] on textarea "Enter at least 3 characters 0 / 1600" at bounding box center [455, 450] width 369 height 62
paste textarea "C3 SANCTION"
type textarea "C3 SANCTION"
click at [336, 675] on input "range" at bounding box center [456, 666] width 352 height 29
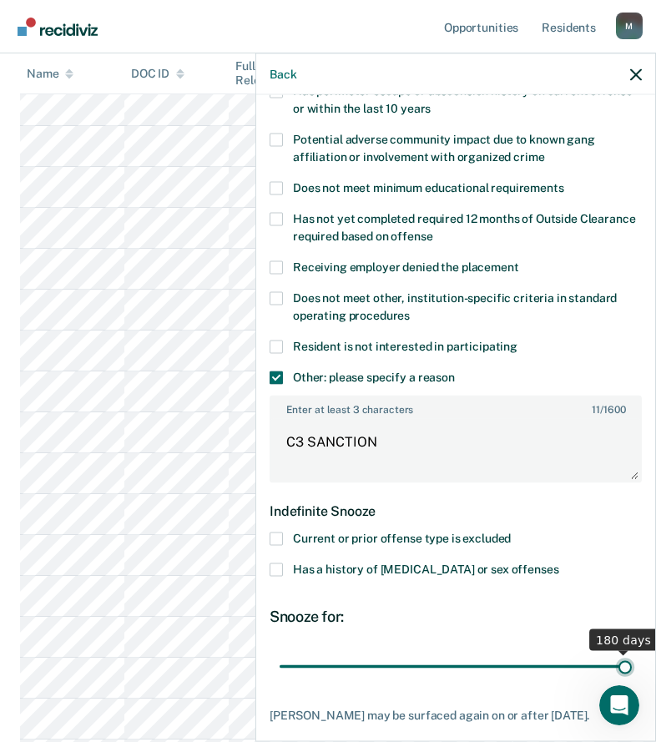
drag, startPoint x: 338, startPoint y: 665, endPoint x: 829, endPoint y: 661, distance: 491.0
type input "180"
click at [632, 661] on input "range" at bounding box center [456, 666] width 352 height 29
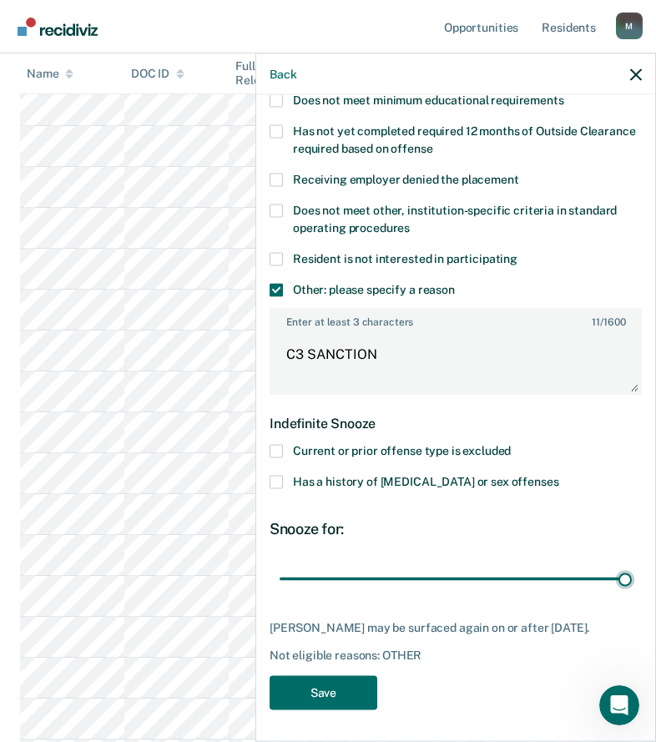
scroll to position [1753, 0]
click at [372, 683] on button "Save" at bounding box center [324, 692] width 108 height 34
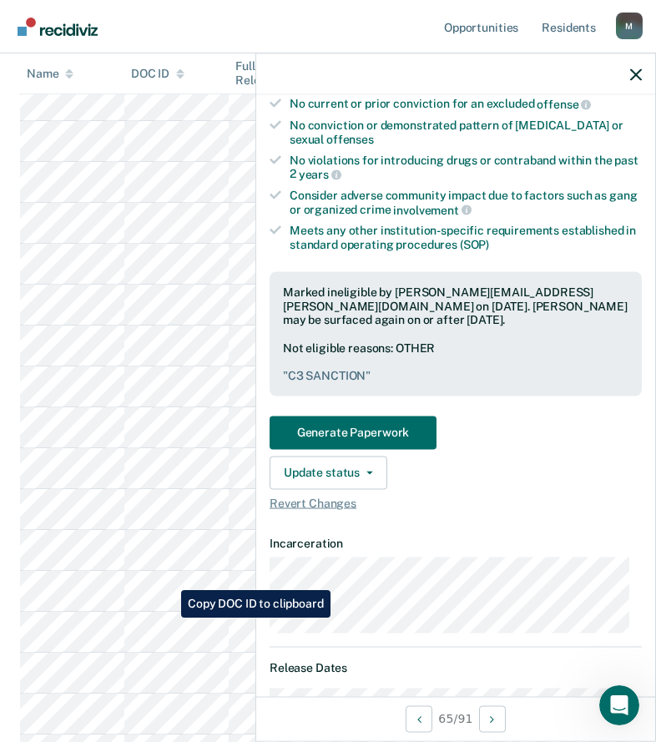
scroll to position [2004, 0]
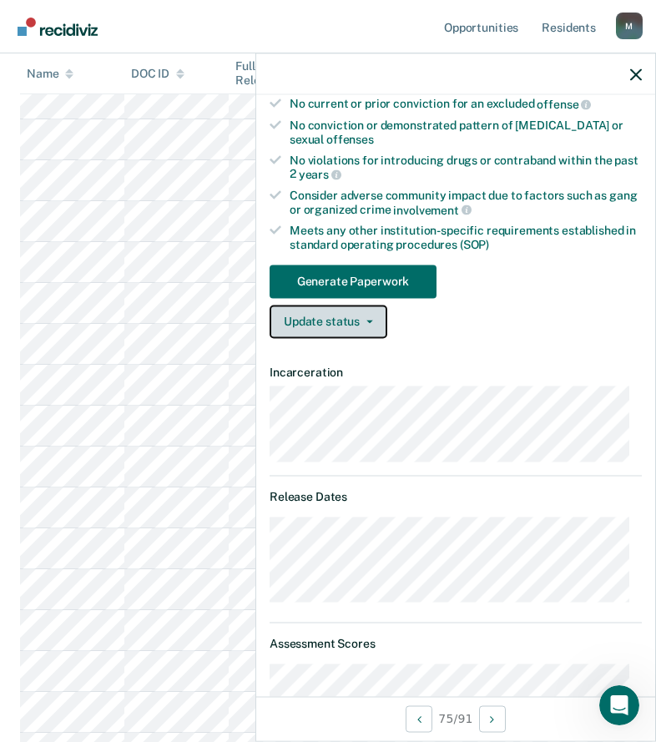
click at [321, 319] on button "Update status" at bounding box center [329, 321] width 118 height 33
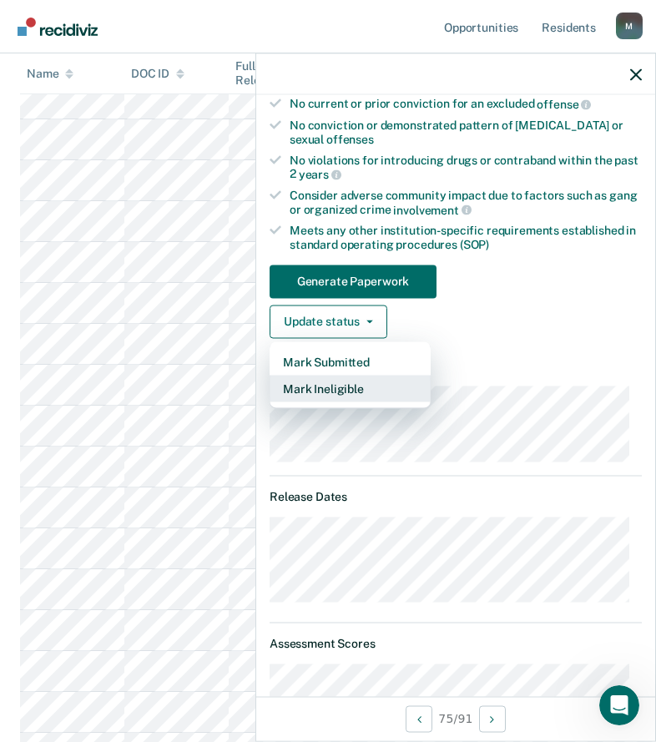
click at [333, 384] on button "Mark Ineligible" at bounding box center [350, 388] width 161 height 27
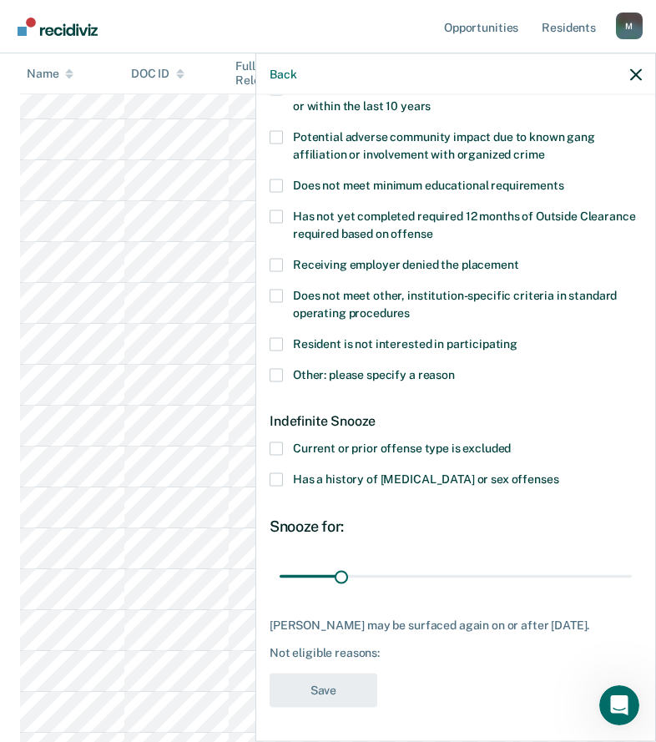
click at [326, 367] on span "Other: please specify a reason" at bounding box center [374, 373] width 162 height 13
click at [455, 368] on input "Other: please specify a reason" at bounding box center [455, 368] width 0 height 0
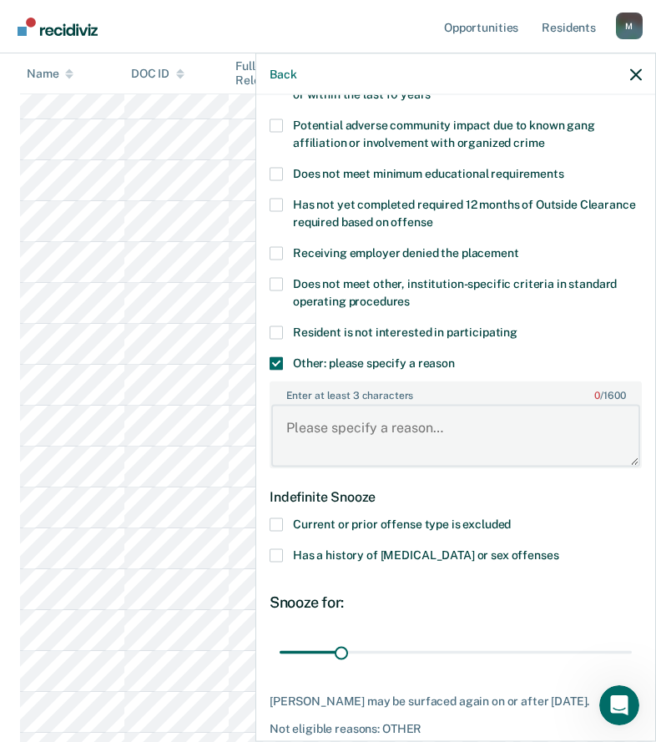
click at [336, 442] on textarea "Enter at least 3 characters 0 / 1600" at bounding box center [455, 436] width 369 height 62
paste textarea "C3 SANCTION"
type textarea "C3 SANCTION"
drag, startPoint x: 340, startPoint y: 656, endPoint x: 731, endPoint y: 675, distance: 391.2
type input "180"
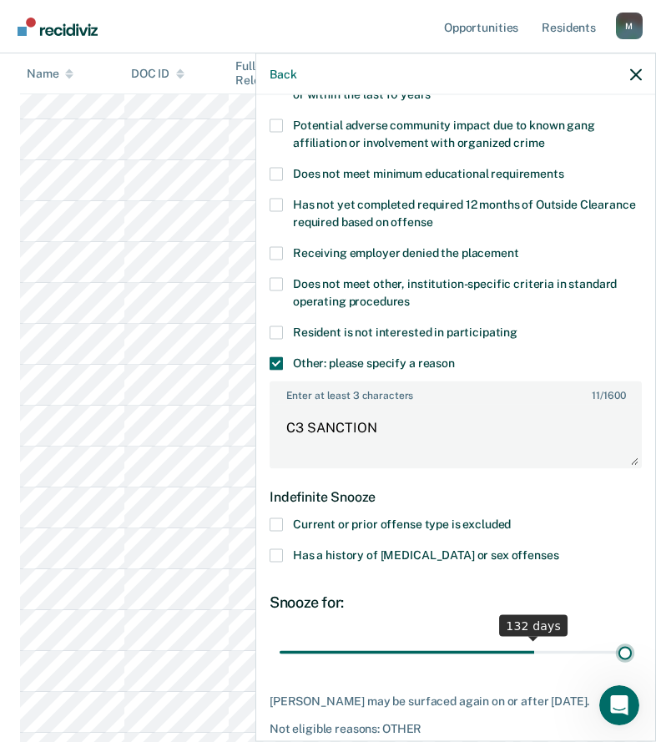
click at [632, 667] on input "range" at bounding box center [456, 652] width 352 height 29
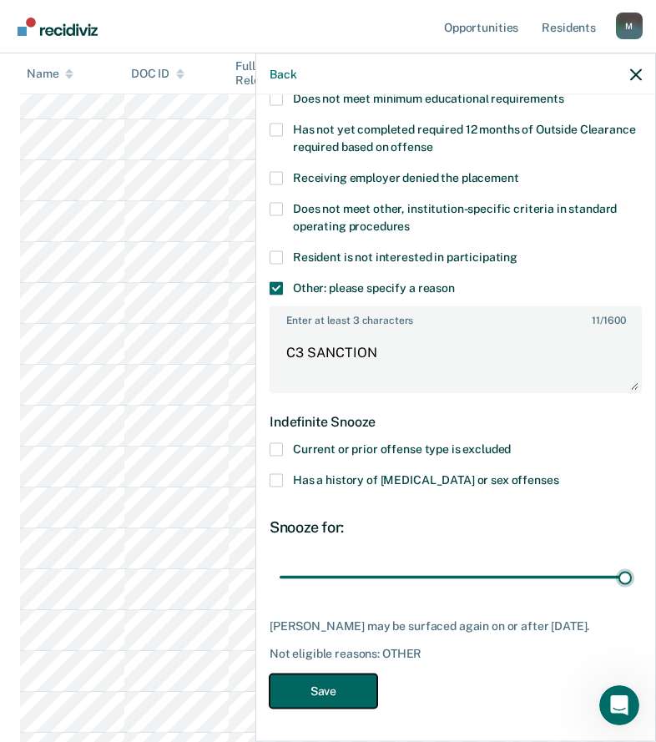
click at [337, 691] on button "Save" at bounding box center [324, 691] width 108 height 34
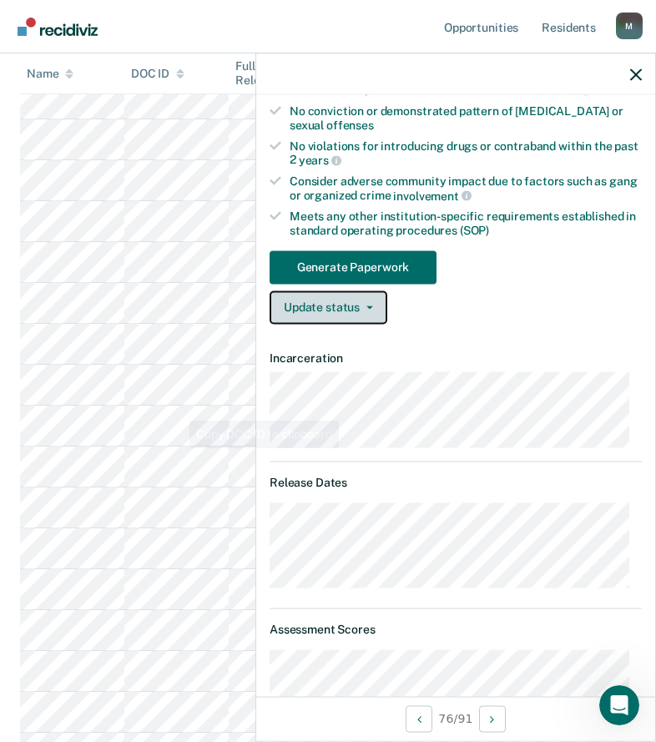
click at [336, 314] on button "Update status" at bounding box center [329, 307] width 118 height 33
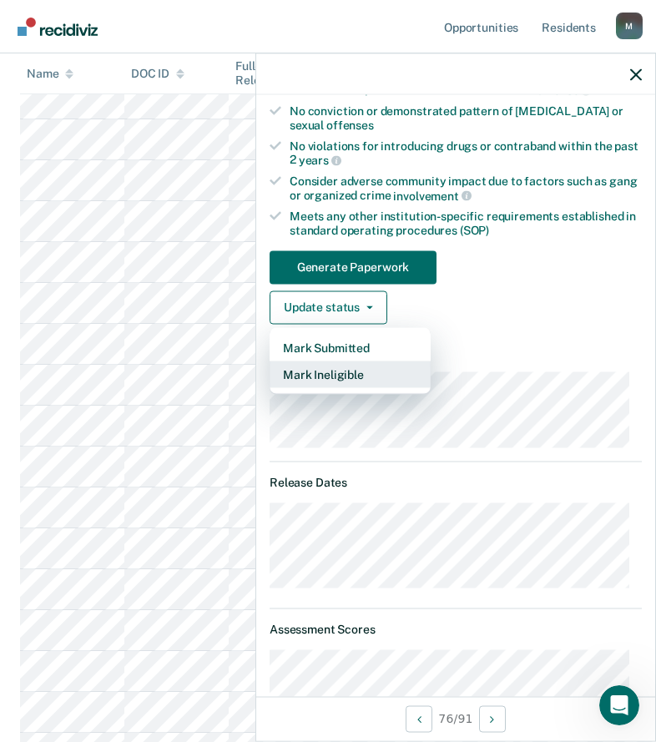
click at [337, 378] on button "Mark Ineligible" at bounding box center [350, 374] width 161 height 27
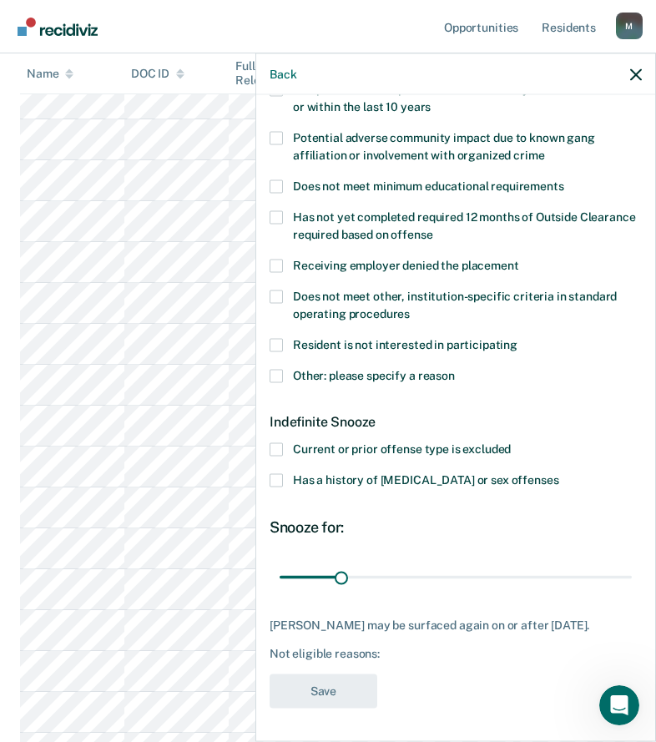
scroll to position [292, 0]
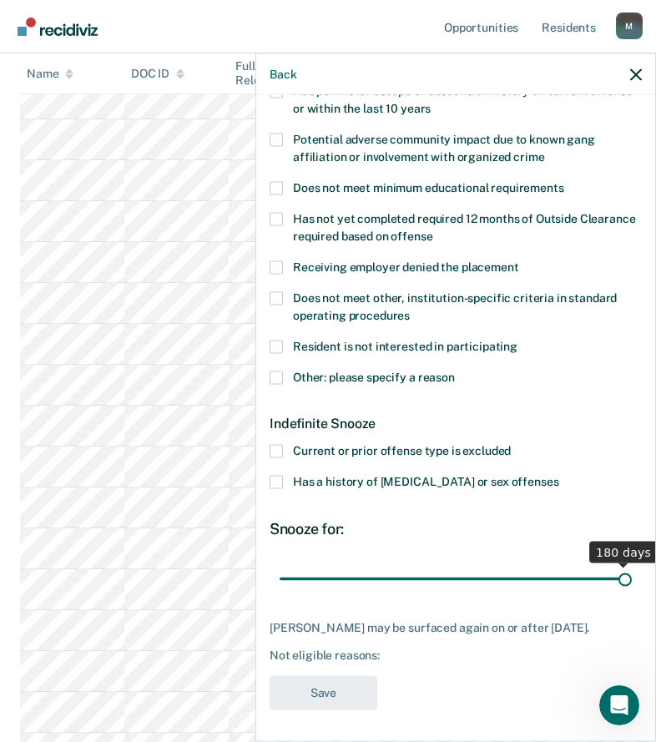
drag, startPoint x: 347, startPoint y: 579, endPoint x: 716, endPoint y: 574, distance: 369.1
type input "180"
click at [632, 574] on input "range" at bounding box center [456, 578] width 352 height 29
click at [423, 374] on span "Other: please specify a reason" at bounding box center [374, 376] width 162 height 13
click at [455, 371] on input "Other: please specify a reason" at bounding box center [455, 371] width 0 height 0
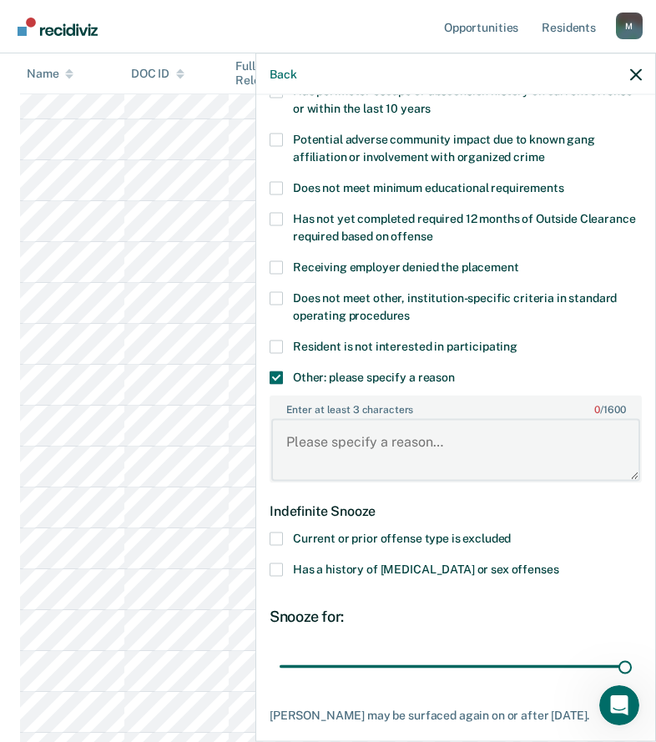
click at [425, 433] on textarea "Enter at least 3 characters 0 / 1600" at bounding box center [455, 450] width 369 height 62
paste textarea "C3 SANCTION"
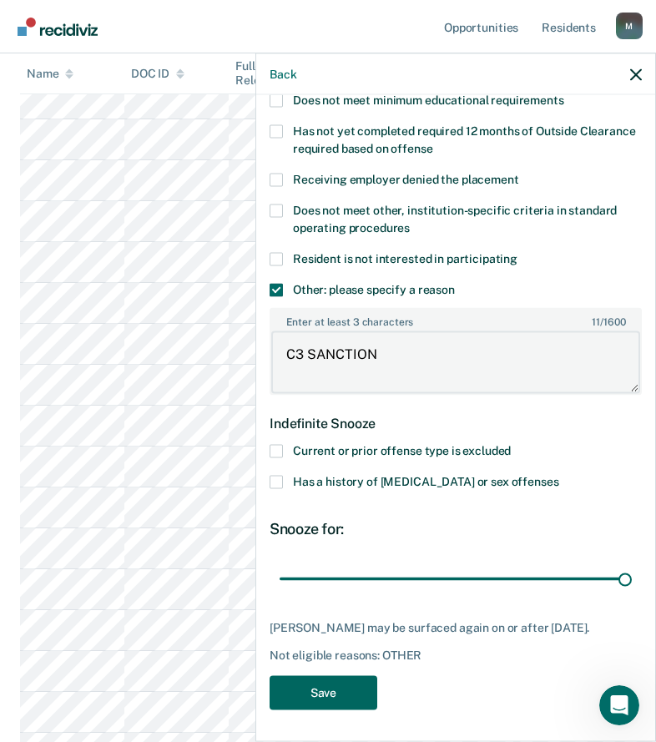
type textarea "C3 SANCTION"
click at [367, 696] on button "Save" at bounding box center [324, 692] width 108 height 34
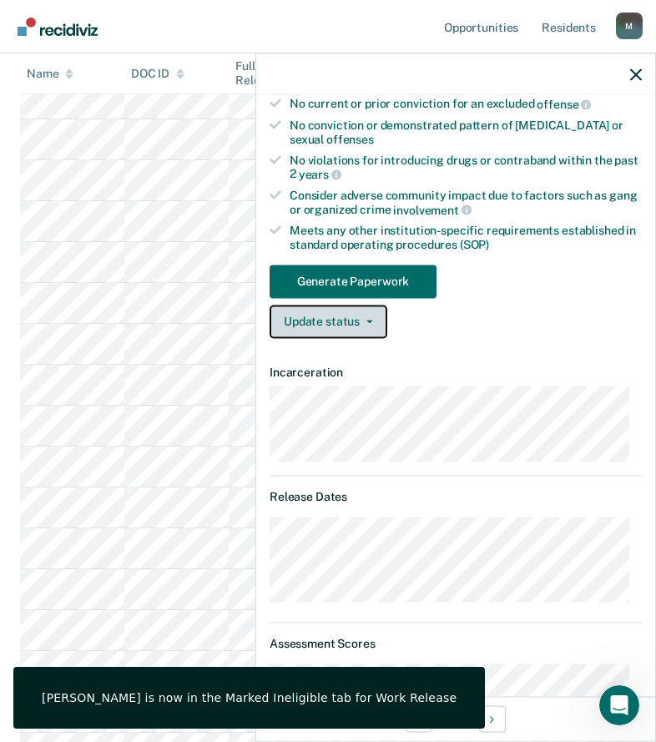
click at [356, 316] on button "Update status" at bounding box center [329, 321] width 118 height 33
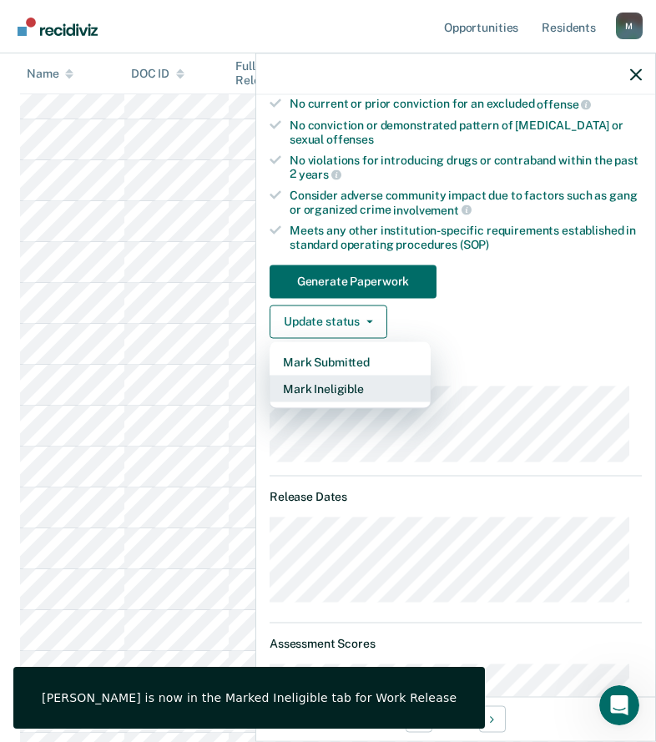
click at [354, 384] on button "Mark Ineligible" at bounding box center [350, 388] width 161 height 27
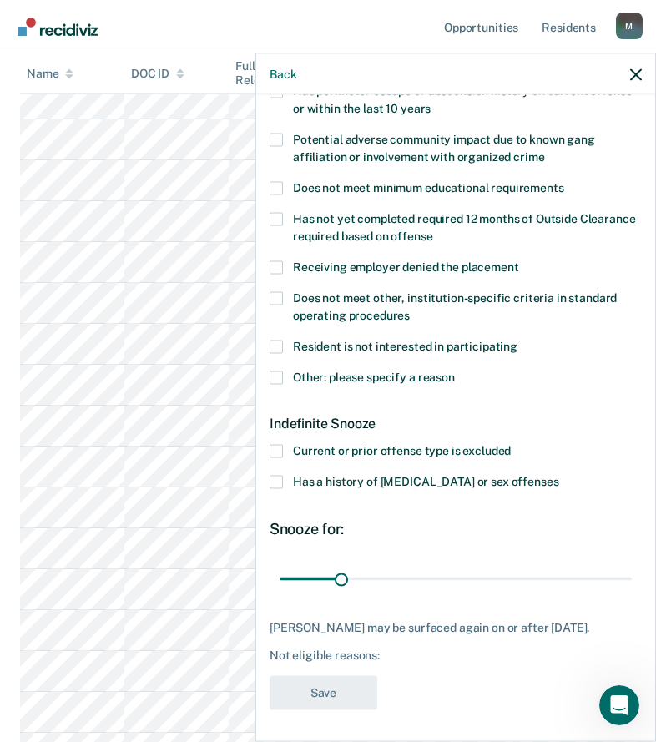
click at [294, 367] on div "Resident is not interested in participating" at bounding box center [456, 355] width 372 height 31
click at [307, 391] on div "Other: please specify a reason" at bounding box center [456, 386] width 372 height 31
click at [310, 377] on span "Other: please specify a reason" at bounding box center [374, 376] width 162 height 13
click at [455, 371] on input "Other: please specify a reason" at bounding box center [455, 371] width 0 height 0
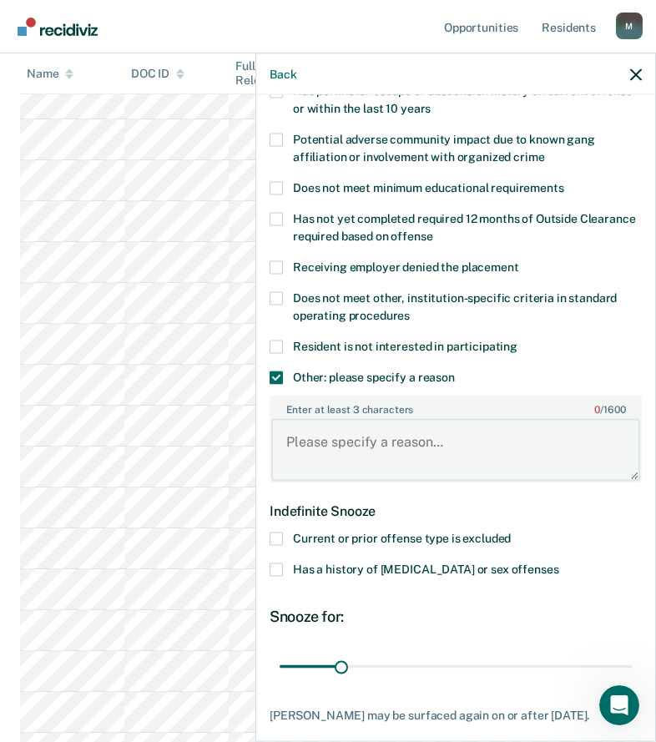
click at [325, 428] on textarea "Enter at least 3 characters 0 / 1600" at bounding box center [455, 450] width 369 height 62
paste textarea "C3 SANCTION"
type textarea "C3 SANCTION"
drag, startPoint x: 341, startPoint y: 663, endPoint x: 756, endPoint y: 660, distance: 415.0
type input "180"
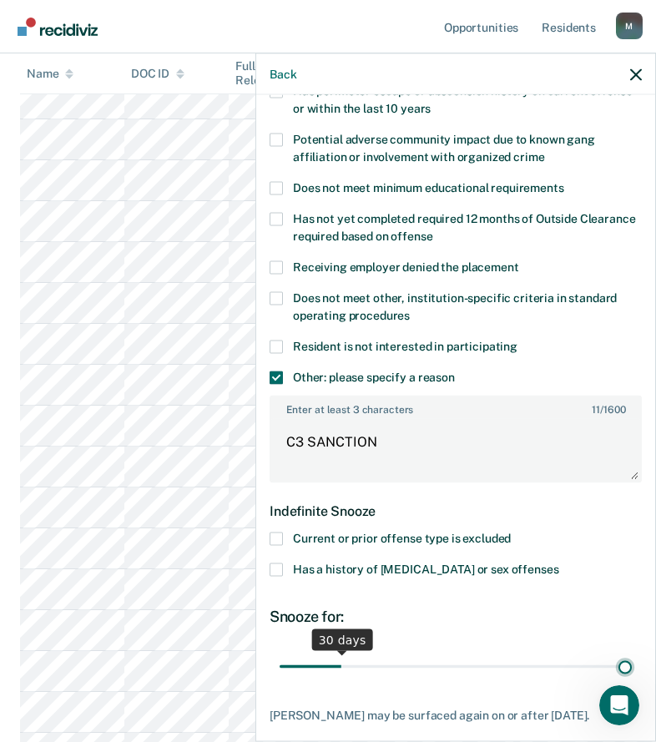
click at [632, 660] on input "range" at bounding box center [456, 666] width 352 height 29
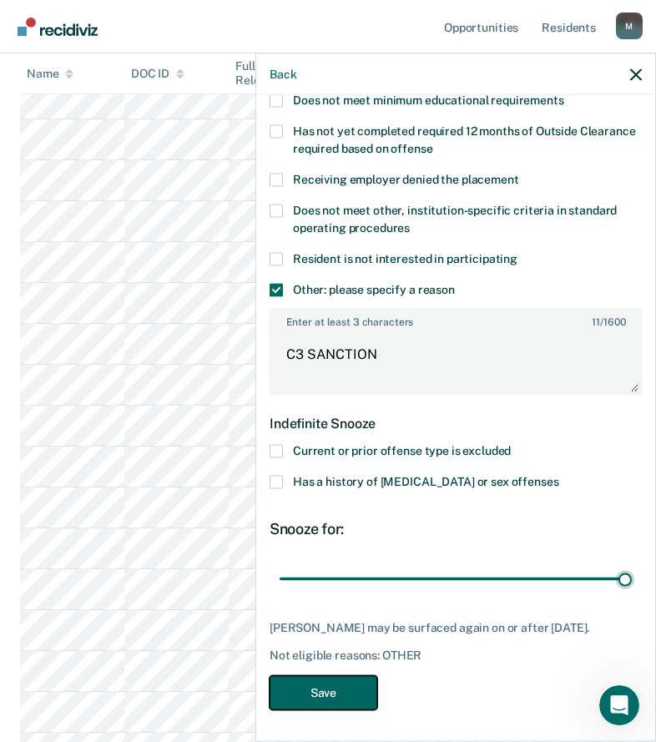
click at [368, 696] on button "Save" at bounding box center [324, 692] width 108 height 34
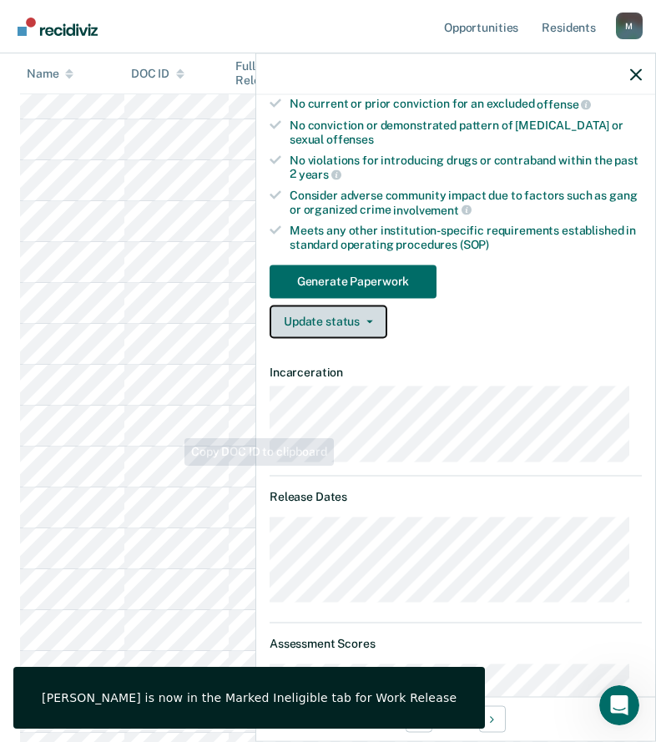
click at [371, 325] on button "Update status" at bounding box center [329, 321] width 118 height 33
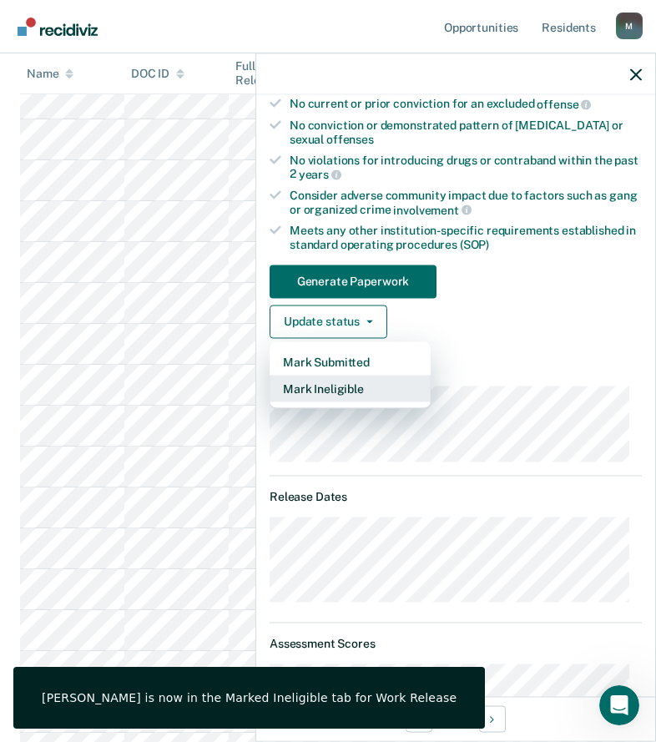
click at [354, 395] on button "Mark Ineligible" at bounding box center [350, 388] width 161 height 27
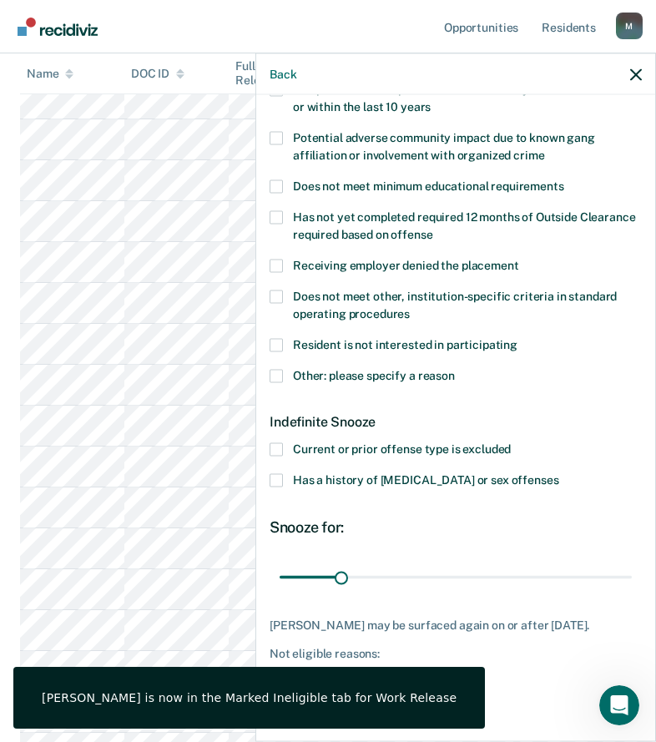
scroll to position [306, 0]
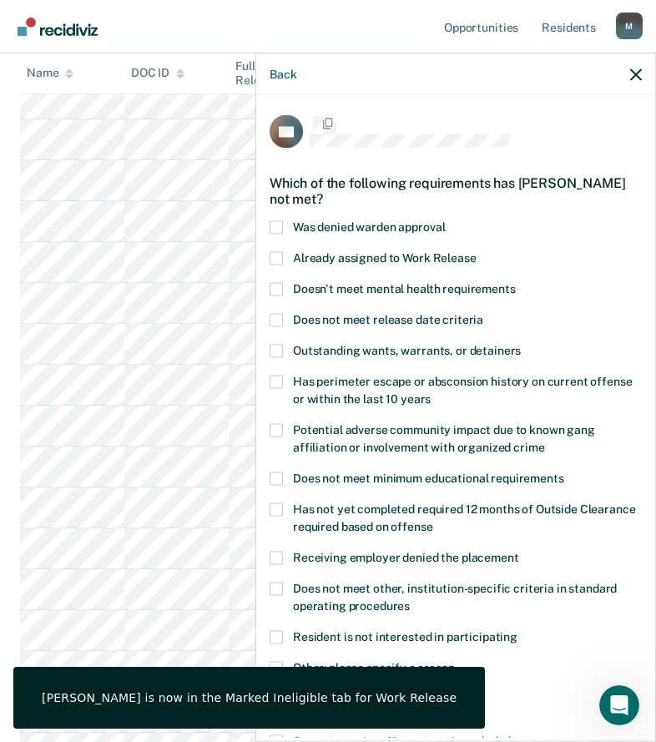
scroll to position [292, 0]
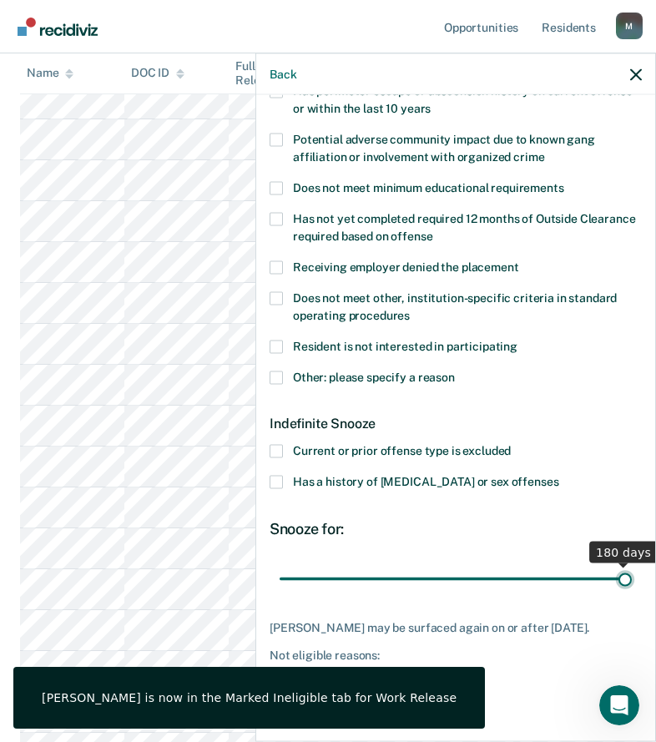
drag, startPoint x: 0, startPoint y: 0, endPoint x: 827, endPoint y: 584, distance: 1012.6
click at [632, 584] on input "range" at bounding box center [456, 578] width 352 height 29
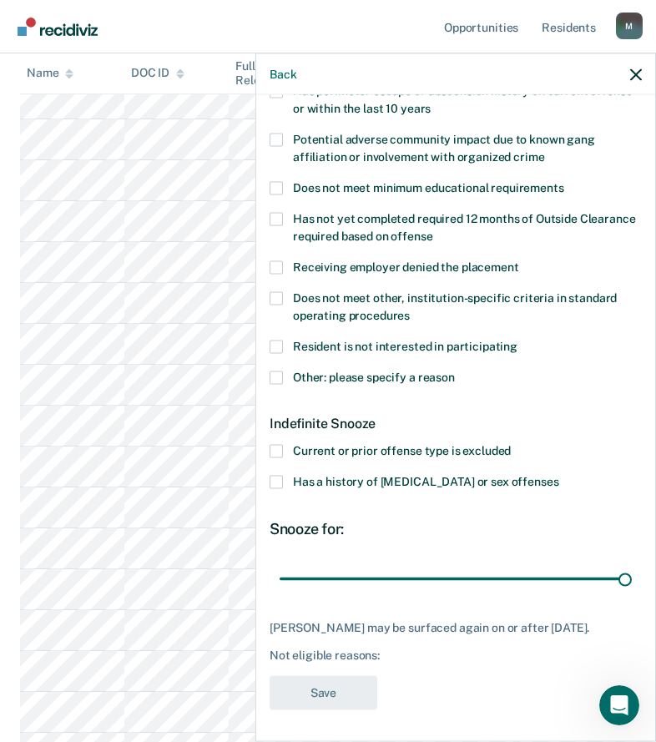
click at [382, 379] on span "Other: please specify a reason" at bounding box center [374, 376] width 162 height 13
click at [455, 371] on input "Other: please specify a reason" at bounding box center [455, 371] width 0 height 0
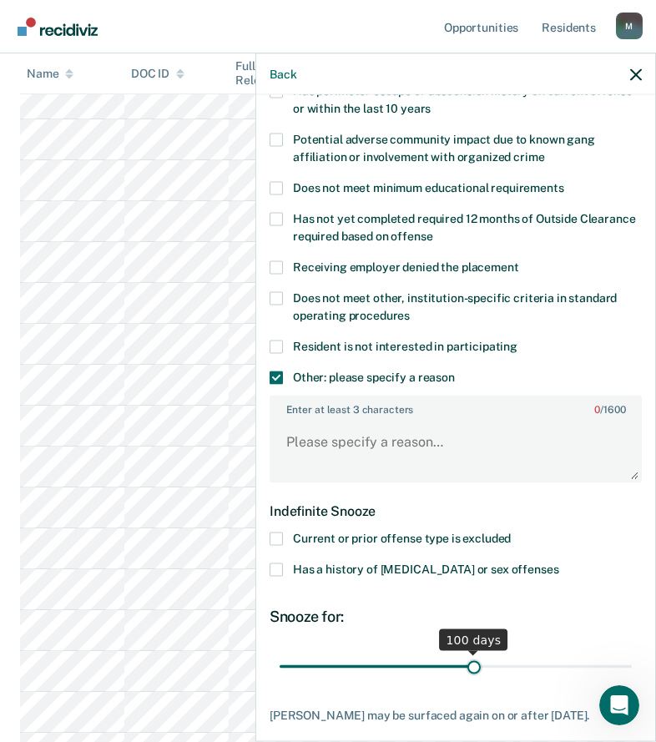
drag, startPoint x: 619, startPoint y: 666, endPoint x: 468, endPoint y: 655, distance: 151.5
type input "100"
click at [468, 655] on input "range" at bounding box center [456, 666] width 352 height 29
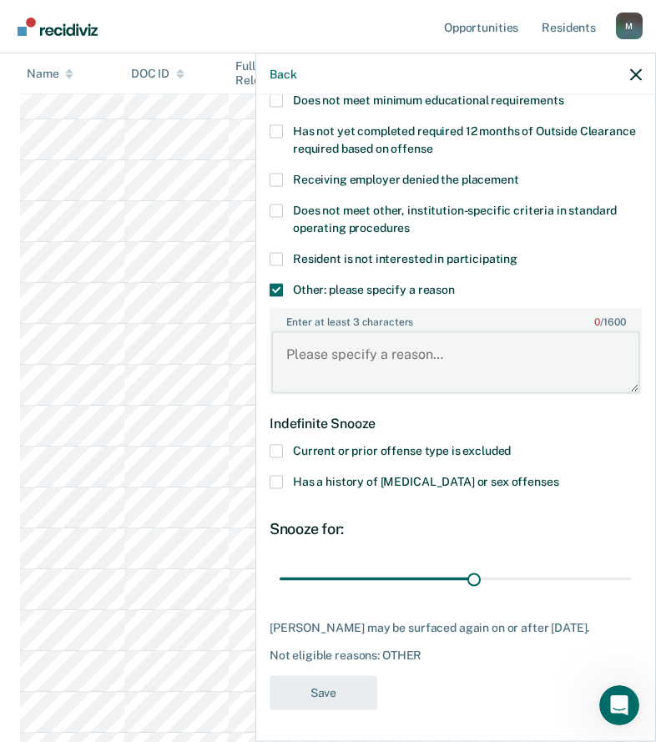
click at [404, 344] on textarea "Enter at least 3 characters 0 / 1600" at bounding box center [455, 362] width 369 height 62
paste textarea "C3 SANCTION"
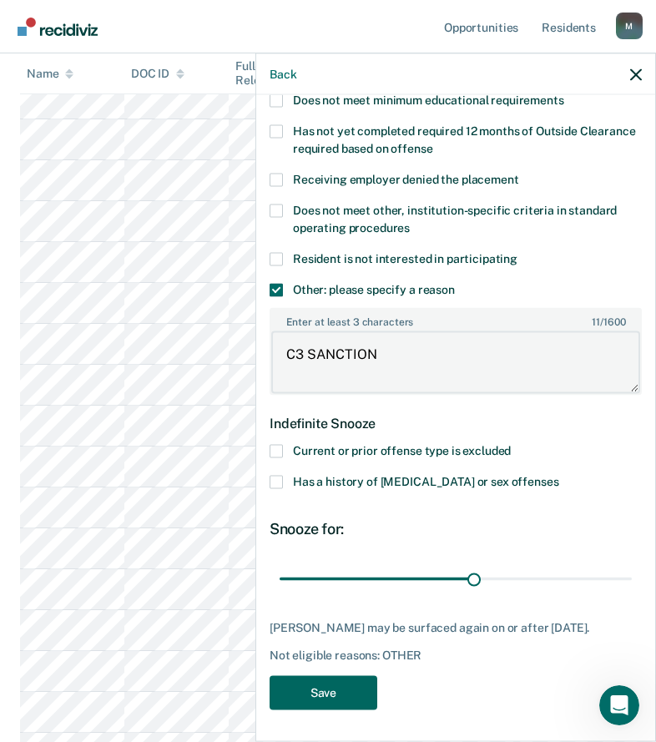
type textarea "C3 SANCTION"
click at [352, 700] on button "Save" at bounding box center [324, 692] width 108 height 34
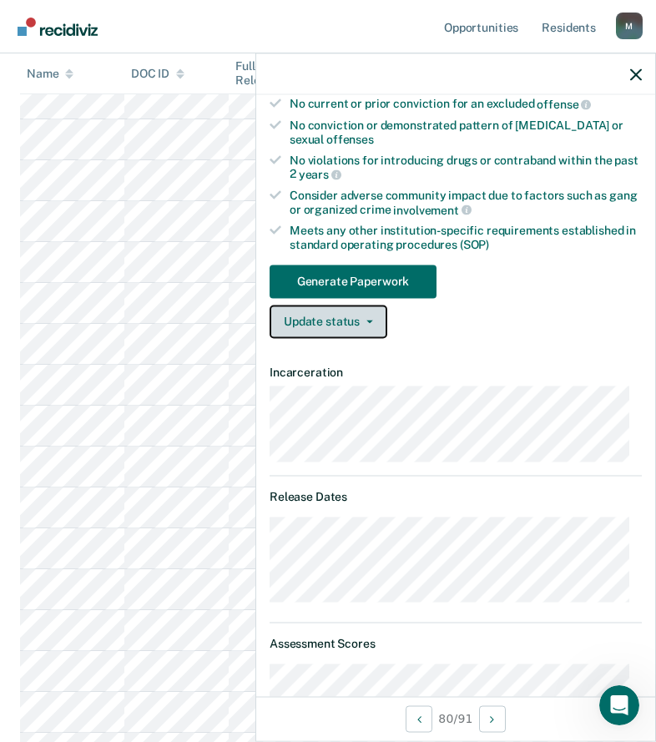
click at [326, 331] on button "Update status" at bounding box center [329, 321] width 118 height 33
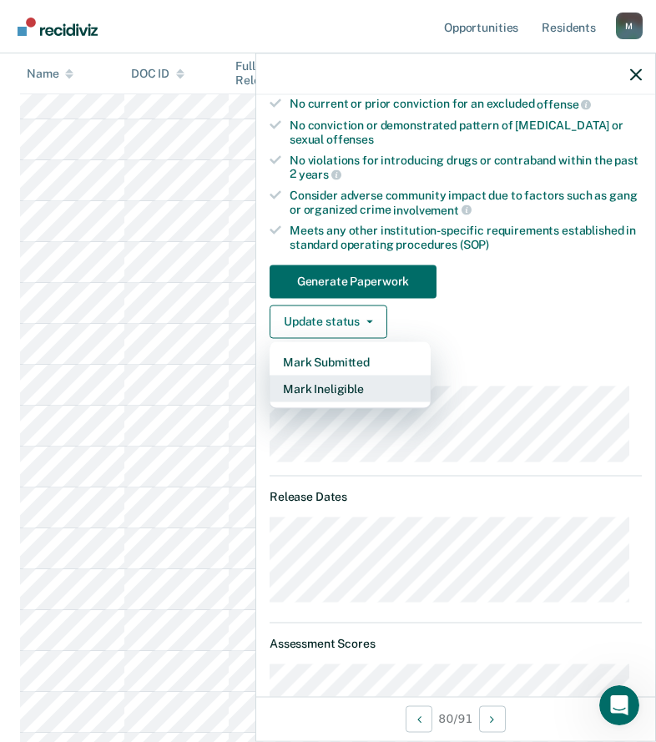
click at [325, 385] on button "Mark Ineligible" at bounding box center [350, 388] width 161 height 27
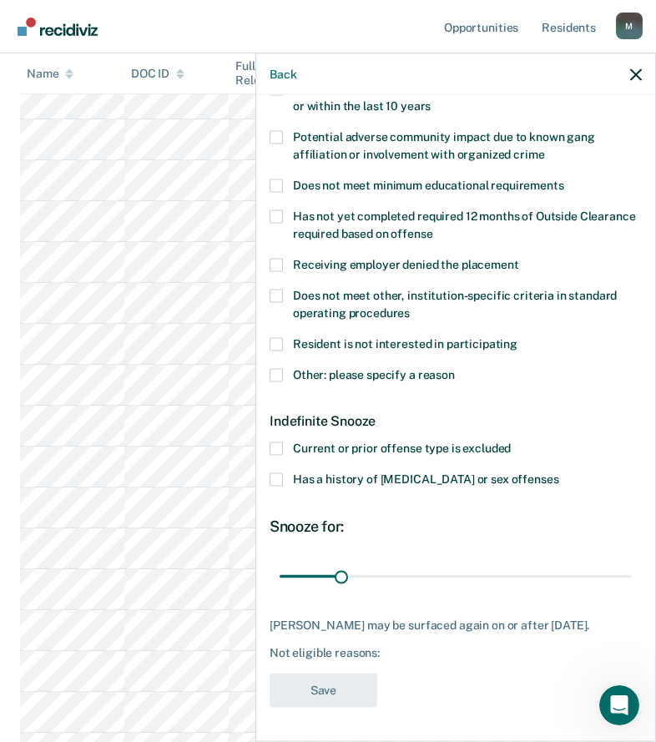
scroll to position [292, 0]
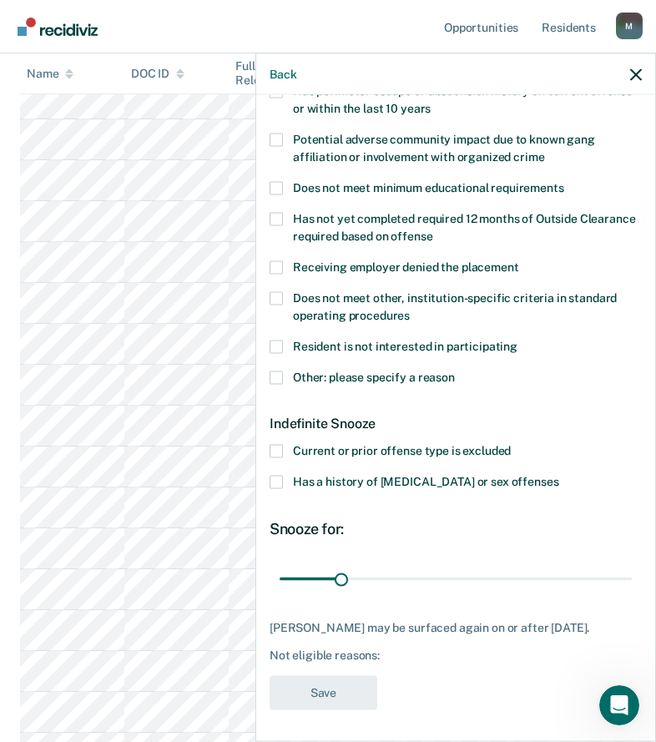
click at [317, 376] on span "Other: please specify a reason" at bounding box center [374, 376] width 162 height 13
click at [455, 371] on input "Other: please specify a reason" at bounding box center [455, 371] width 0 height 0
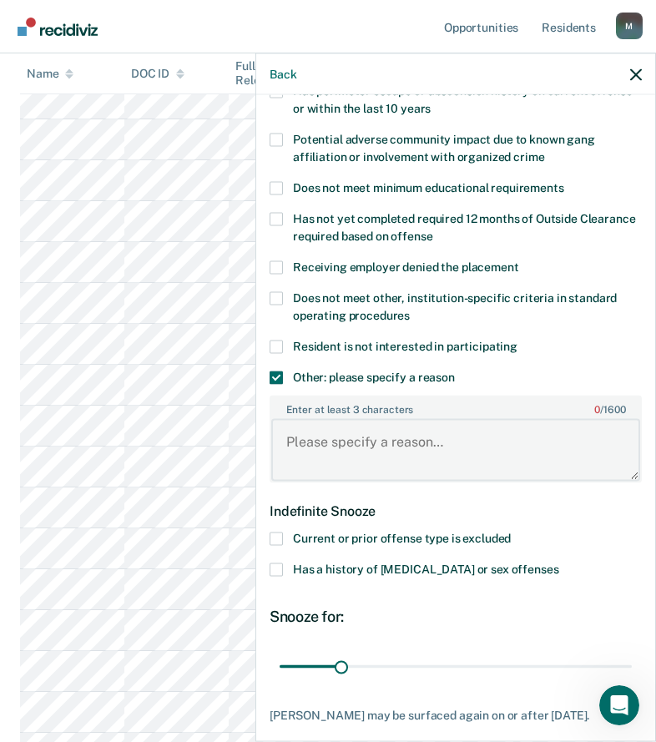
click at [336, 437] on textarea "Enter at least 3 characters 0 / 1600" at bounding box center [455, 450] width 369 height 62
paste textarea "C3 SANCTION"
type textarea "C3 SANCTION"
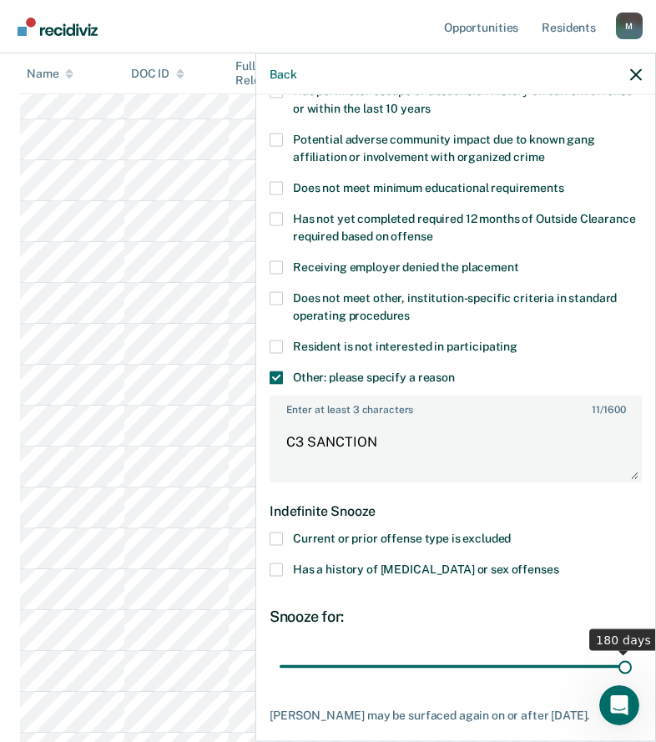
drag, startPoint x: 336, startPoint y: 674, endPoint x: 829, endPoint y: 708, distance: 493.8
type input "180"
click at [632, 681] on input "range" at bounding box center [456, 666] width 352 height 29
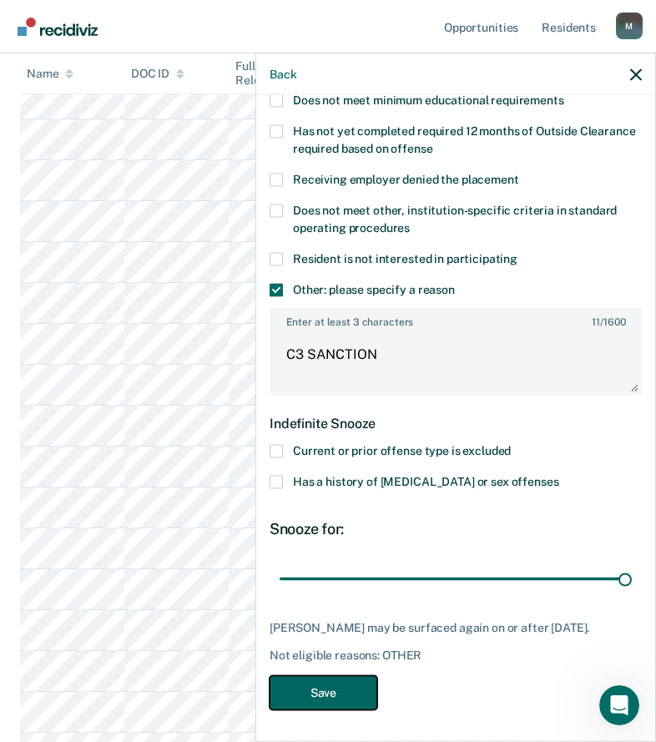
click at [352, 691] on button "Save" at bounding box center [324, 692] width 108 height 34
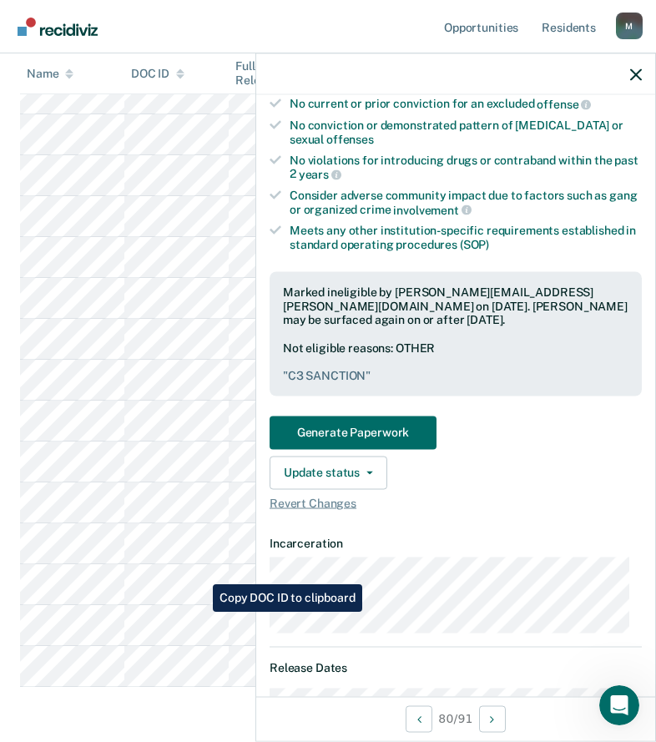
scroll to position [2319, 0]
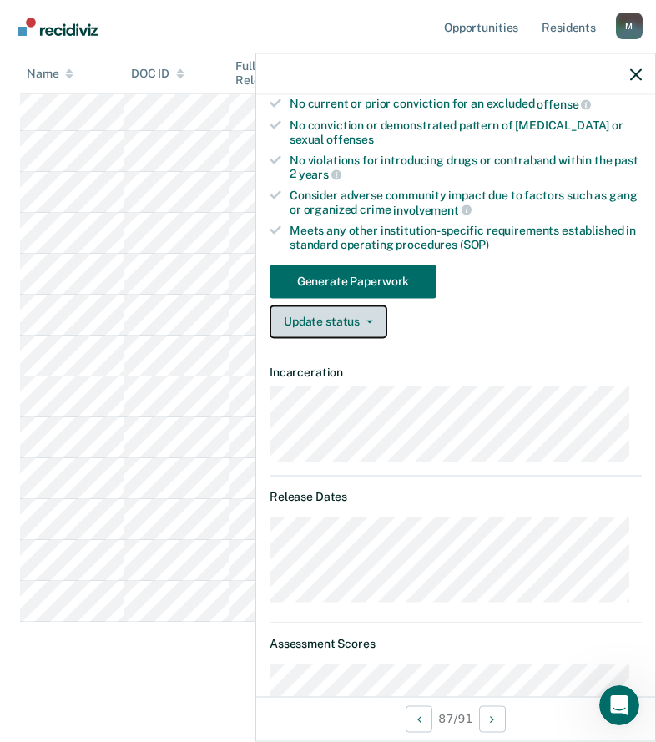
click at [306, 318] on button "Update status" at bounding box center [329, 321] width 118 height 33
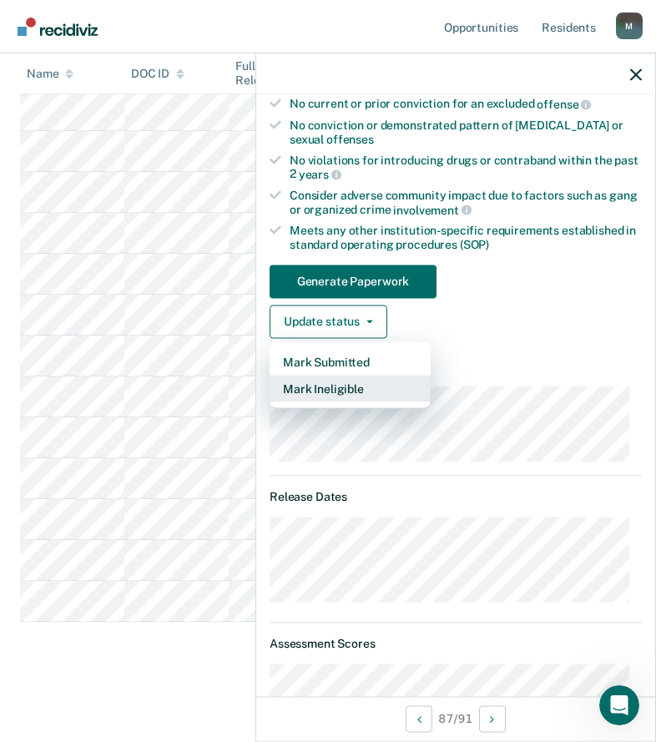
click at [333, 388] on button "Mark Ineligible" at bounding box center [350, 388] width 161 height 27
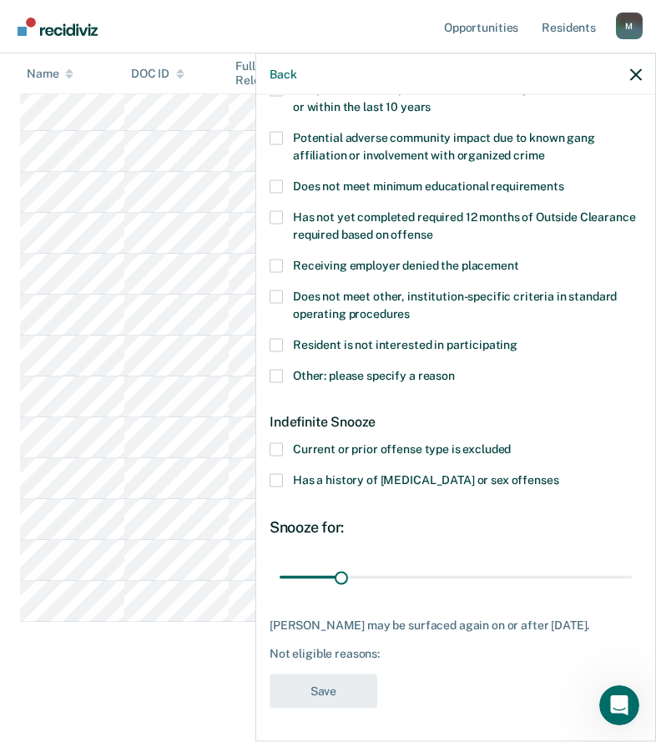
scroll to position [292, 0]
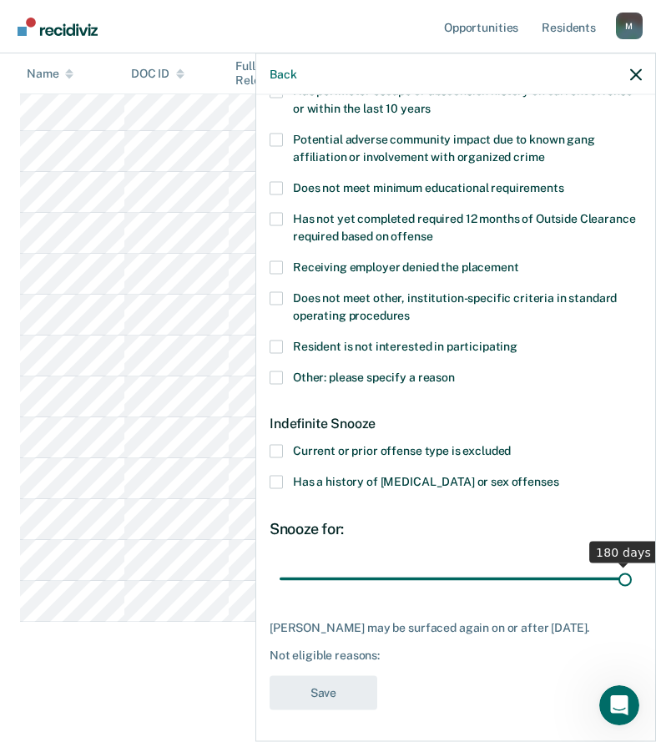
drag, startPoint x: 333, startPoint y: 583, endPoint x: 624, endPoint y: 577, distance: 290.6
type input "180"
click at [623, 577] on input "range" at bounding box center [456, 578] width 352 height 29
click at [328, 370] on span "Other: please specify a reason" at bounding box center [374, 376] width 162 height 13
click at [455, 371] on input "Other: please specify a reason" at bounding box center [455, 371] width 0 height 0
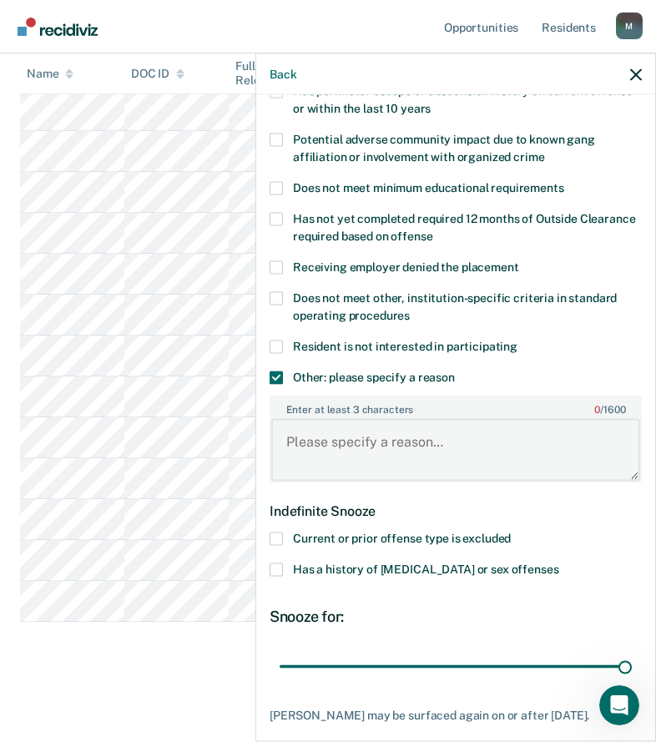
click at [341, 439] on textarea "Enter at least 3 characters 0 / 1600" at bounding box center [455, 450] width 369 height 62
paste textarea "506303"
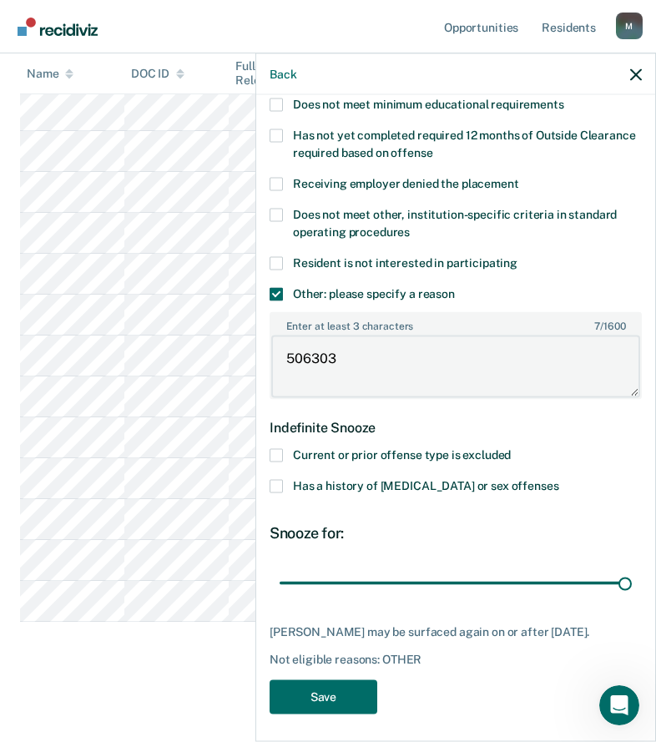
scroll to position [380, 0]
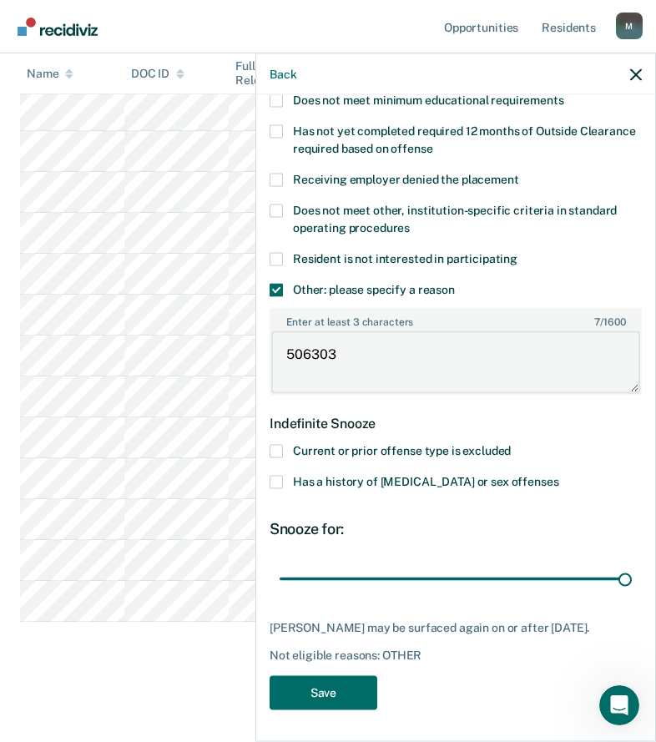
click at [341, 354] on textarea "C3 SANCTION" at bounding box center [455, 362] width 369 height 62
type textarea "C3 SANCTION"
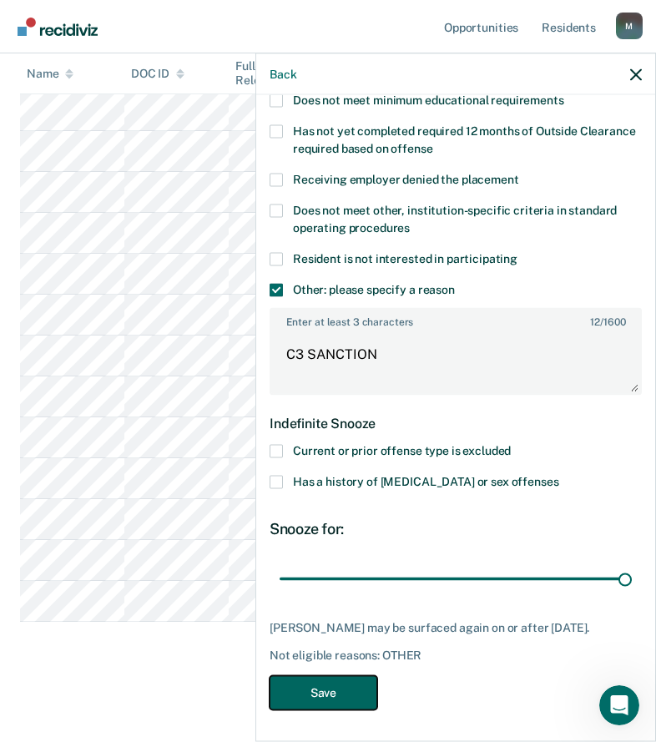
click at [347, 684] on button "Save" at bounding box center [324, 692] width 108 height 34
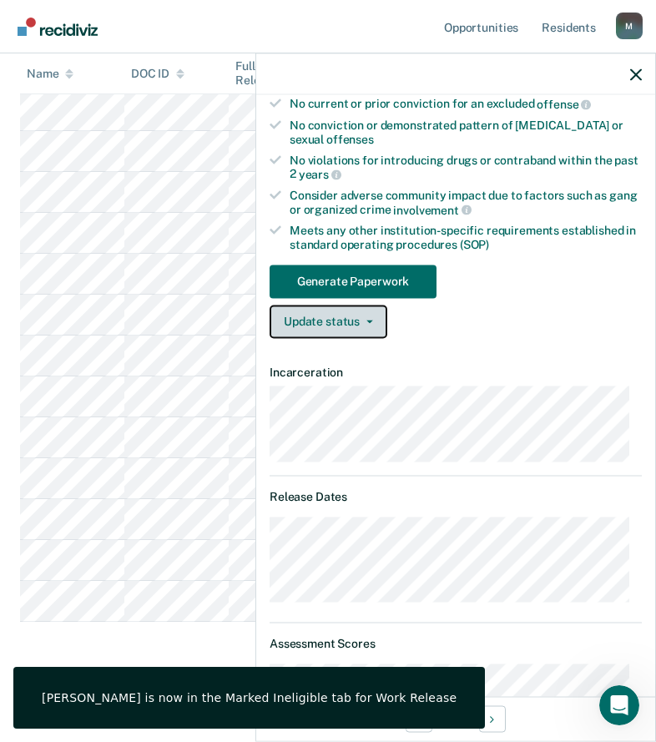
click at [344, 316] on button "Update status" at bounding box center [329, 321] width 118 height 33
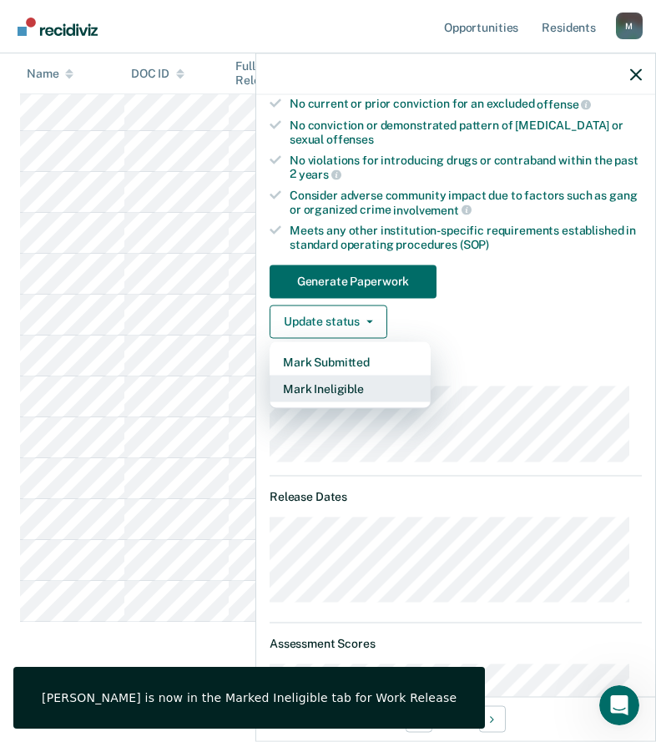
click at [362, 382] on button "Mark Ineligible" at bounding box center [350, 388] width 161 height 27
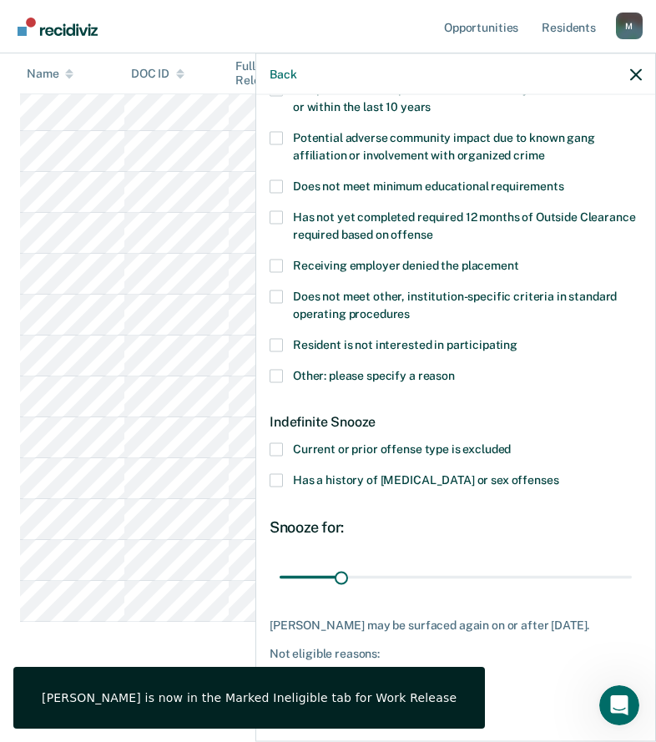
scroll to position [292, 0]
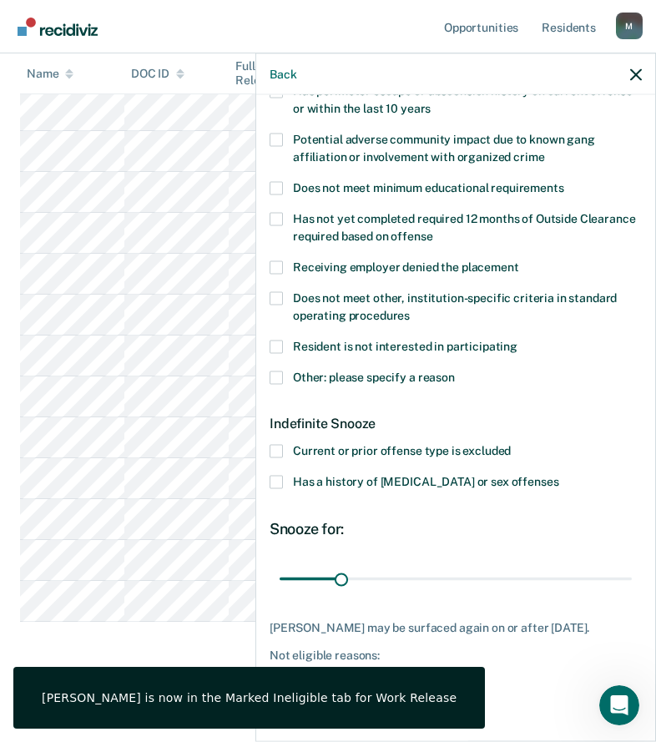
click at [362, 370] on span "Other: please specify a reason" at bounding box center [374, 376] width 162 height 13
click at [455, 371] on input "Other: please specify a reason" at bounding box center [455, 371] width 0 height 0
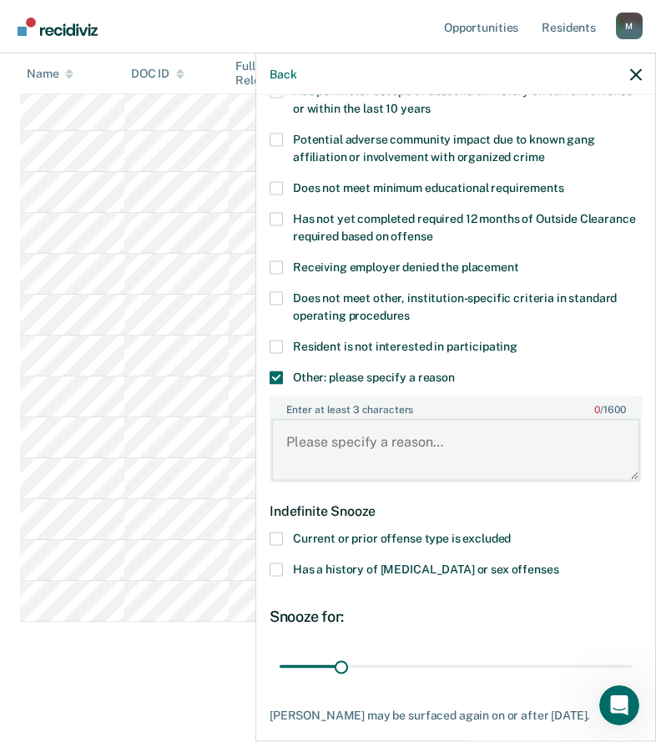
click at [382, 455] on textarea "Enter at least 3 characters 0 / 1600" at bounding box center [455, 450] width 369 height 62
paste textarea "C3 SANCTION"
type textarea "C3 SANCTION"
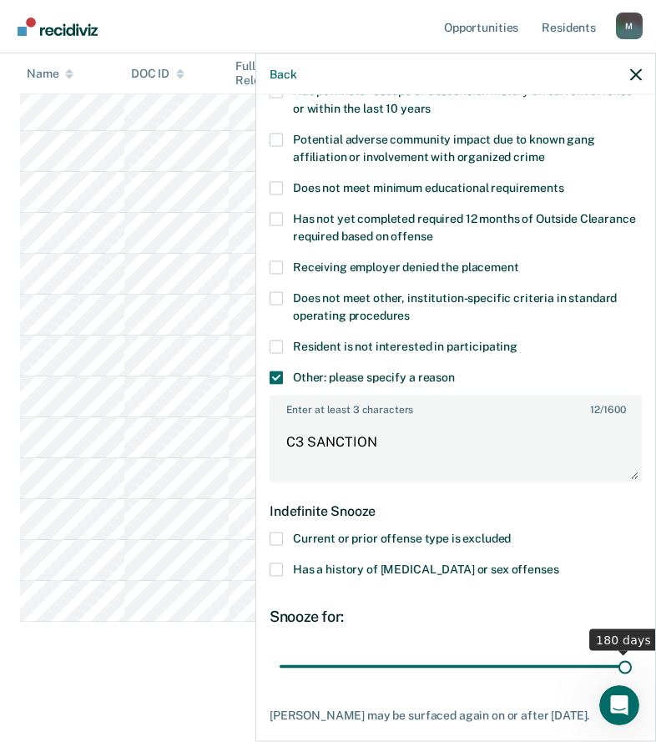
drag, startPoint x: 352, startPoint y: 660, endPoint x: 657, endPoint y: 667, distance: 305.7
type input "180"
click at [632, 667] on input "range" at bounding box center [456, 666] width 352 height 29
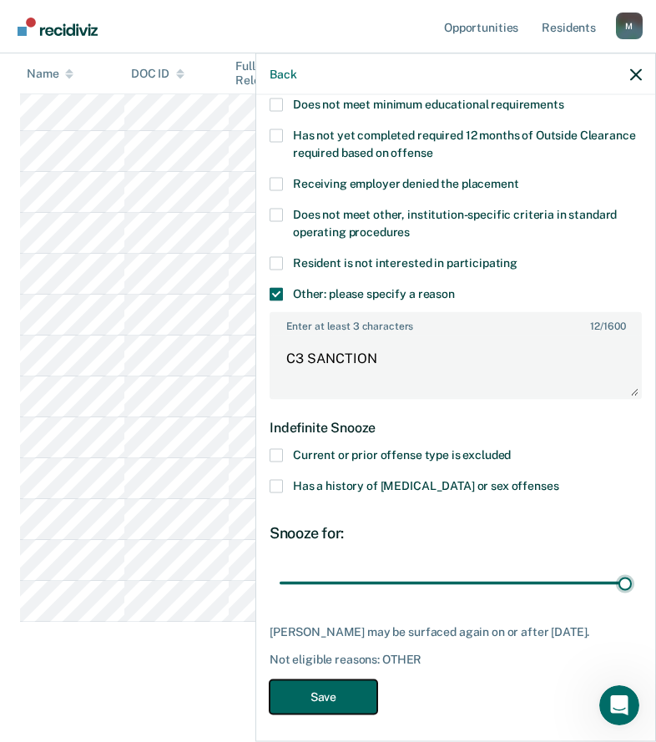
click at [346, 682] on button "Save" at bounding box center [324, 697] width 108 height 34
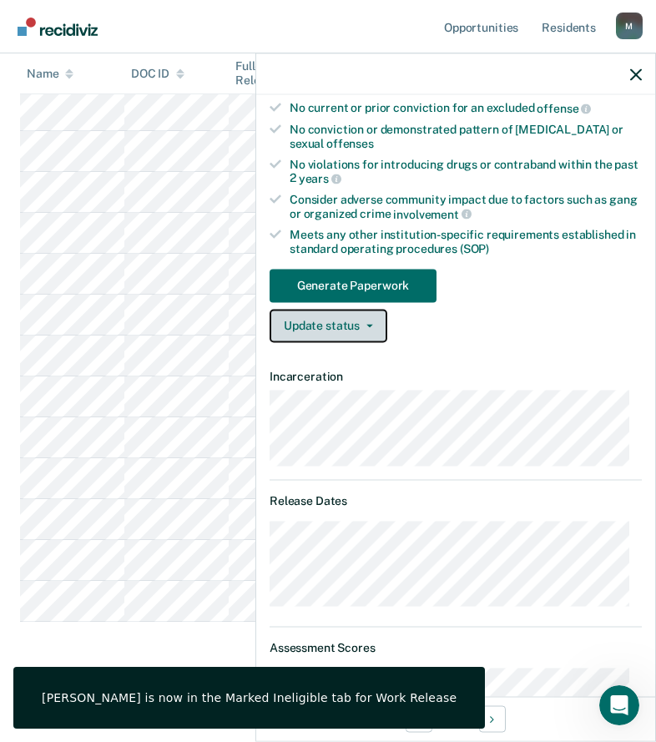
click at [311, 329] on button "Update status" at bounding box center [329, 325] width 118 height 33
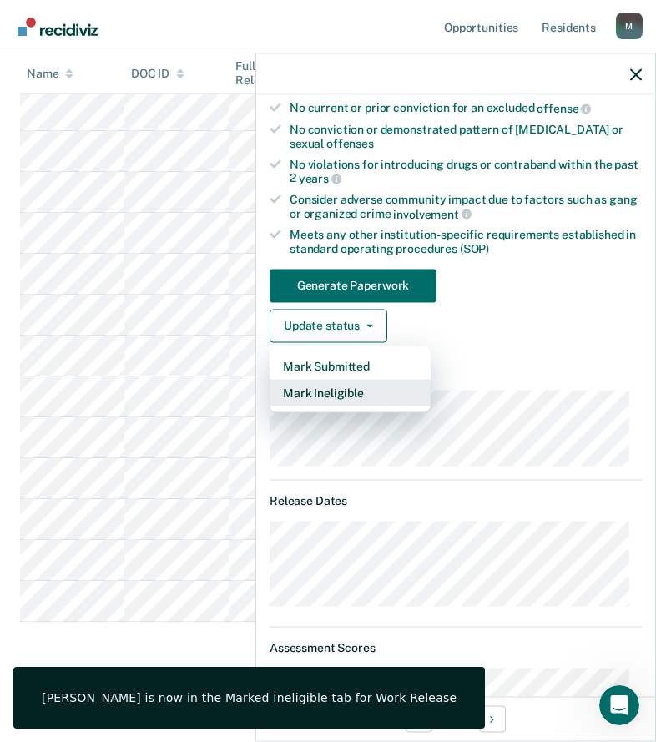
click at [321, 388] on button "Mark Ineligible" at bounding box center [350, 392] width 161 height 27
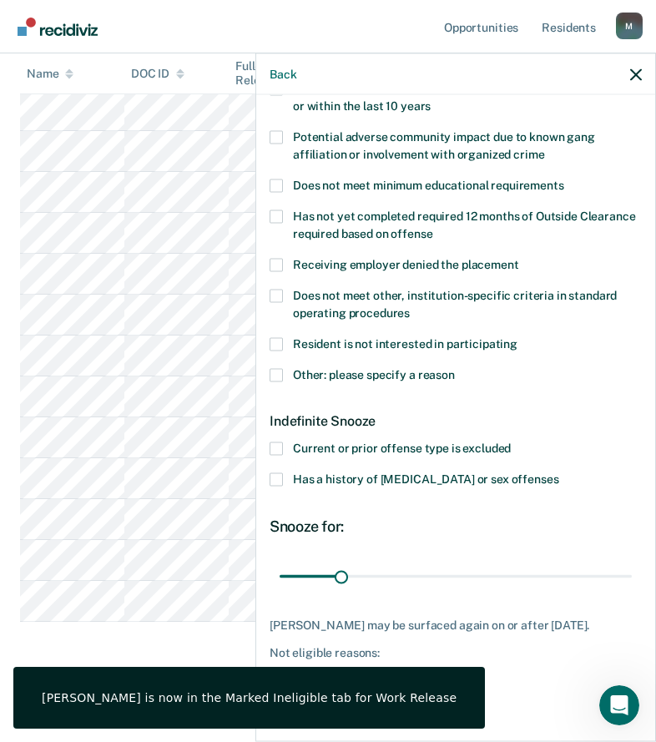
click at [327, 367] on span "Other: please specify a reason" at bounding box center [374, 373] width 162 height 13
click at [455, 368] on input "Other: please specify a reason" at bounding box center [455, 368] width 0 height 0
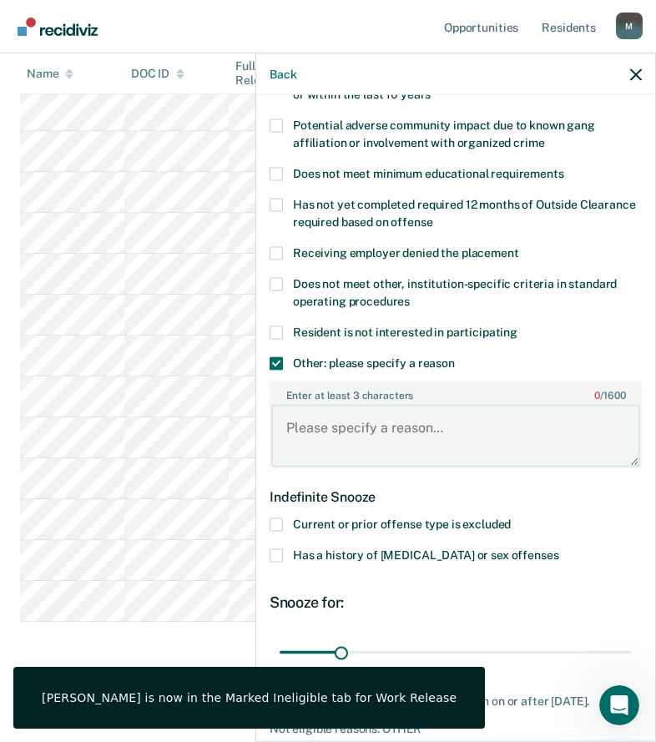
click at [346, 428] on textarea "Enter at least 3 characters 0 / 1600" at bounding box center [455, 436] width 369 height 62
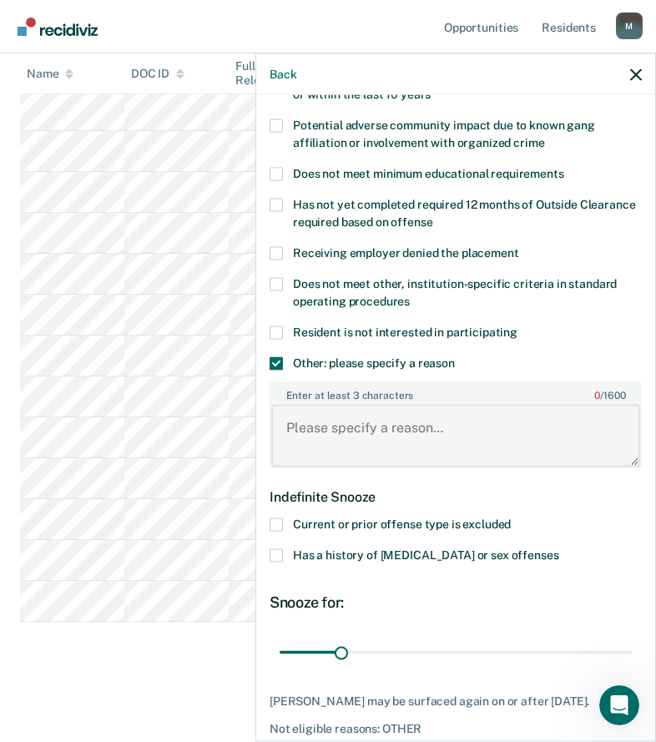
paste textarea "C3 SANCTION"
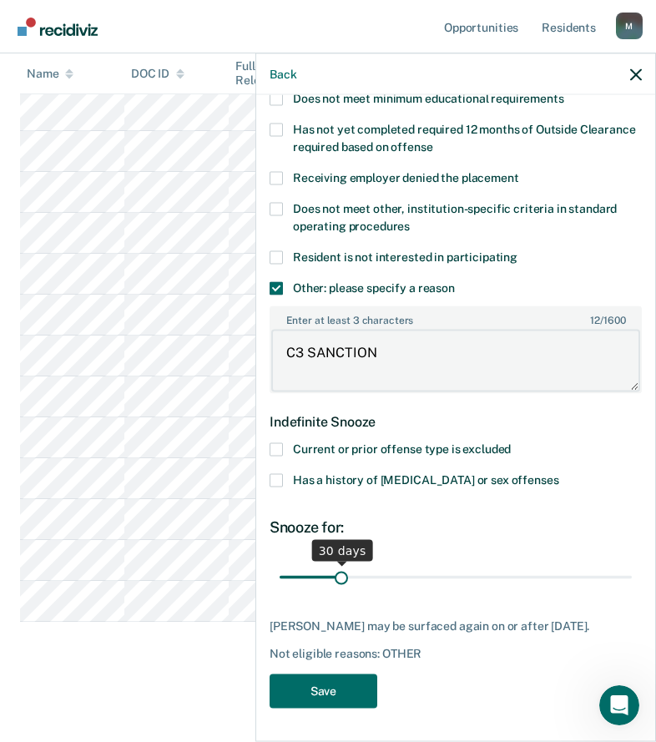
type textarea "C3 SANCTION"
drag, startPoint x: 340, startPoint y: 571, endPoint x: 693, endPoint y: 559, distance: 353.4
type input "180"
click at [632, 563] on input "range" at bounding box center [456, 577] width 352 height 29
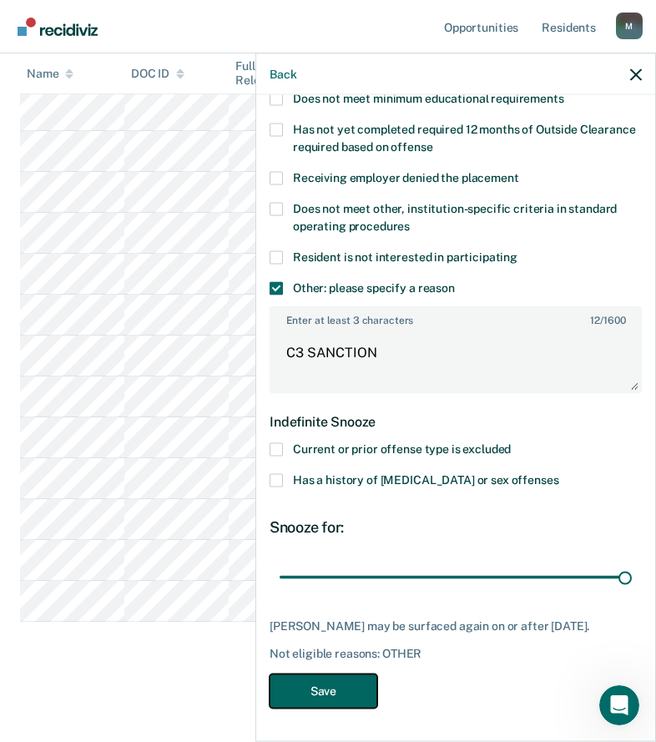
click at [304, 696] on button "Save" at bounding box center [324, 691] width 108 height 34
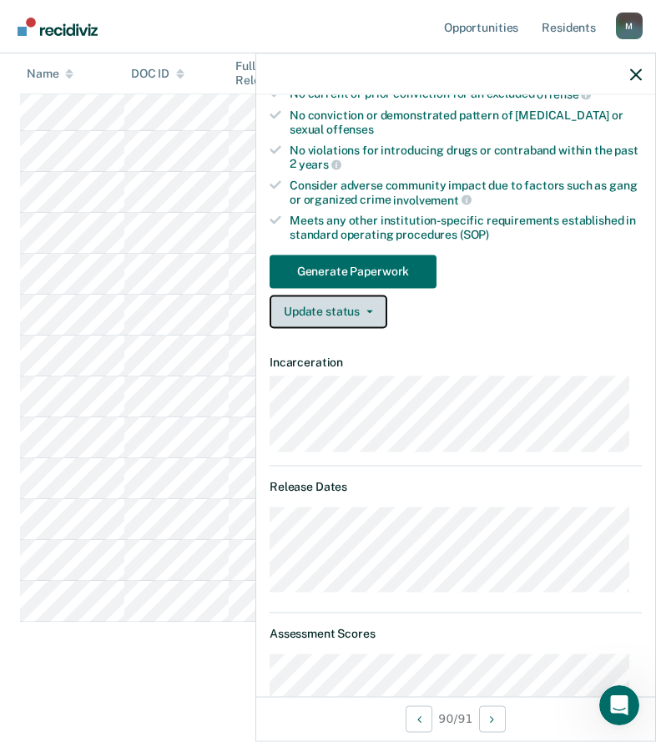
click at [330, 313] on button "Update status" at bounding box center [329, 311] width 118 height 33
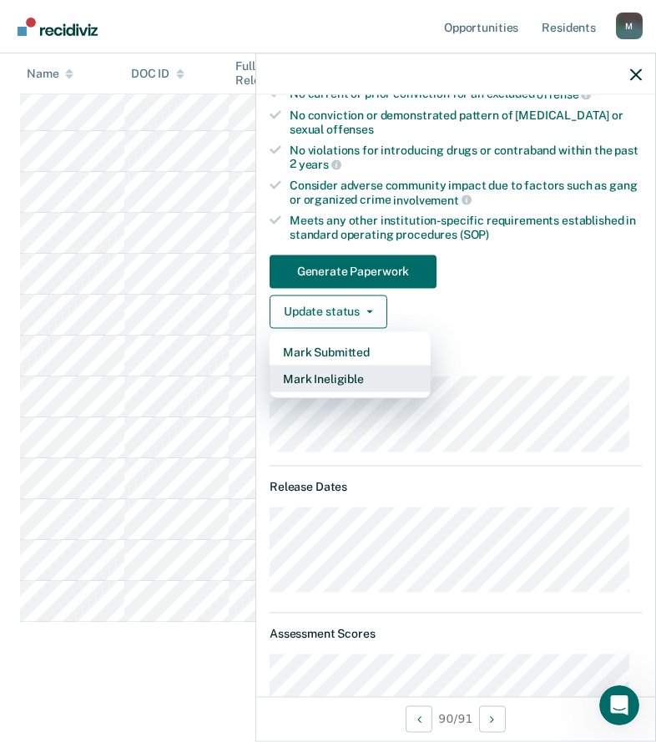
click at [323, 383] on button "Mark Ineligible" at bounding box center [350, 378] width 161 height 27
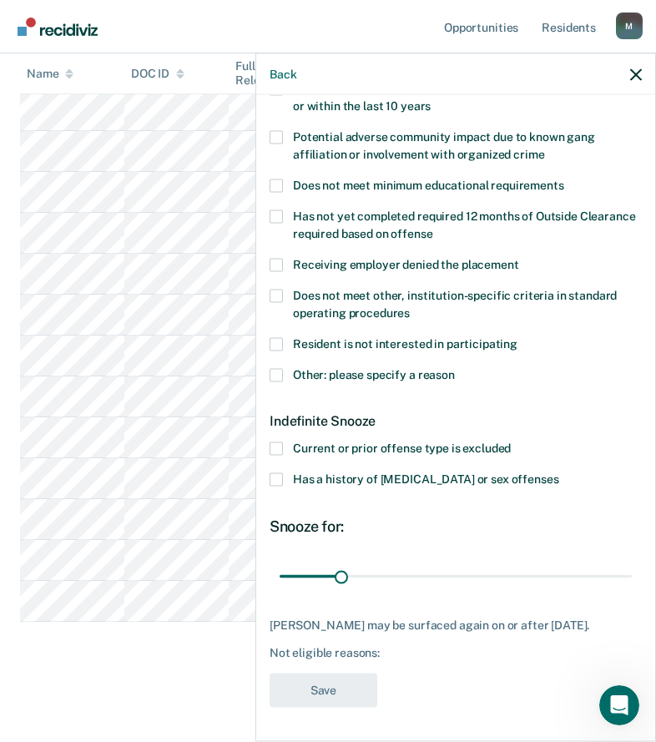
click at [358, 367] on span "Other: please specify a reason" at bounding box center [374, 373] width 162 height 13
click at [455, 368] on input "Other: please specify a reason" at bounding box center [455, 368] width 0 height 0
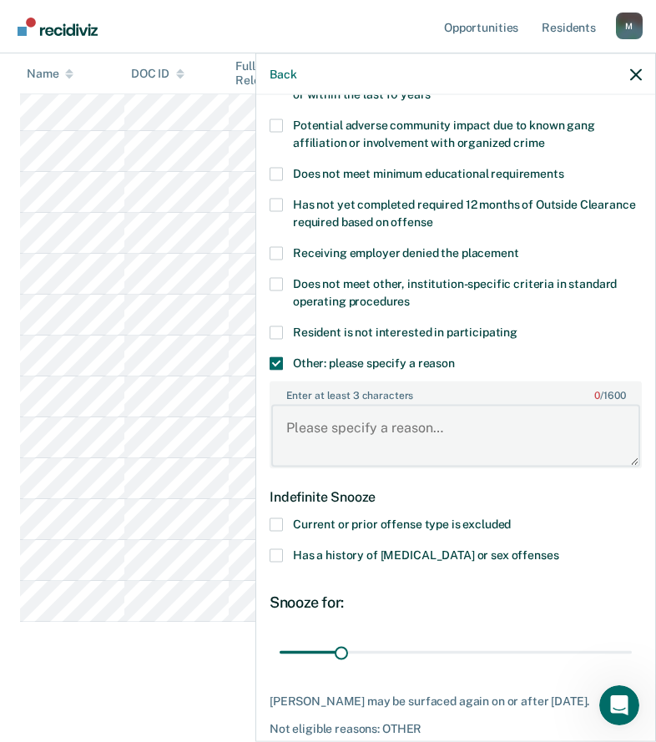
click at [370, 411] on textarea "Enter at least 3 characters 0 / 1600" at bounding box center [455, 436] width 369 height 62
paste textarea "C3 SANCTION"
type textarea "C3 SANCTION"
drag, startPoint x: 343, startPoint y: 650, endPoint x: 619, endPoint y: 636, distance: 275.9
type input "180"
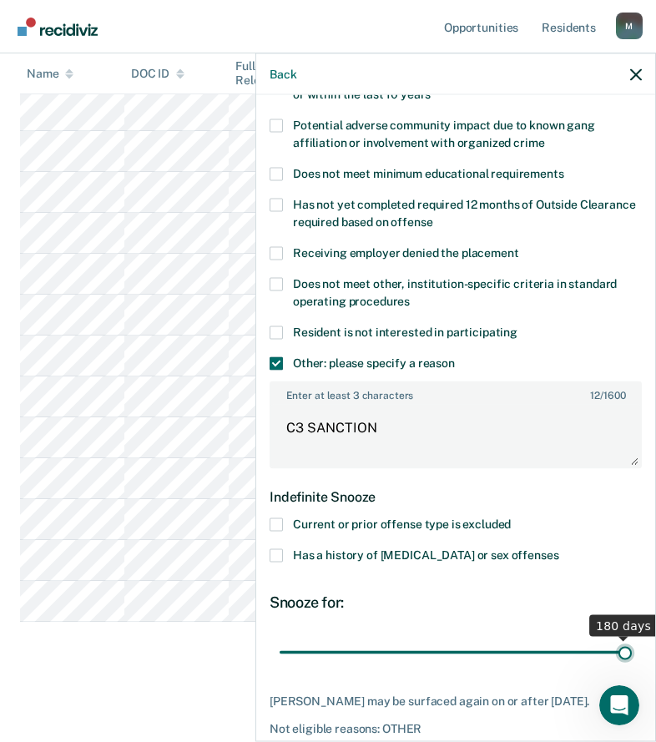
click at [632, 640] on input "range" at bounding box center [456, 652] width 352 height 29
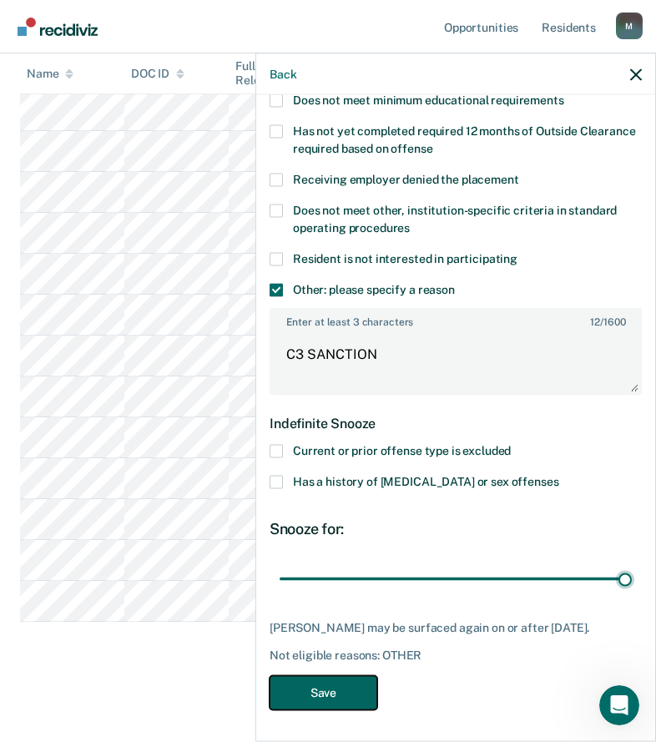
click at [359, 689] on button "Save" at bounding box center [324, 692] width 108 height 34
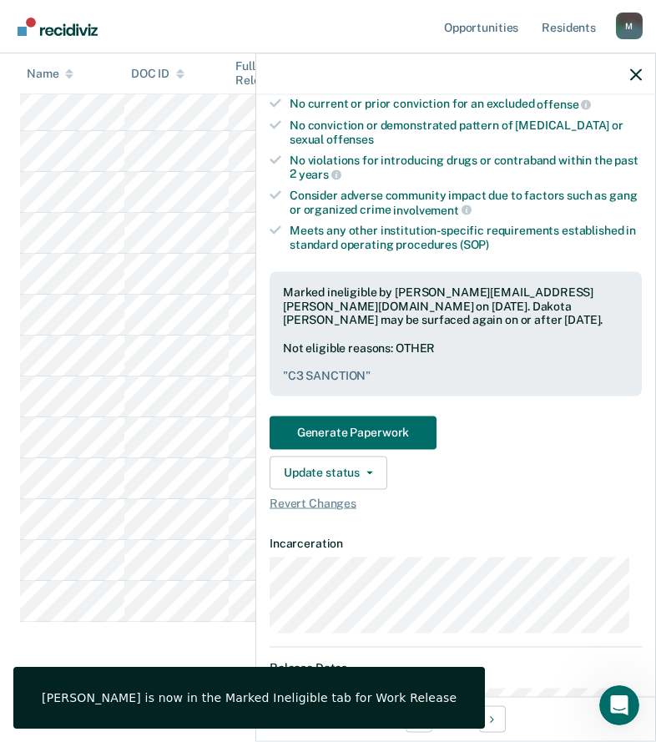
click at [635, 82] on div at bounding box center [455, 74] width 399 height 42
click at [640, 70] on icon "button" at bounding box center [636, 74] width 12 height 12
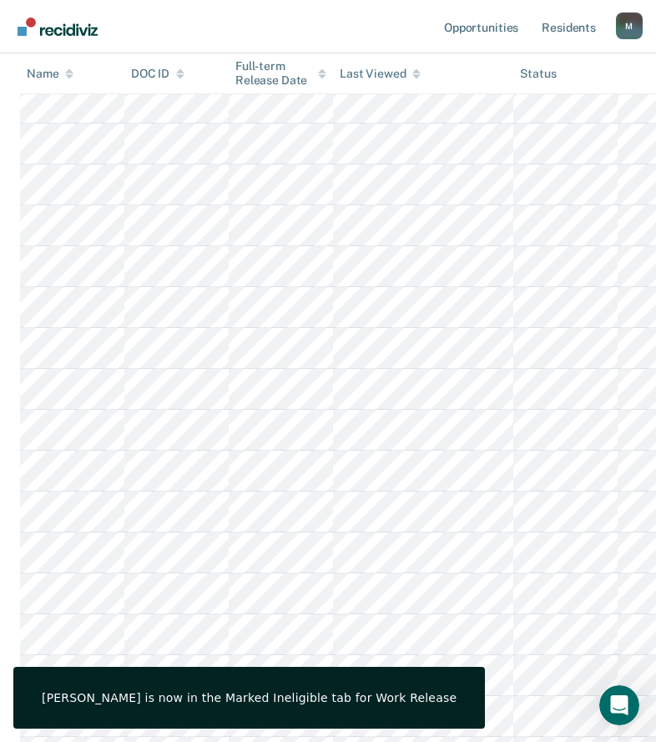
scroll to position [0, 0]
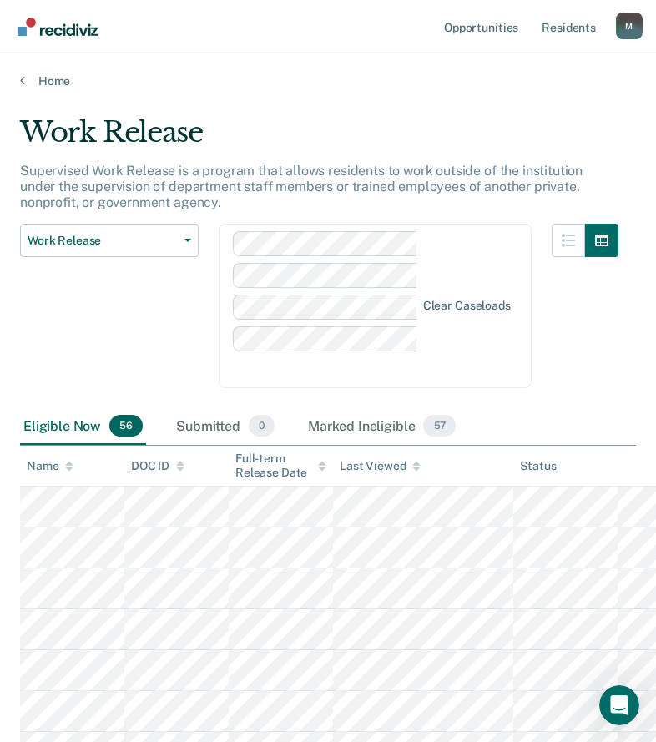
click at [111, 433] on span "56" at bounding box center [125, 426] width 33 height 22
click at [99, 425] on div "Eligible Now 56" at bounding box center [83, 426] width 126 height 37
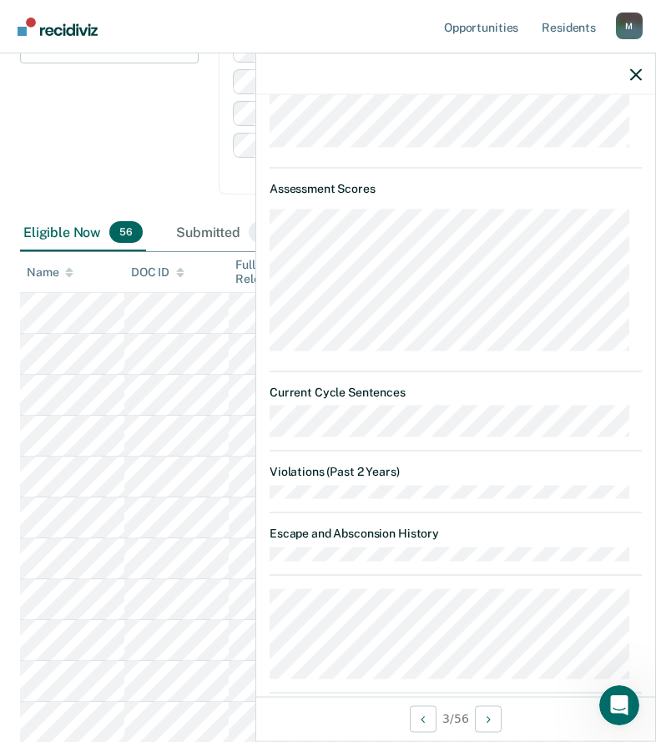
scroll to position [974, 0]
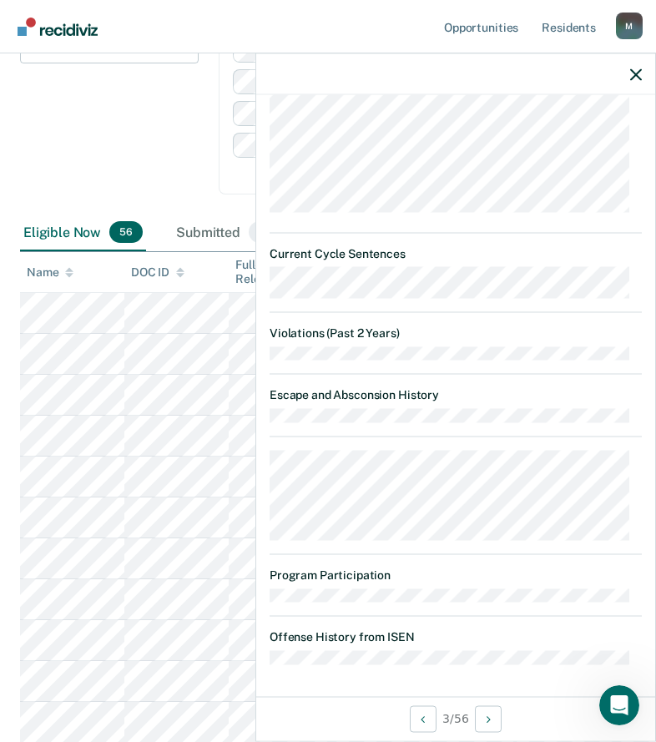
click at [157, 114] on div "Work Release Work Release Outside Clearance" at bounding box center [109, 122] width 179 height 185
click at [634, 74] on icon "button" at bounding box center [636, 74] width 12 height 12
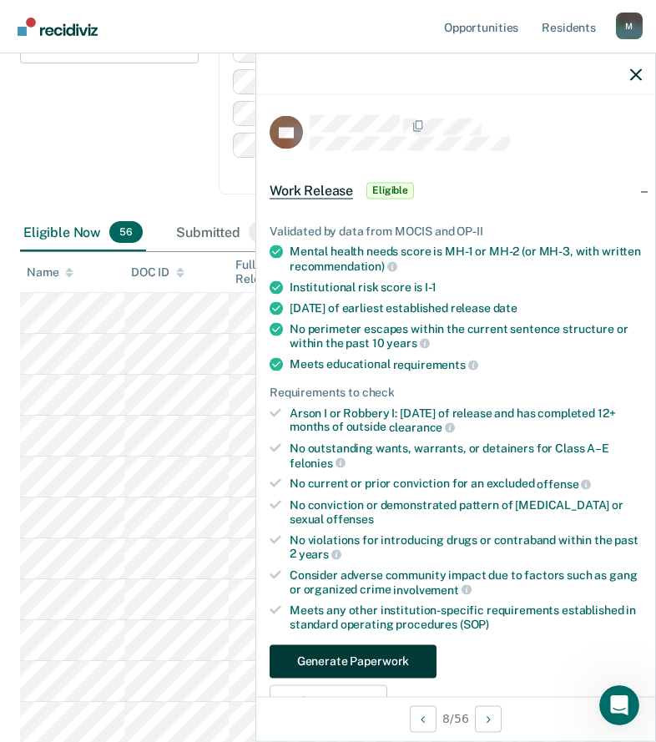
scroll to position [83, 0]
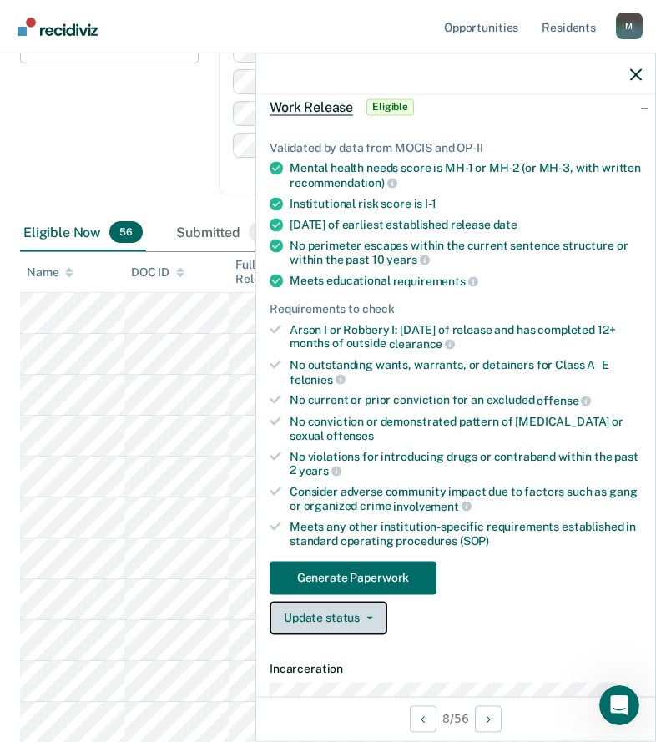
click at [336, 618] on button "Update status" at bounding box center [329, 617] width 118 height 33
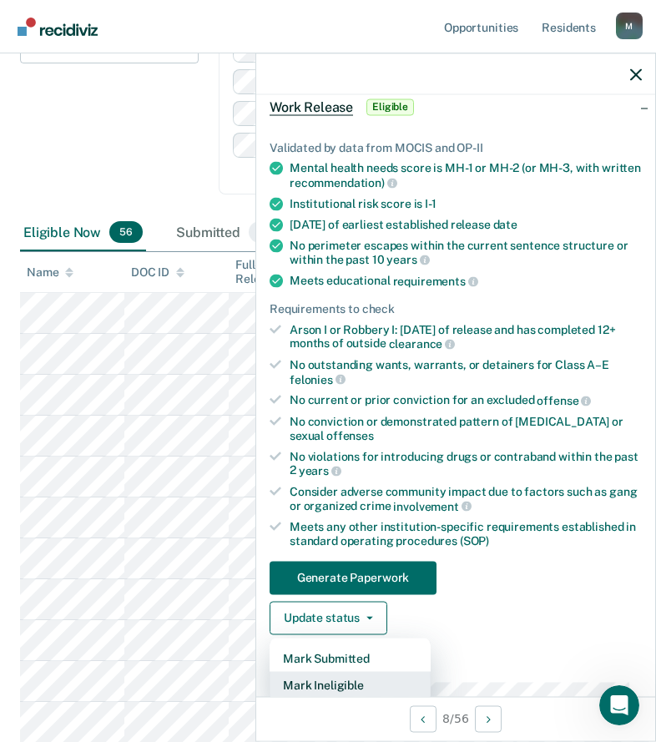
click at [332, 676] on button "Mark Ineligible" at bounding box center [350, 684] width 161 height 27
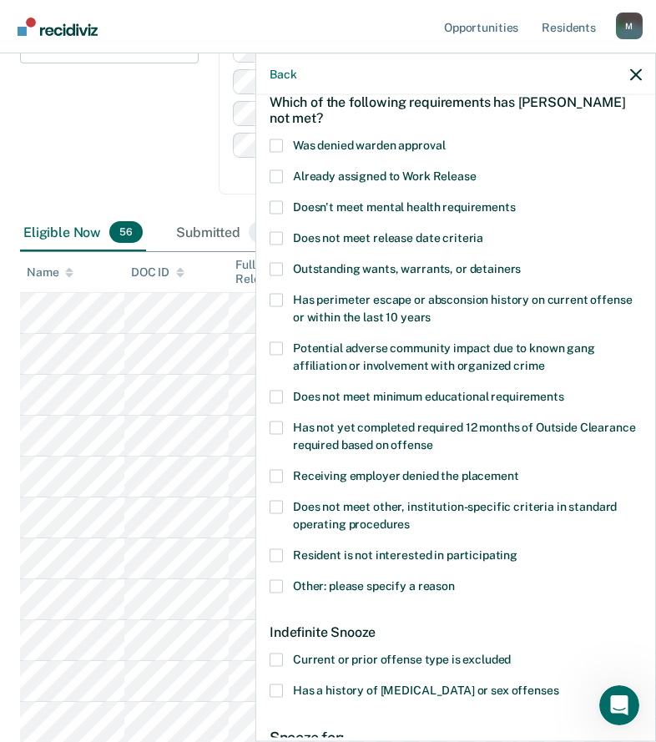
click at [440, 579] on span "Other: please specify a reason" at bounding box center [374, 585] width 162 height 13
click at [455, 579] on input "Other: please specify a reason" at bounding box center [455, 579] width 0 height 0
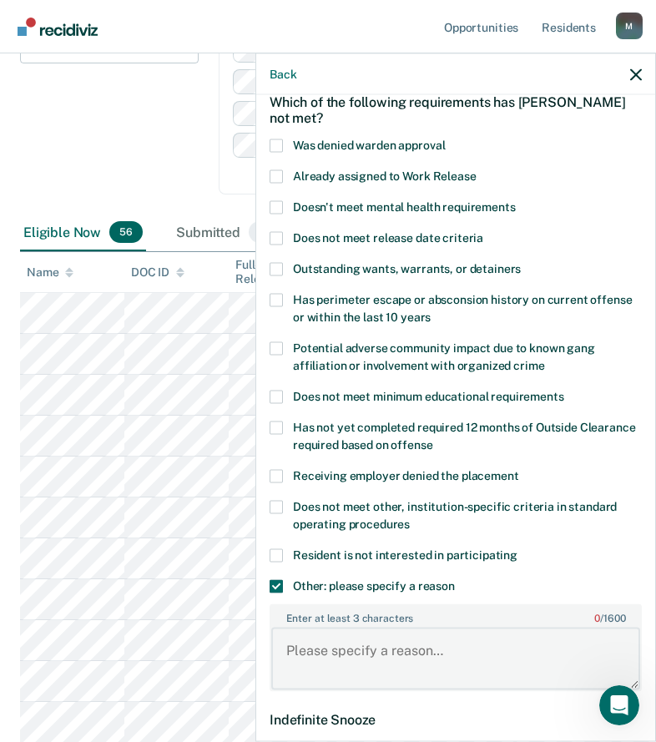
click at [439, 632] on textarea "Enter at least 3 characters 0 / 1600" at bounding box center [455, 659] width 369 height 62
click at [425, 640] on textarea "MEDICAL LAY IN" at bounding box center [455, 659] width 369 height 62
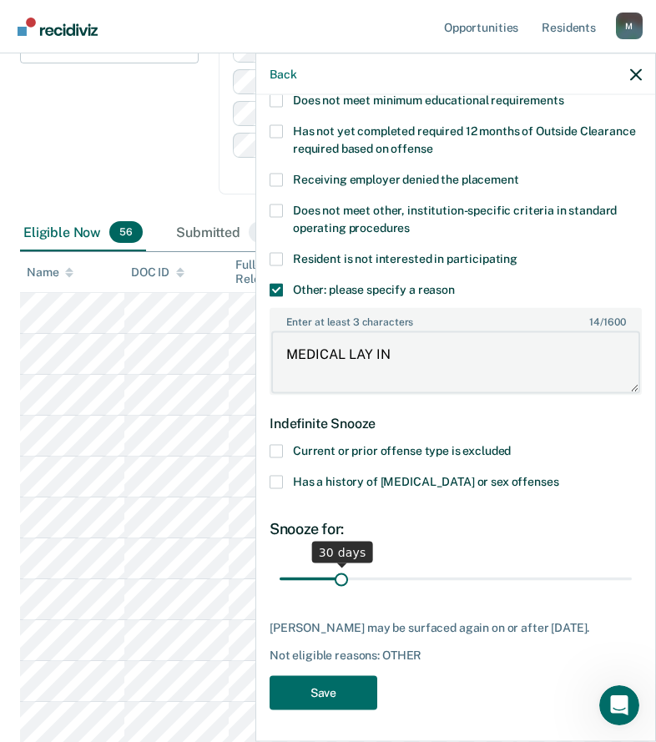
type textarea "MEDICAL LAY IN"
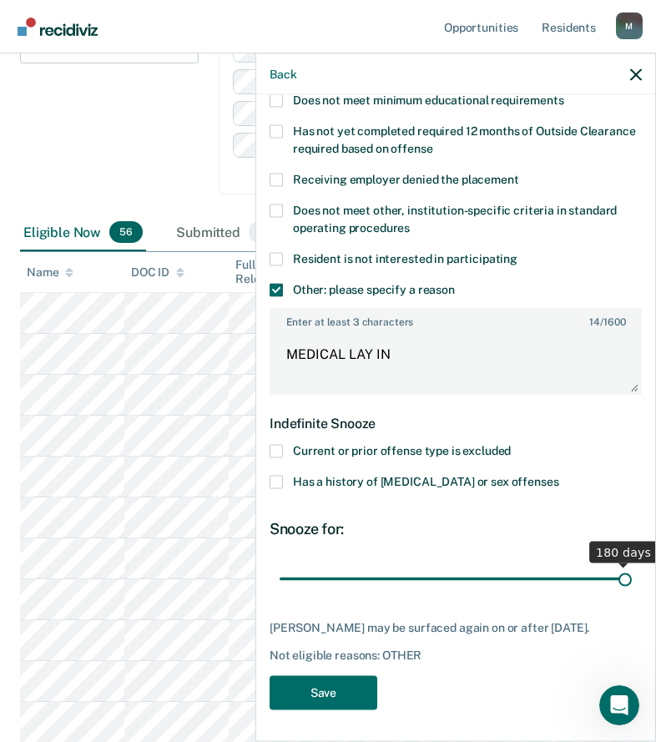
drag, startPoint x: 346, startPoint y: 574, endPoint x: 664, endPoint y: 580, distance: 318.2
type input "180"
click at [632, 580] on input "range" at bounding box center [456, 578] width 352 height 29
click at [354, 687] on button "Save" at bounding box center [324, 692] width 108 height 34
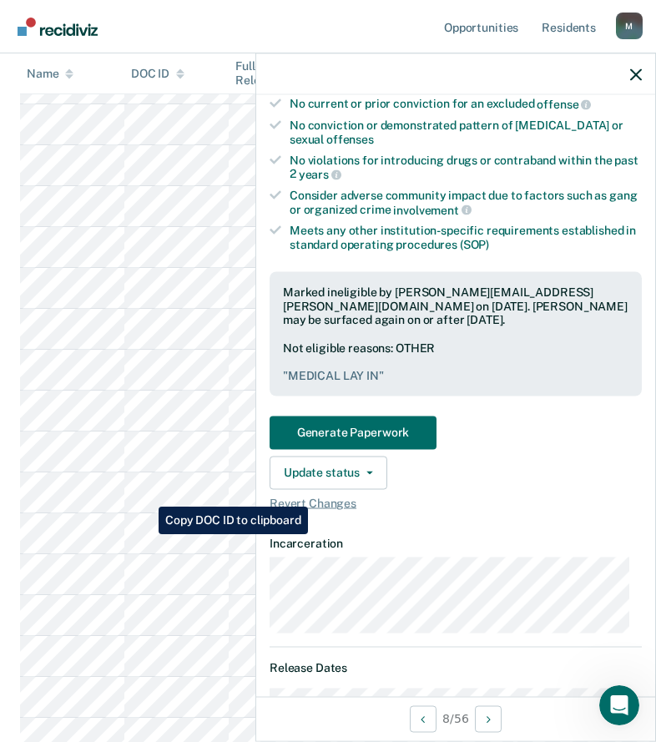
scroll to position [2031, 0]
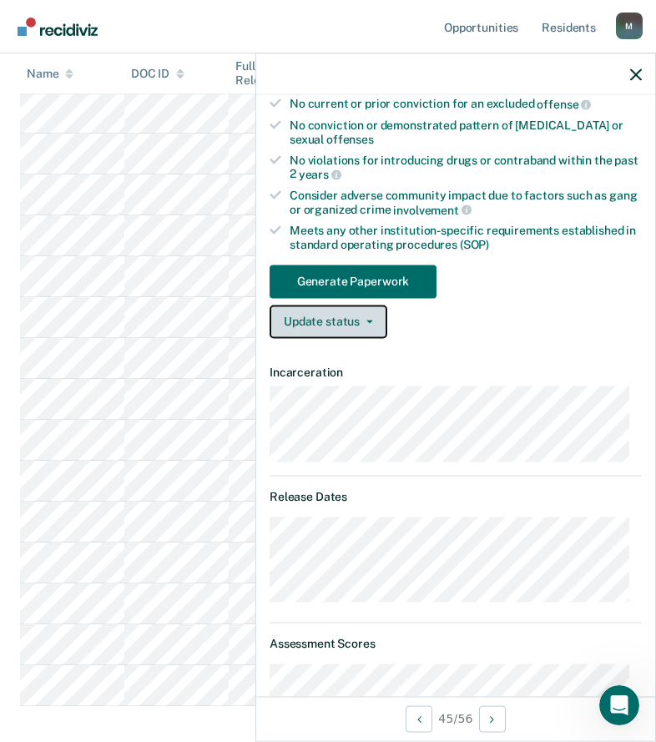
click at [325, 315] on button "Update status" at bounding box center [329, 321] width 118 height 33
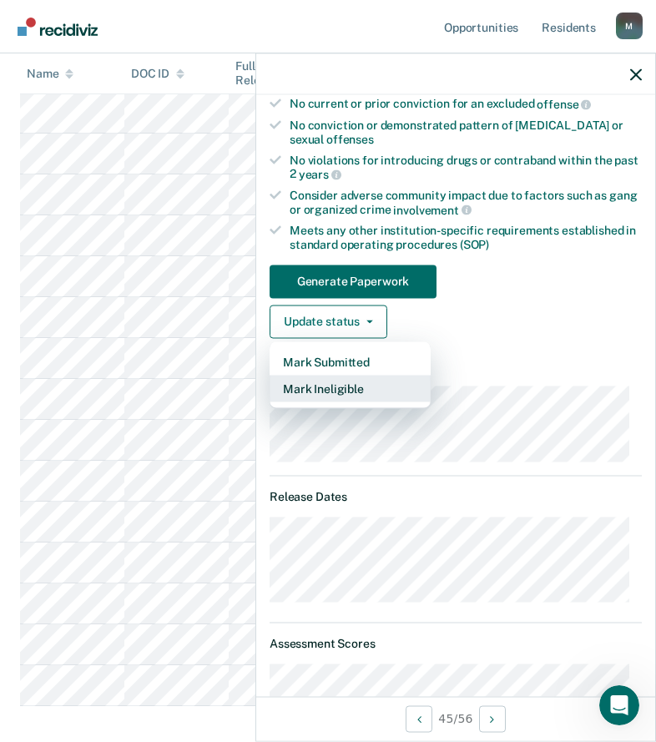
click at [375, 392] on button "Mark Ineligible" at bounding box center [350, 388] width 161 height 27
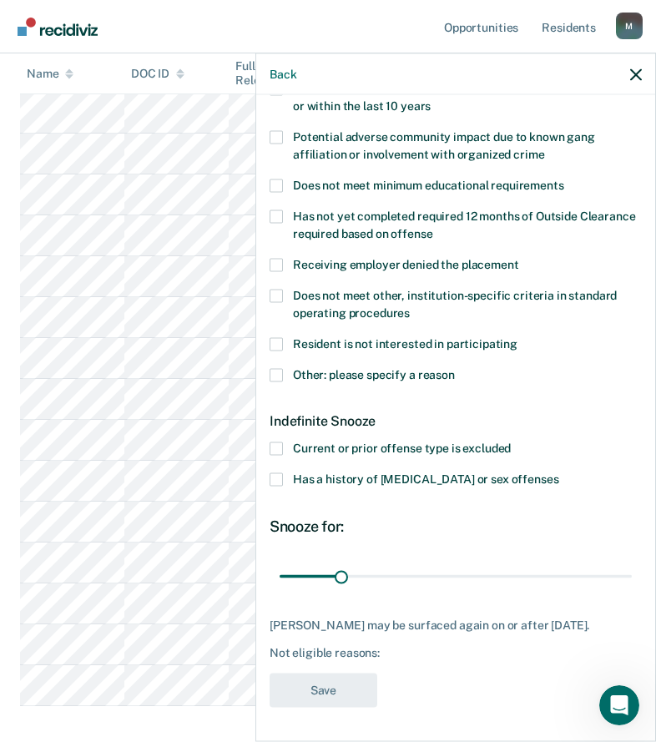
scroll to position [292, 0]
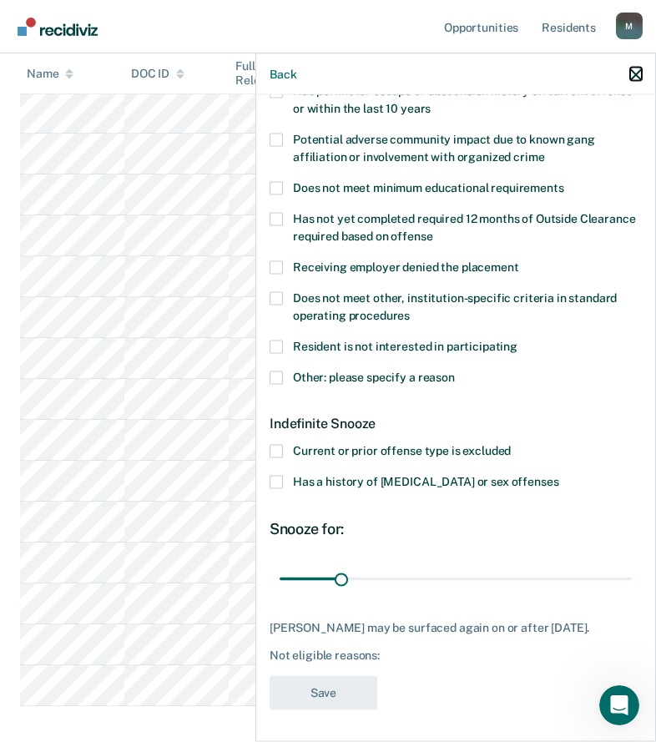
click at [640, 69] on icon "button" at bounding box center [636, 74] width 12 height 12
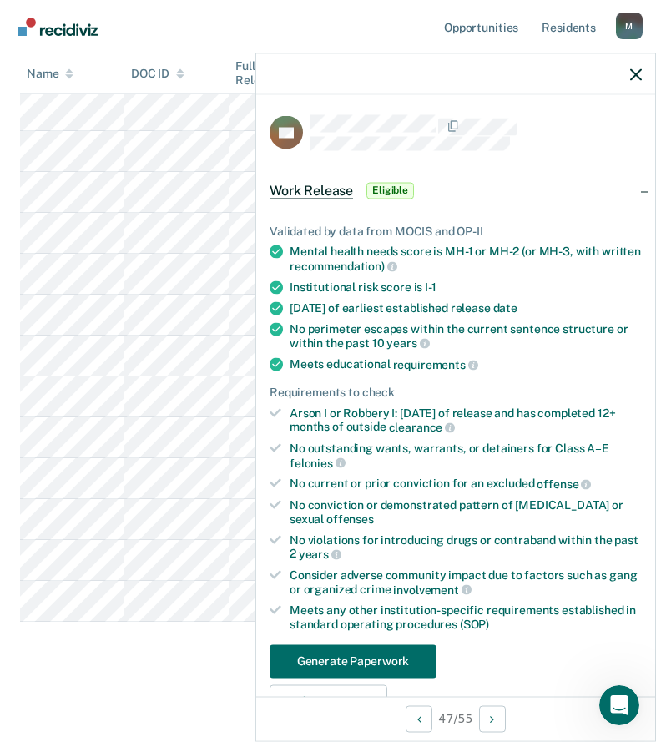
scroll to position [83, 0]
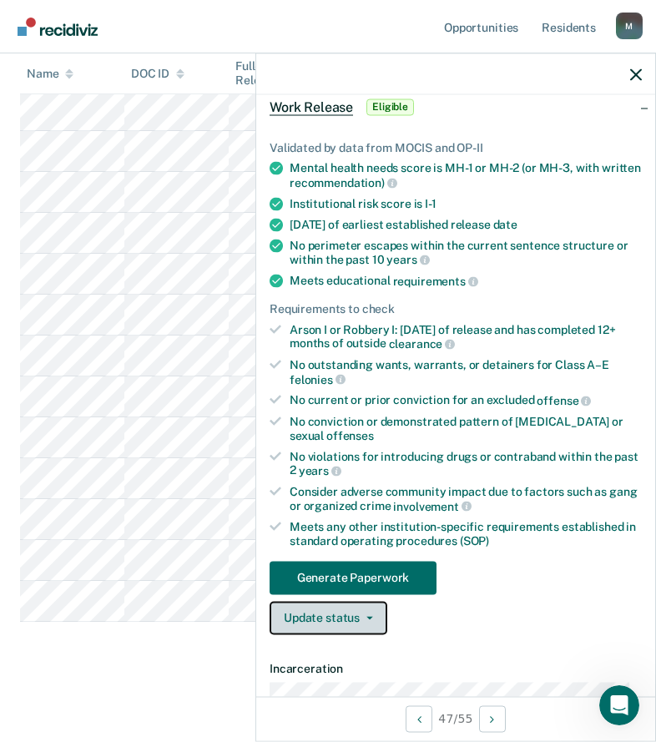
click at [326, 605] on button "Update status" at bounding box center [329, 617] width 118 height 33
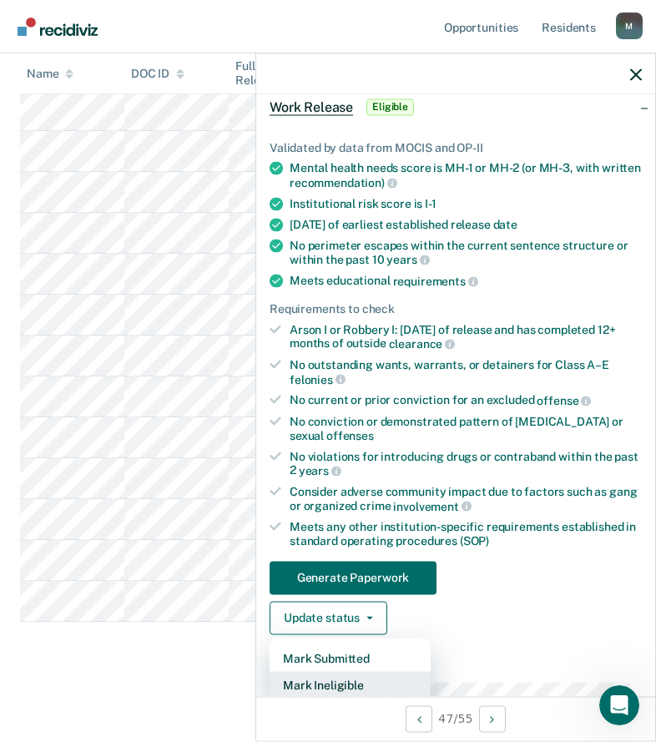
click at [343, 687] on button "Mark Ineligible" at bounding box center [350, 684] width 161 height 27
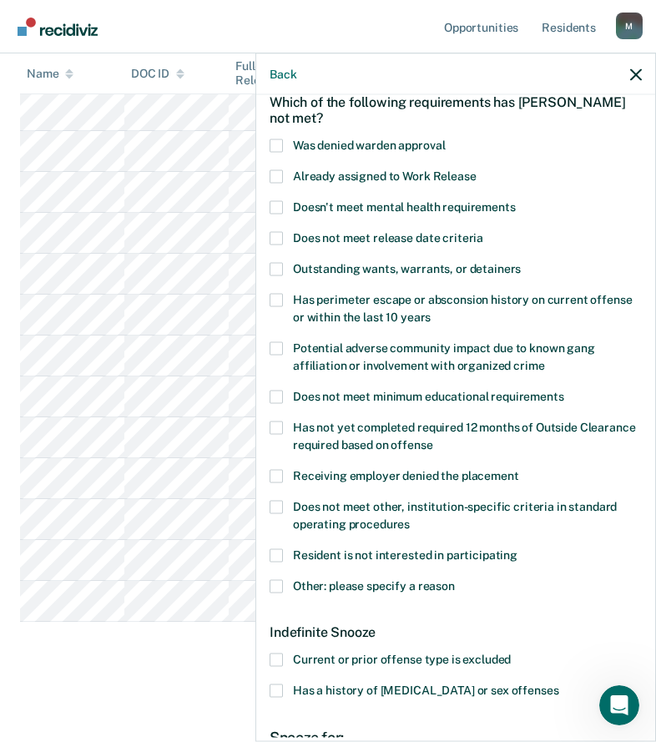
click at [345, 589] on span "Other: please specify a reason" at bounding box center [374, 585] width 162 height 13
click at [455, 579] on input "Other: please specify a reason" at bounding box center [455, 579] width 0 height 0
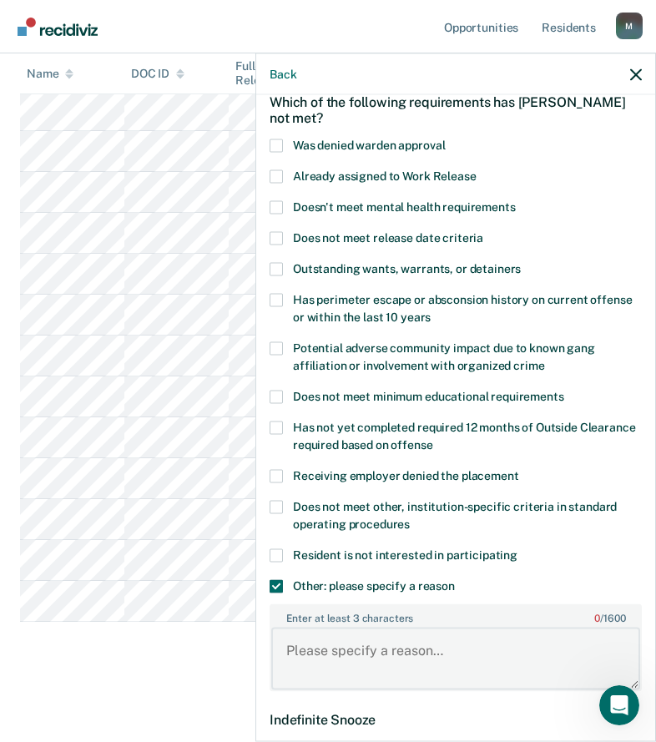
click at [363, 650] on textarea "Enter at least 3 characters 0 / 1600" at bounding box center [455, 659] width 369 height 62
click at [634, 74] on icon "button" at bounding box center [636, 74] width 12 height 12
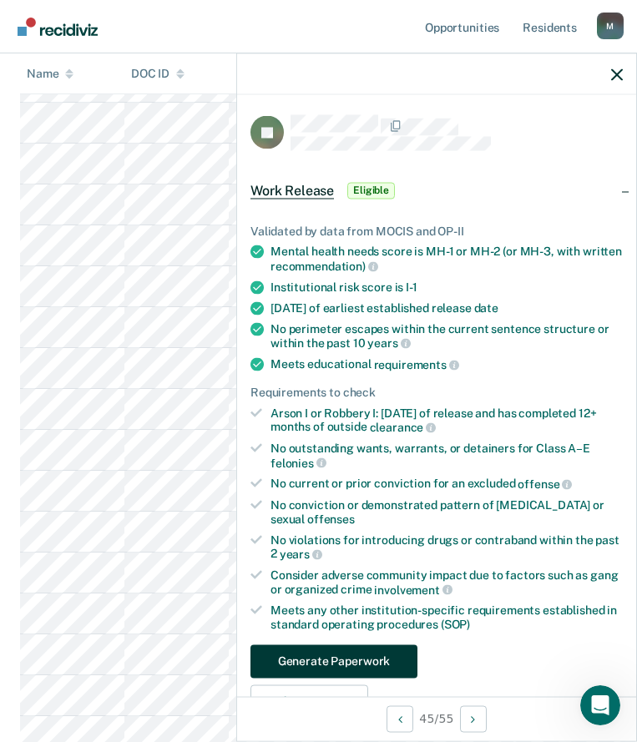
scroll to position [167, 0]
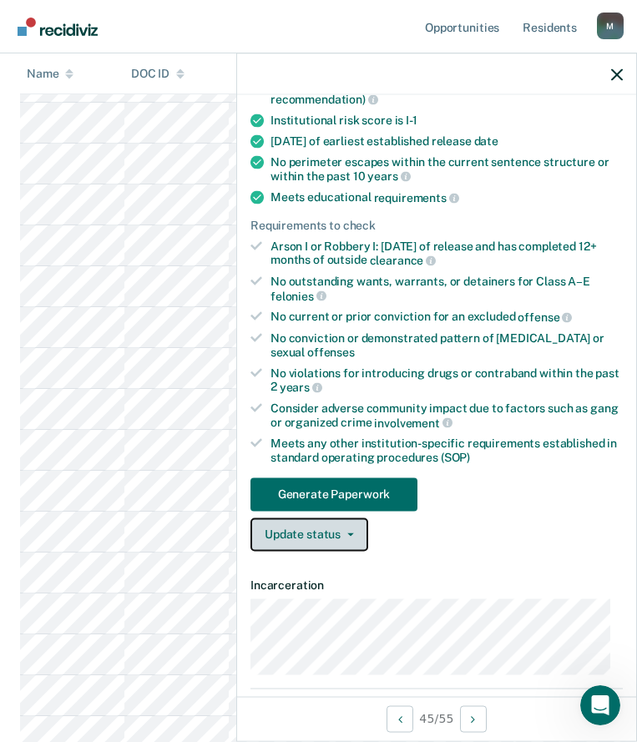
click at [331, 537] on button "Update status" at bounding box center [309, 534] width 118 height 33
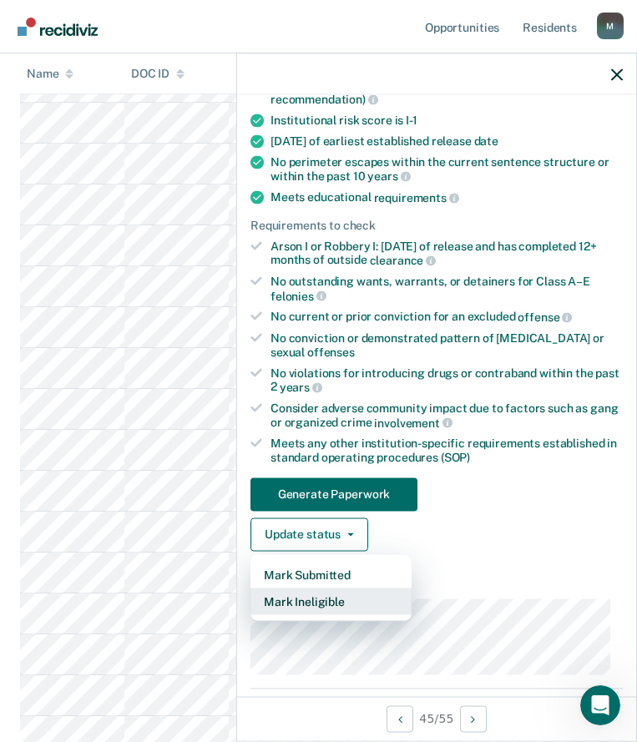
click at [345, 589] on button "Mark Ineligible" at bounding box center [330, 601] width 161 height 27
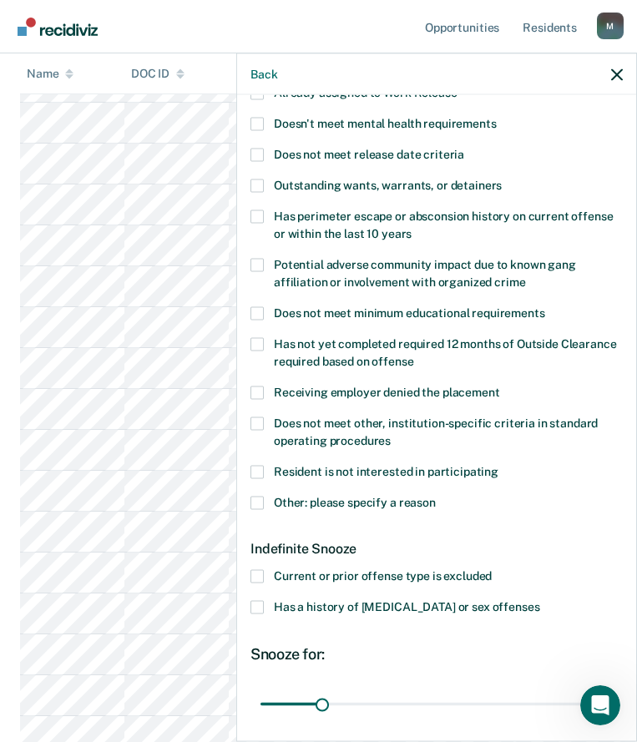
click at [328, 498] on span "Other: please specify a reason" at bounding box center [355, 501] width 162 height 13
click at [436, 496] on input "Other: please specify a reason" at bounding box center [436, 496] width 0 height 0
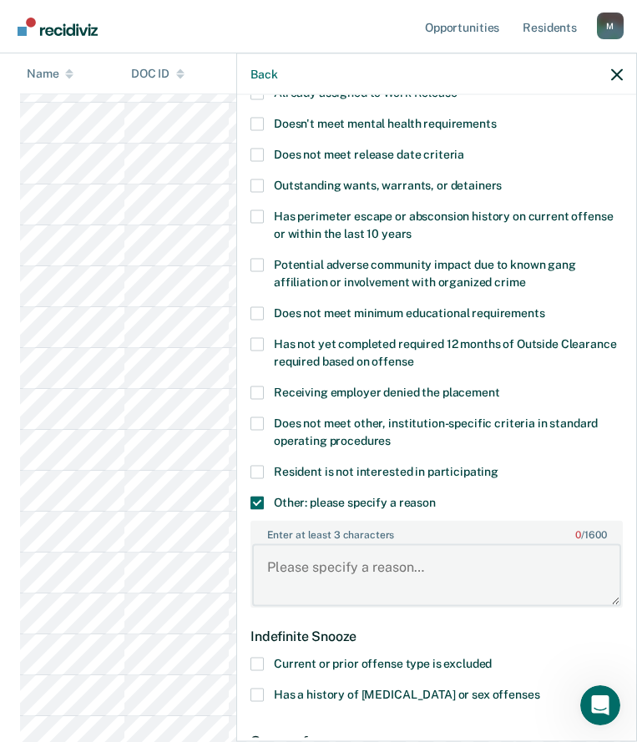
click at [334, 553] on textarea "Enter at least 3 characters 0 / 1600" at bounding box center [436, 575] width 369 height 62
paste textarea "MEDICAL LAY IN"
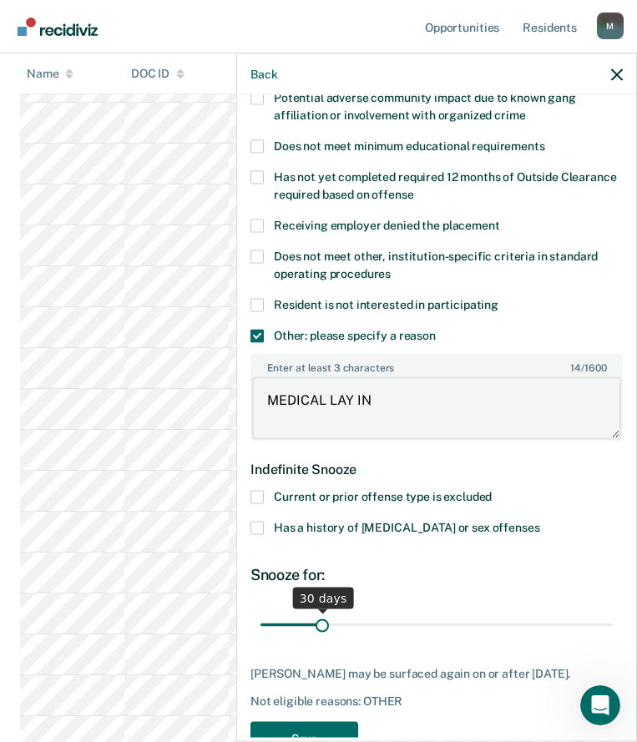
type textarea "MEDICAL LAY IN"
drag, startPoint x: 325, startPoint y: 620, endPoint x: 367, endPoint y: 621, distance: 42.6
type input "56"
click at [367, 621] on input "range" at bounding box center [437, 624] width 352 height 29
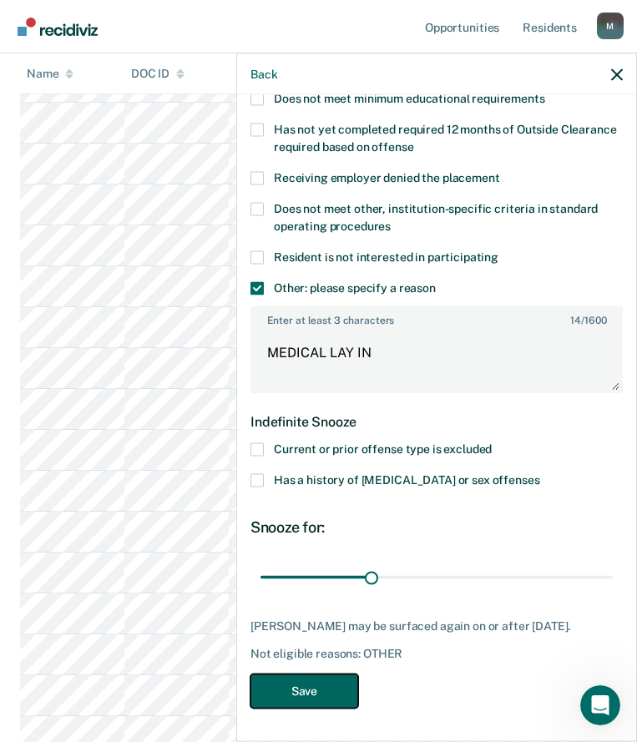
click at [325, 685] on button "Save" at bounding box center [304, 691] width 108 height 34
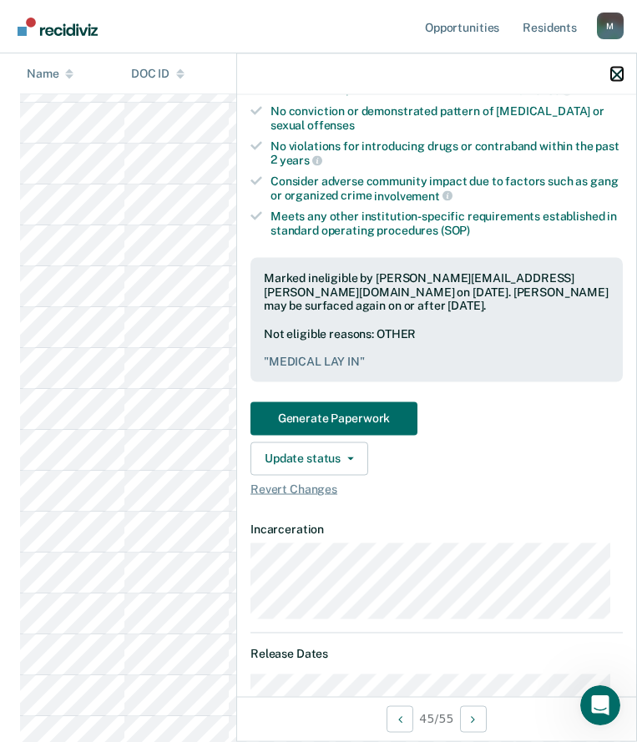
click at [620, 77] on icon "button" at bounding box center [617, 74] width 12 height 12
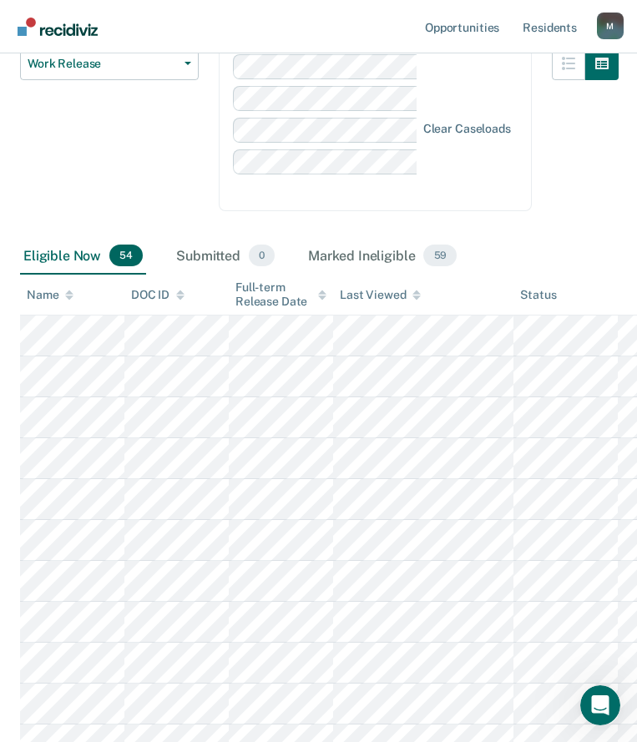
scroll to position [0, 0]
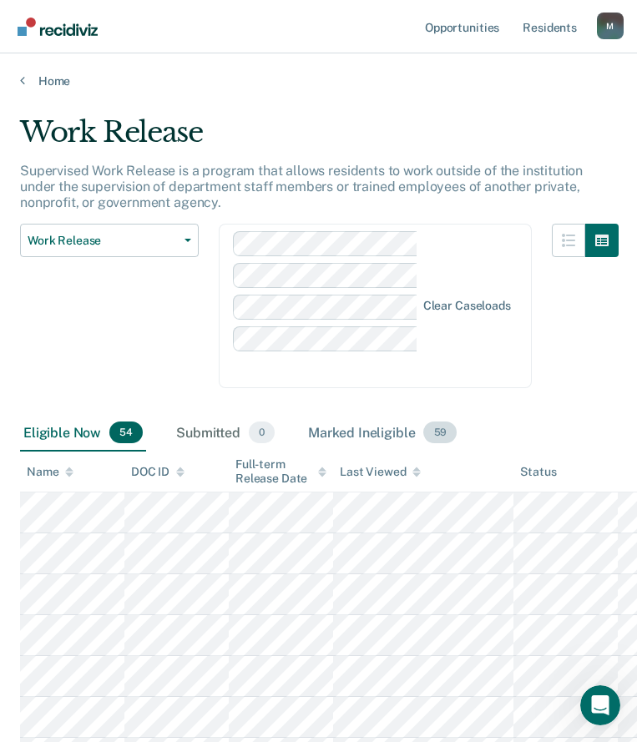
click at [406, 415] on div "Marked Ineligible 59" at bounding box center [382, 433] width 155 height 37
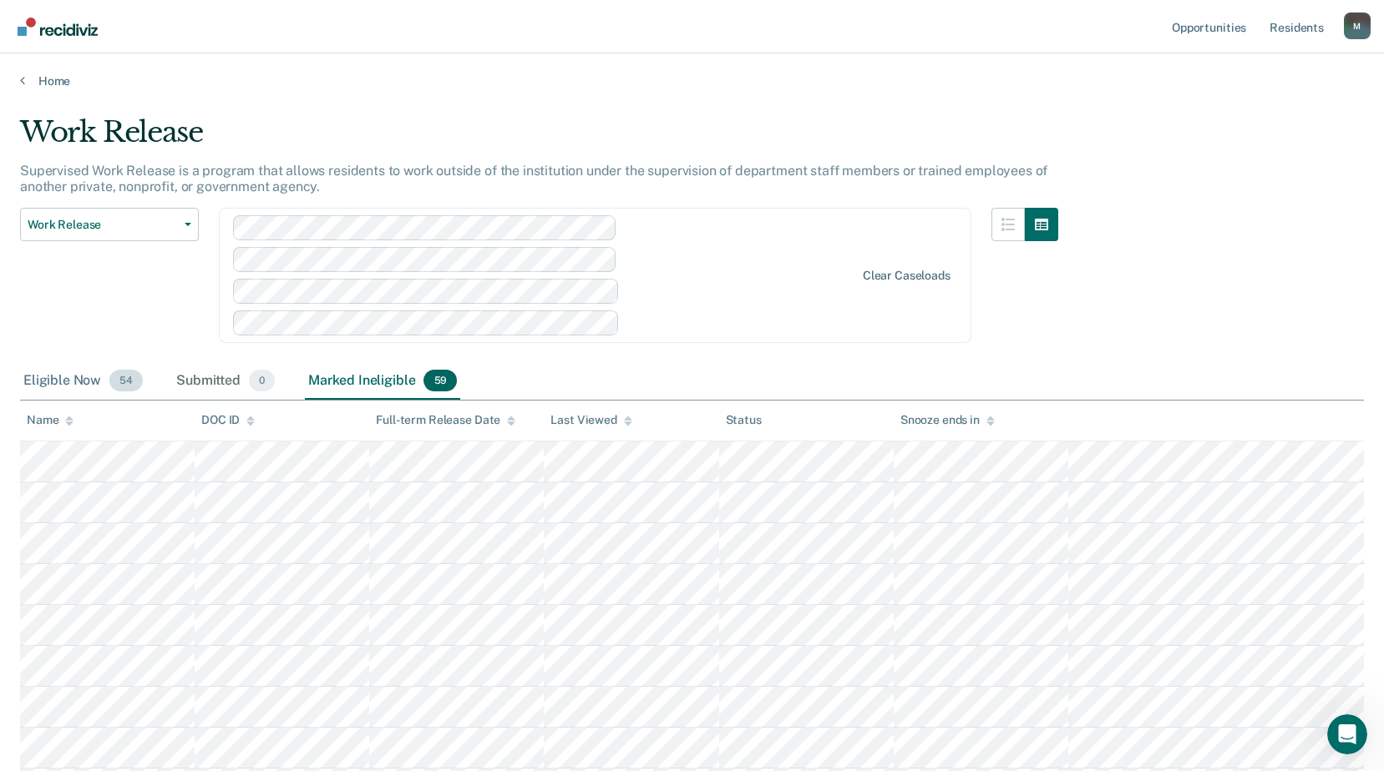
drag, startPoint x: 55, startPoint y: 373, endPoint x: 89, endPoint y: 375, distance: 34.3
click at [55, 373] on div "Eligible Now 54" at bounding box center [83, 381] width 126 height 37
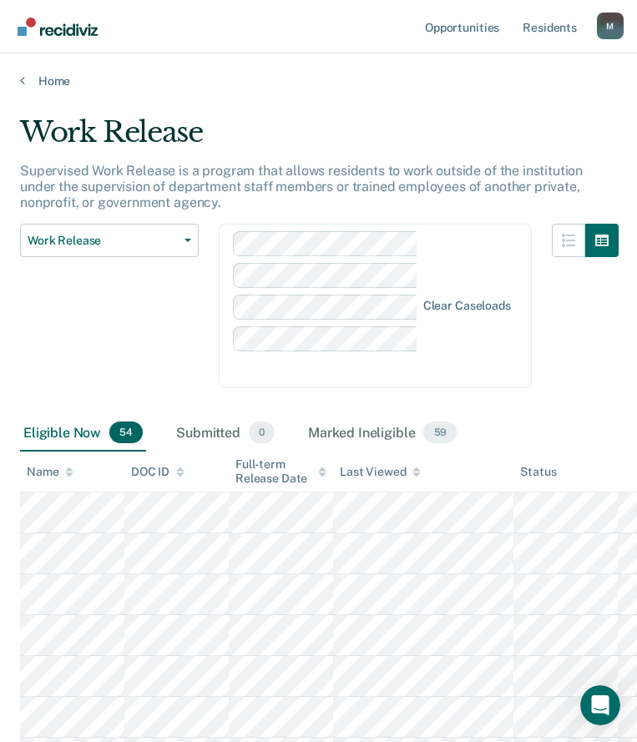
click at [532, 388] on div "Clear caseloads" at bounding box center [375, 306] width 313 height 164
click at [58, 336] on div "Work Release Work Release Outside Clearance" at bounding box center [109, 316] width 179 height 185
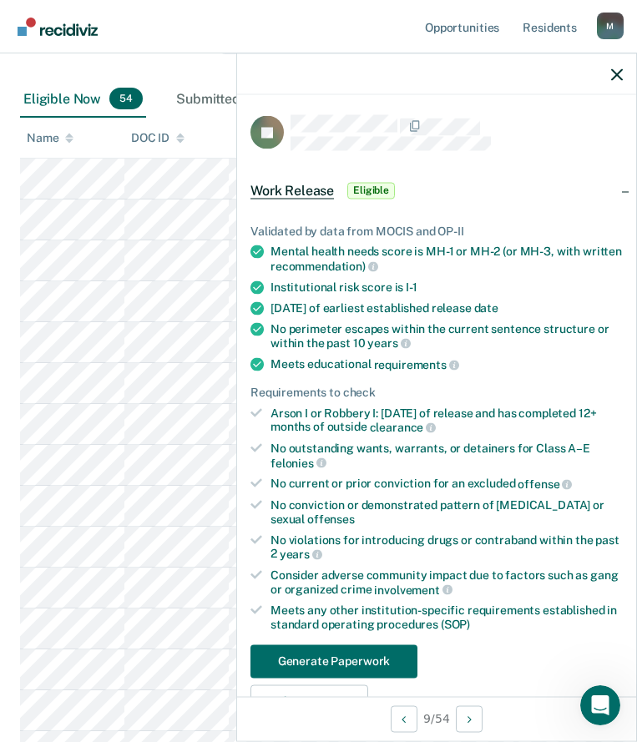
scroll to position [83, 0]
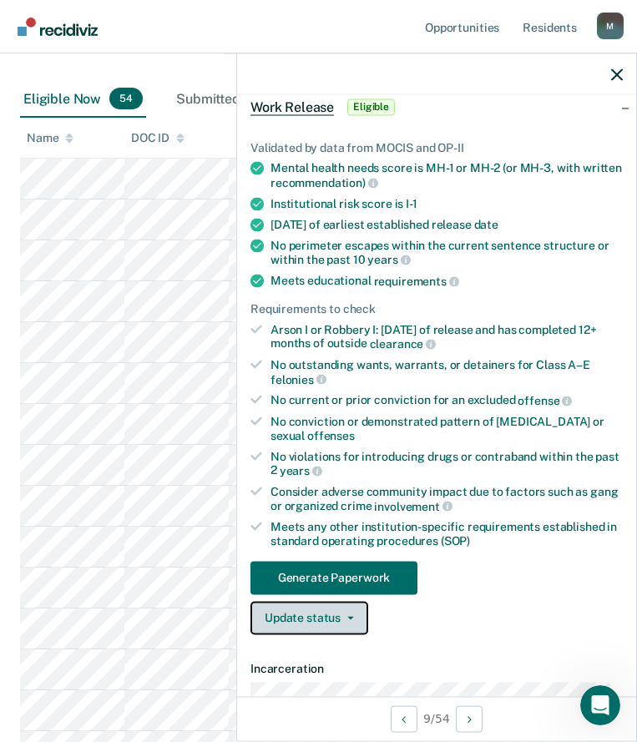
click at [333, 626] on button "Update status" at bounding box center [309, 617] width 118 height 33
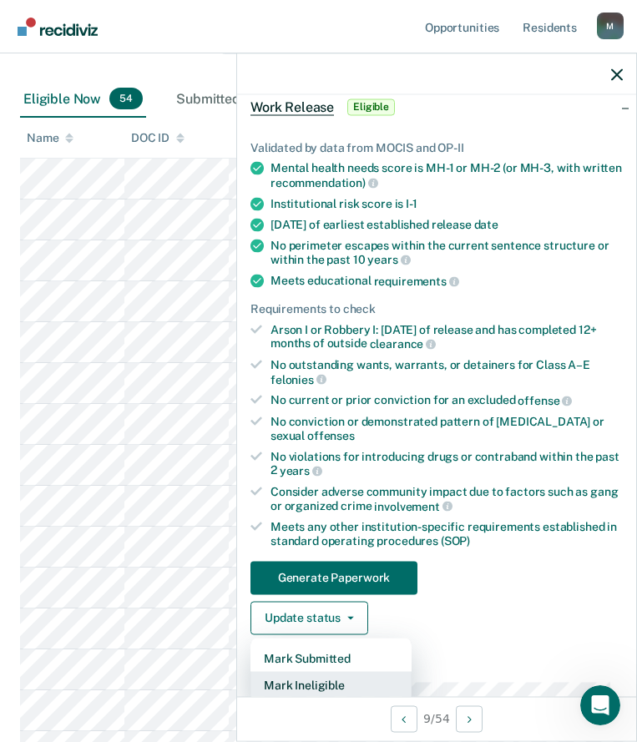
scroll to position [167, 0]
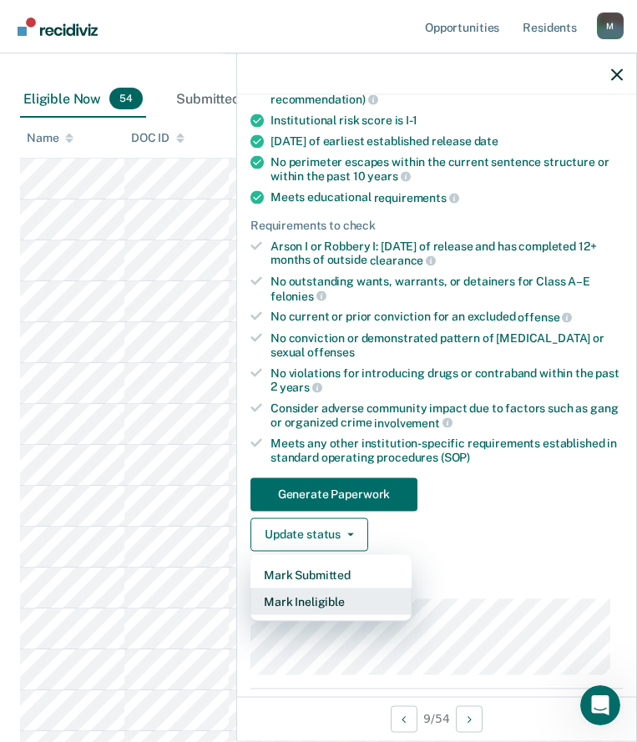
click at [338, 605] on button "Mark Ineligible" at bounding box center [330, 601] width 161 height 27
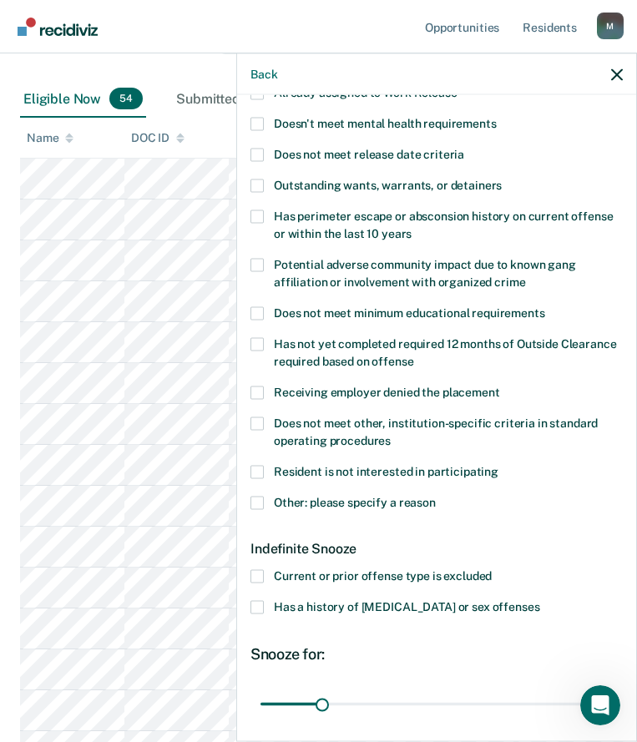
scroll to position [0, 0]
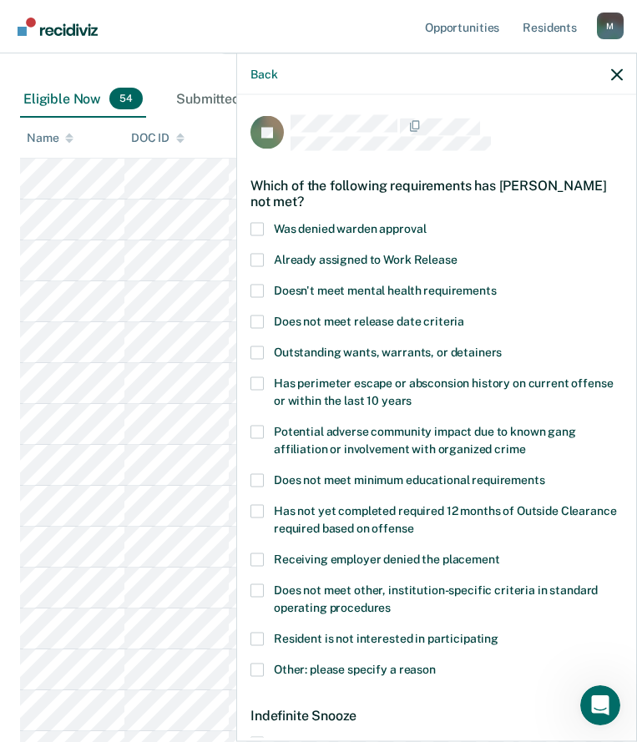
click at [382, 598] on label "Does not meet other, institution-specific criteria in standard operating proced…" at bounding box center [436, 601] width 372 height 35
click at [391, 601] on input "Does not meet other, institution-specific criteria in standard operating proced…" at bounding box center [391, 601] width 0 height 0
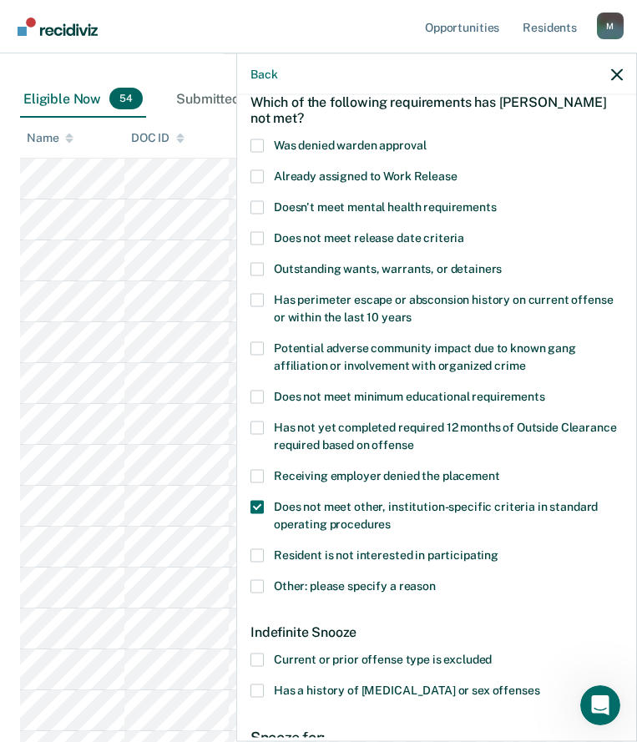
scroll to position [167, 0]
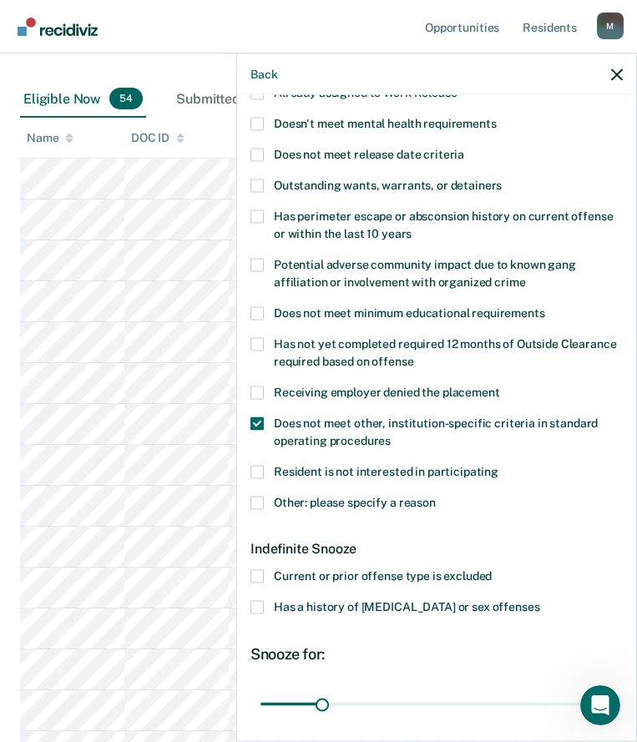
click at [326, 424] on span "Does not meet other, institution-specific criteria in standard operating proced…" at bounding box center [436, 431] width 324 height 31
click at [391, 434] on input "Does not meet other, institution-specific criteria in standard operating proced…" at bounding box center [391, 434] width 0 height 0
click at [347, 501] on span "Other: please specify a reason" at bounding box center [355, 501] width 162 height 13
click at [436, 496] on input "Other: please specify a reason" at bounding box center [436, 496] width 0 height 0
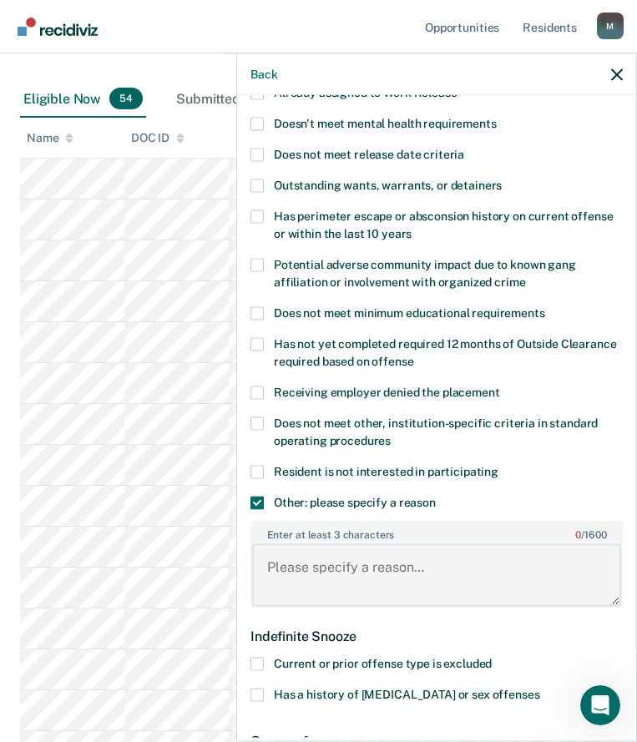
click at [332, 561] on textarea "Enter at least 3 characters 0 / 1600" at bounding box center [436, 575] width 369 height 62
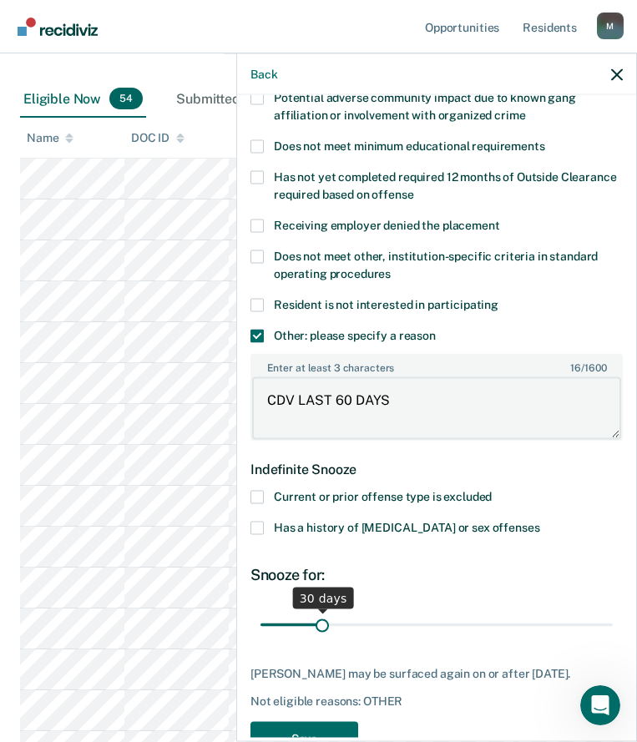
type textarea "CDV LAST 60 DAYS"
drag, startPoint x: 321, startPoint y: 621, endPoint x: 331, endPoint y: 630, distance: 14.2
type input "36"
click at [331, 630] on input "range" at bounding box center [437, 624] width 352 height 29
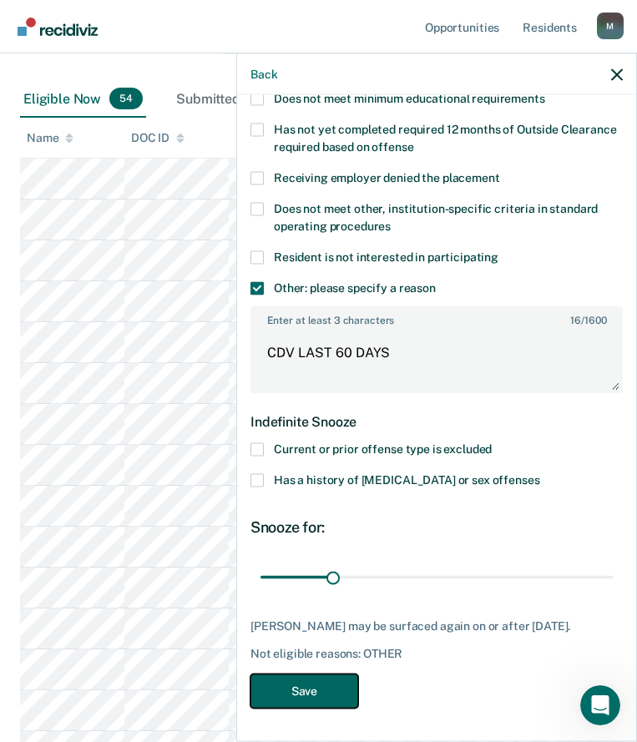
click at [321, 692] on button "Save" at bounding box center [304, 691] width 108 height 34
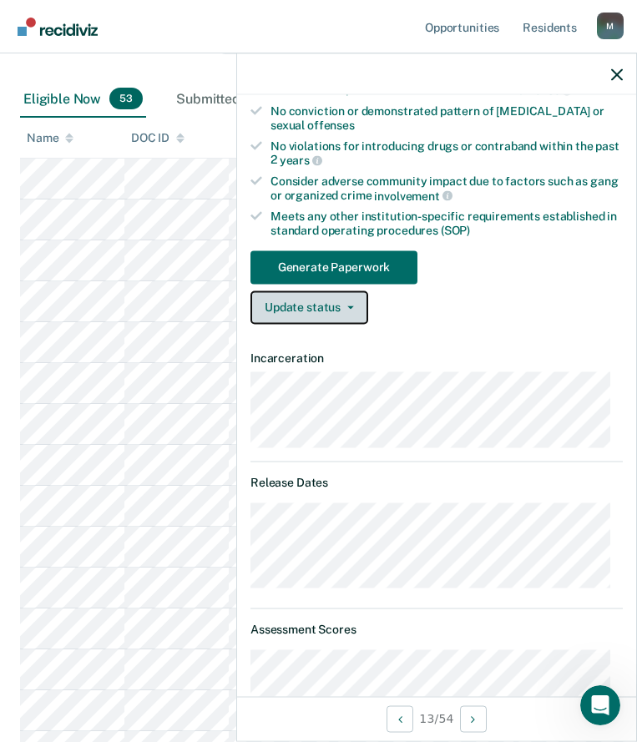
click at [327, 312] on button "Update status" at bounding box center [309, 307] width 118 height 33
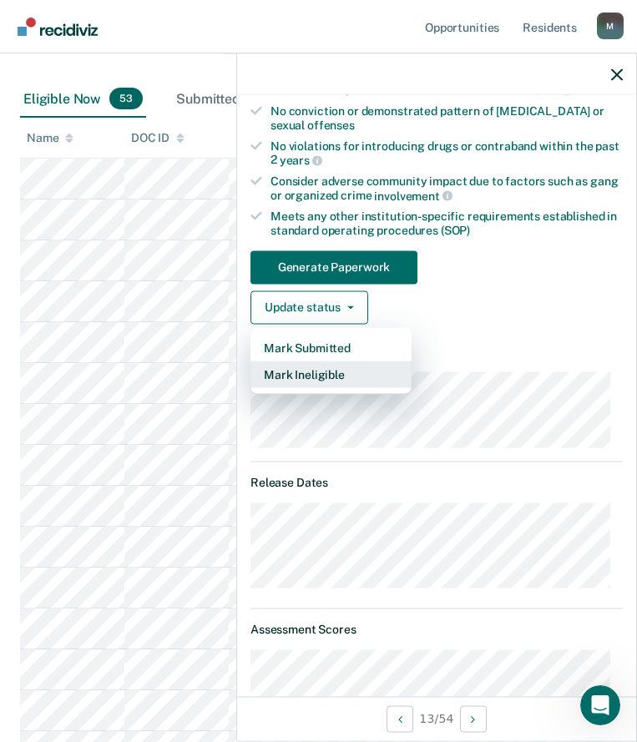
click at [342, 377] on button "Mark Ineligible" at bounding box center [330, 374] width 161 height 27
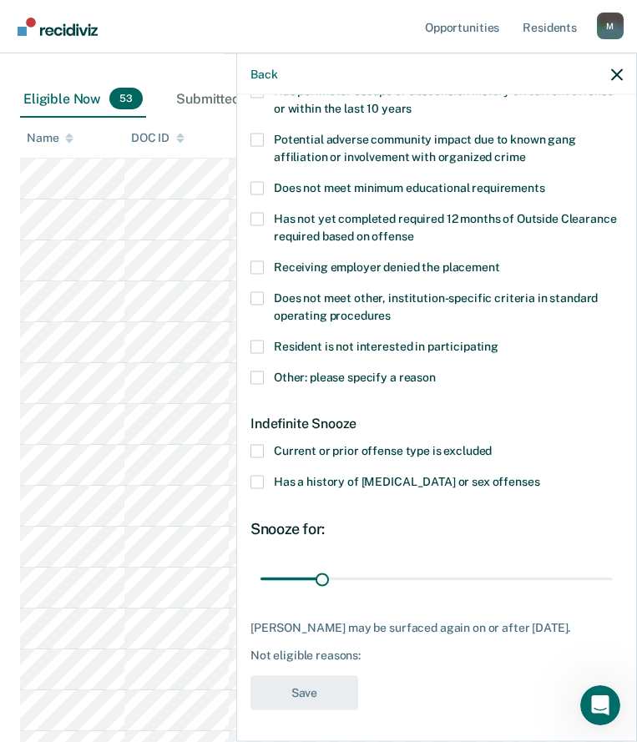
click at [306, 377] on span "Other: please specify a reason" at bounding box center [355, 376] width 162 height 13
click at [436, 371] on input "Other: please specify a reason" at bounding box center [436, 371] width 0 height 0
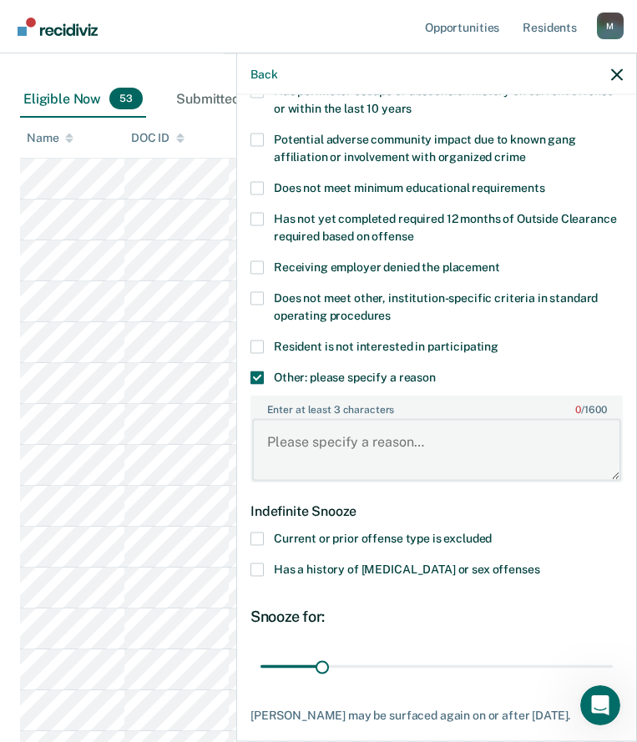
click at [321, 435] on textarea "Enter at least 3 characters 0 / 1600" at bounding box center [436, 450] width 369 height 62
paste textarea "MEDICAL LAY IN"
type textarea "MEDICAL LAY IN"
type input "31"
click at [321, 664] on input "range" at bounding box center [437, 666] width 352 height 29
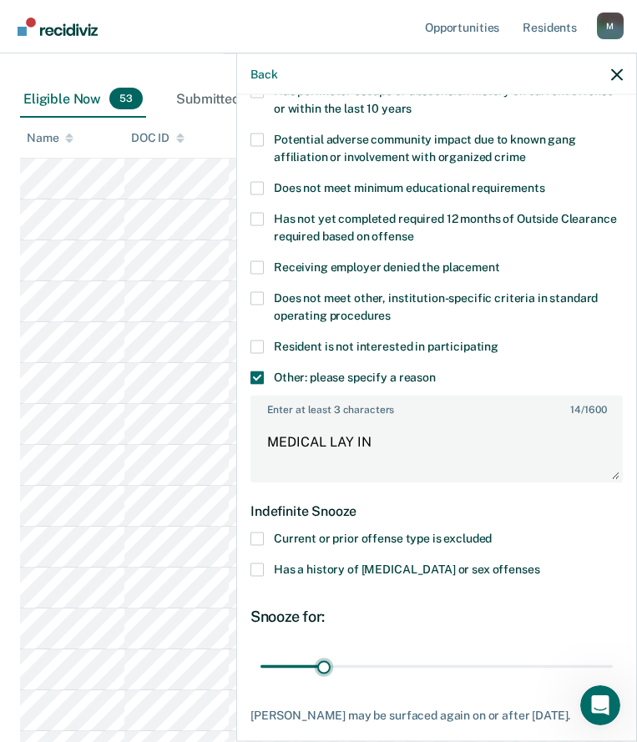
scroll to position [380, 0]
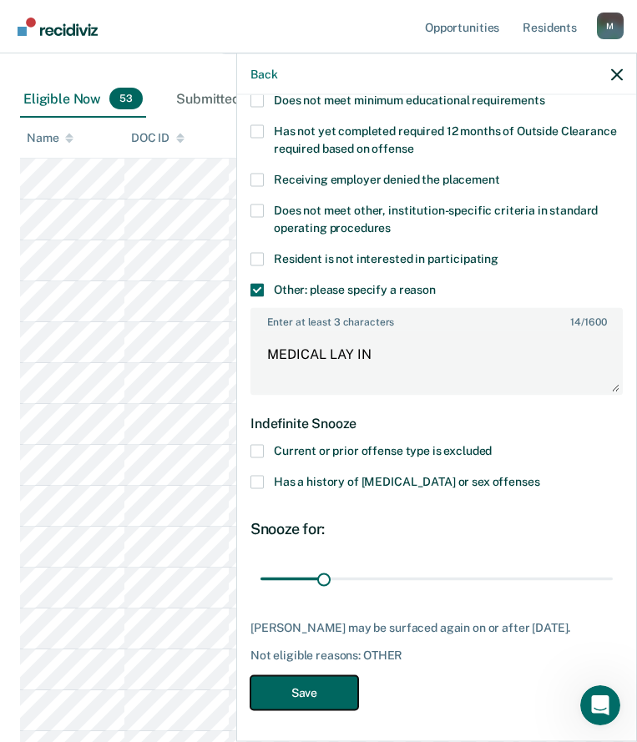
click at [352, 689] on button "Save" at bounding box center [304, 692] width 108 height 34
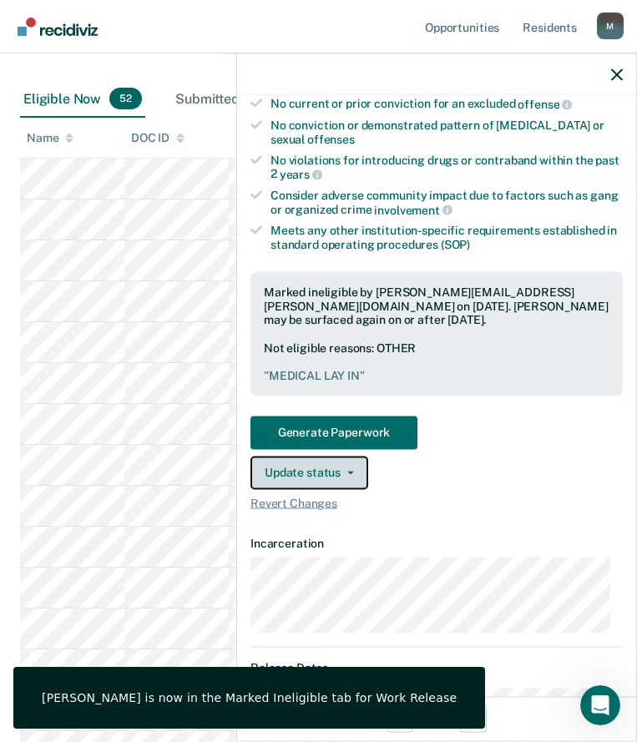
click at [331, 477] on button "Update status" at bounding box center [309, 472] width 118 height 33
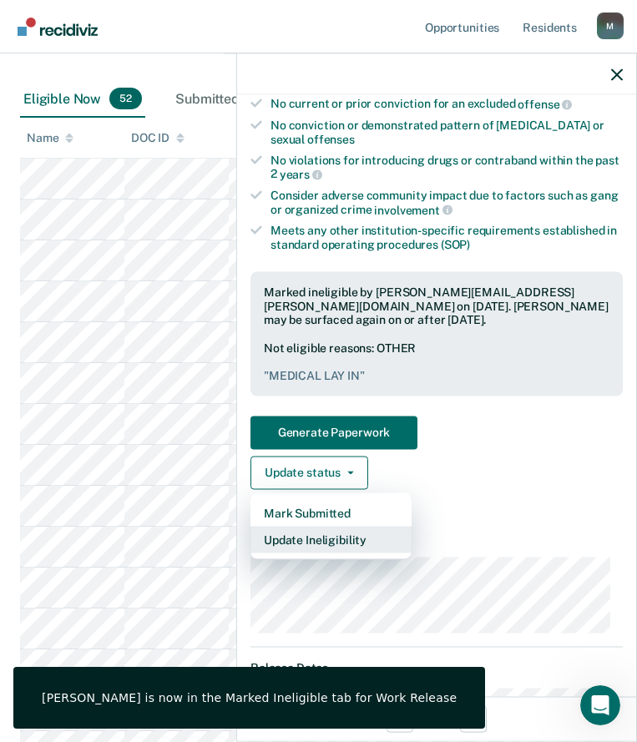
click at [328, 535] on button "Update Ineligibility" at bounding box center [330, 539] width 161 height 27
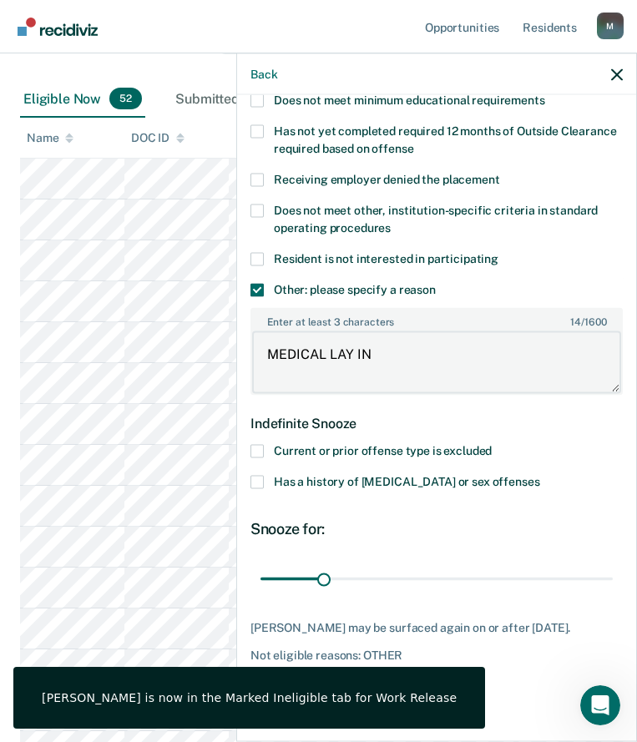
click at [102, 329] on body "Looks like you’re using Internet Explorer 11. For faster loading and a better e…" at bounding box center [318, 37] width 637 height 742
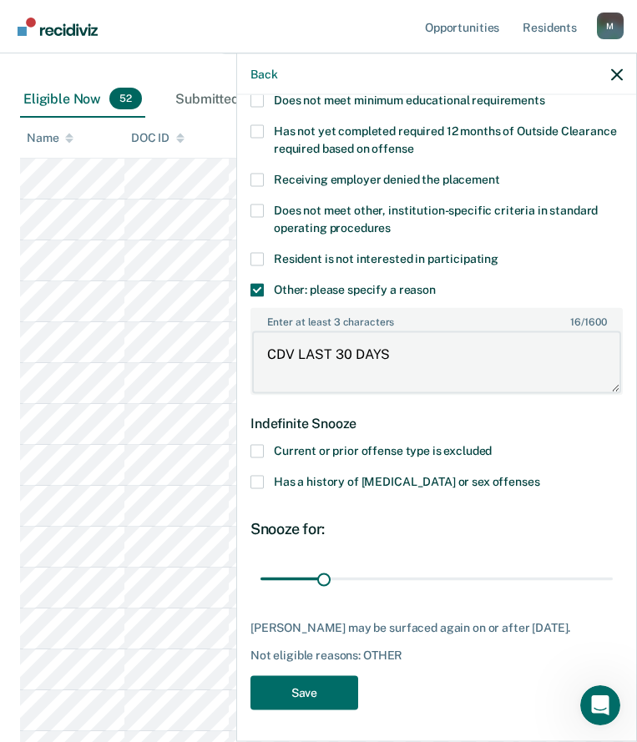
click at [356, 358] on textarea "CDV LAST 30 DAYS" at bounding box center [436, 362] width 369 height 62
type textarea "CDV LAST 30 DAYS"
click at [339, 692] on button "Save" at bounding box center [304, 692] width 108 height 34
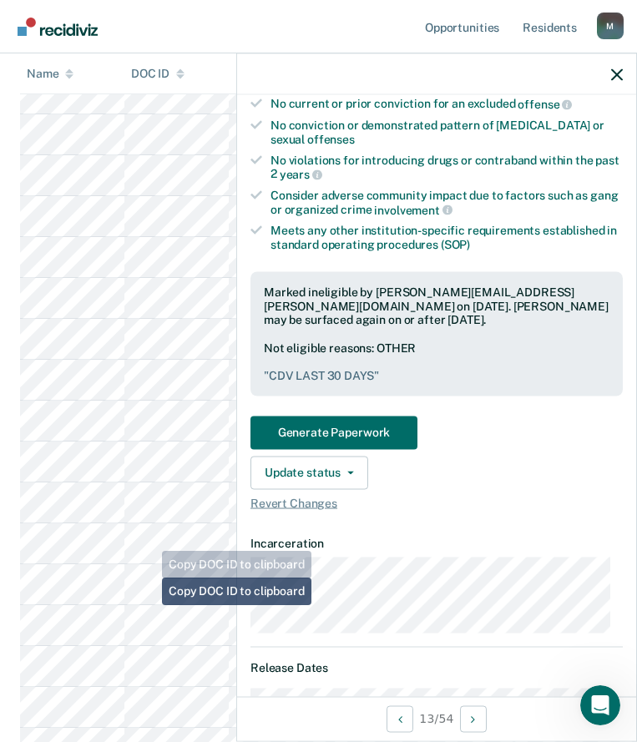
scroll to position [584, 0]
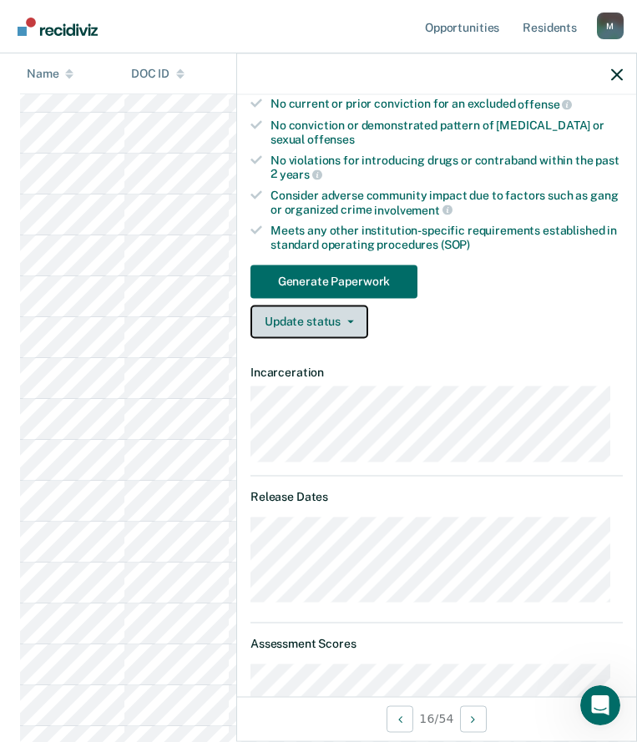
click at [345, 331] on button "Update status" at bounding box center [309, 321] width 118 height 33
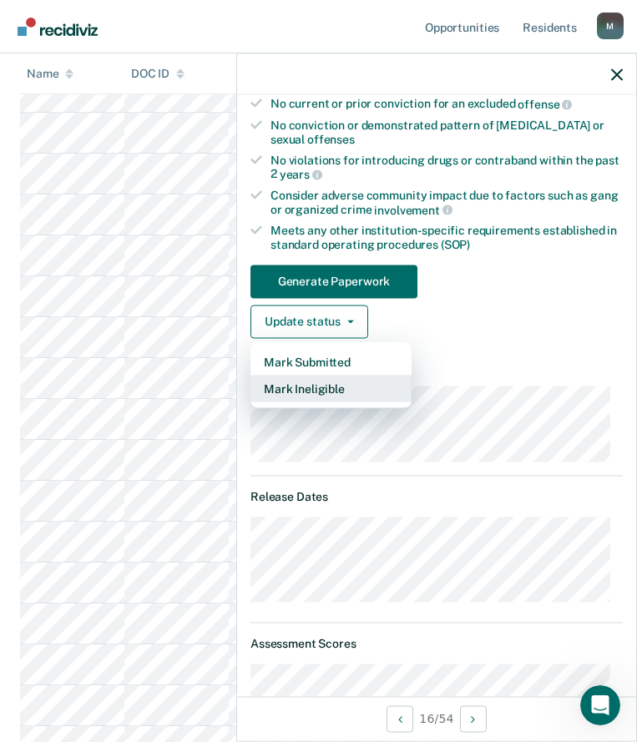
click at [339, 397] on button "Mark Ineligible" at bounding box center [330, 388] width 161 height 27
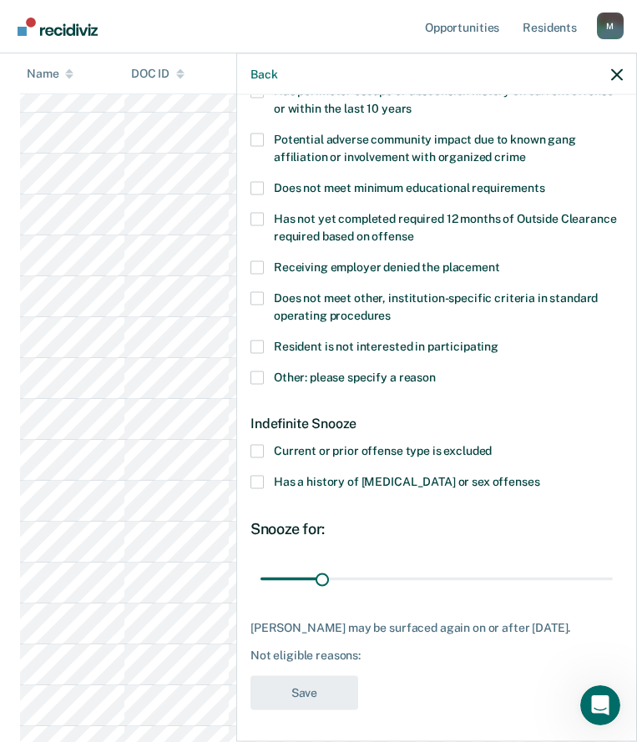
click at [336, 380] on span "Other: please specify a reason" at bounding box center [355, 376] width 162 height 13
click at [436, 371] on input "Other: please specify a reason" at bounding box center [436, 371] width 0 height 0
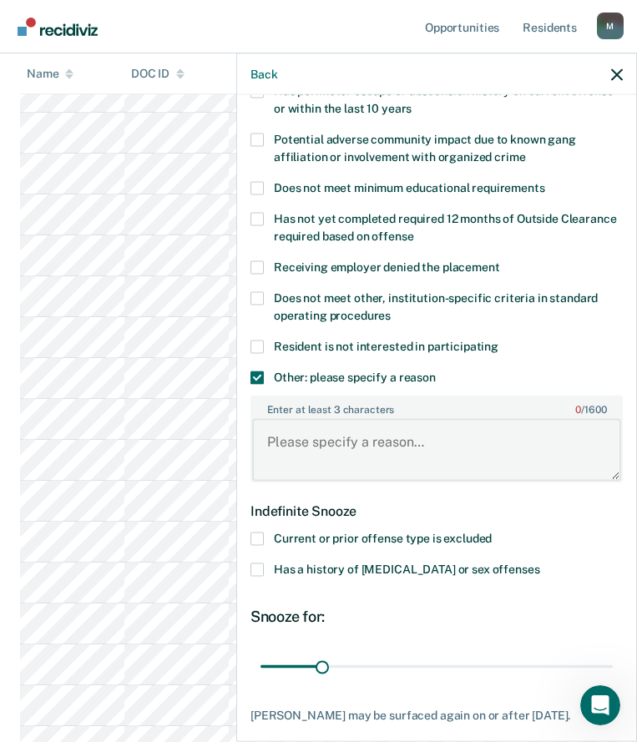
click at [344, 449] on textarea "Enter at least 3 characters 0 / 1600" at bounding box center [436, 450] width 369 height 62
paste textarea "CDV LAST 30 DAYS"
type textarea "CDV LAST 30 DAYS"
drag, startPoint x: 316, startPoint y: 668, endPoint x: 281, endPoint y: 670, distance: 35.1
type input "8"
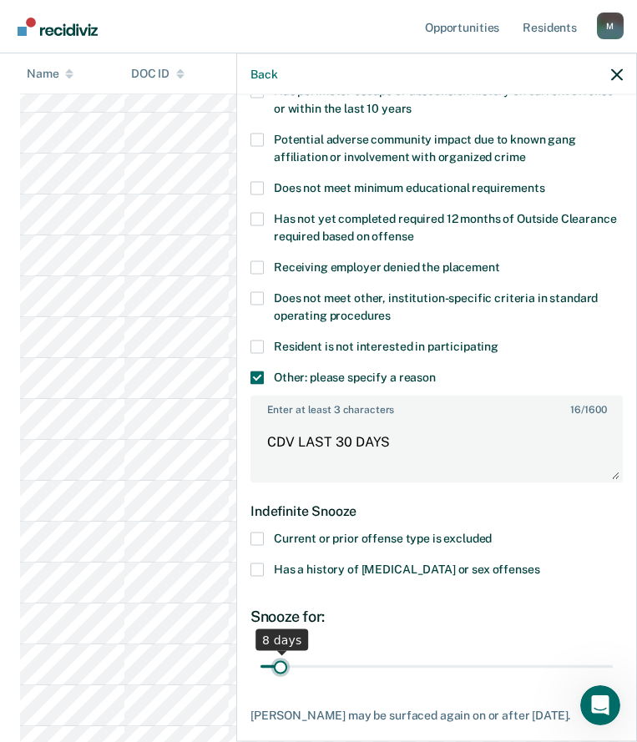
click at [281, 670] on input "range" at bounding box center [437, 666] width 352 height 29
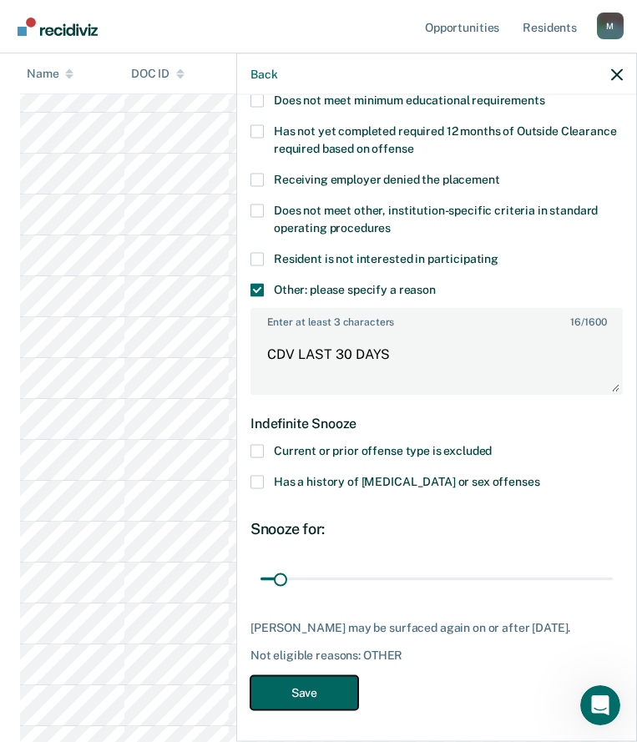
click at [336, 691] on button "Save" at bounding box center [304, 692] width 108 height 34
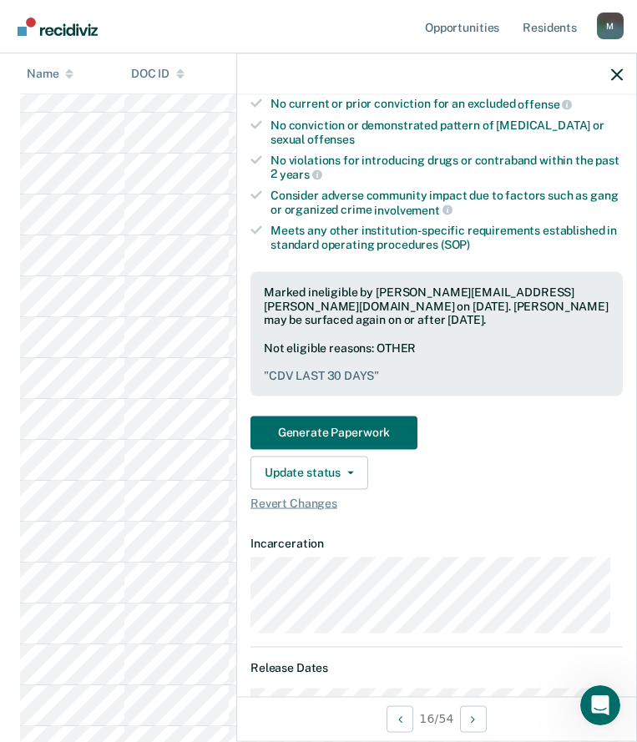
scroll to position [918, 0]
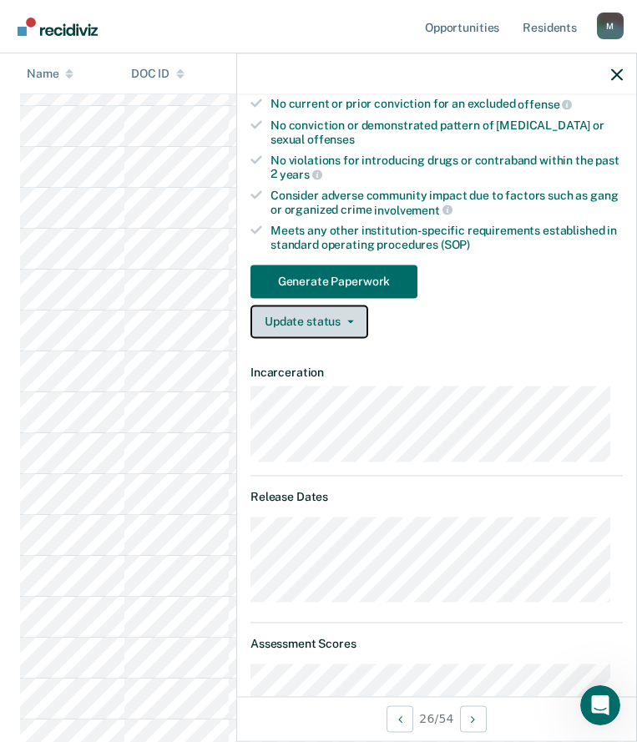
click at [346, 316] on button "Update status" at bounding box center [309, 321] width 118 height 33
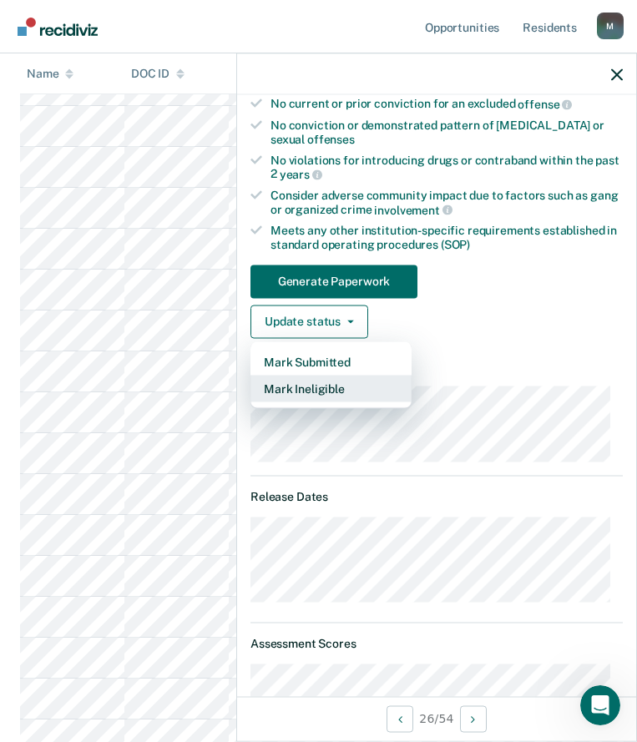
click at [334, 393] on button "Mark Ineligible" at bounding box center [330, 388] width 161 height 27
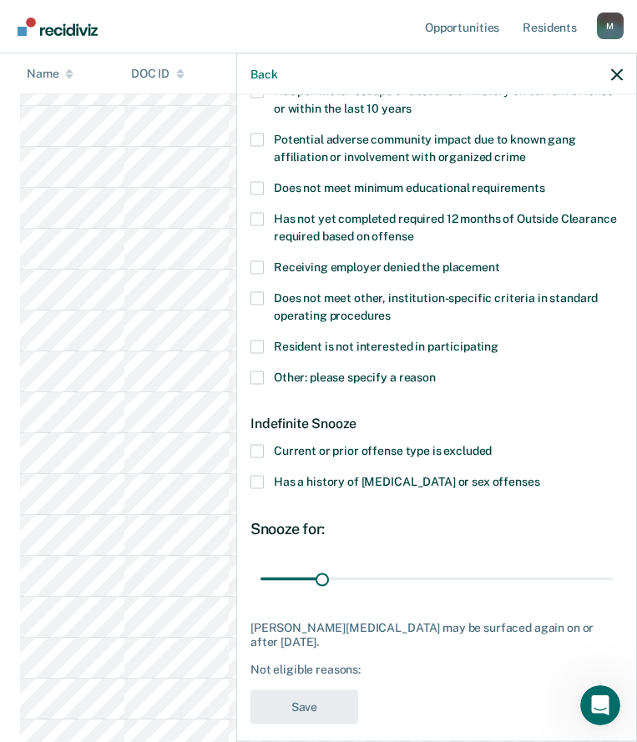
click at [339, 373] on span "Other: please specify a reason" at bounding box center [355, 376] width 162 height 13
click at [436, 371] on input "Other: please specify a reason" at bounding box center [436, 371] width 0 height 0
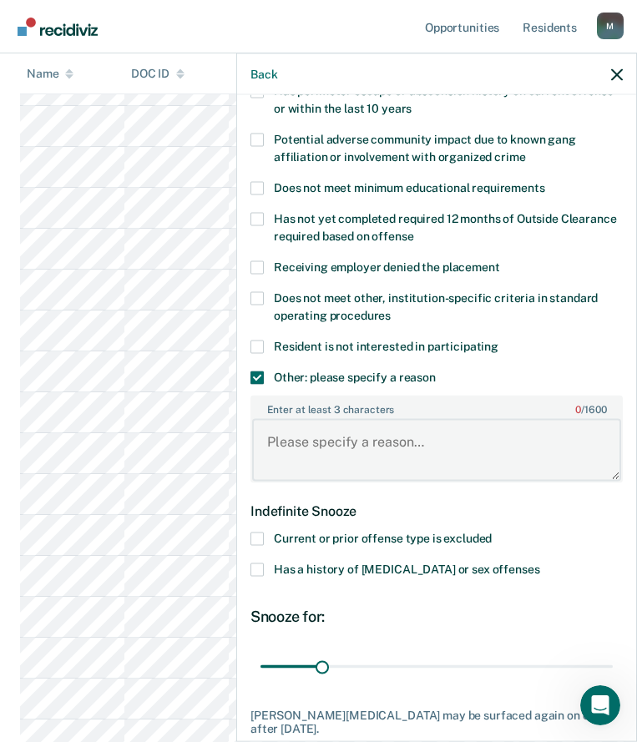
click at [347, 424] on textarea "Enter at least 3 characters 0 / 1600" at bounding box center [436, 450] width 369 height 62
paste textarea "CDV LAST 30 DAYS"
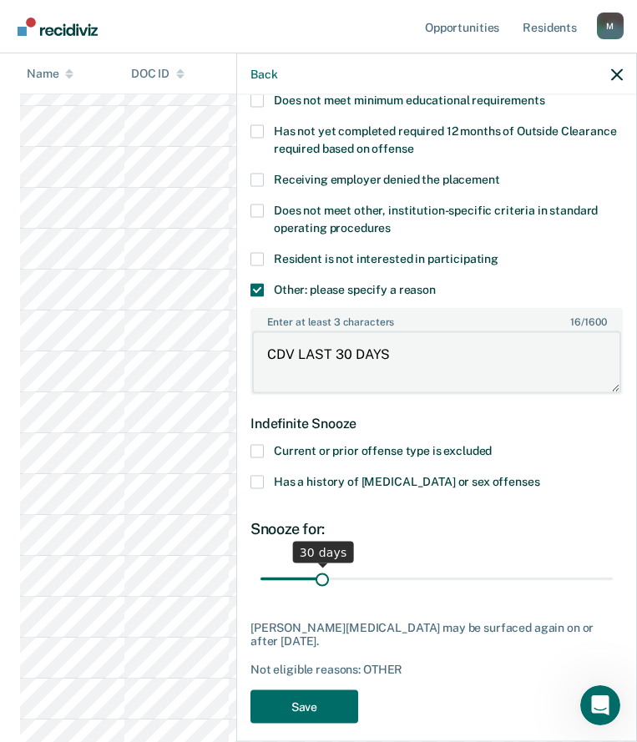
type textarea "CDV LAST 30 DAYS"
type input "27"
click at [315, 578] on input "range" at bounding box center [437, 578] width 352 height 29
click at [341, 690] on button "Save" at bounding box center [304, 707] width 108 height 34
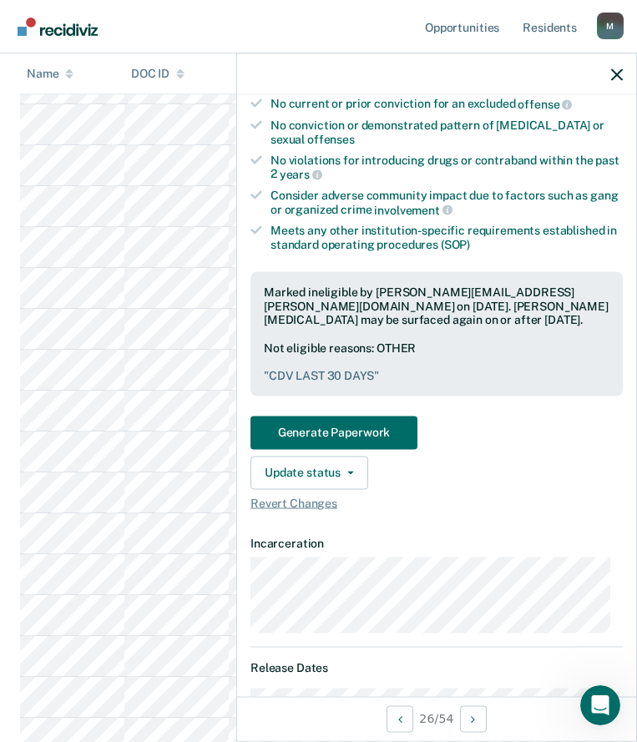
scroll to position [1085, 0]
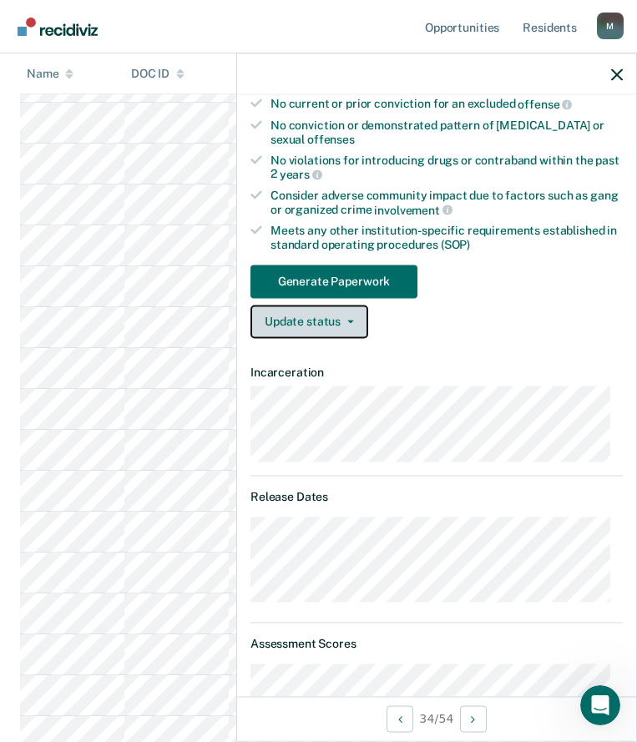
click at [321, 330] on button "Update status" at bounding box center [309, 321] width 118 height 33
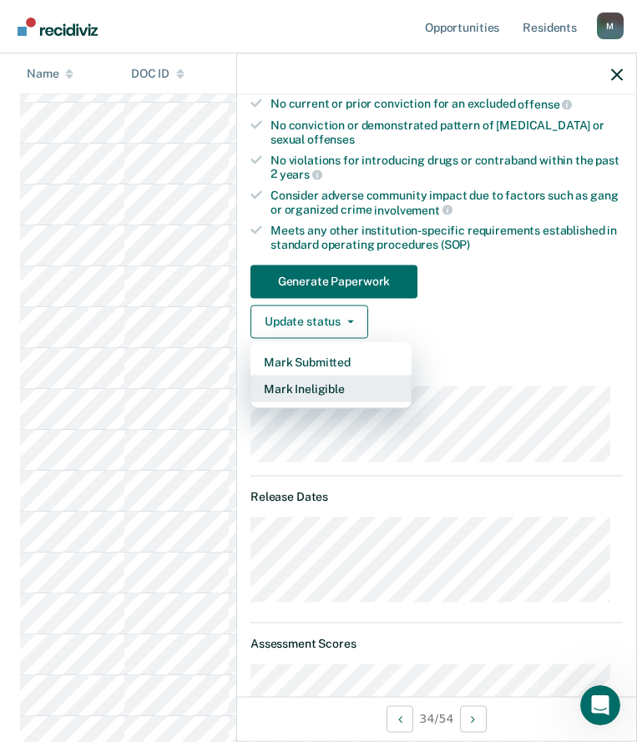
click at [336, 385] on button "Mark Ineligible" at bounding box center [330, 388] width 161 height 27
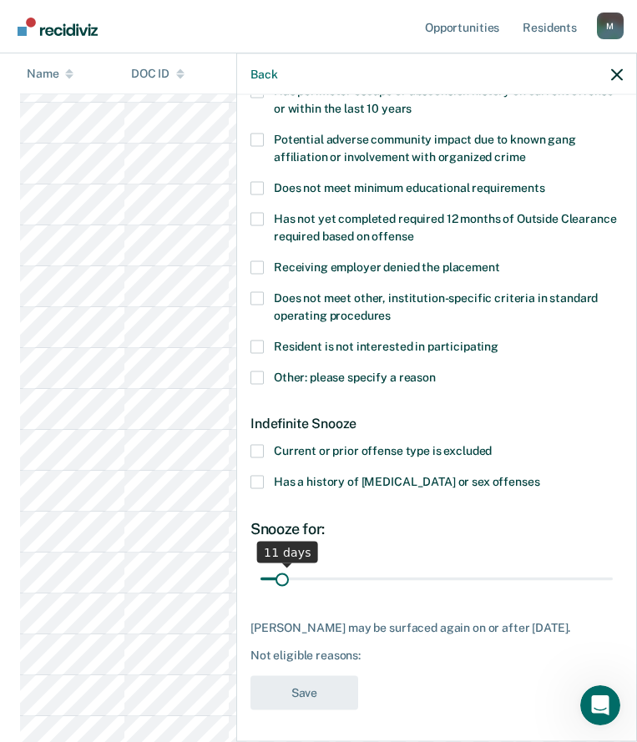
scroll to position [292, 0]
drag, startPoint x: 315, startPoint y: 569, endPoint x: 277, endPoint y: 569, distance: 37.6
type input "6"
click at [277, 569] on input "range" at bounding box center [437, 578] width 352 height 29
click at [329, 382] on label "Other: please specify a reason" at bounding box center [436, 380] width 372 height 18
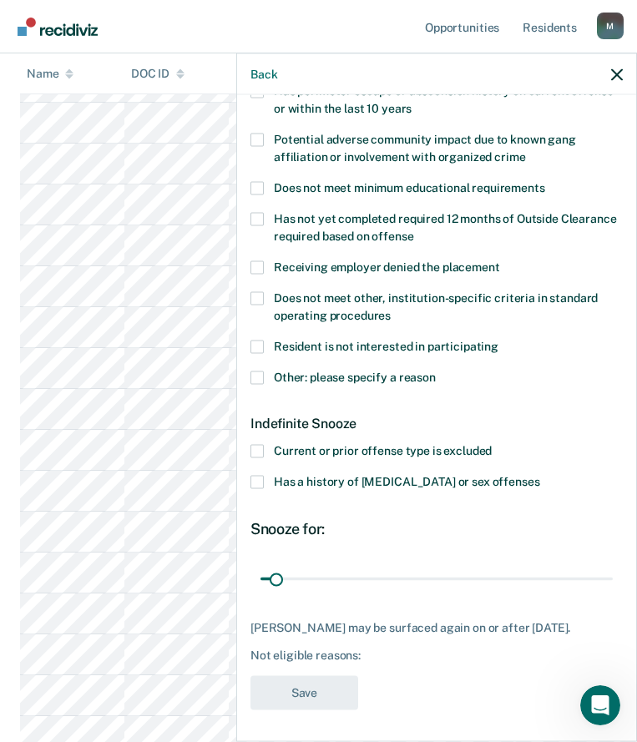
click at [436, 371] on input "Other: please specify a reason" at bounding box center [436, 371] width 0 height 0
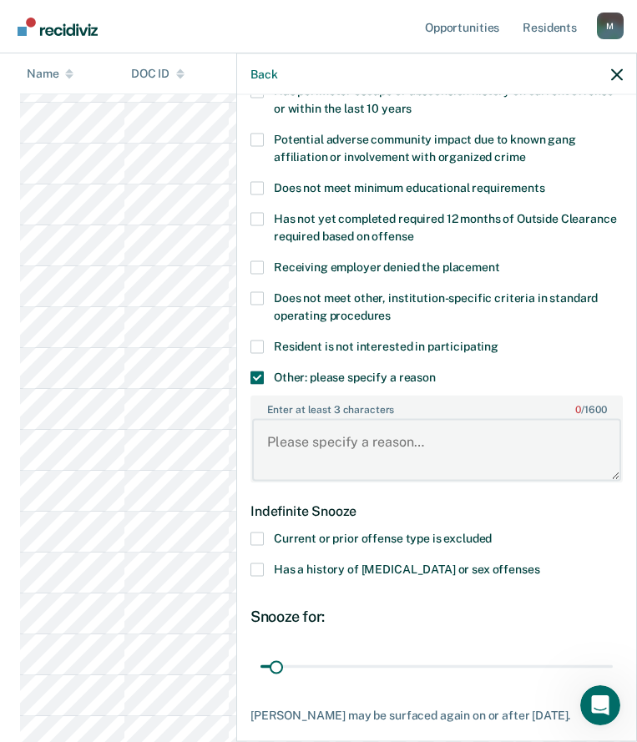
click at [336, 438] on textarea "Enter at least 3 characters 0 / 1600" at bounding box center [436, 450] width 369 height 62
paste textarea "CDV LAST 30 DAYS"
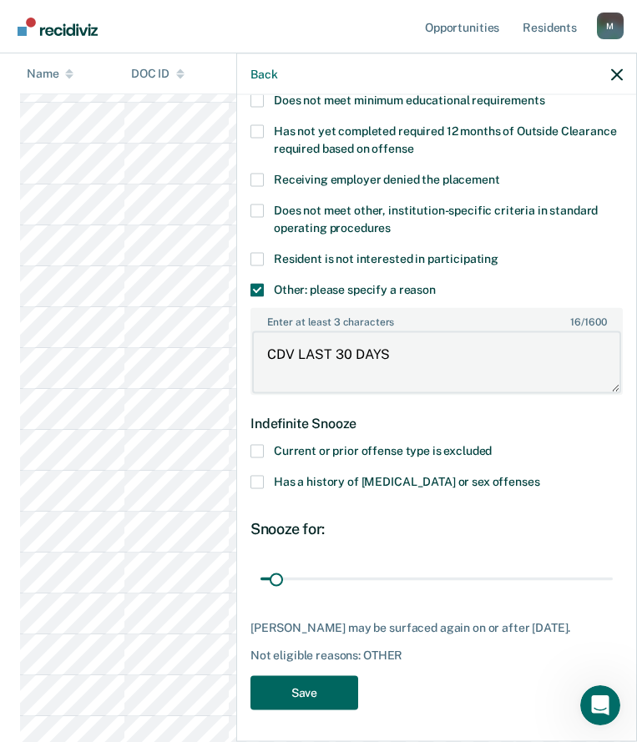
type textarea "CDV LAST 30 DAYS"
click at [327, 685] on button "Save" at bounding box center [304, 692] width 108 height 34
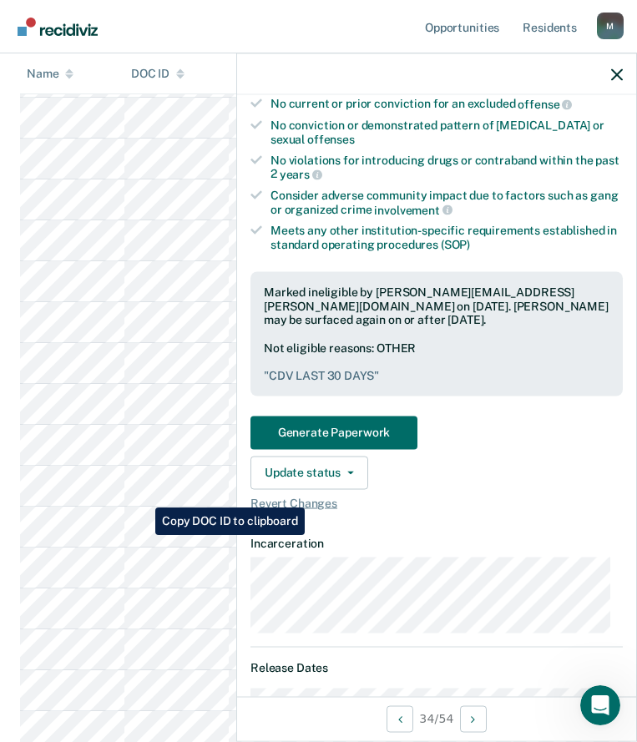
scroll to position [1419, 0]
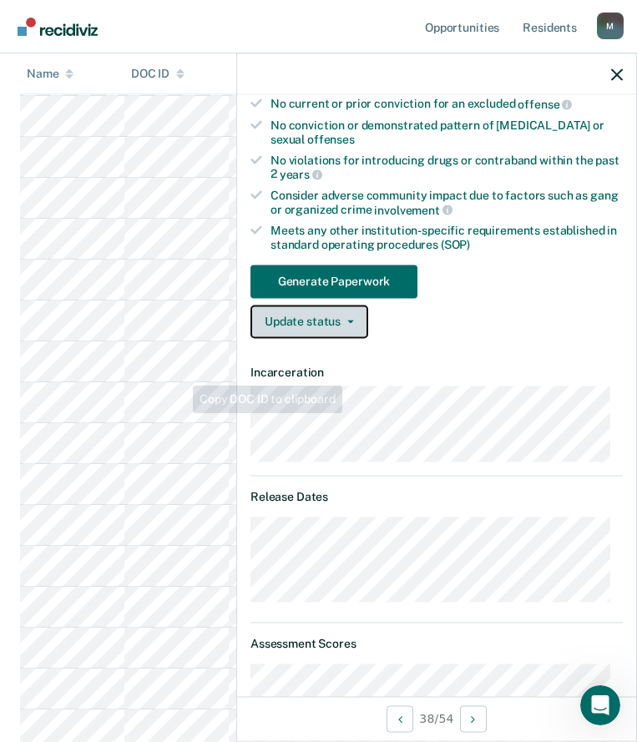
click at [341, 312] on button "Update status" at bounding box center [309, 321] width 118 height 33
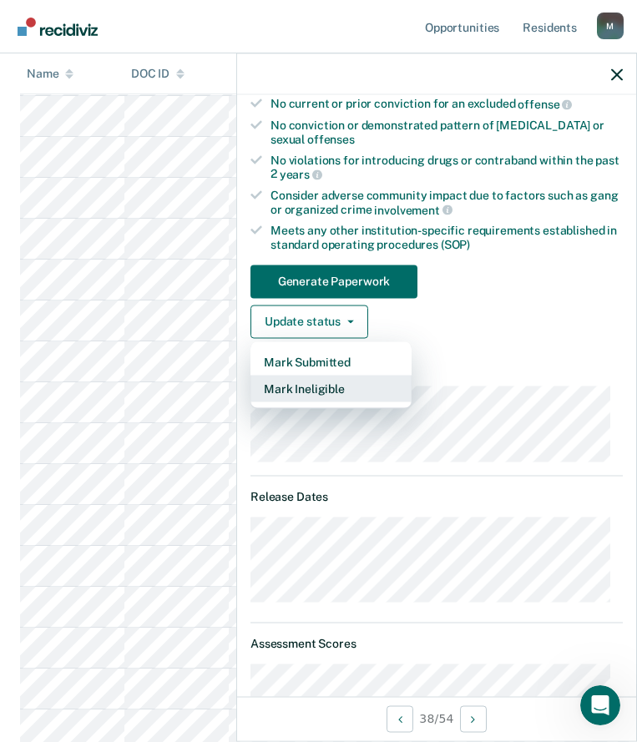
click at [348, 389] on button "Mark Ineligible" at bounding box center [330, 388] width 161 height 27
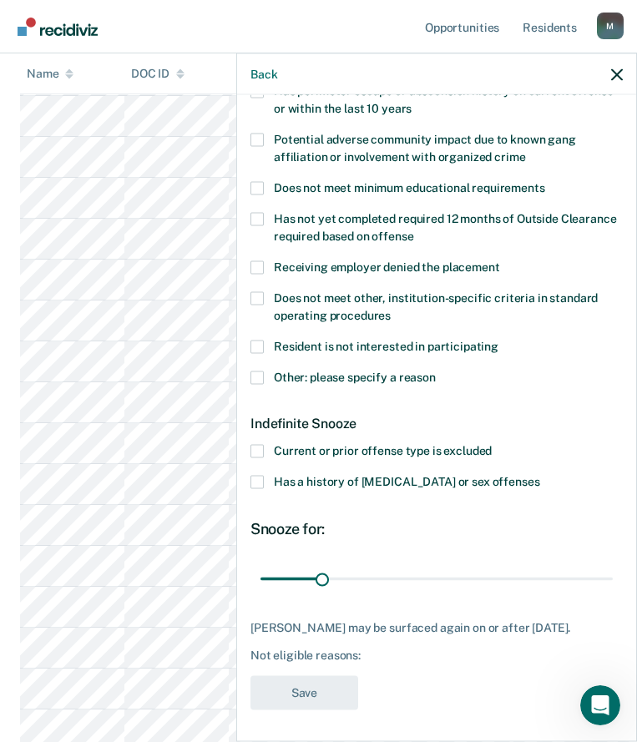
click at [323, 366] on div "Resident is not interested in participating" at bounding box center [436, 355] width 372 height 31
click at [323, 380] on span "Other: please specify a reason" at bounding box center [355, 376] width 162 height 13
click at [436, 371] on input "Other: please specify a reason" at bounding box center [436, 371] width 0 height 0
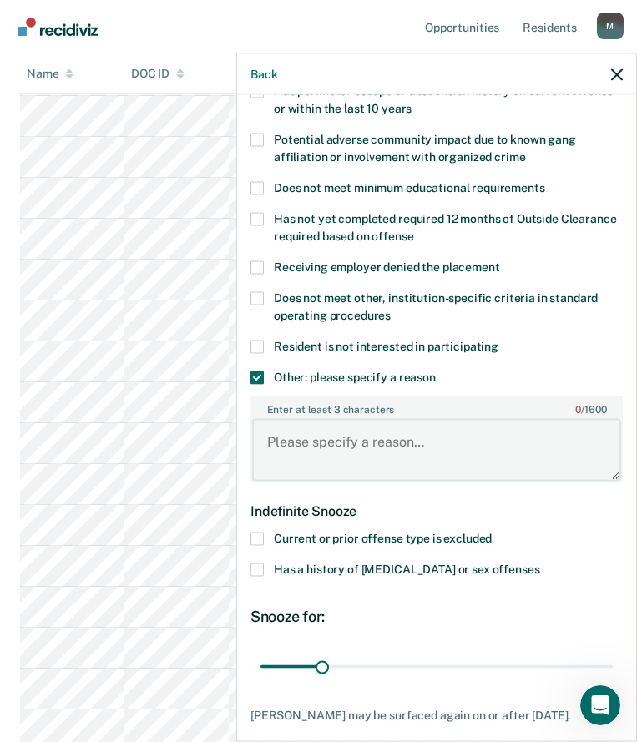
click at [337, 432] on textarea "Enter at least 3 characters 0 / 1600" at bounding box center [436, 450] width 369 height 62
paste textarea "CDV LAST 30 DAYS"
type textarea "CDV LAST 30 DAYS"
type input "34"
click at [328, 668] on input "range" at bounding box center [437, 666] width 352 height 29
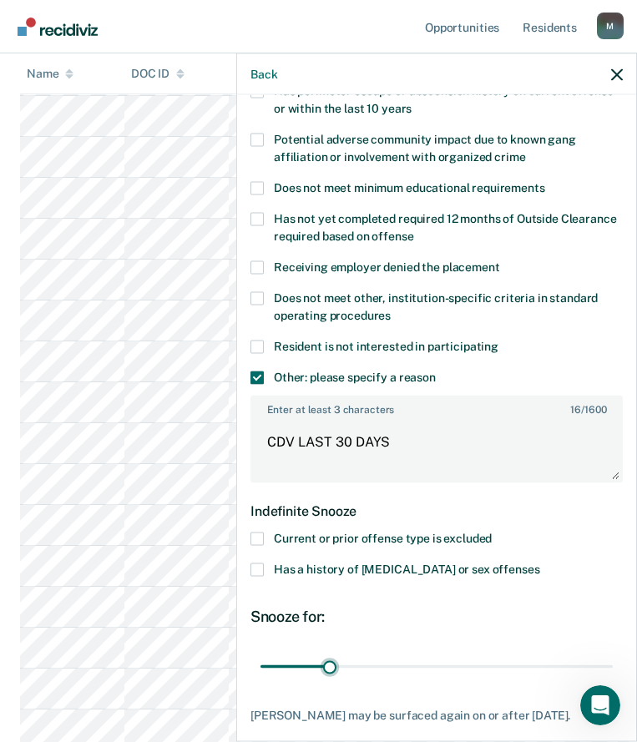
scroll to position [394, 0]
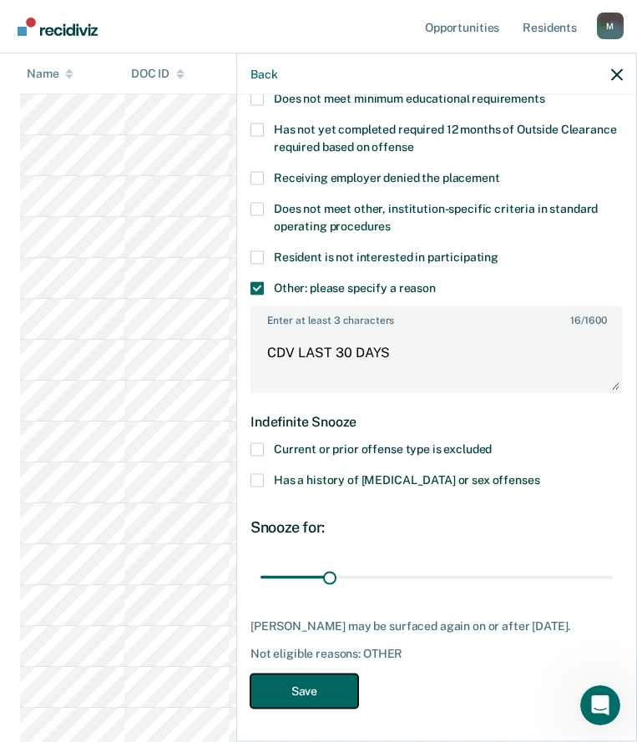
click at [336, 691] on button "Save" at bounding box center [304, 691] width 108 height 34
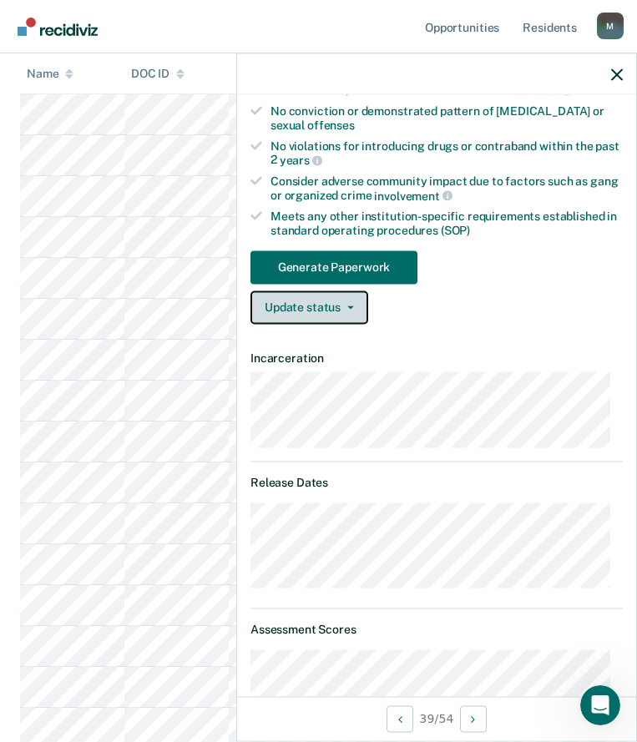
click at [342, 314] on button "Update status" at bounding box center [309, 307] width 118 height 33
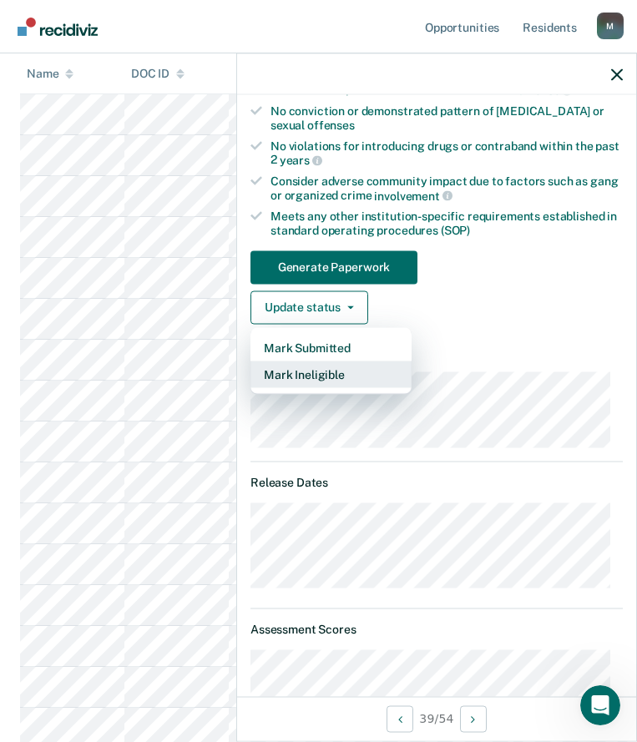
click at [326, 382] on button "Mark Ineligible" at bounding box center [330, 374] width 161 height 27
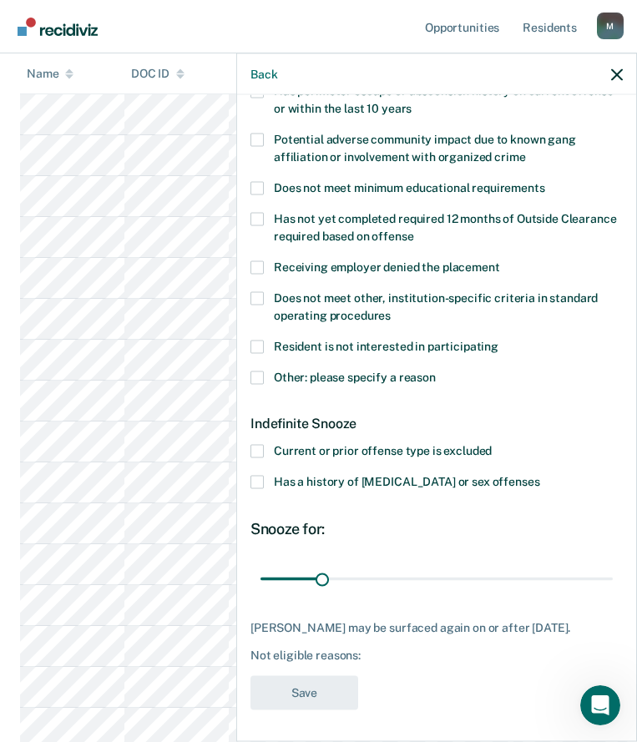
click at [338, 383] on label "Other: please specify a reason" at bounding box center [436, 380] width 372 height 18
click at [436, 371] on input "Other: please specify a reason" at bounding box center [436, 371] width 0 height 0
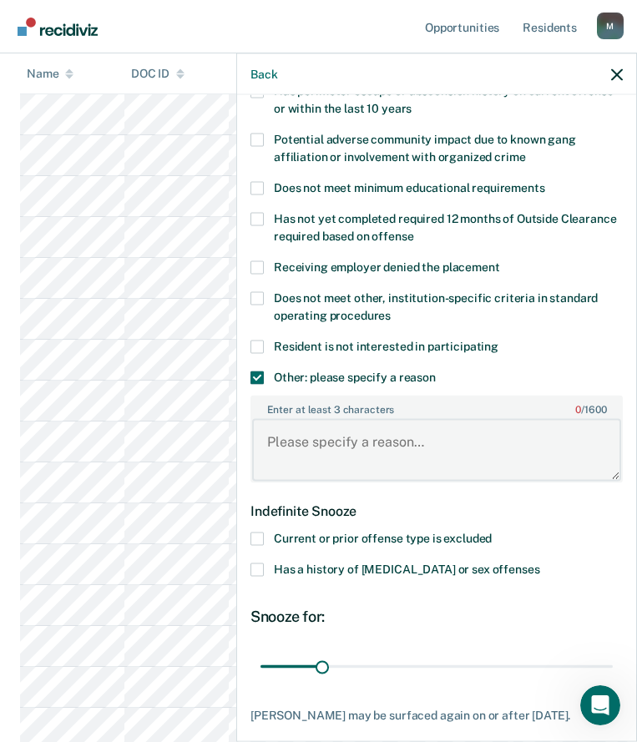
click at [331, 446] on textarea "Enter at least 3 characters 0 / 1600" at bounding box center [436, 450] width 369 height 62
paste textarea "CDV LAST 30 DAYS"
type textarea "CDV LAST 30 DAYS"
drag, startPoint x: 321, startPoint y: 665, endPoint x: 344, endPoint y: 665, distance: 22.5
type input "43"
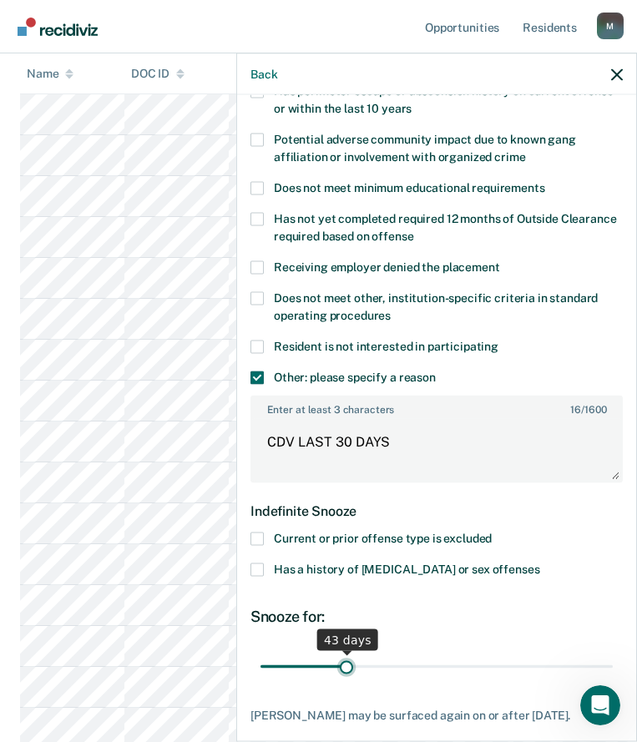
click at [344, 665] on input "range" at bounding box center [437, 666] width 352 height 29
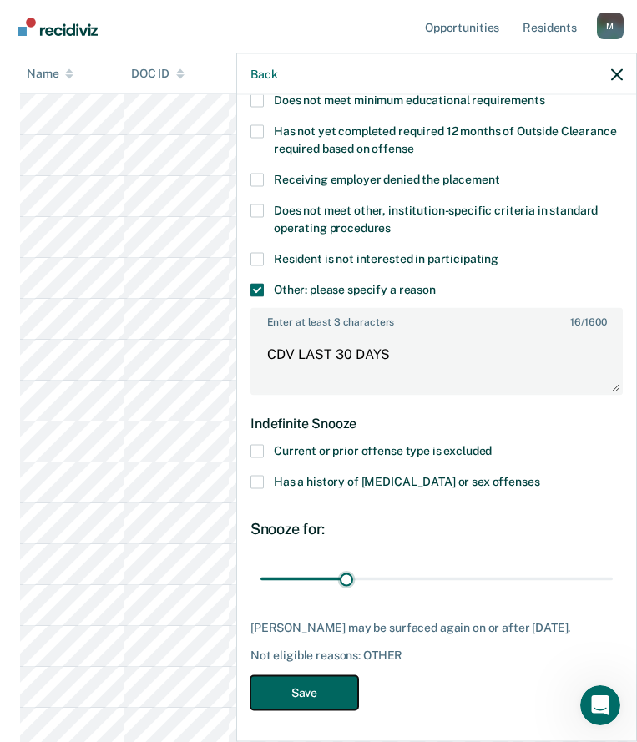
click at [319, 698] on button "Save" at bounding box center [304, 692] width 108 height 34
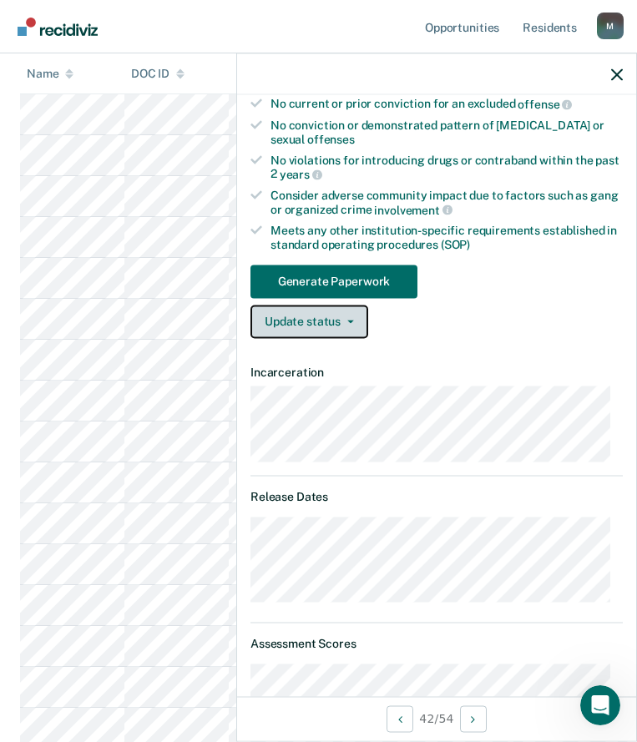
click at [299, 326] on button "Update status" at bounding box center [309, 321] width 118 height 33
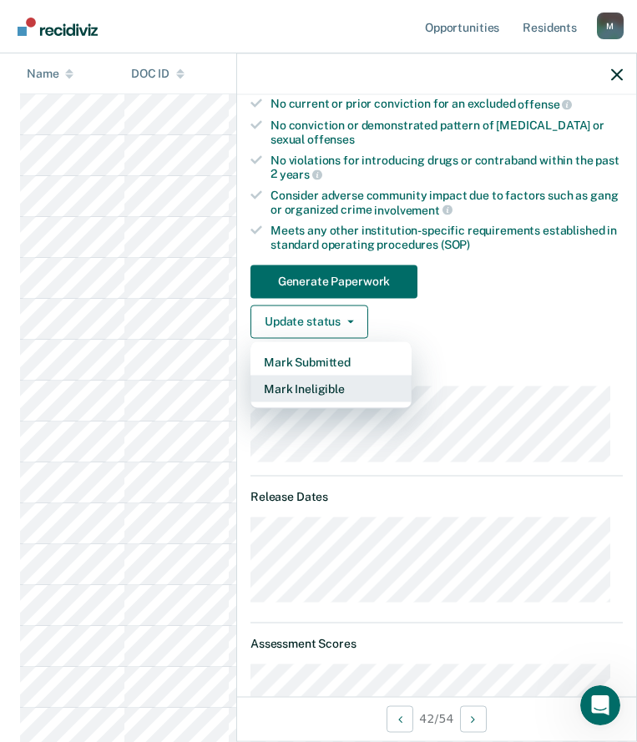
click at [304, 386] on button "Mark Ineligible" at bounding box center [330, 388] width 161 height 27
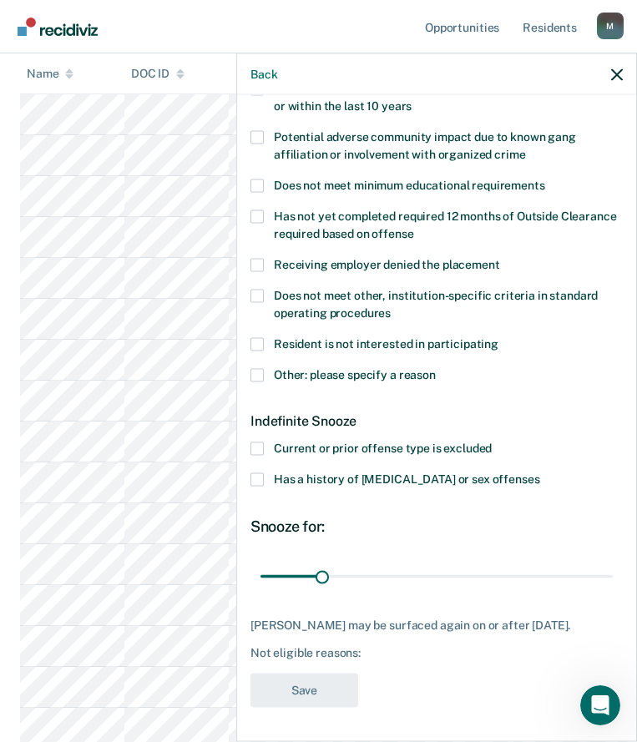
click at [326, 367] on span "Other: please specify a reason" at bounding box center [355, 373] width 162 height 13
click at [436, 368] on input "Other: please specify a reason" at bounding box center [436, 368] width 0 height 0
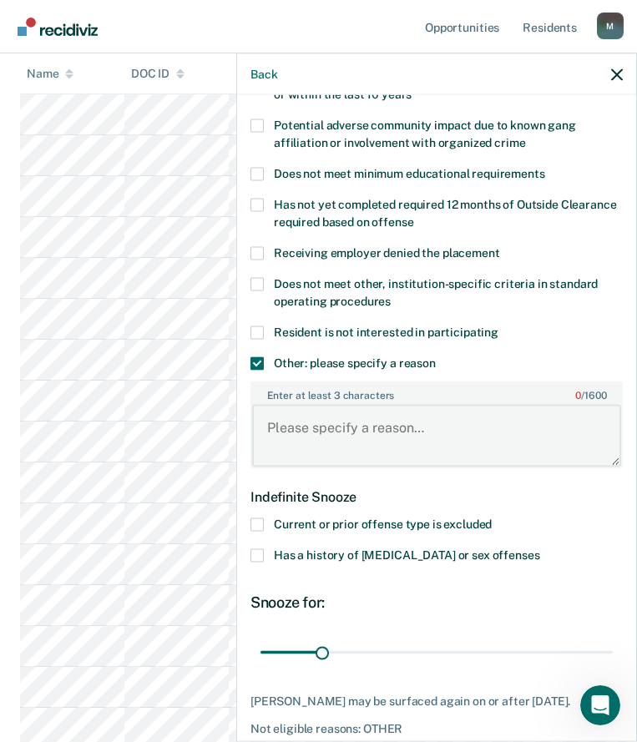
click at [331, 445] on textarea "Enter at least 3 characters 0 / 1600" at bounding box center [436, 436] width 369 height 62
paste textarea "CDV LAST 30 DAYS"
type textarea "CDV LAST 30 DAYS"
drag, startPoint x: 316, startPoint y: 650, endPoint x: 276, endPoint y: 650, distance: 40.1
type input "6"
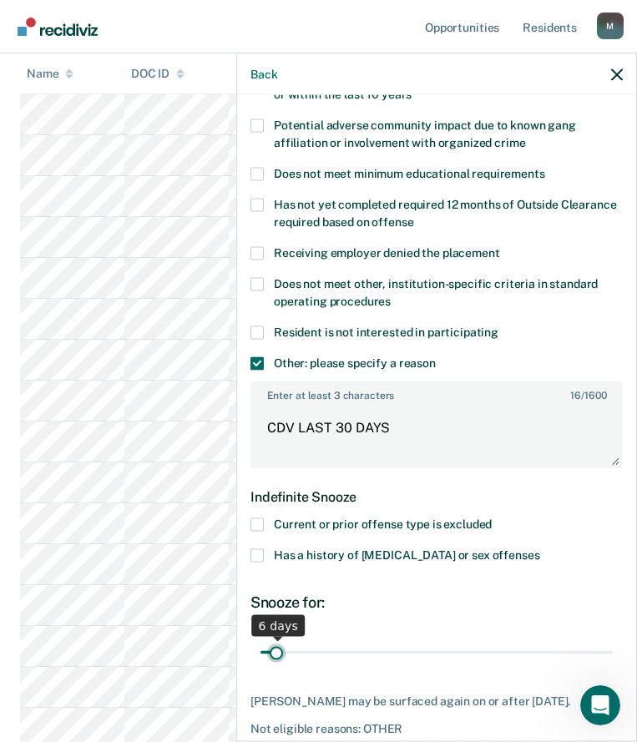
click at [276, 650] on input "range" at bounding box center [437, 652] width 352 height 29
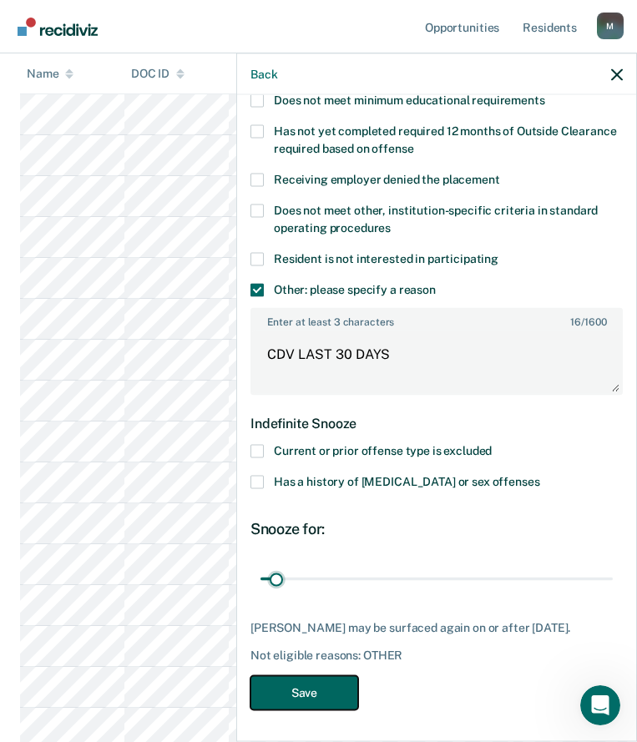
click at [344, 692] on button "Save" at bounding box center [304, 692] width 108 height 34
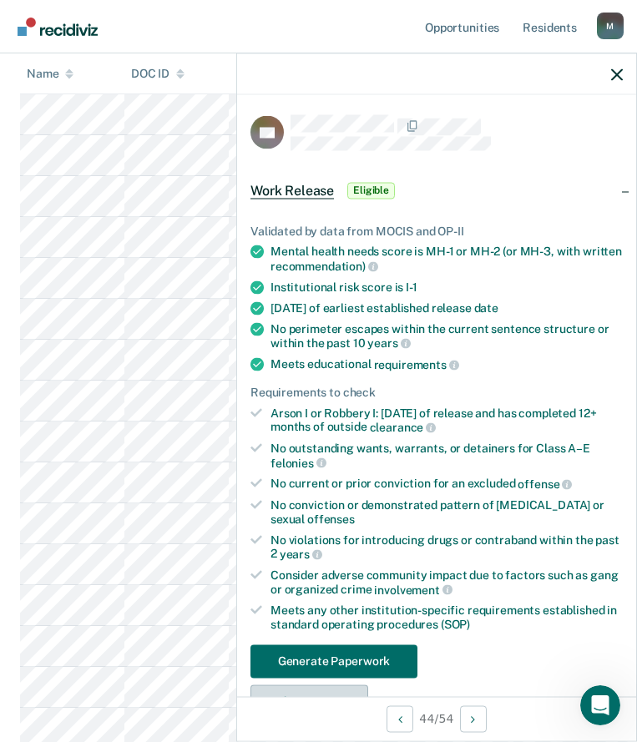
scroll to position [167, 0]
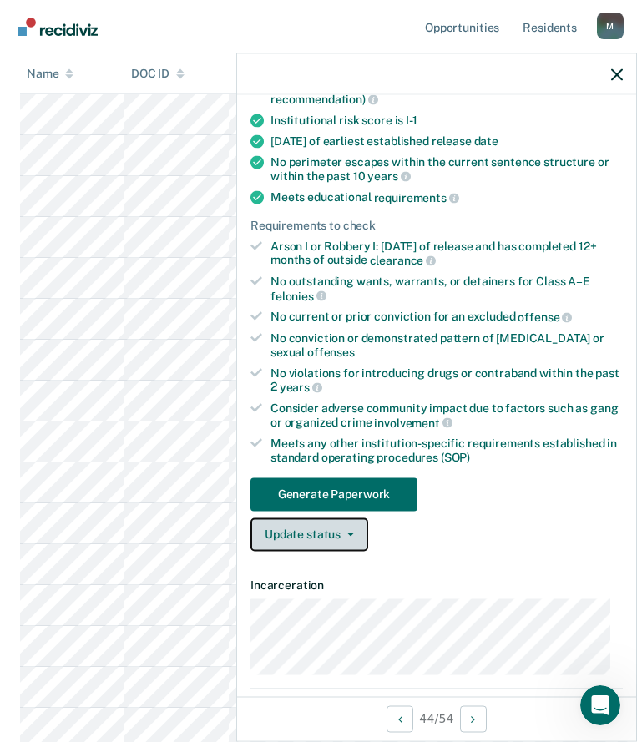
click at [316, 535] on button "Update status" at bounding box center [309, 534] width 118 height 33
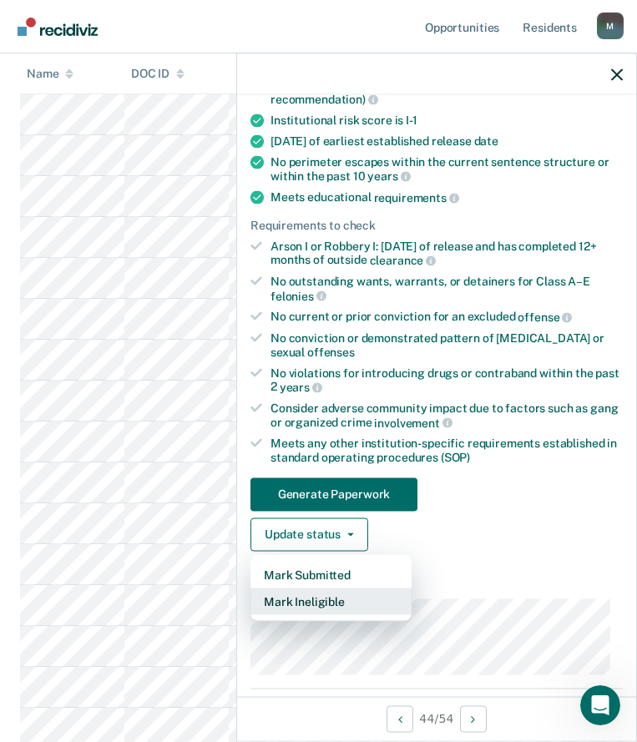
click at [340, 594] on button "Mark Ineligible" at bounding box center [330, 601] width 161 height 27
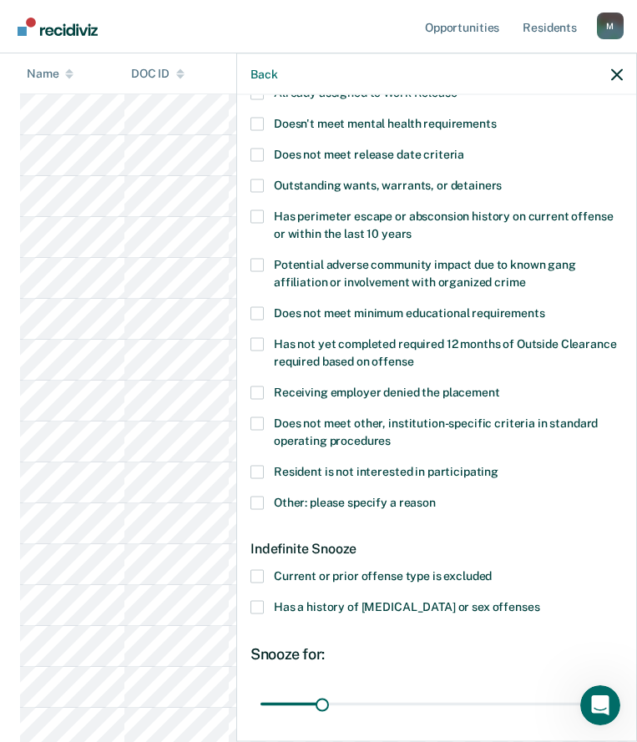
click at [307, 498] on span "Other: please specify a reason" at bounding box center [355, 501] width 162 height 13
click at [436, 496] on input "Other: please specify a reason" at bounding box center [436, 496] width 0 height 0
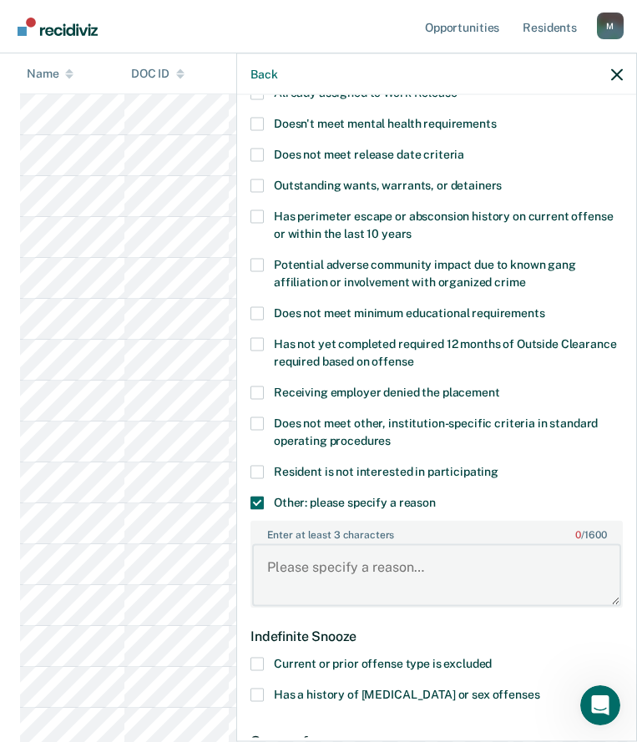
click at [320, 551] on textarea "Enter at least 3 characters 0 / 1600" at bounding box center [436, 575] width 369 height 62
click at [364, 563] on textarea "Enter at least 3 characters 0 / 1600" at bounding box center [436, 575] width 369 height 62
paste textarea "CDV LAST 30 DAYS"
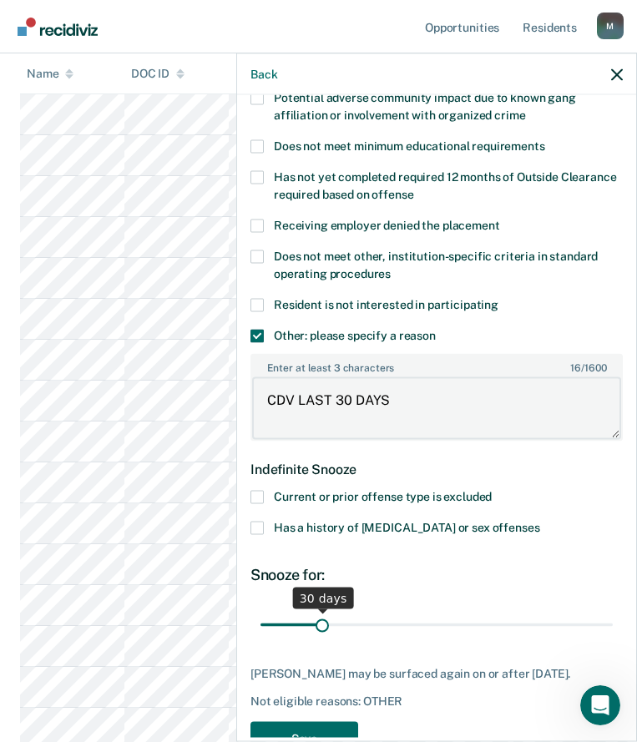
type textarea "CDV LAST 30 DAYS"
drag, startPoint x: 317, startPoint y: 621, endPoint x: 274, endPoint y: 622, distance: 43.4
click at [274, 622] on input "range" at bounding box center [437, 624] width 352 height 29
type input "4"
click at [273, 625] on input "range" at bounding box center [437, 624] width 352 height 29
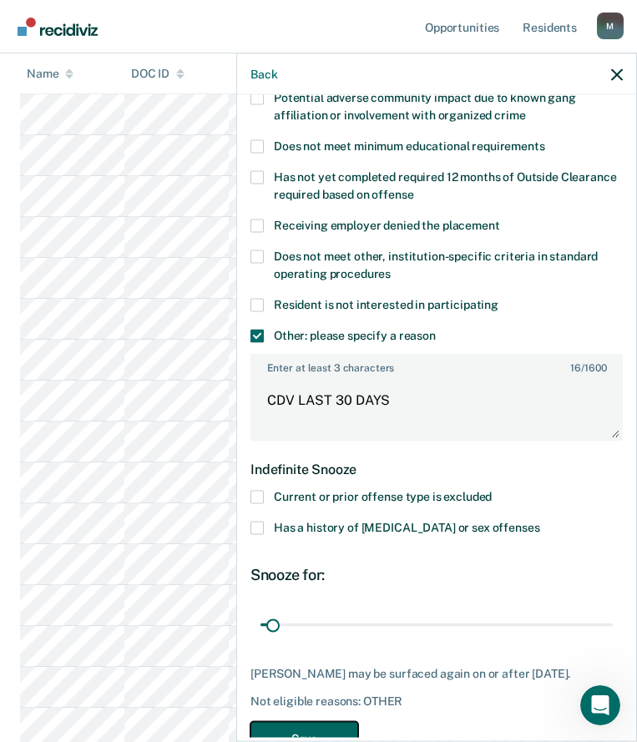
click at [316, 727] on button "Save" at bounding box center [304, 738] width 108 height 34
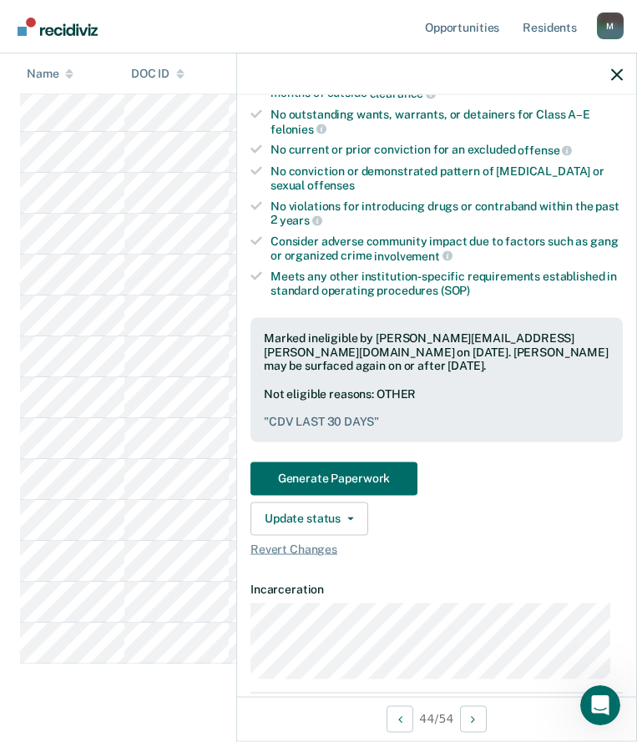
scroll to position [83, 0]
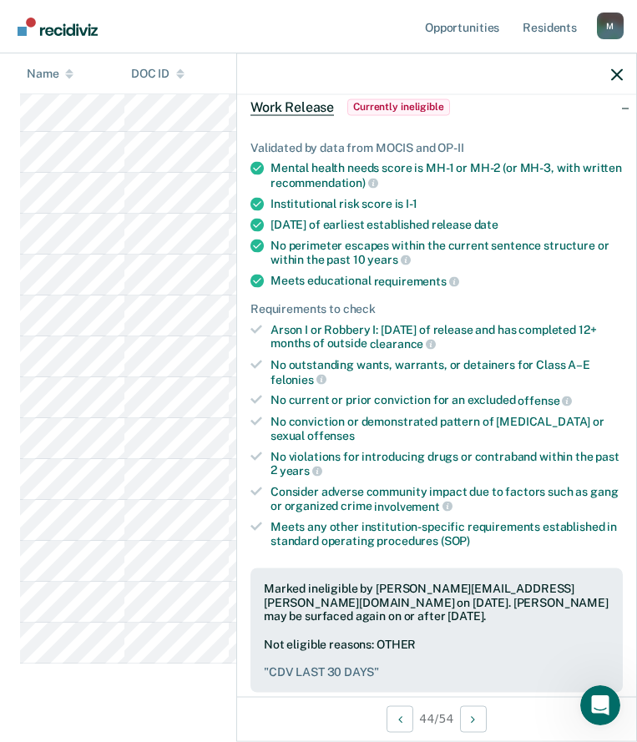
click at [607, 78] on div at bounding box center [436, 74] width 399 height 42
click at [610, 77] on div at bounding box center [436, 74] width 399 height 42
click at [617, 77] on icon "button" at bounding box center [617, 74] width 12 height 12
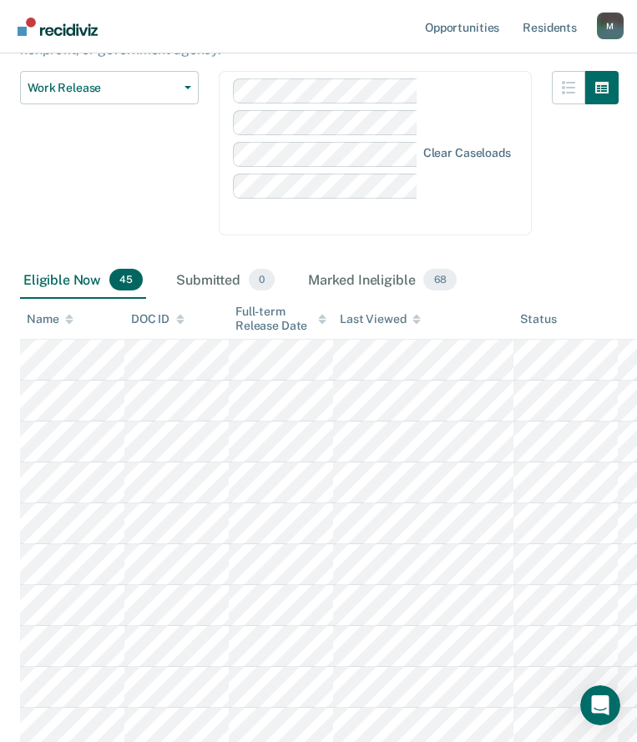
scroll to position [127, 0]
